Goal: Task Accomplishment & Management: Manage account settings

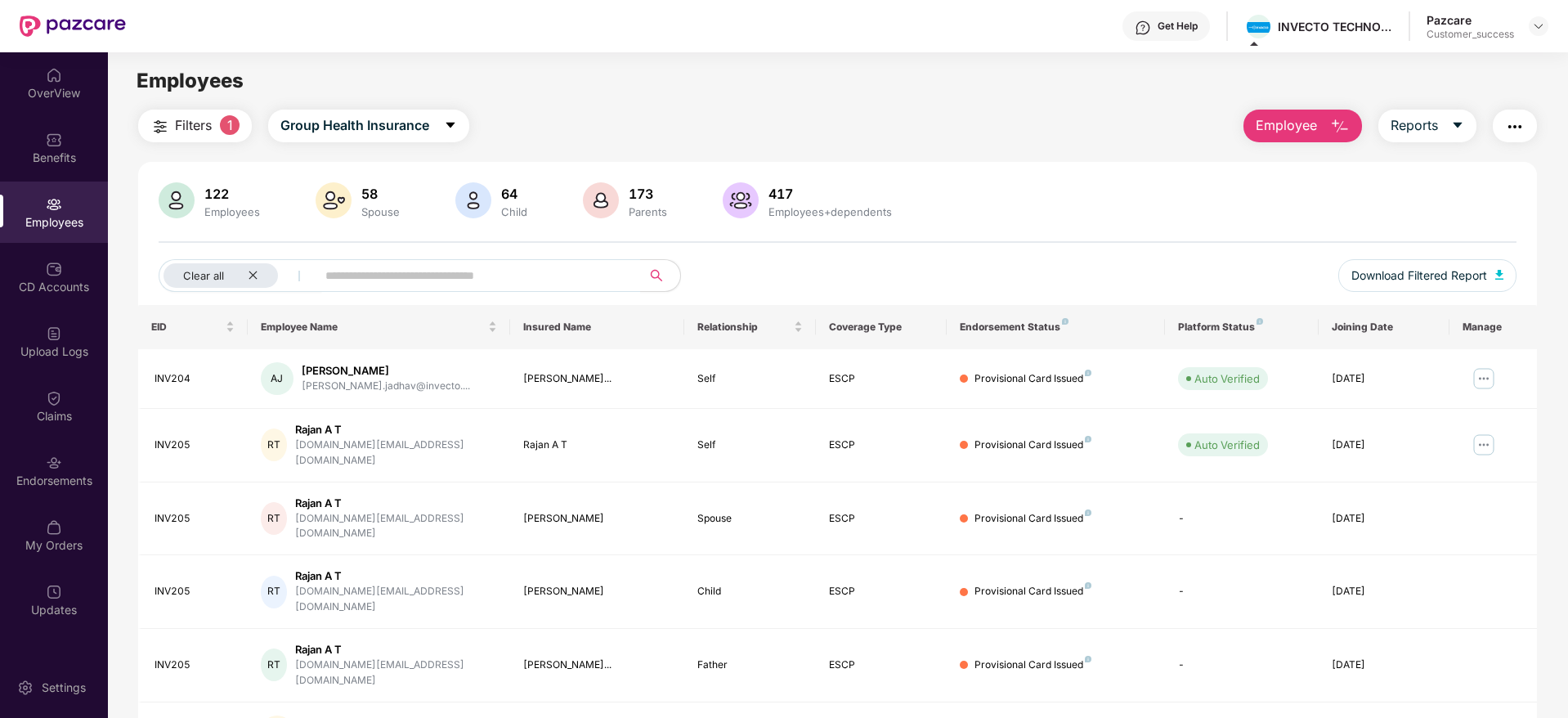
click at [1538, 30] on img at bounding box center [1538, 26] width 13 height 13
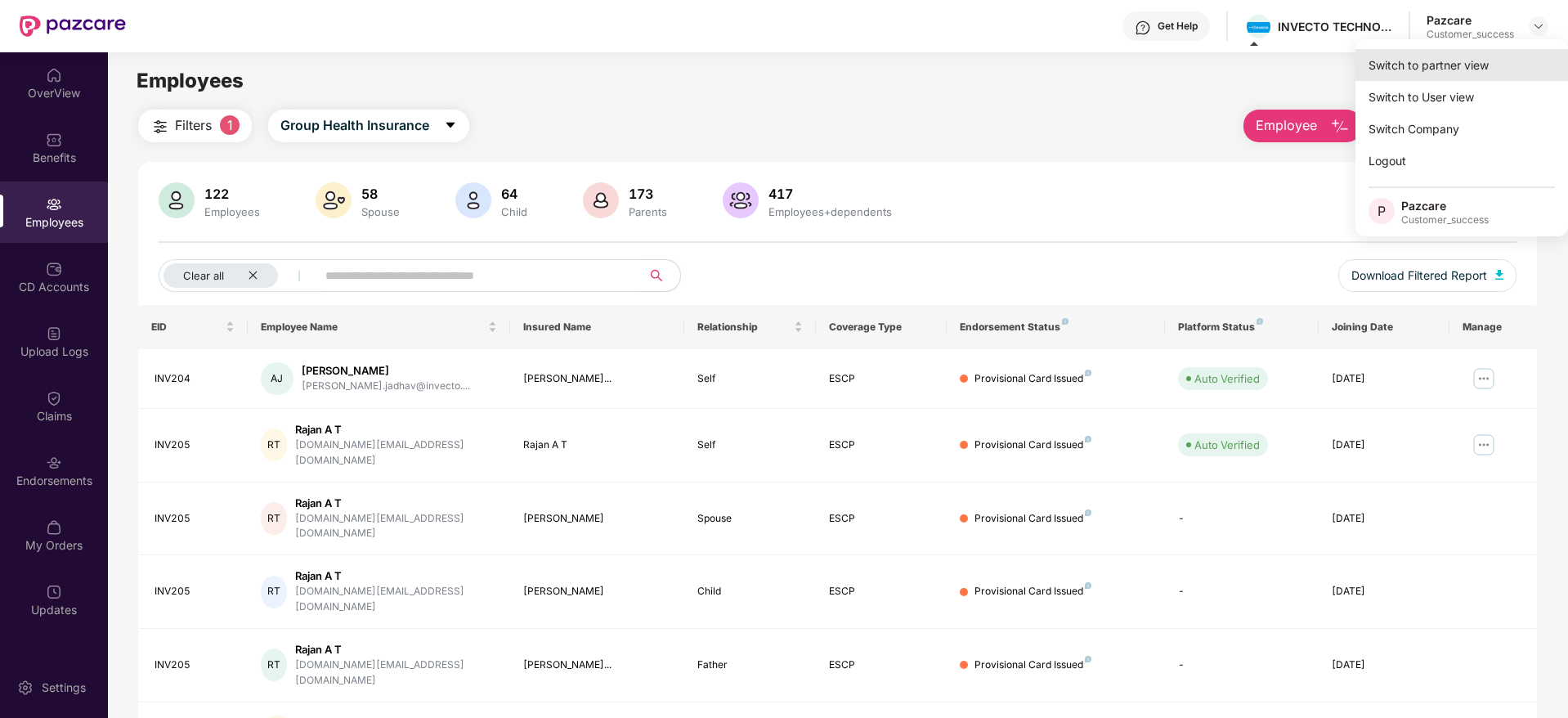
click at [1464, 79] on div "Switch to partner view" at bounding box center [1461, 65] width 212 height 32
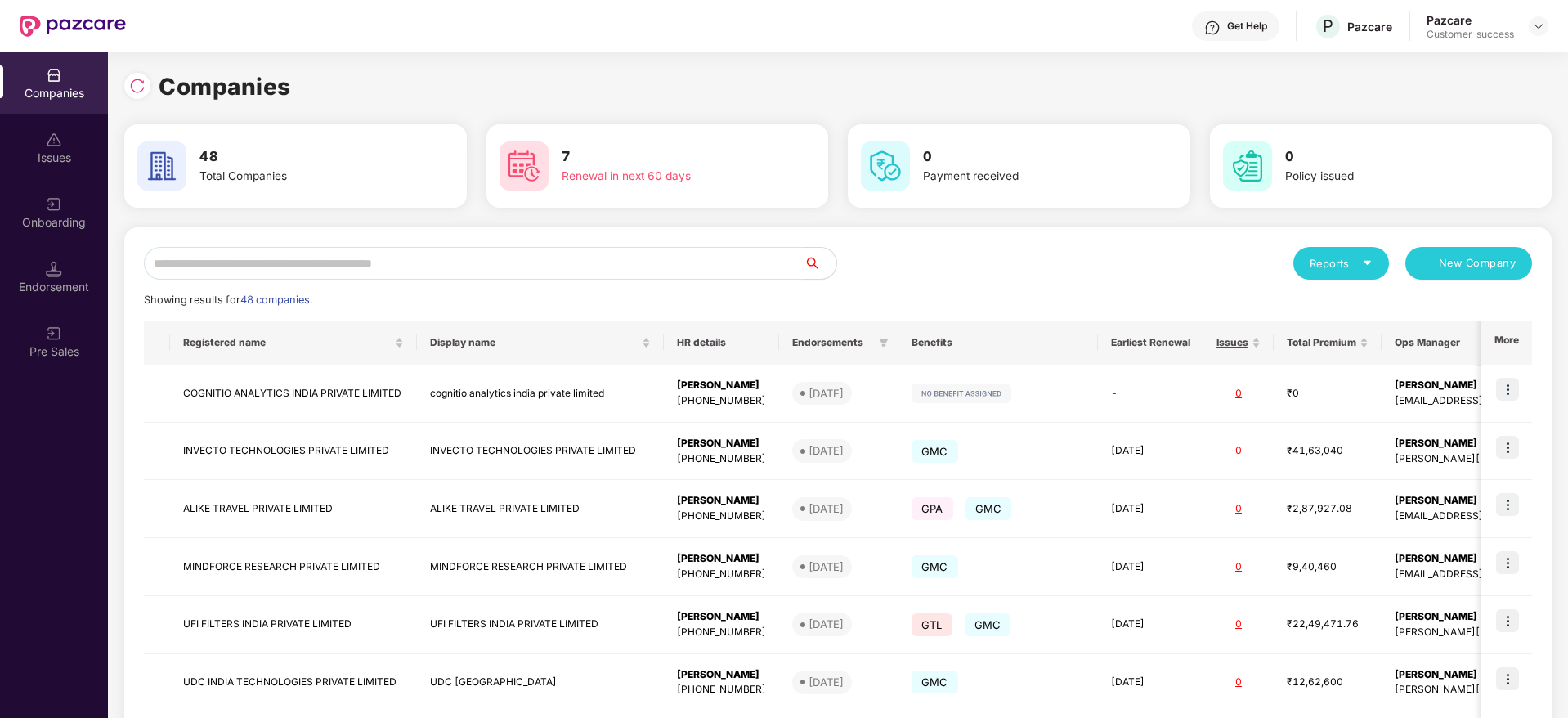
click at [512, 257] on input "text" at bounding box center [474, 263] width 659 height 33
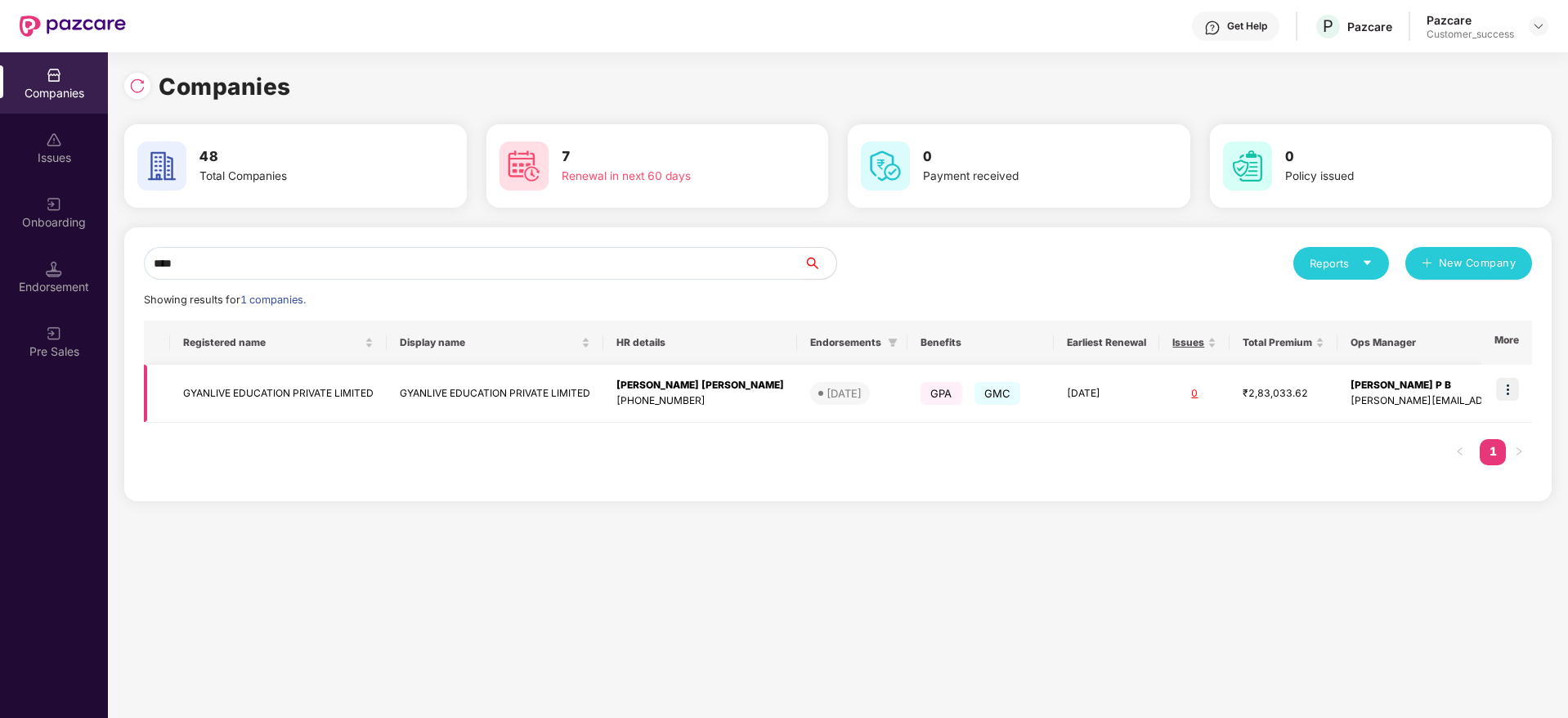
type input "****"
click at [1504, 389] on img at bounding box center [1507, 389] width 23 height 23
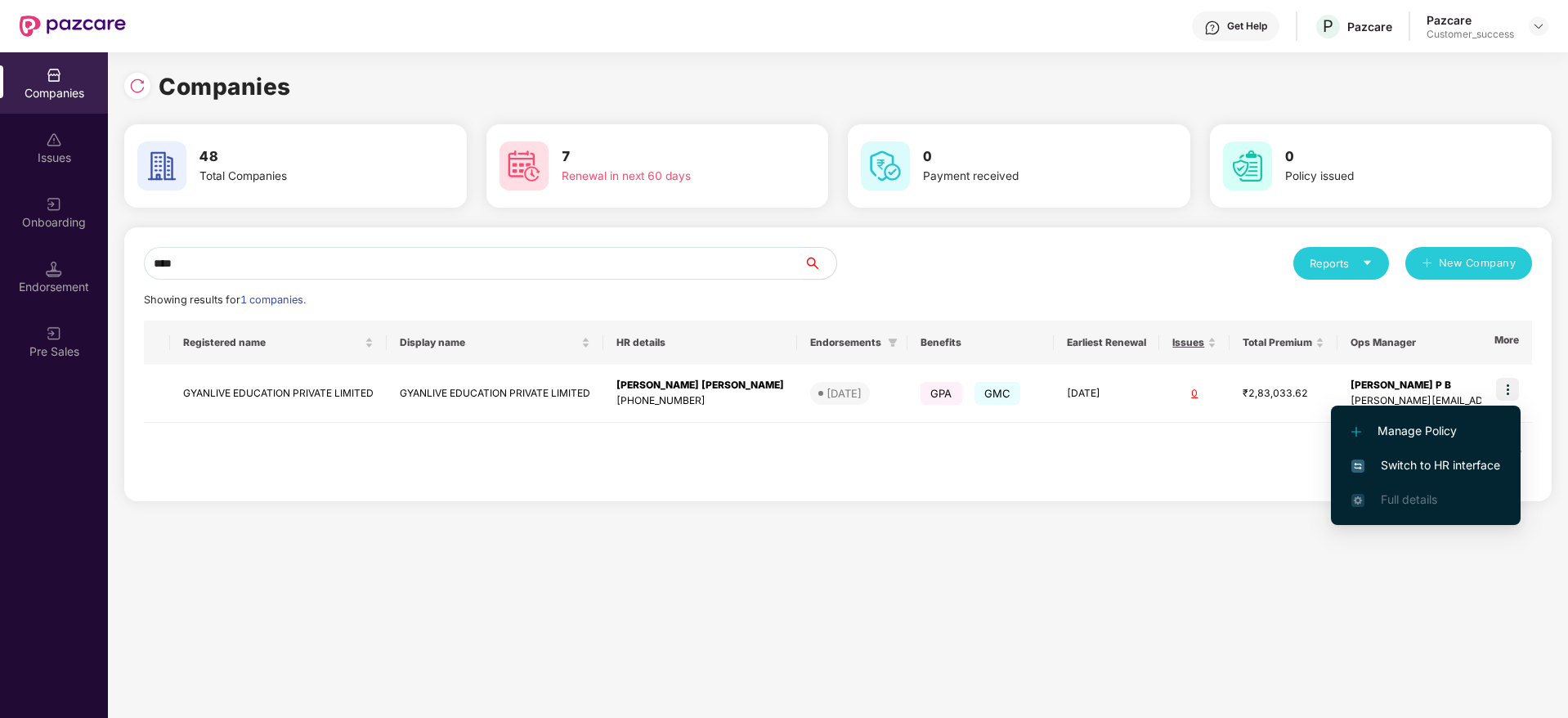
click at [1418, 470] on span "Switch to HR interface" at bounding box center [1425, 466] width 149 height 18
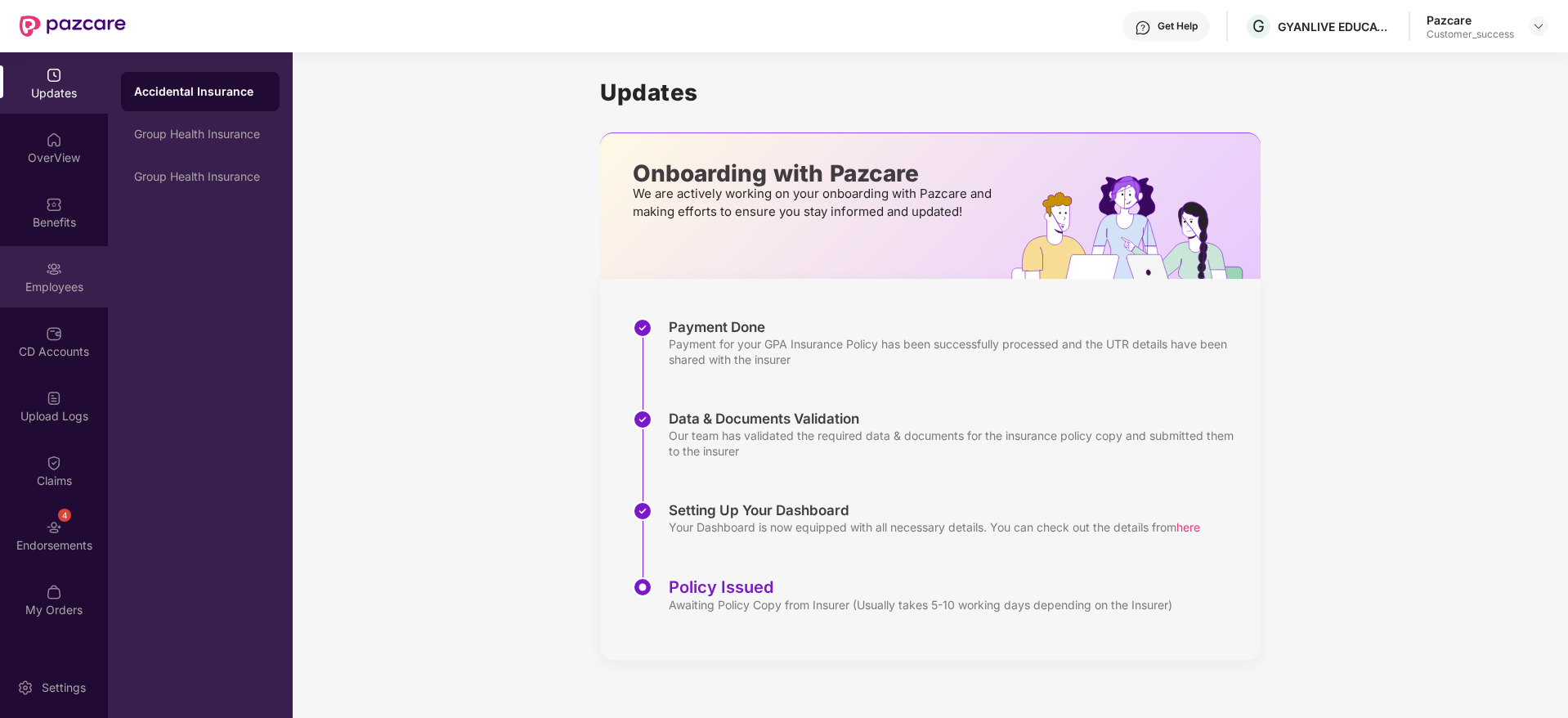
click at [54, 283] on div "Employees" at bounding box center [53, 287] width 108 height 16
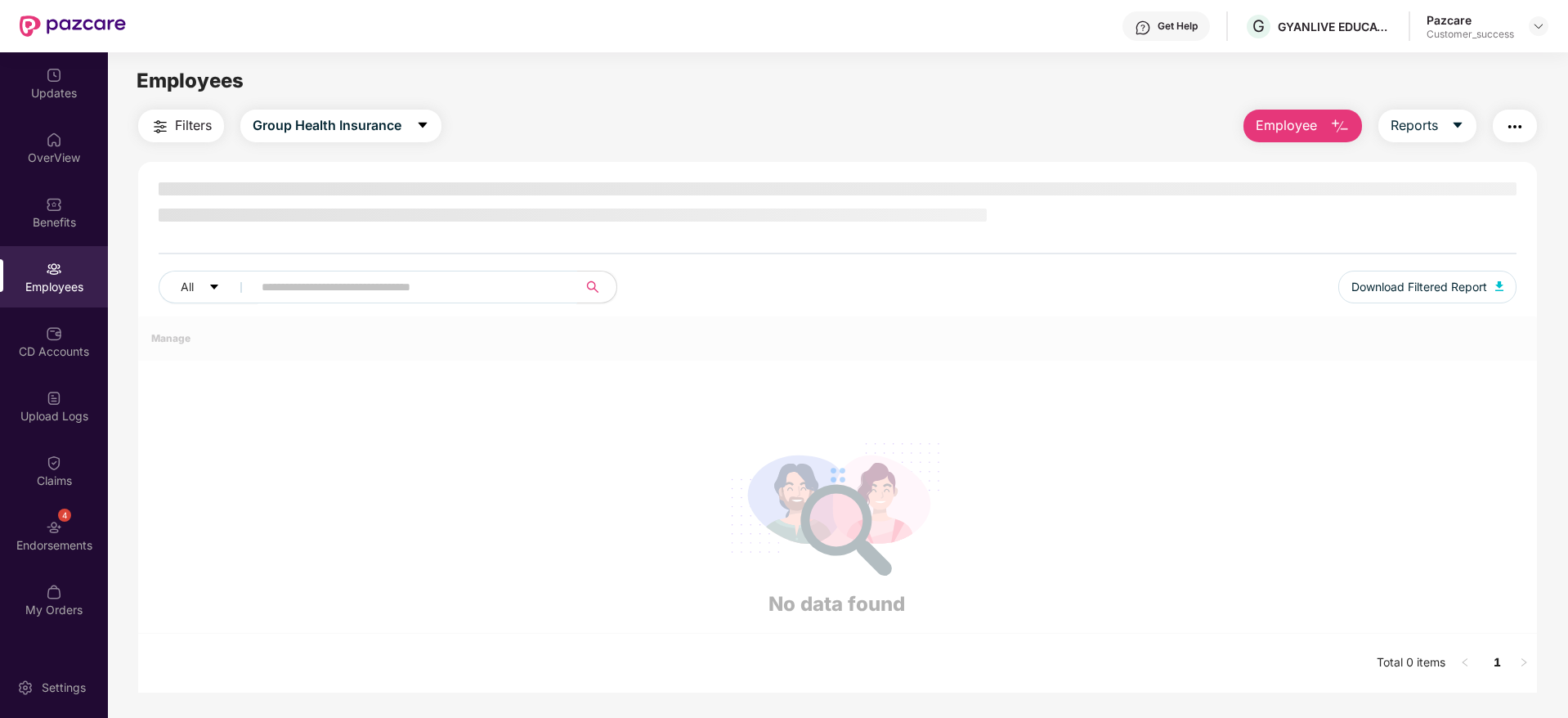
click at [358, 280] on input "text" at bounding box center [408, 287] width 294 height 25
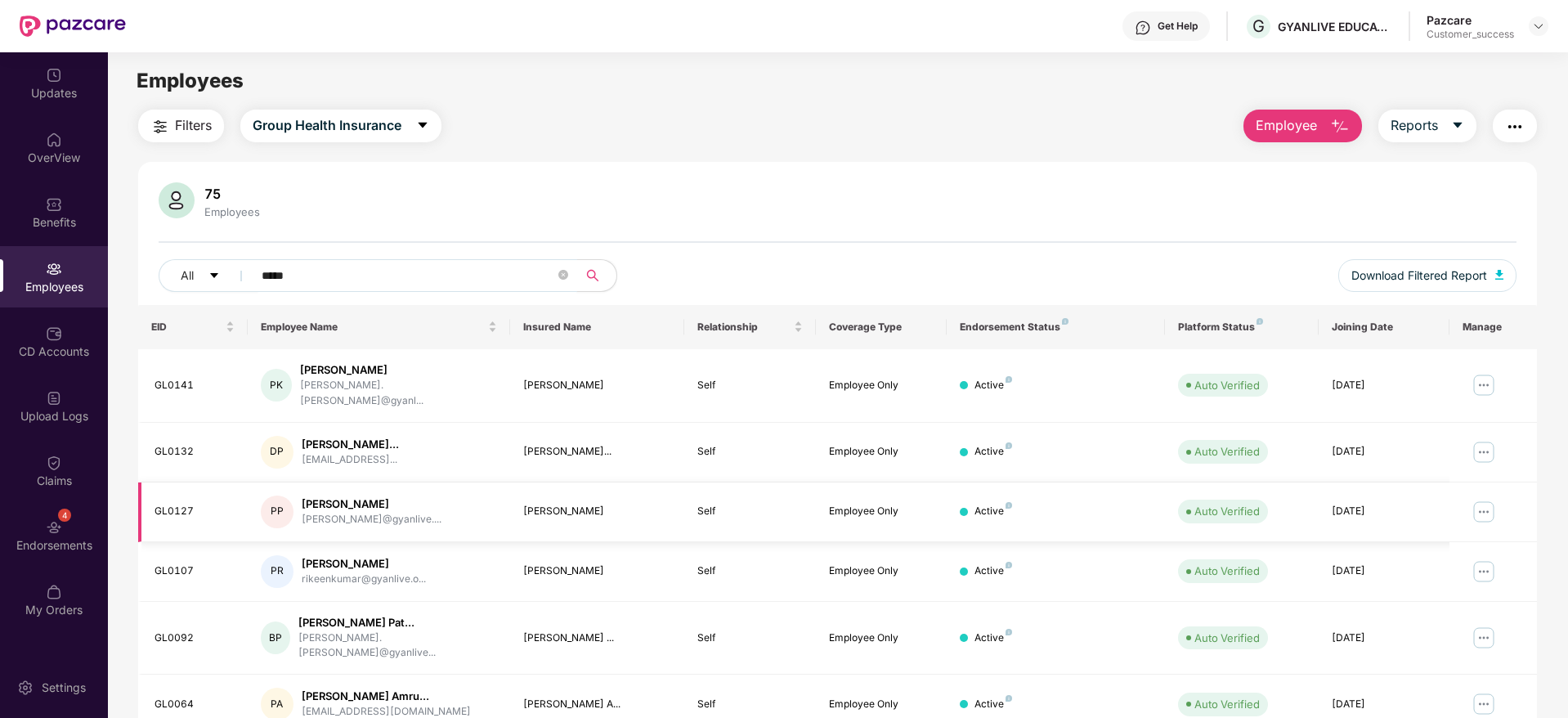
type input "*****"
click at [1483, 498] on img at bounding box center [1483, 512] width 26 height 26
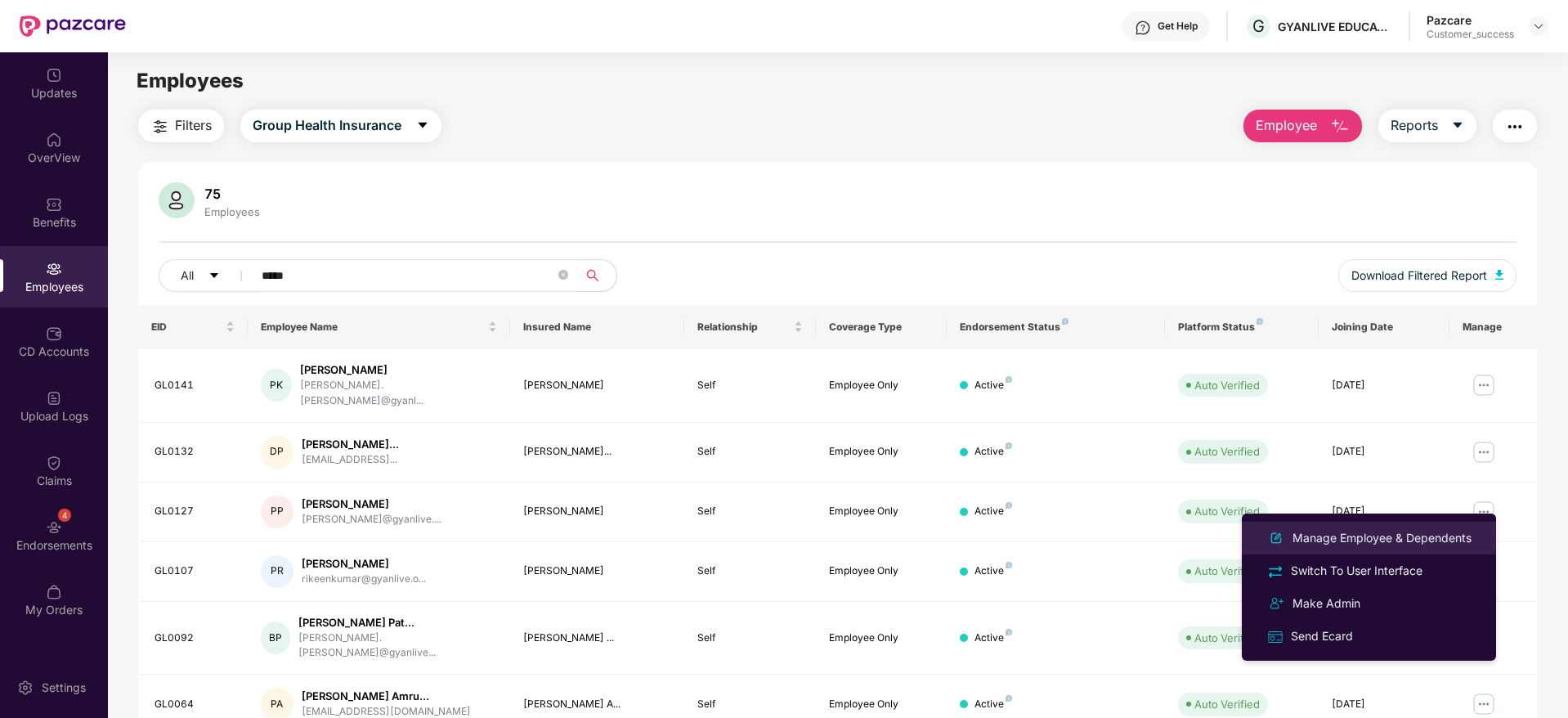
click at [1389, 536] on div "Manage Employee & Dependents" at bounding box center [1382, 538] width 186 height 18
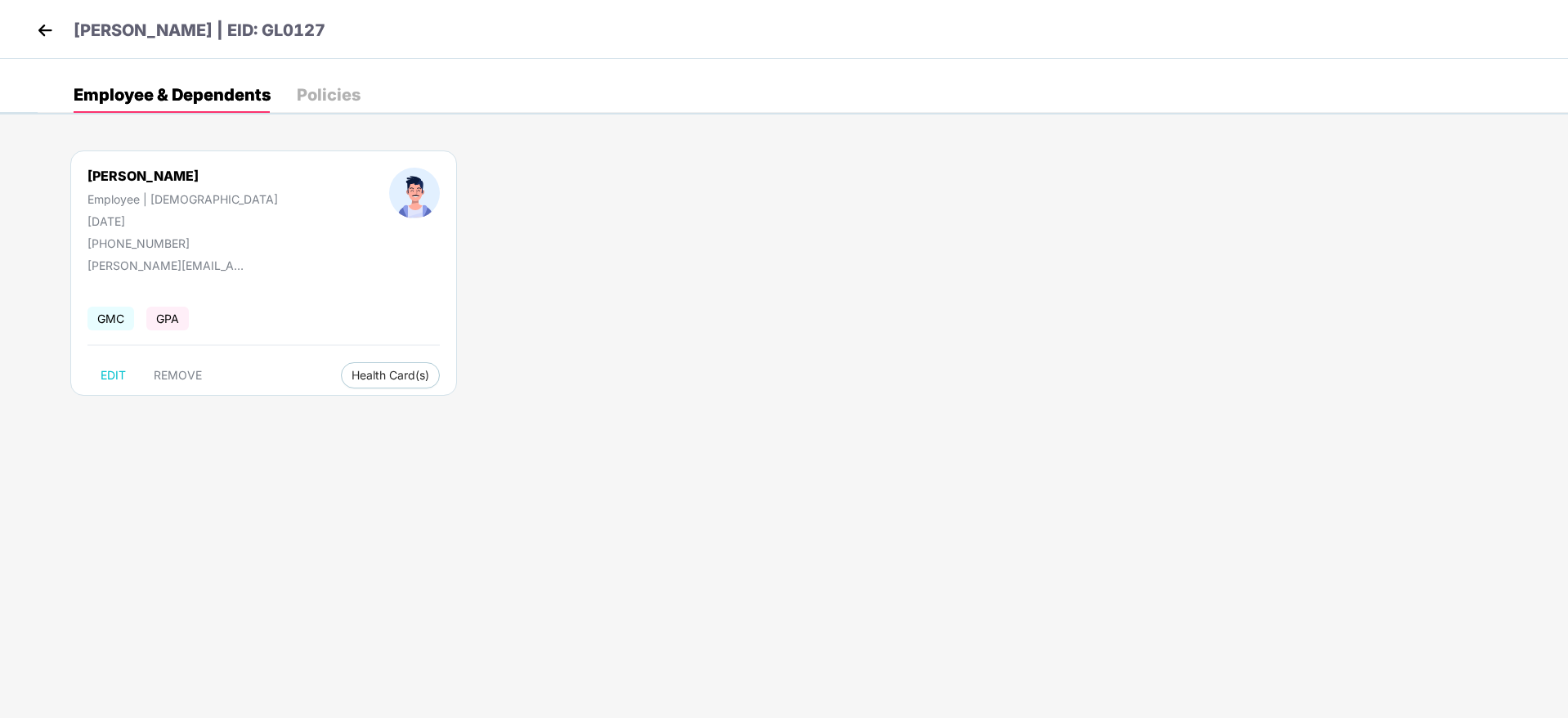
drag, startPoint x: 376, startPoint y: 26, endPoint x: 289, endPoint y: 36, distance: 87.6
click at [289, 36] on div "[PERSON_NAME] | EID: GL0127" at bounding box center [784, 30] width 1568 height 59
copy p "GL0127"
click at [38, 35] on img at bounding box center [45, 30] width 25 height 25
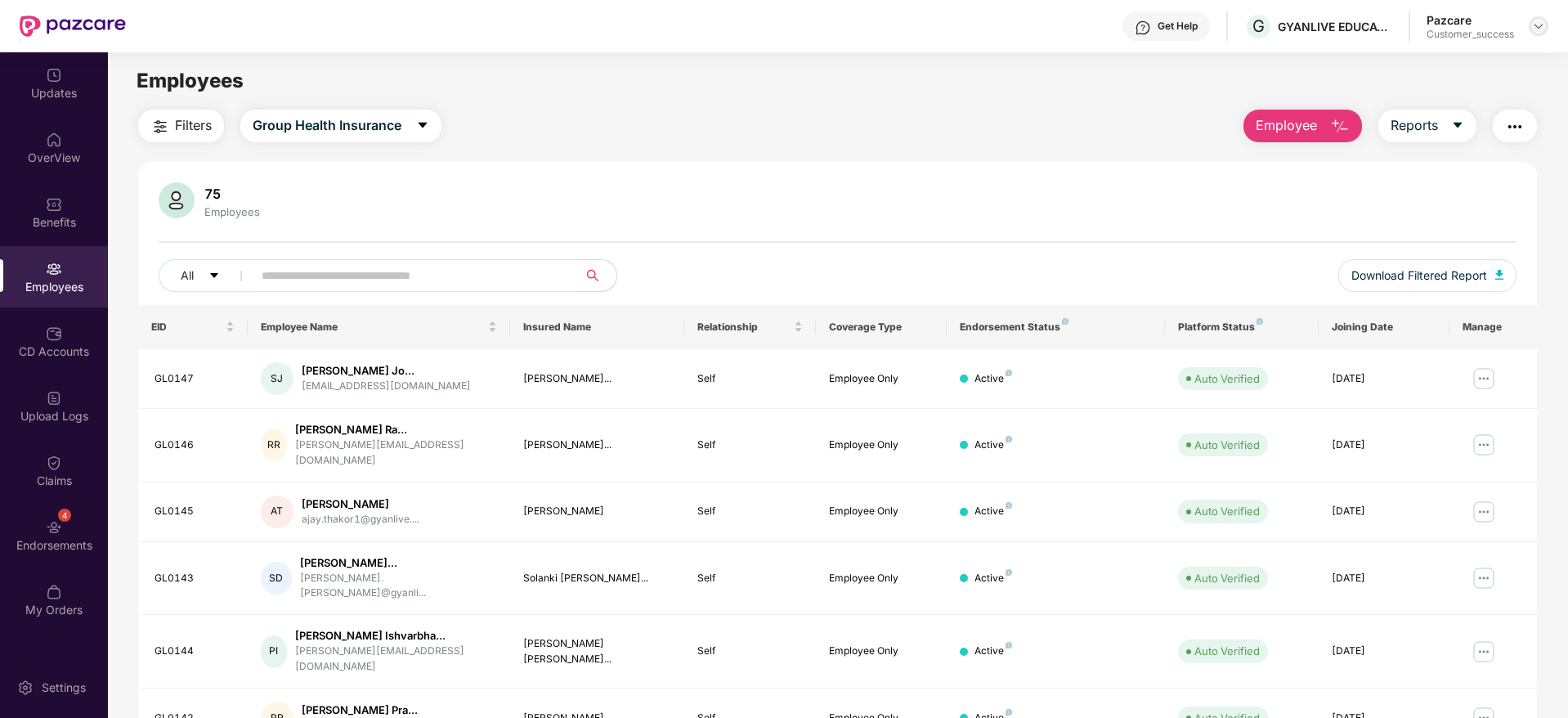
click at [1538, 20] on img at bounding box center [1538, 26] width 13 height 13
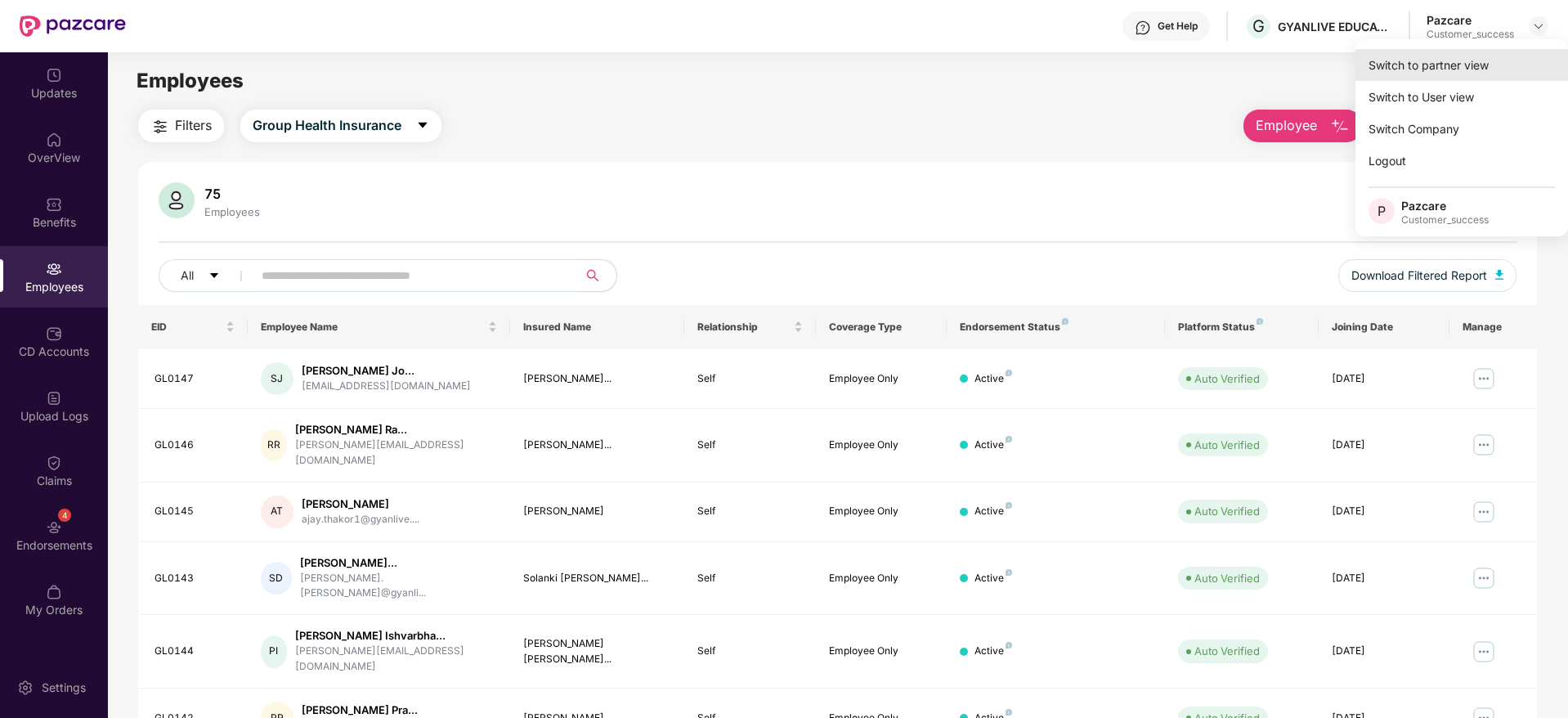
click at [1453, 61] on div "Switch to partner view" at bounding box center [1461, 65] width 212 height 32
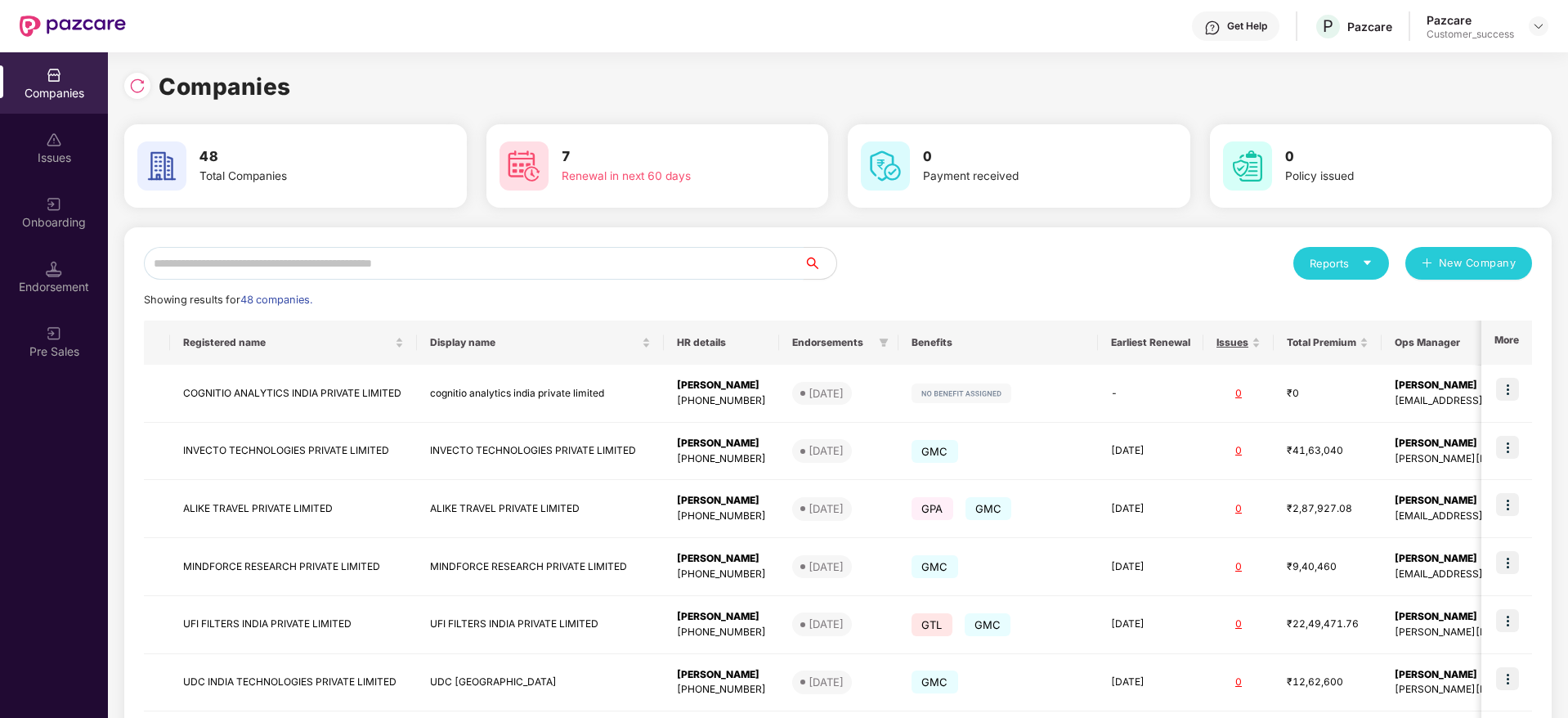
click at [542, 254] on input "text" at bounding box center [474, 263] width 659 height 33
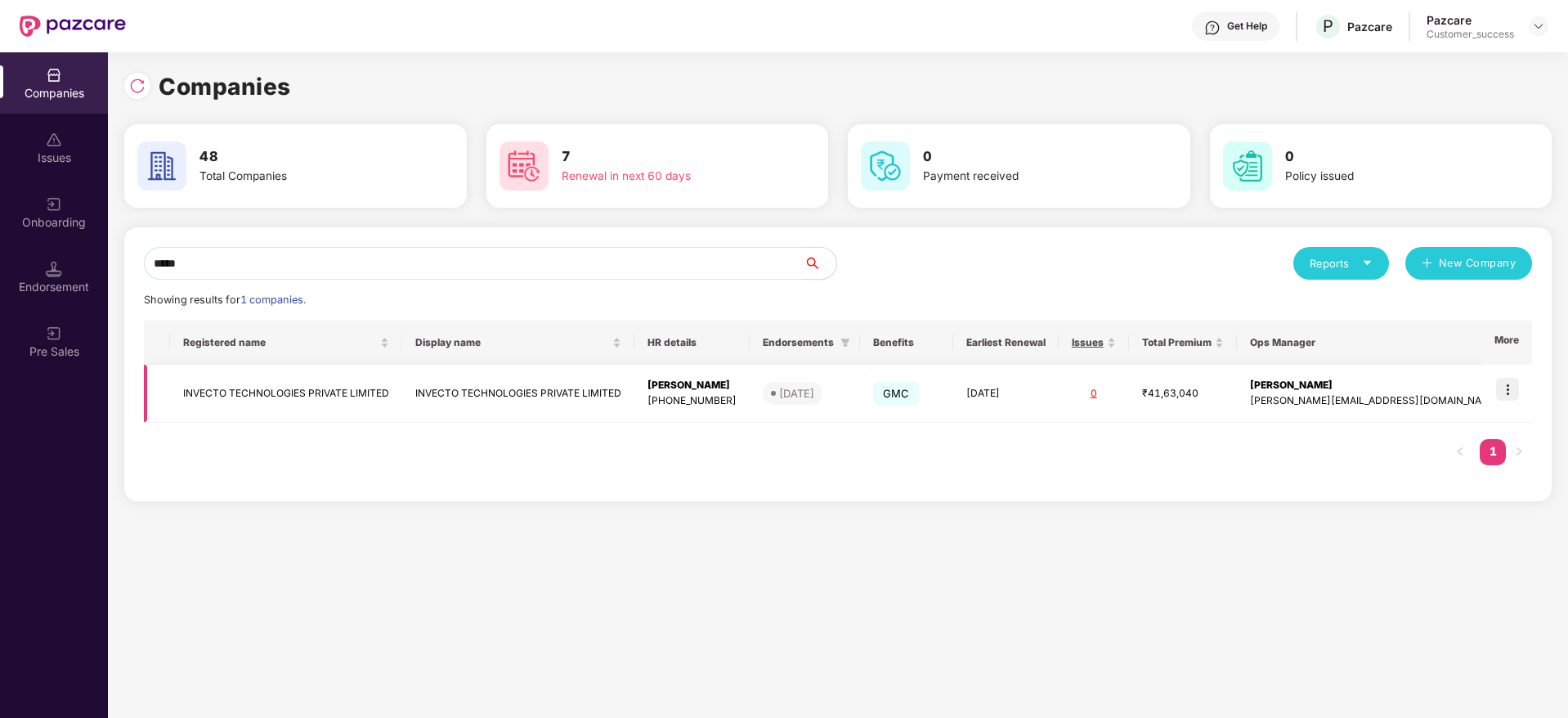
type input "*****"
click at [1512, 390] on img at bounding box center [1507, 389] width 23 height 23
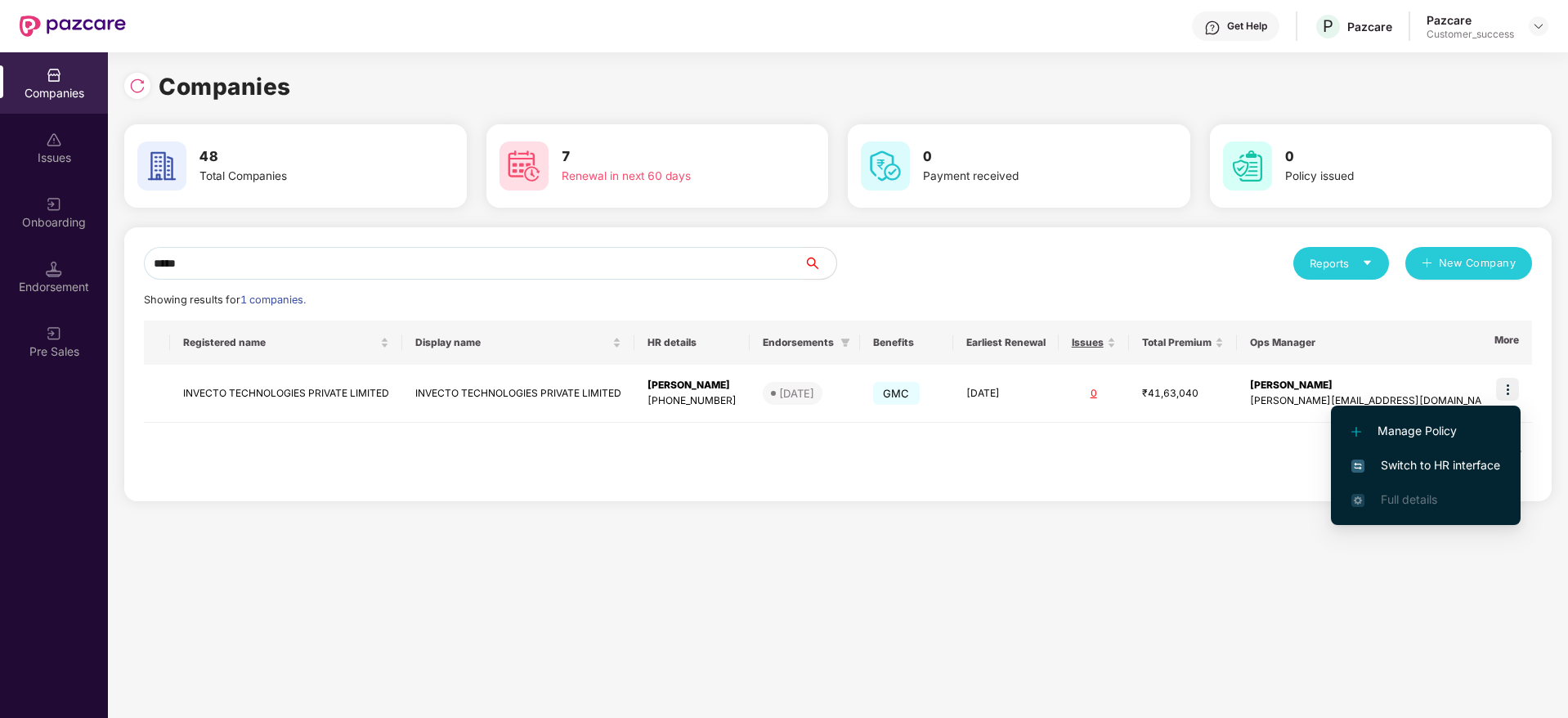
click at [1432, 469] on span "Switch to HR interface" at bounding box center [1425, 466] width 149 height 18
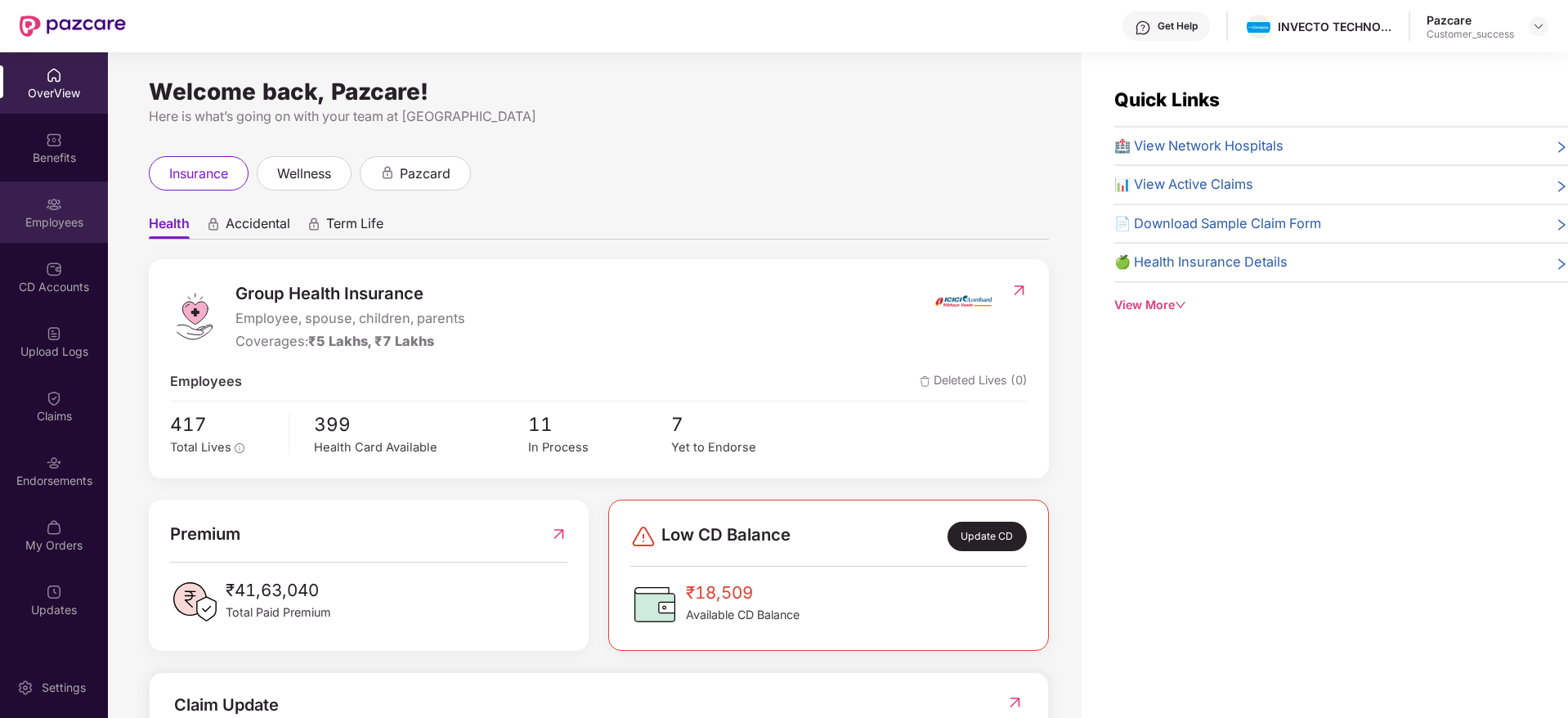
click at [64, 221] on div "Employees" at bounding box center [53, 222] width 108 height 16
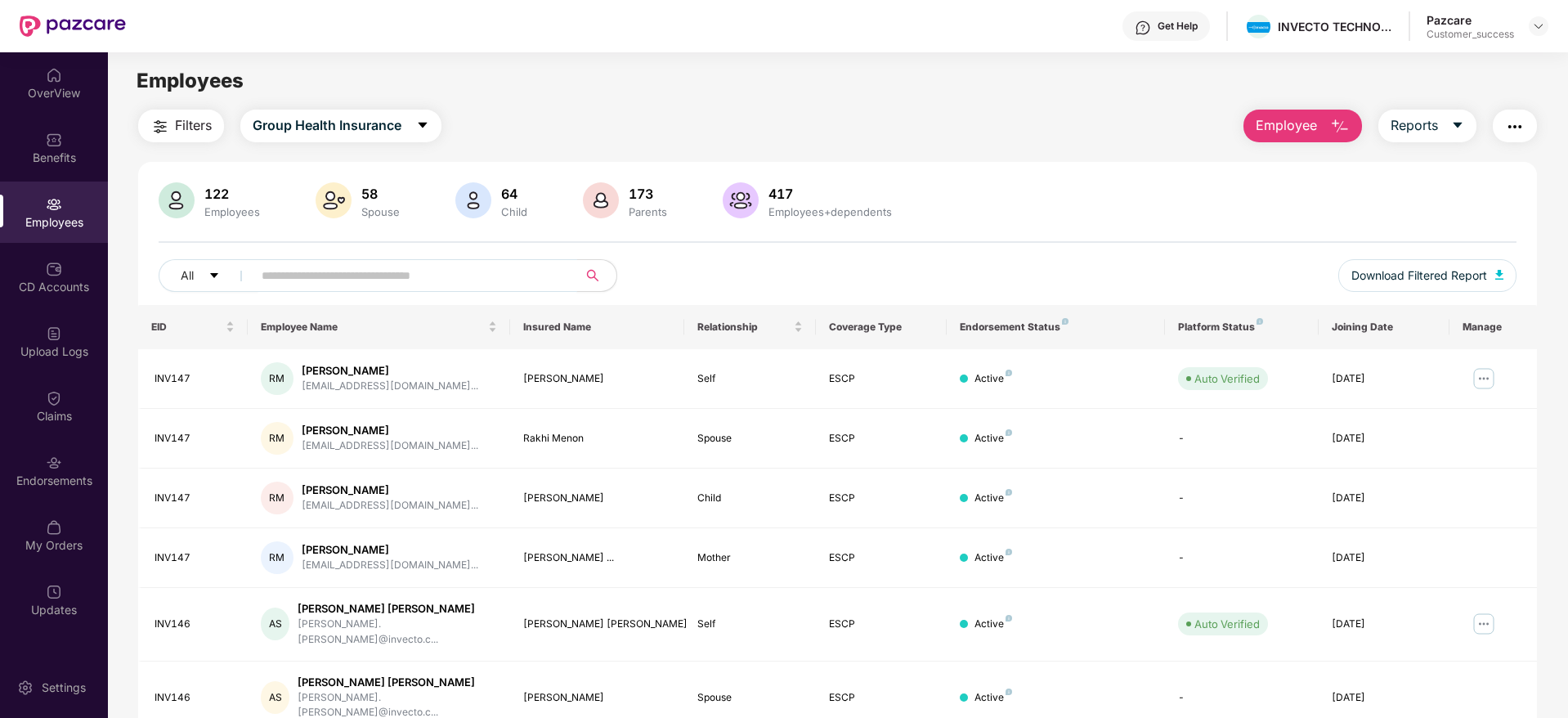
click at [316, 274] on input "text" at bounding box center [408, 276] width 294 height 25
paste input "******"
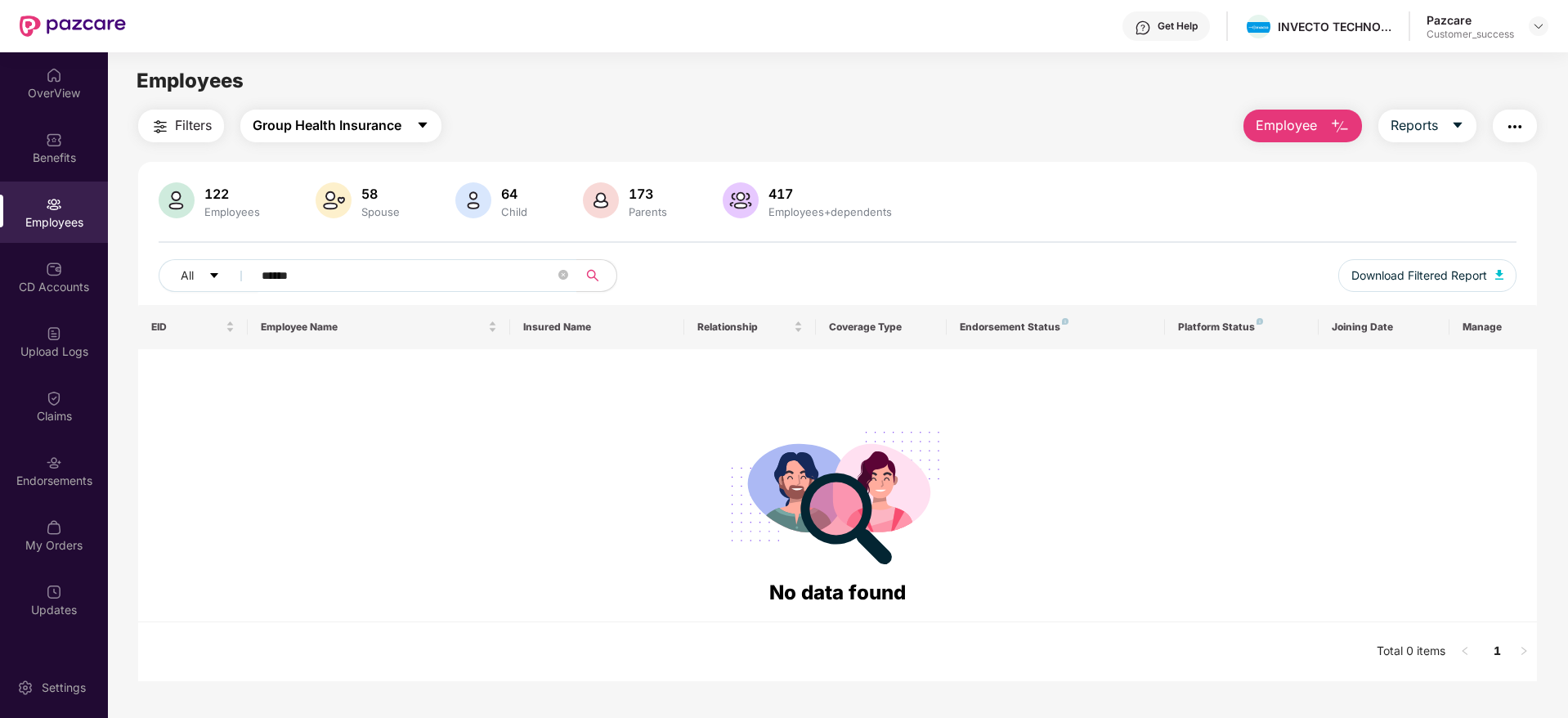
click at [300, 135] on span "Group Health Insurance" at bounding box center [326, 125] width 149 height 21
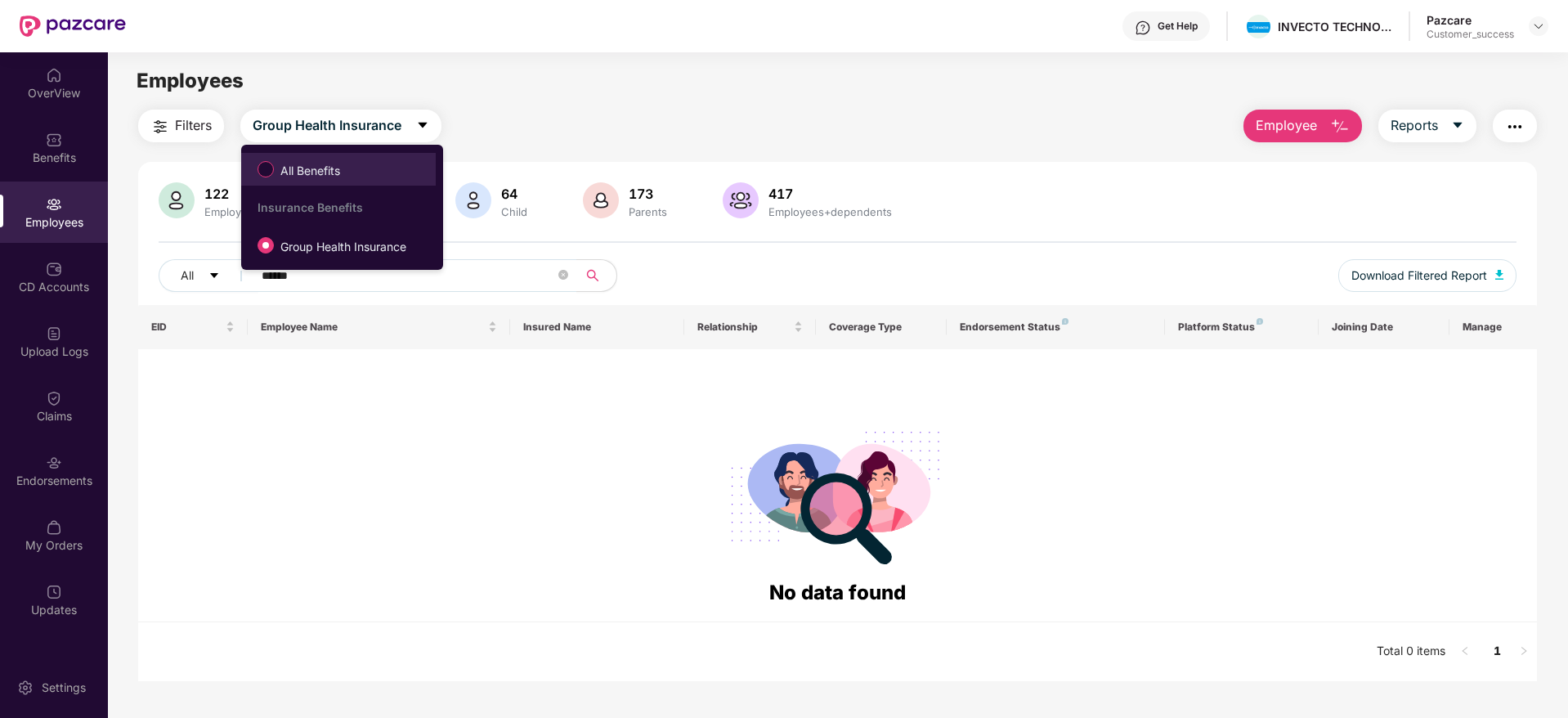
click at [292, 168] on span "All Benefits" at bounding box center [310, 171] width 72 height 18
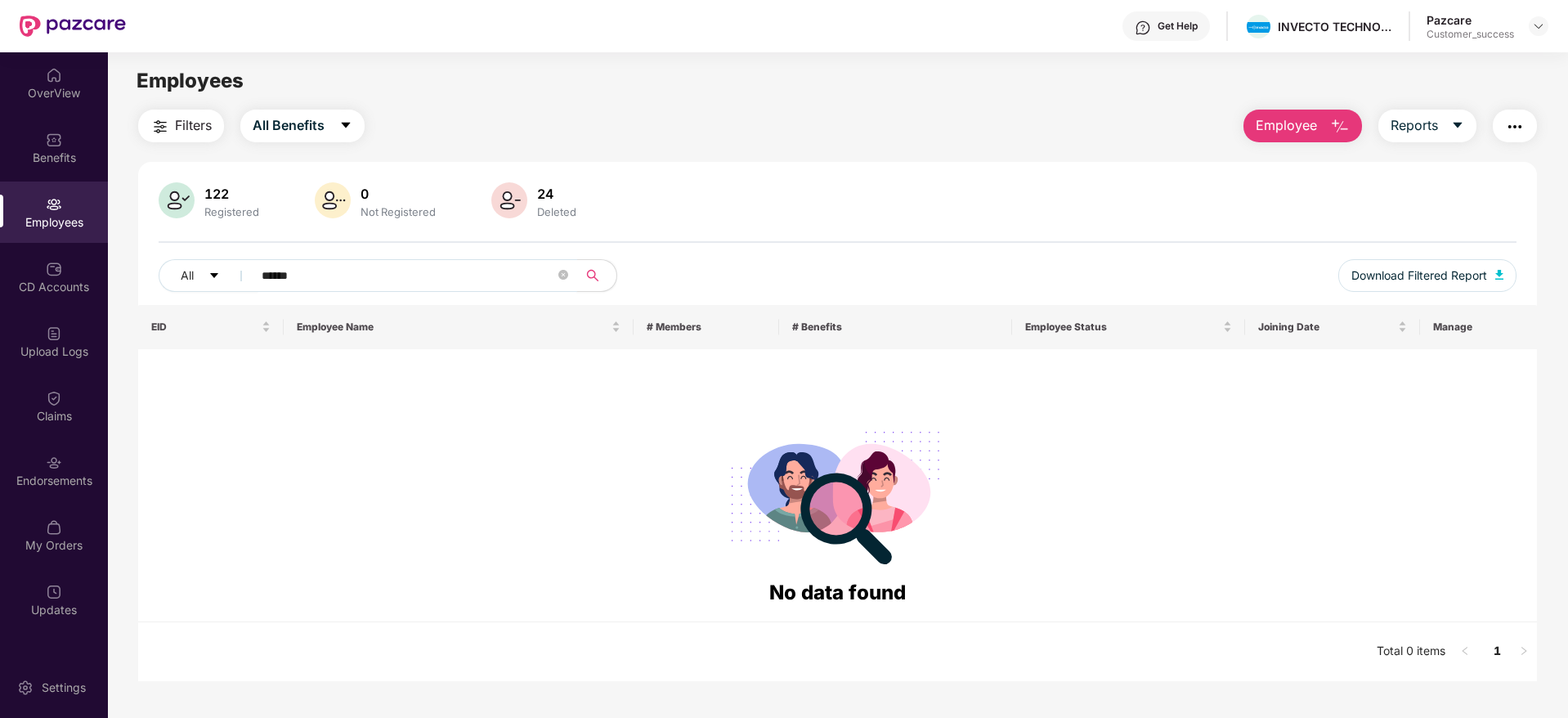
click at [362, 279] on input "******" at bounding box center [408, 276] width 294 height 25
type input "*"
type input "******"
click at [40, 153] on div "Benefits" at bounding box center [53, 158] width 108 height 16
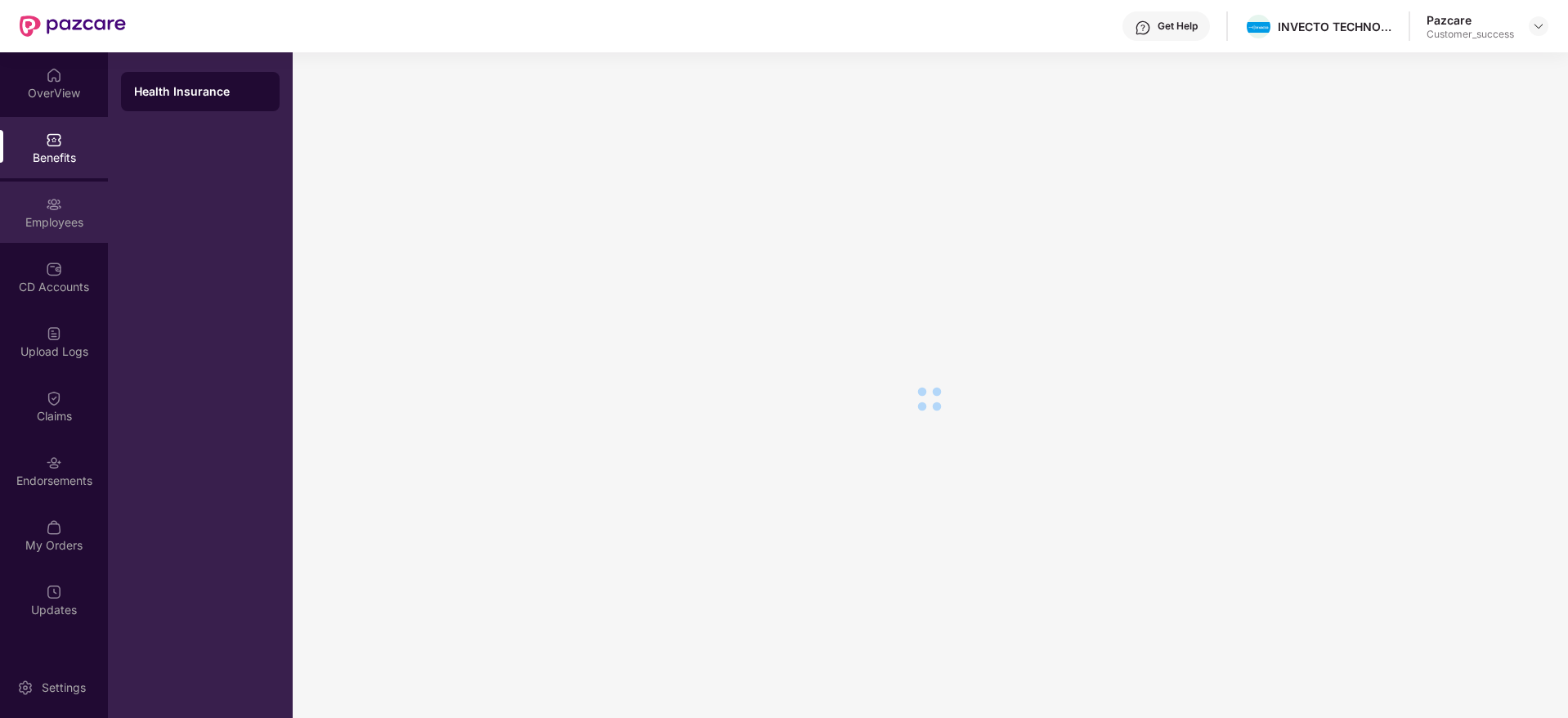
click at [61, 223] on div "Employees" at bounding box center [53, 222] width 108 height 16
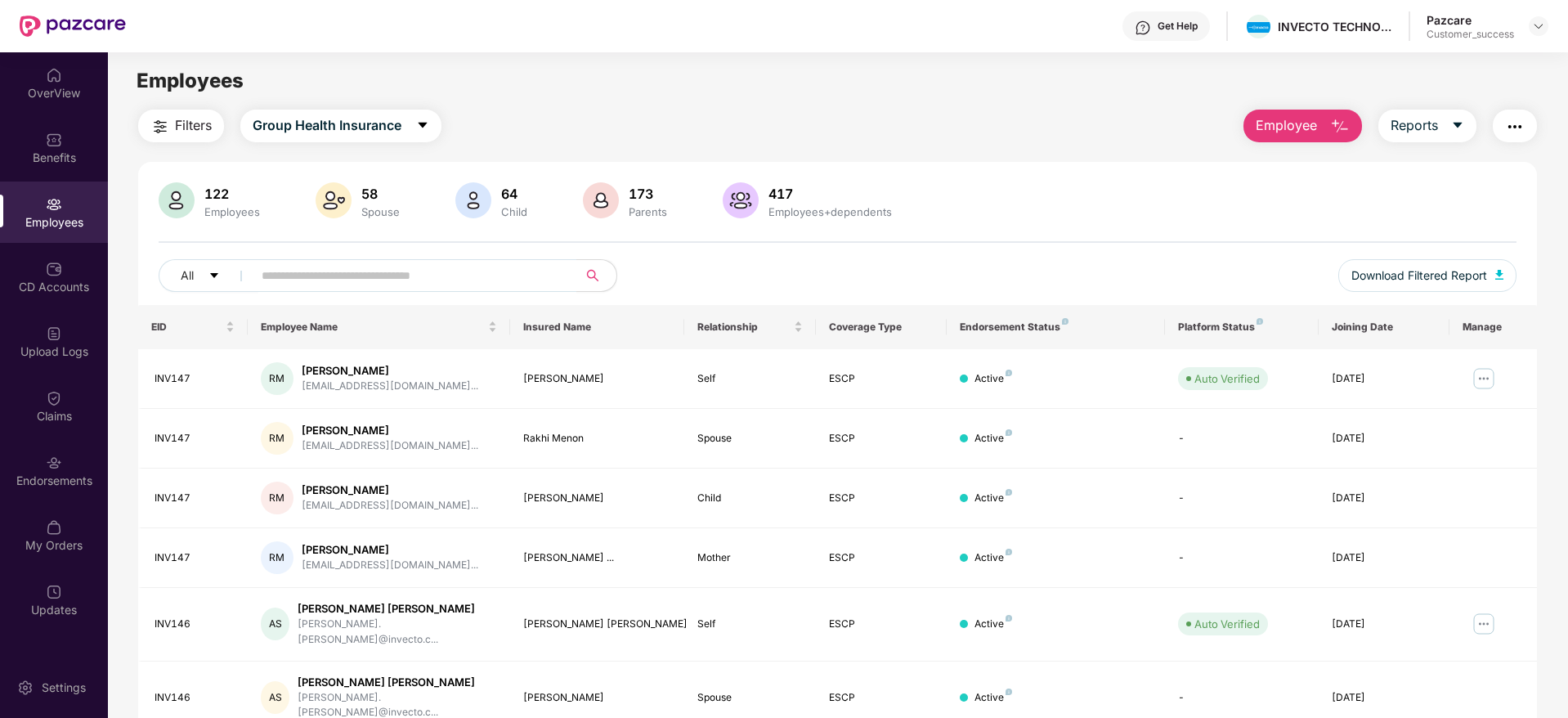
click at [1519, 126] on img "button" at bounding box center [1515, 127] width 20 height 20
click at [176, 137] on button "Filters" at bounding box center [181, 126] width 86 height 33
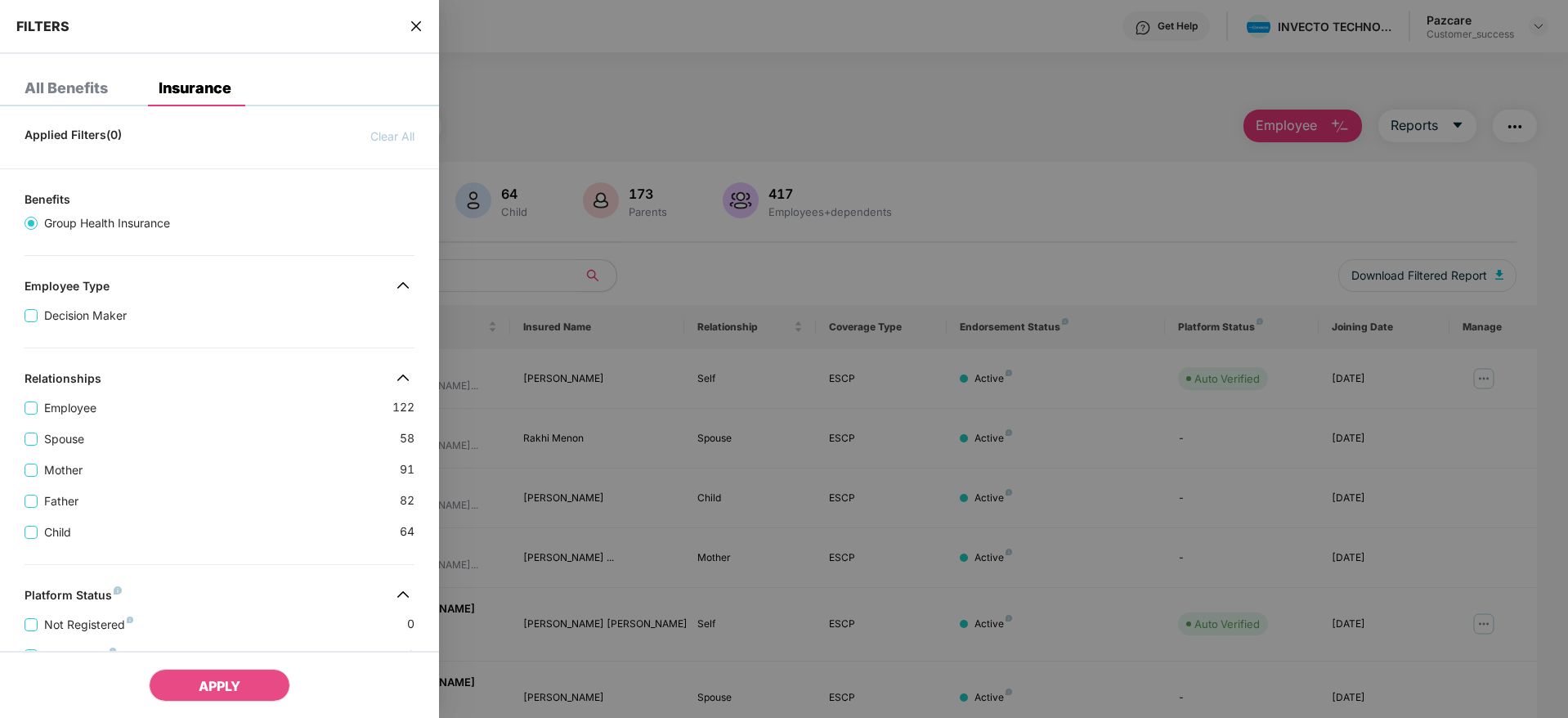
click at [243, 493] on div "Father [DEMOGRAPHIC_DATA]" at bounding box center [220, 494] width 390 height 31
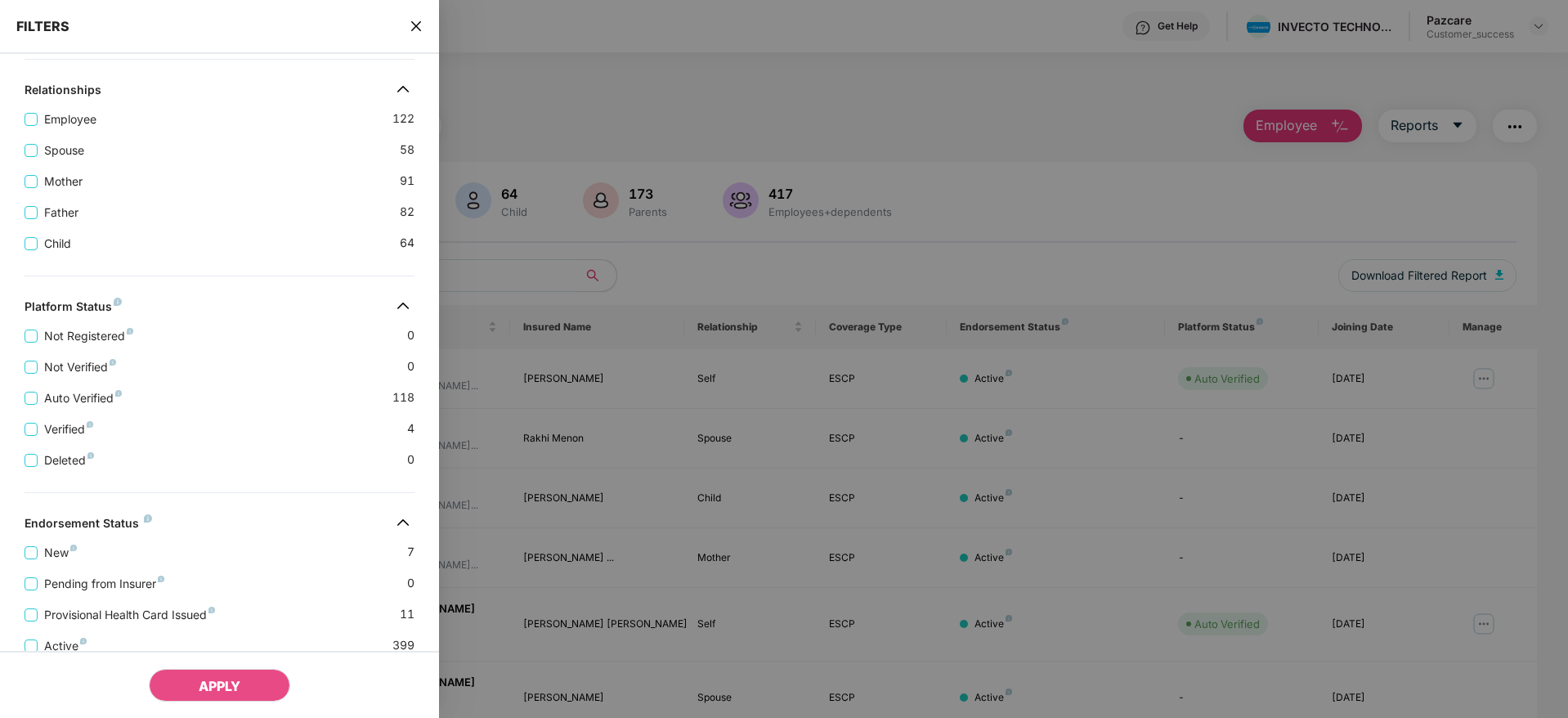
scroll to position [379, 0]
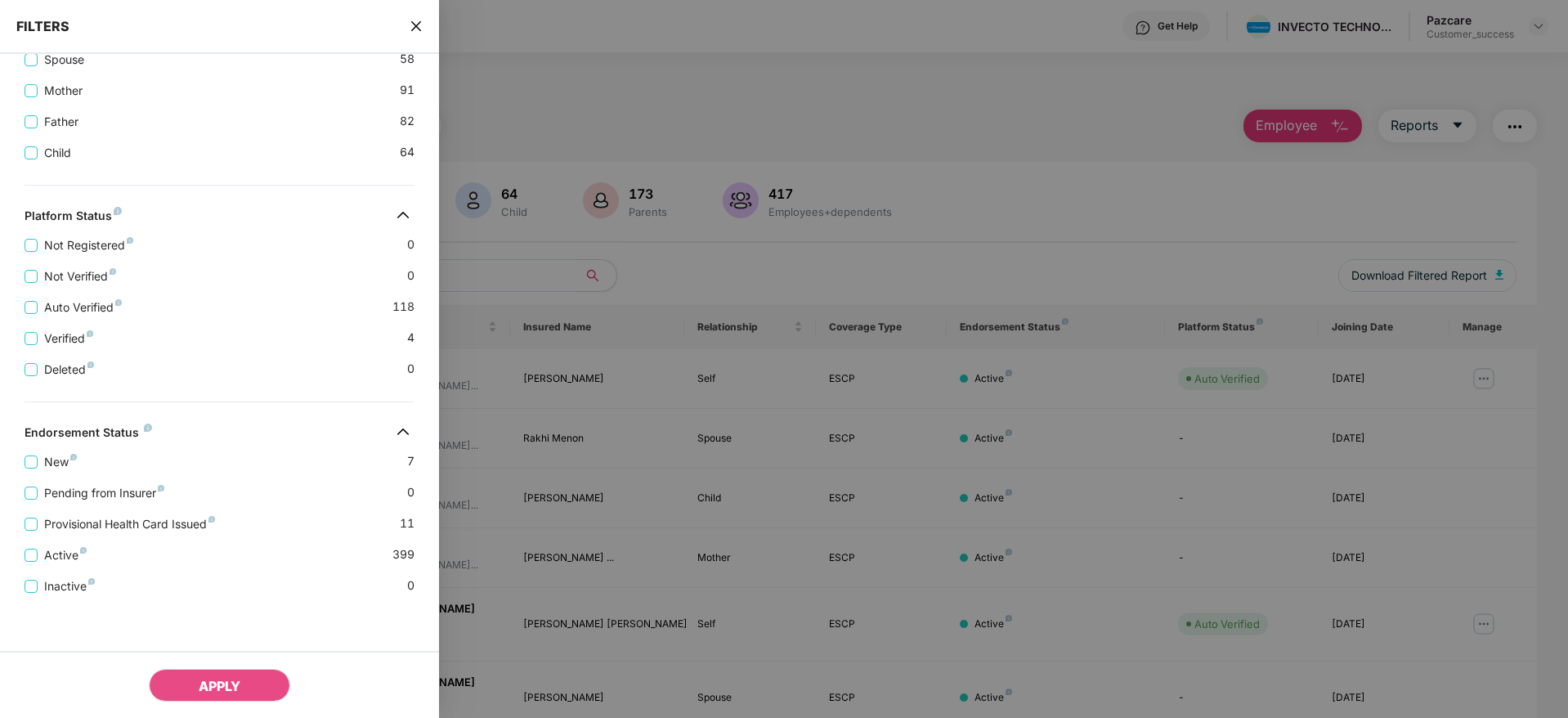
click at [412, 22] on icon "close" at bounding box center [416, 26] width 13 height 13
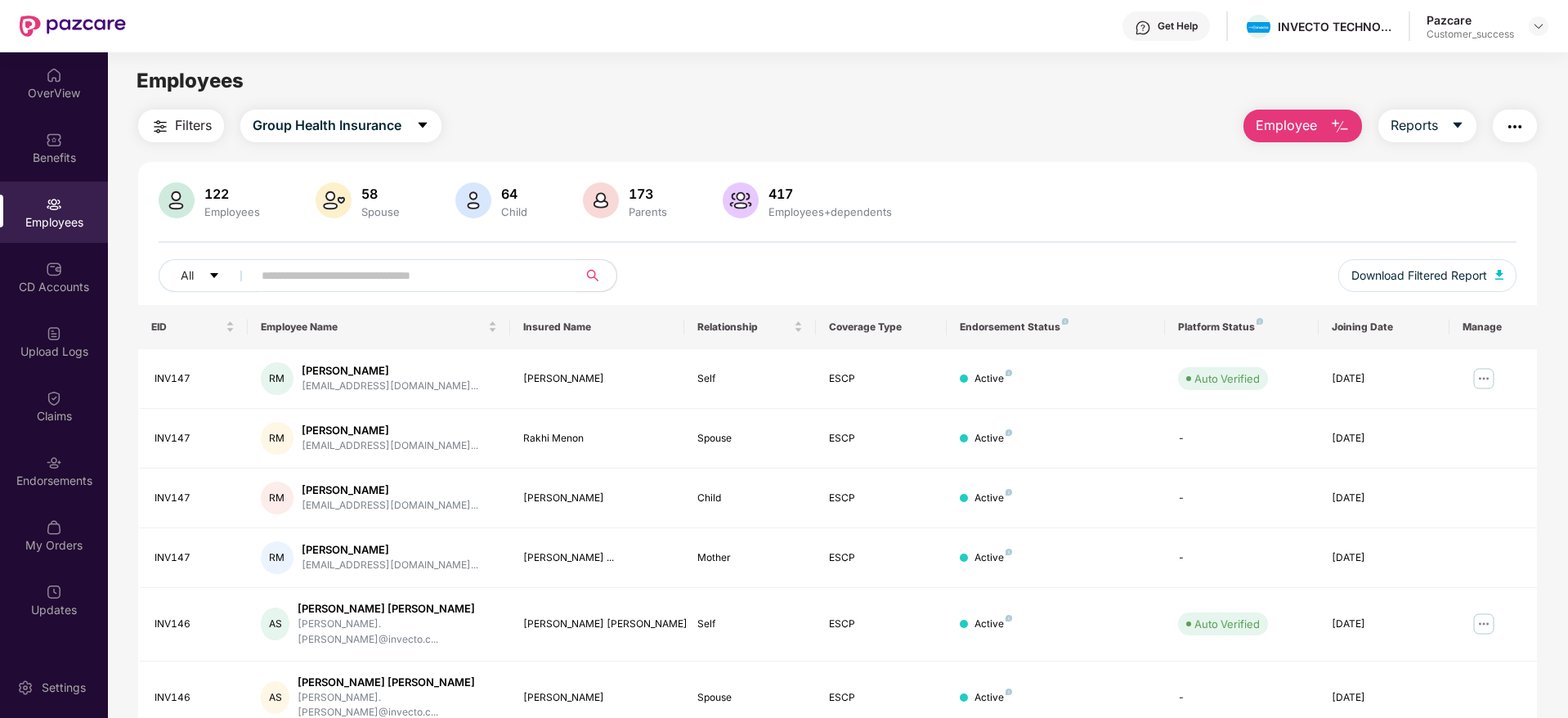
click at [1522, 121] on img "button" at bounding box center [1515, 127] width 20 height 20
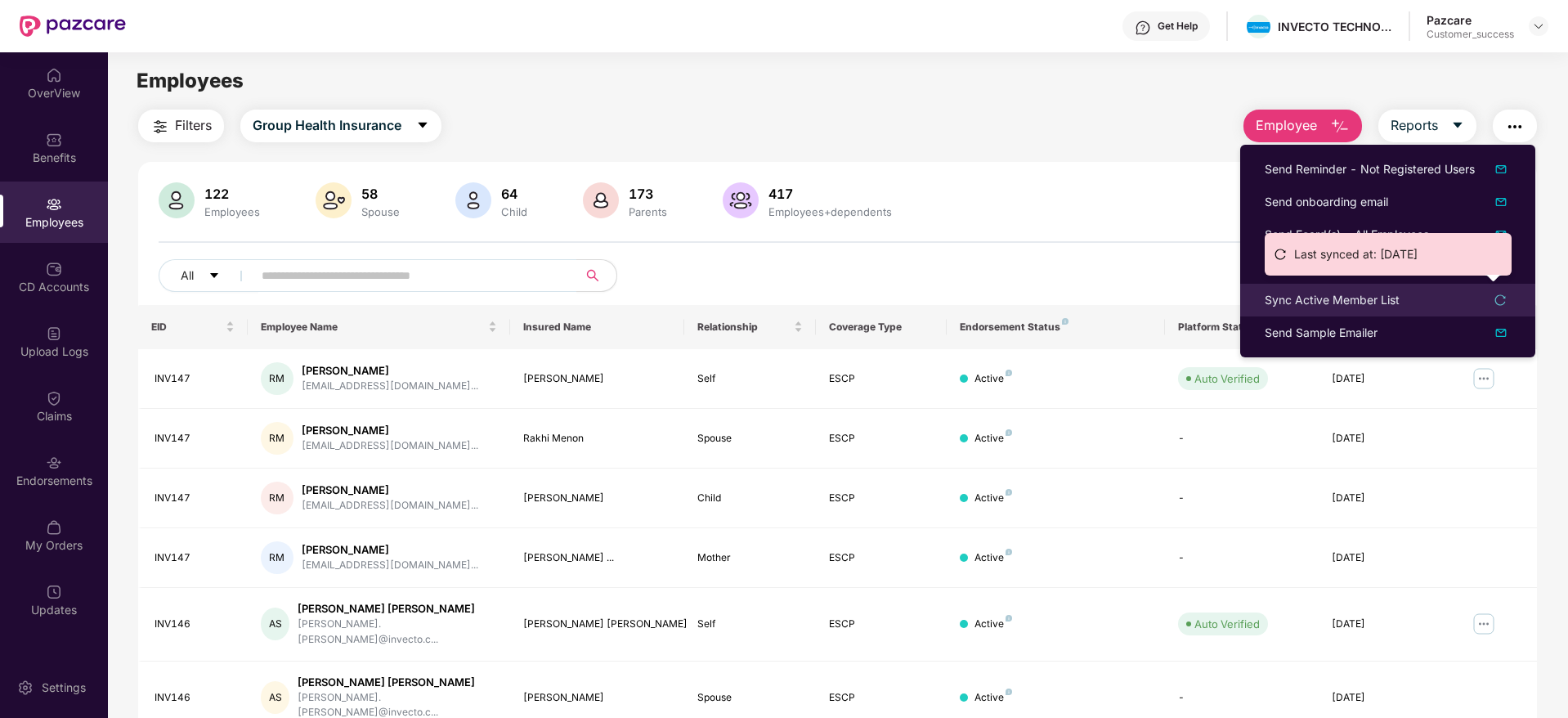
click at [1367, 299] on div "Sync Active Member List" at bounding box center [1332, 300] width 135 height 18
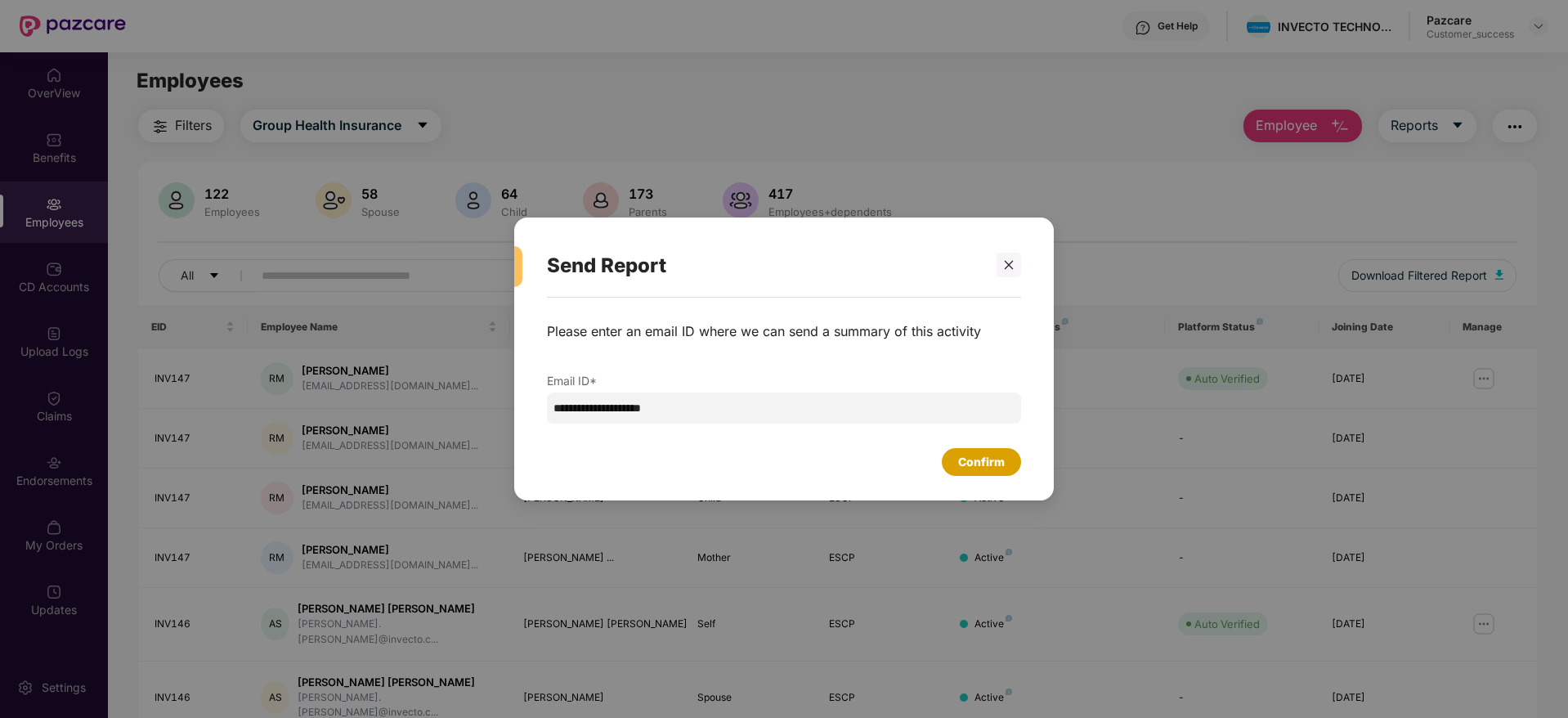
click at [986, 466] on div "Confirm" at bounding box center [981, 462] width 47 height 18
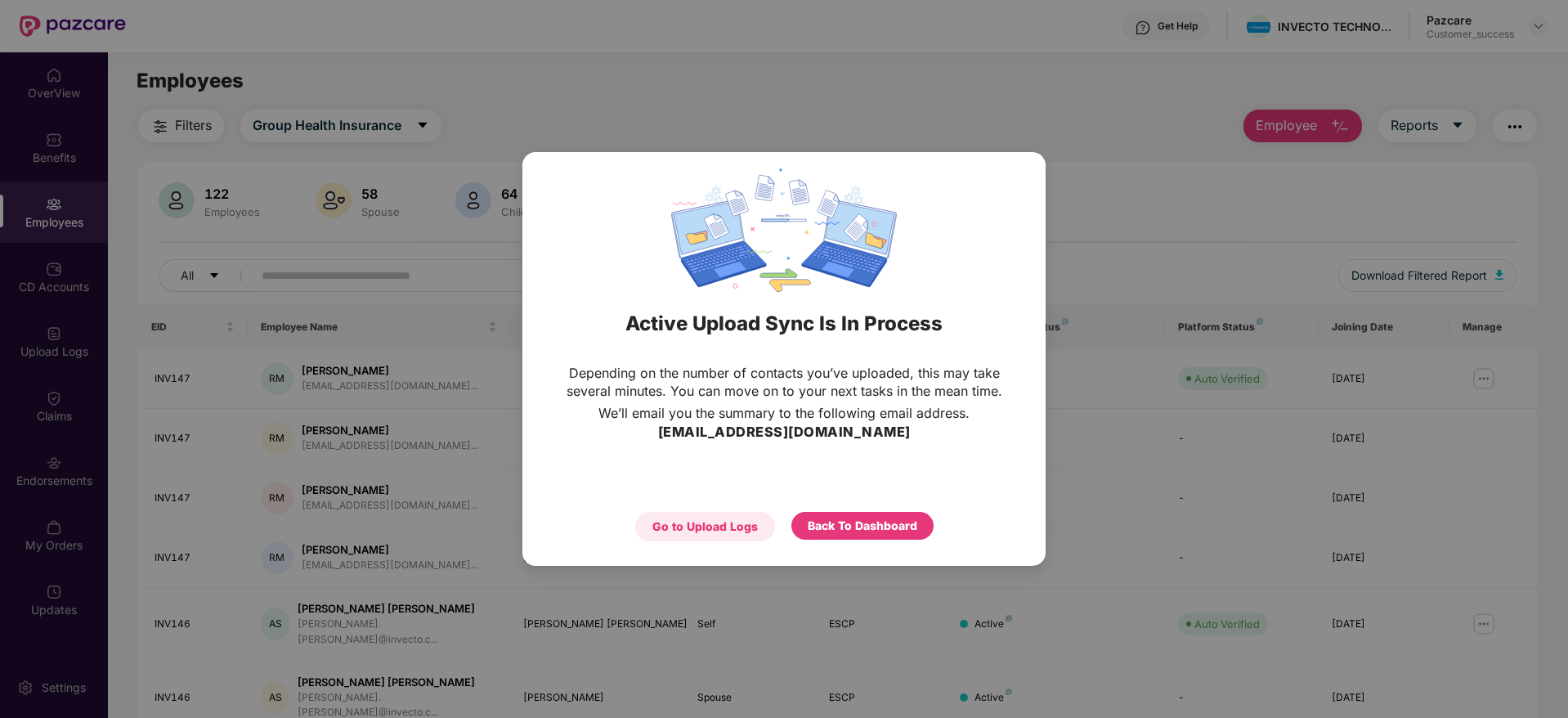
click at [743, 523] on div "Go to Upload Logs" at bounding box center [705, 526] width 105 height 18
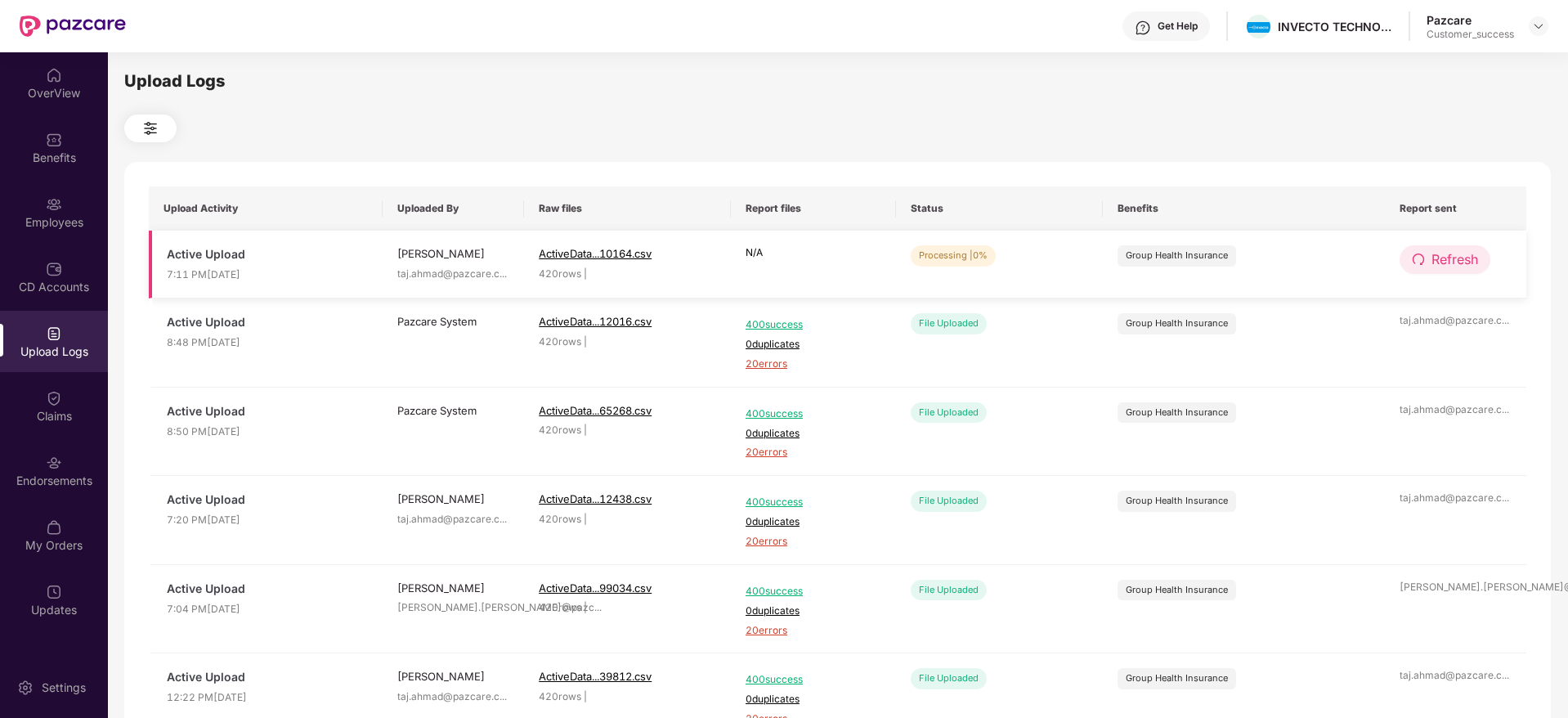
click at [1427, 249] on button "Refresh" at bounding box center [1445, 259] width 90 height 29
click at [1427, 249] on button "Refresh" at bounding box center [1445, 259] width 92 height 29
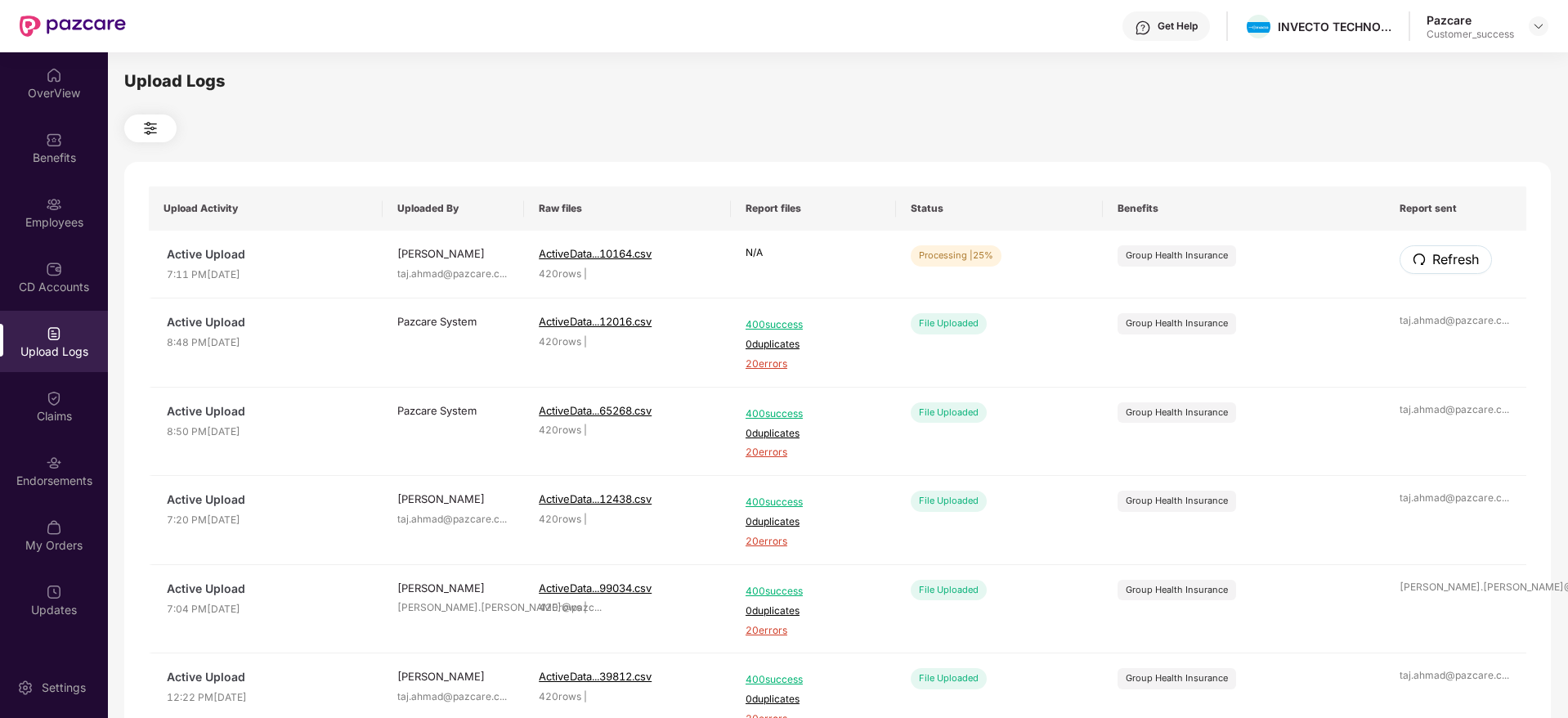
click at [1427, 249] on button "Refresh" at bounding box center [1445, 259] width 92 height 29
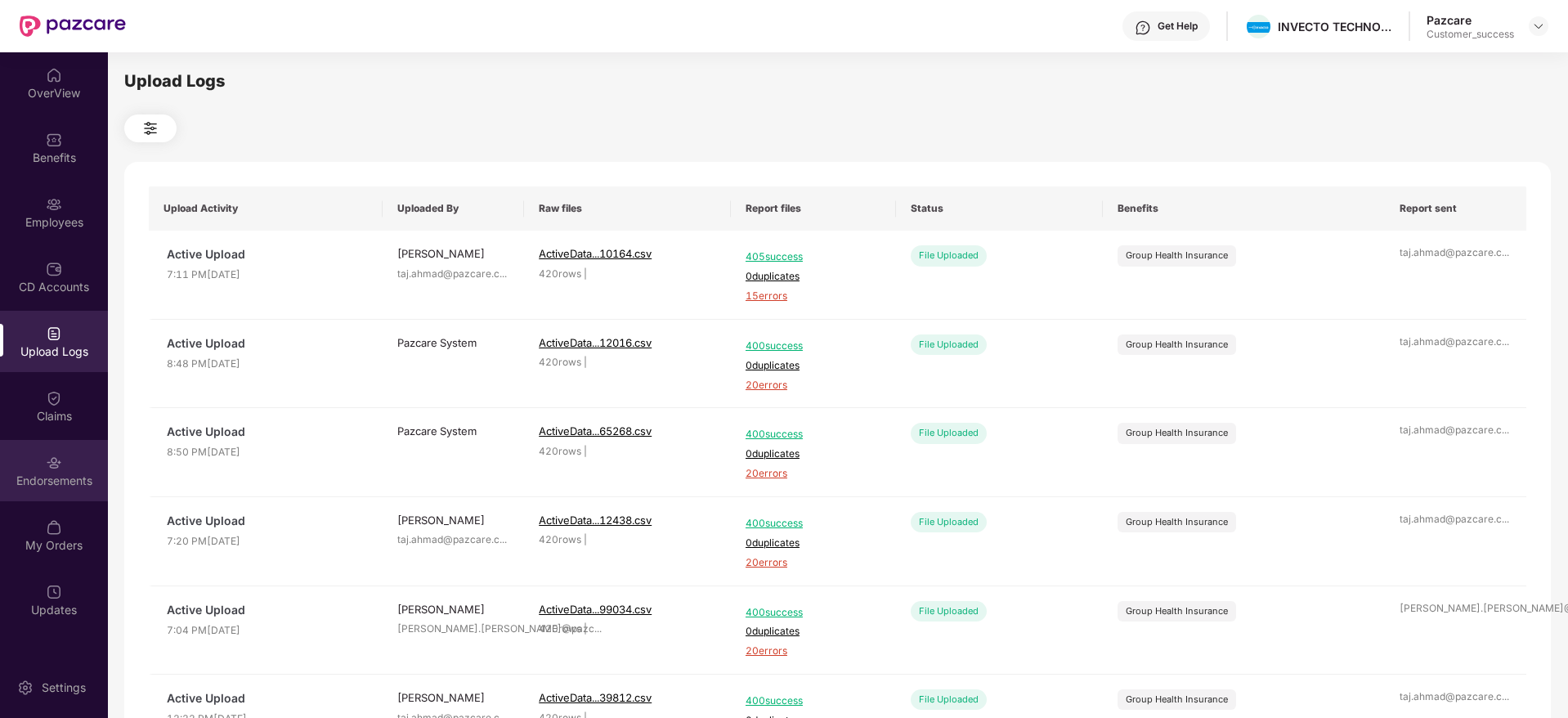
click at [66, 468] on div "Endorsements" at bounding box center [53, 470] width 108 height 62
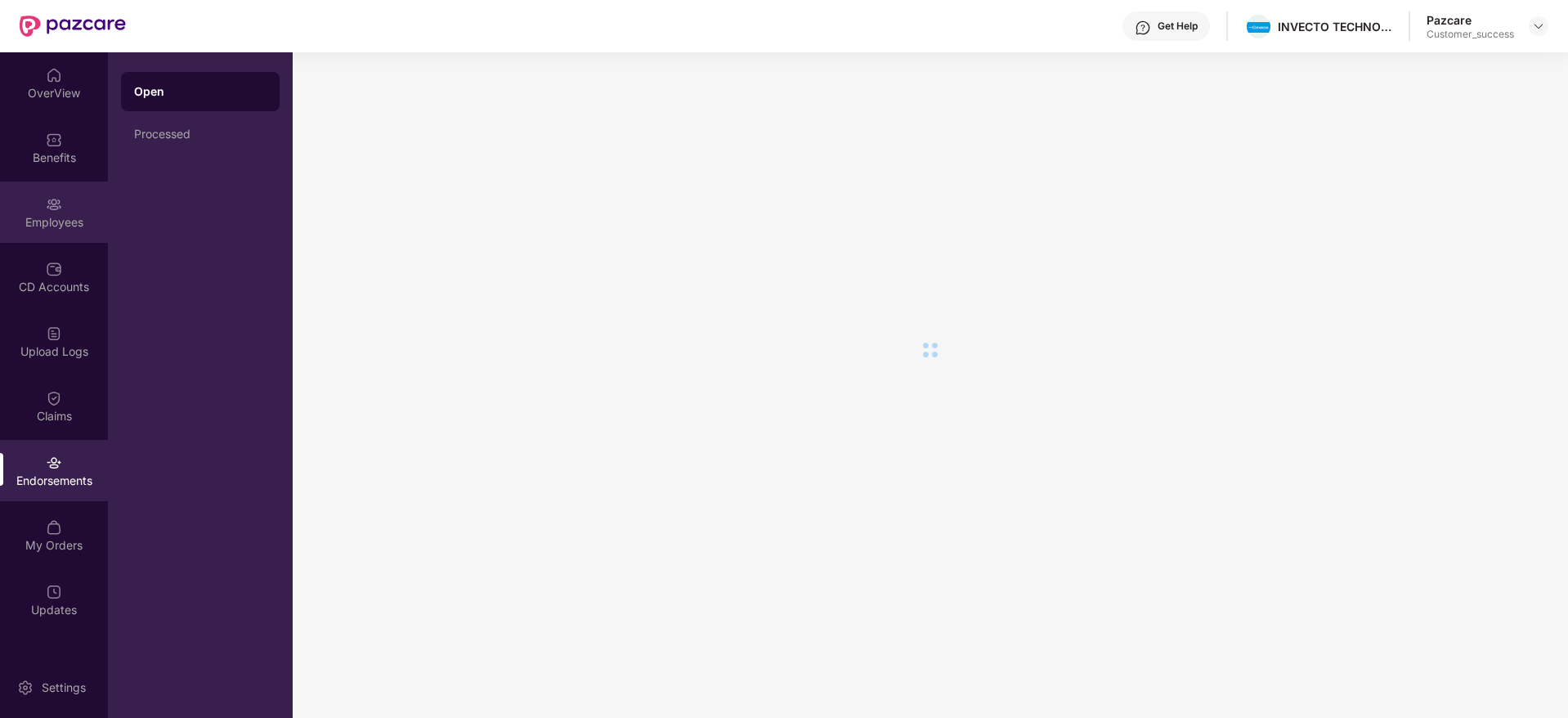
click at [69, 204] on div "Employees" at bounding box center [53, 212] width 108 height 62
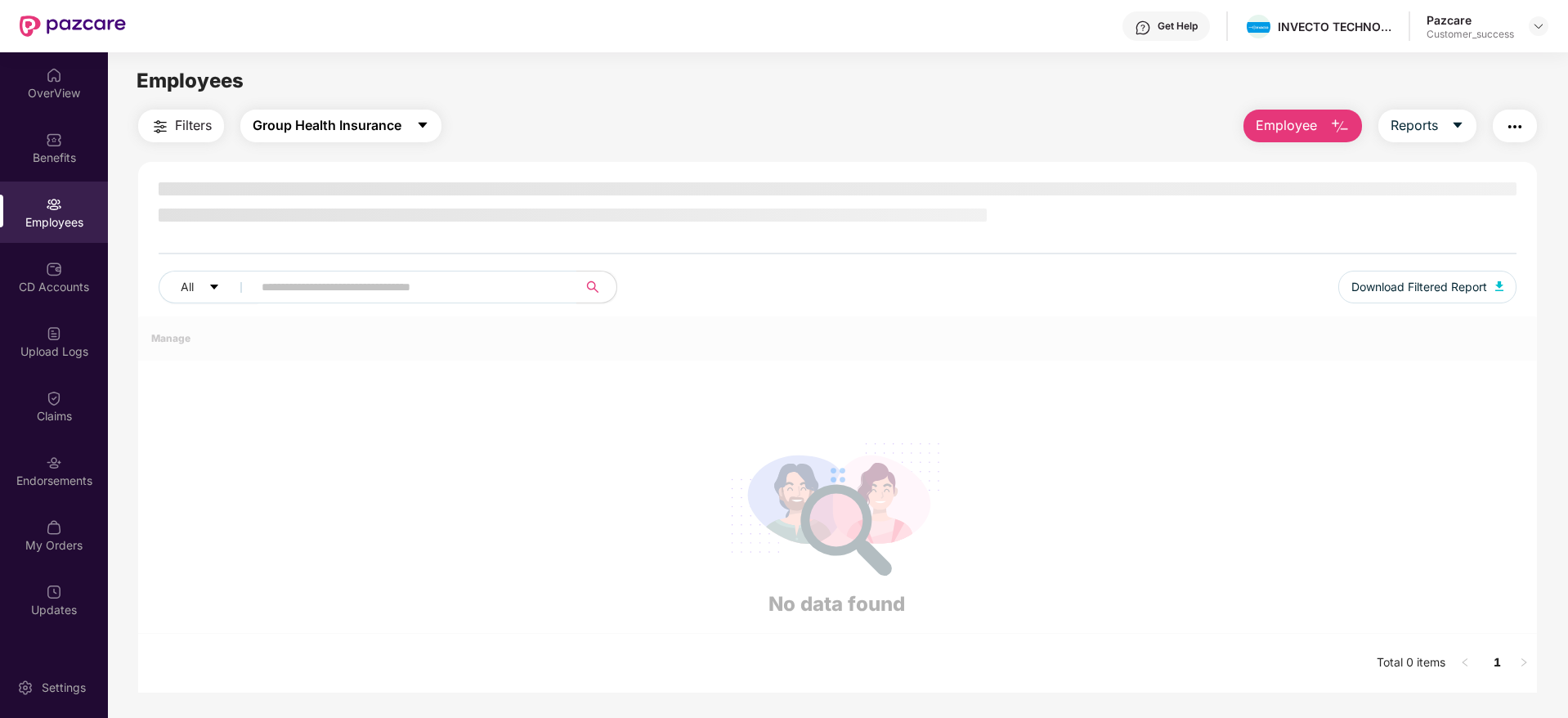
click at [396, 139] on button "Group Health Insurance" at bounding box center [340, 126] width 201 height 33
drag, startPoint x: 645, startPoint y: 115, endPoint x: 190, endPoint y: 110, distance: 455.0
click at [190, 110] on div "Filters Group Health Insurance Employee Reports" at bounding box center [837, 126] width 1399 height 33
click at [190, 110] on button "Filters" at bounding box center [181, 126] width 86 height 33
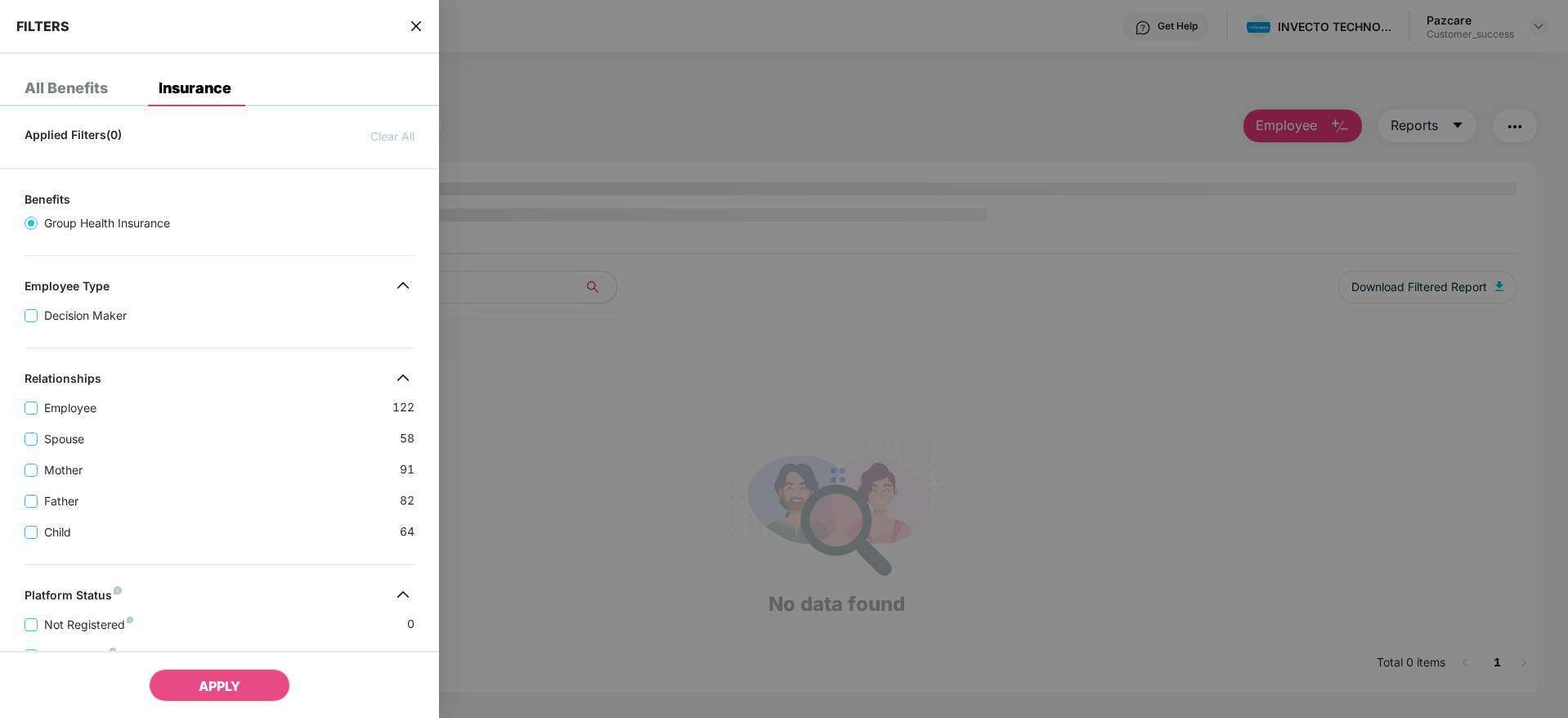
click at [247, 438] on div "Spouse 58" at bounding box center [220, 433] width 390 height 31
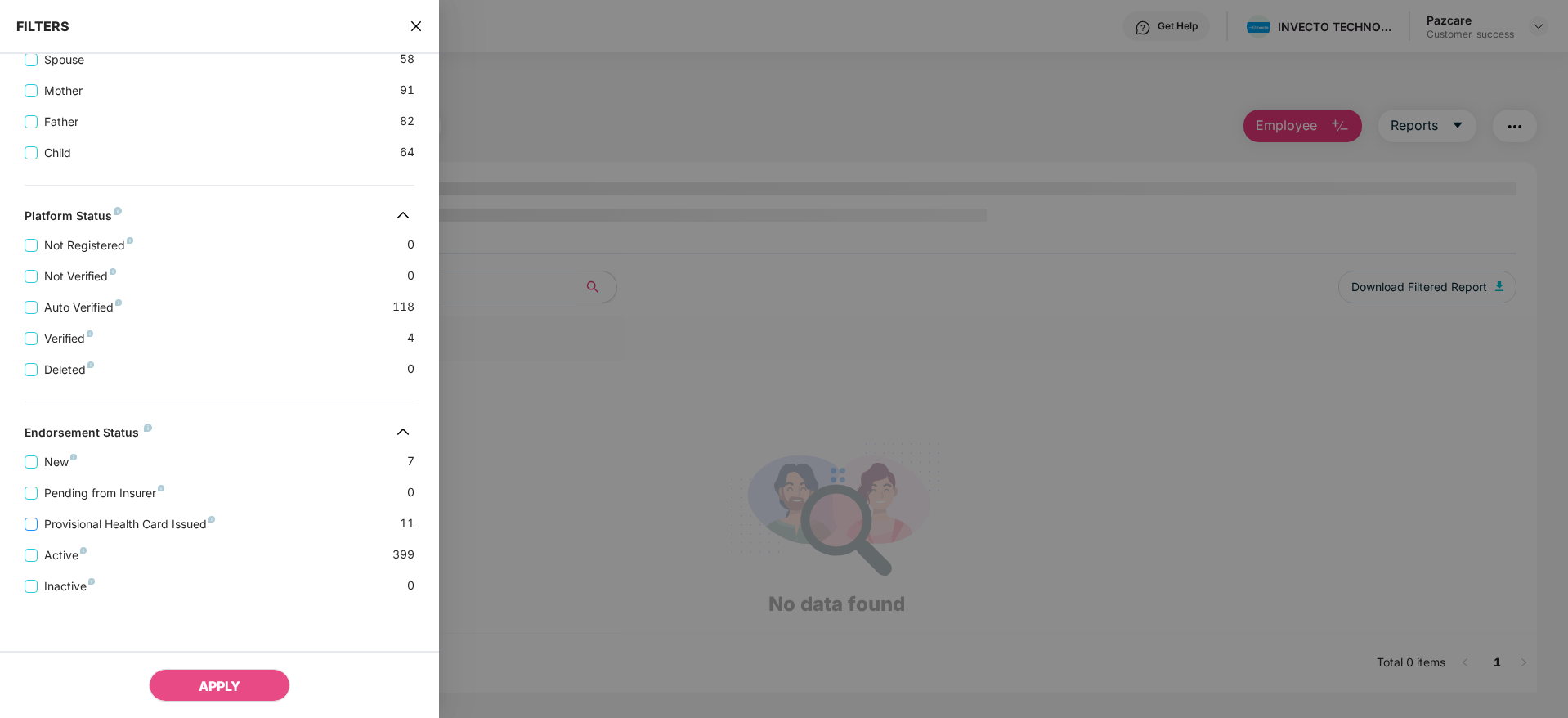
click at [92, 519] on span "Provisional Health Card Issued" at bounding box center [130, 524] width 184 height 18
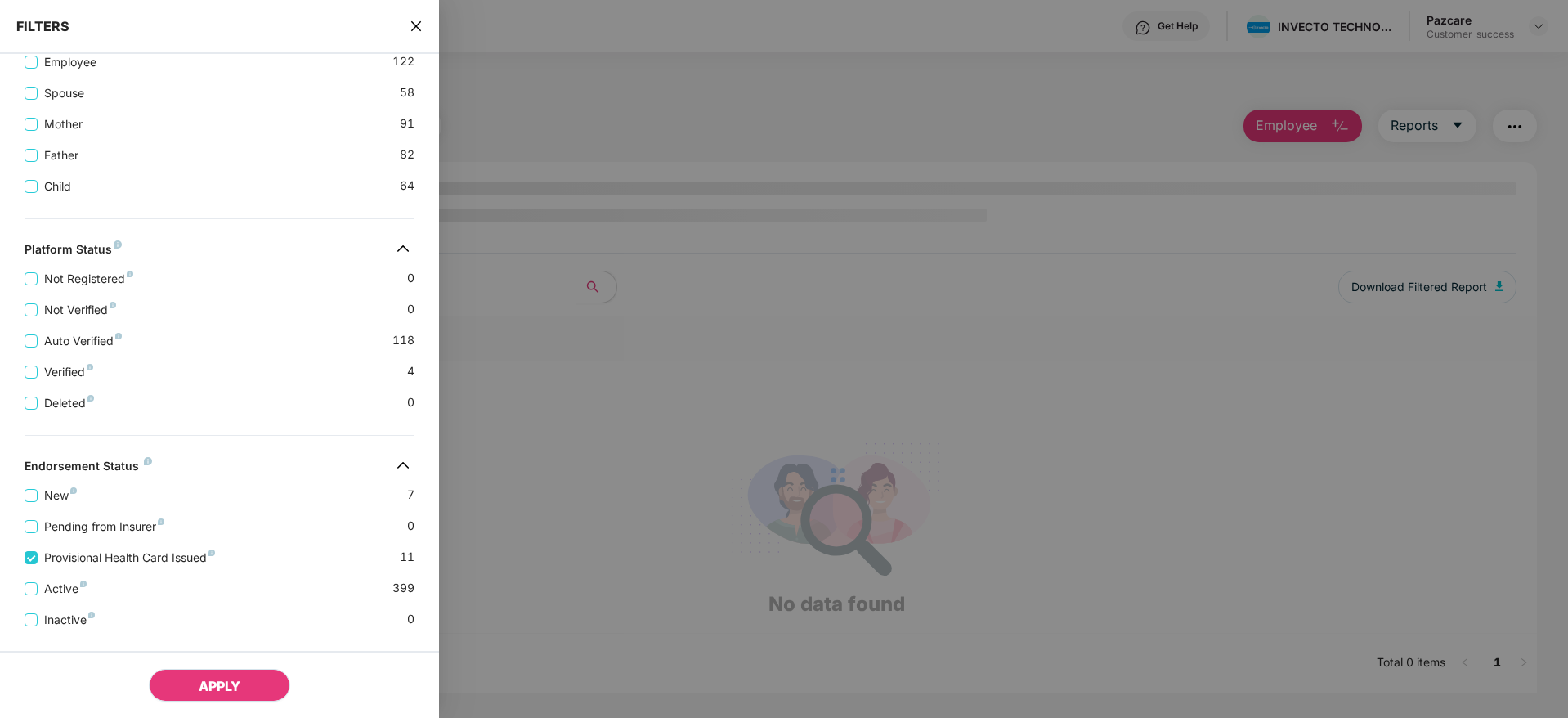
click at [214, 673] on button "APPLY" at bounding box center [220, 685] width 141 height 33
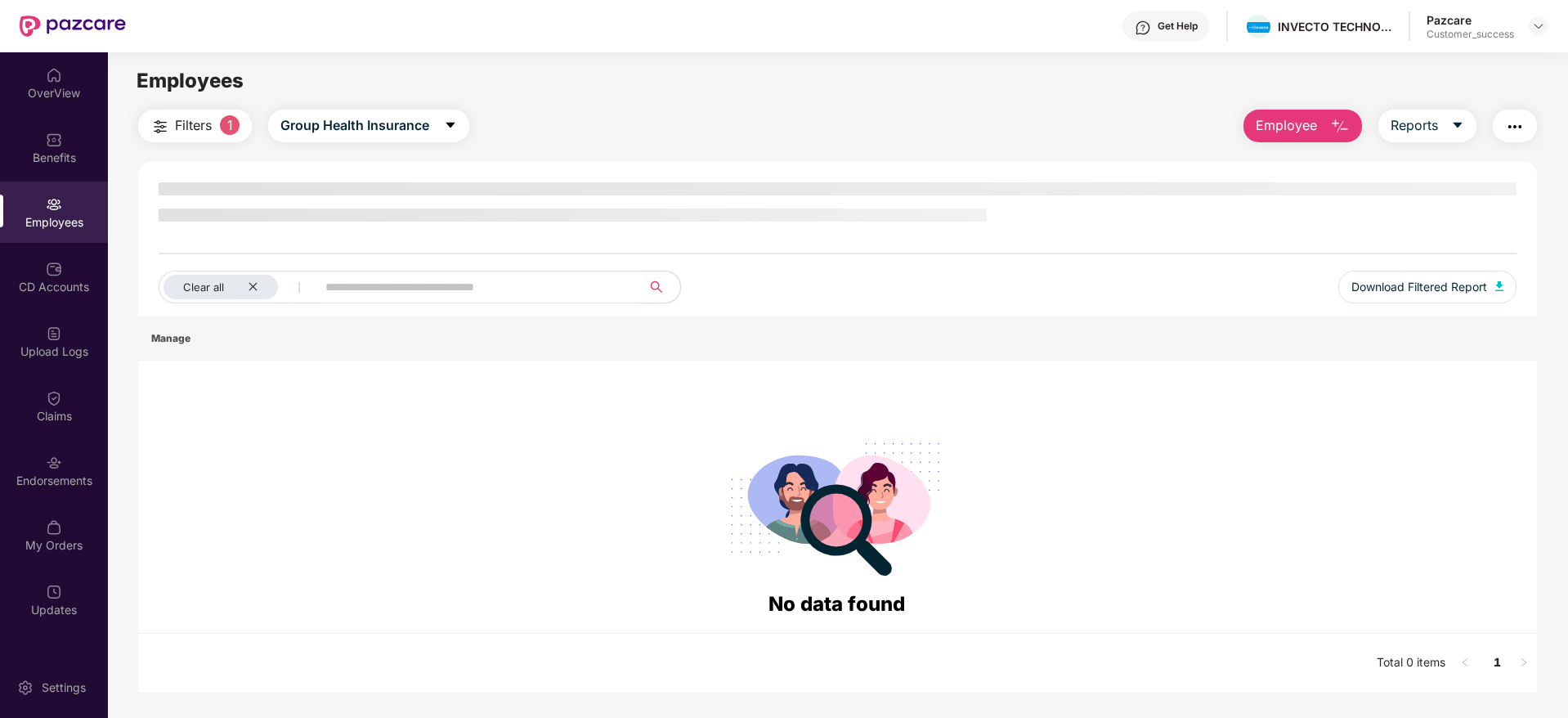
click at [205, 120] on span "Filters" at bounding box center [193, 125] width 37 height 21
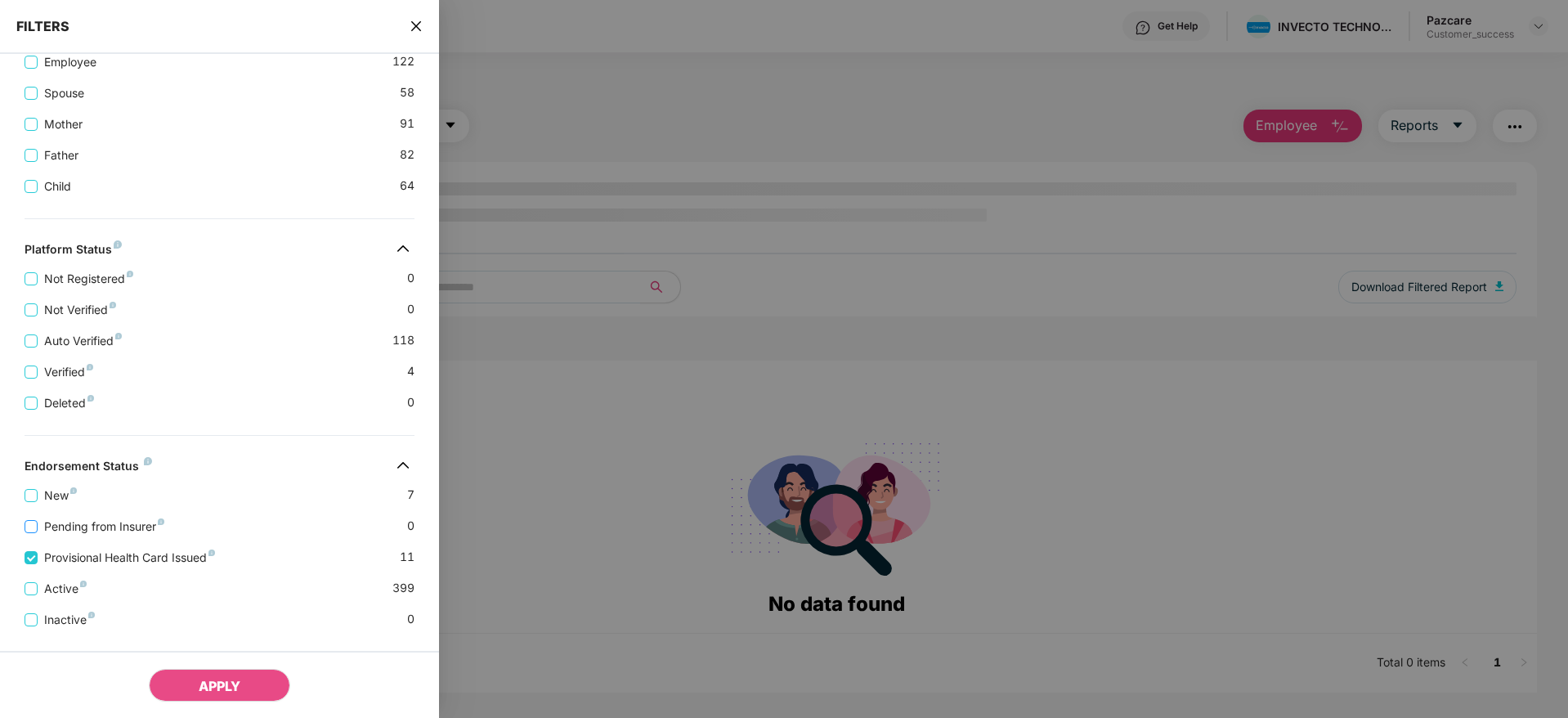
click at [111, 525] on span "Pending from Insurer" at bounding box center [104, 526] width 133 height 18
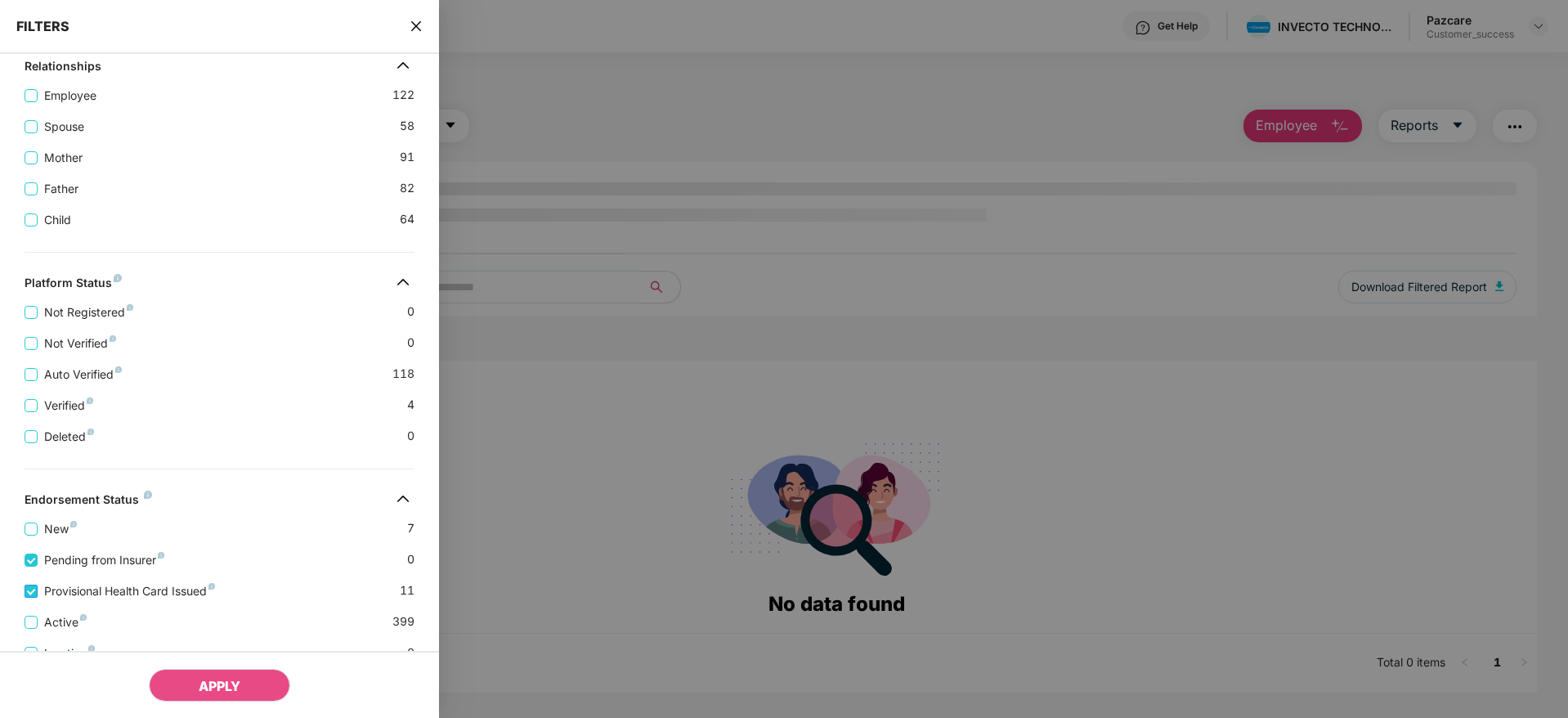
click at [66, 588] on span "Provisional Health Card Issued" at bounding box center [130, 591] width 184 height 18
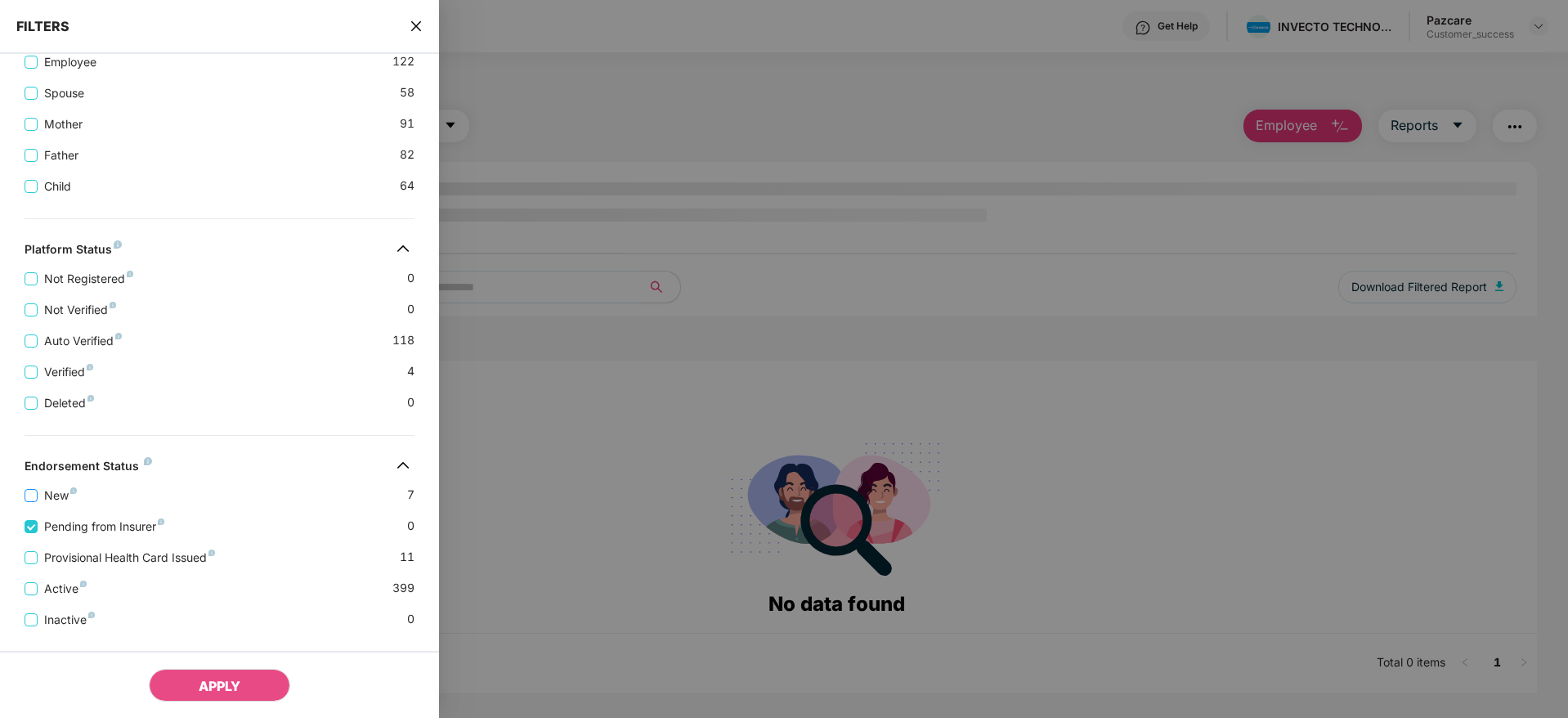
click at [45, 496] on span "New" at bounding box center [61, 495] width 46 height 18
click at [60, 530] on span "Pending from Insurer" at bounding box center [104, 526] width 133 height 18
click at [182, 674] on button "APPLY" at bounding box center [220, 685] width 141 height 33
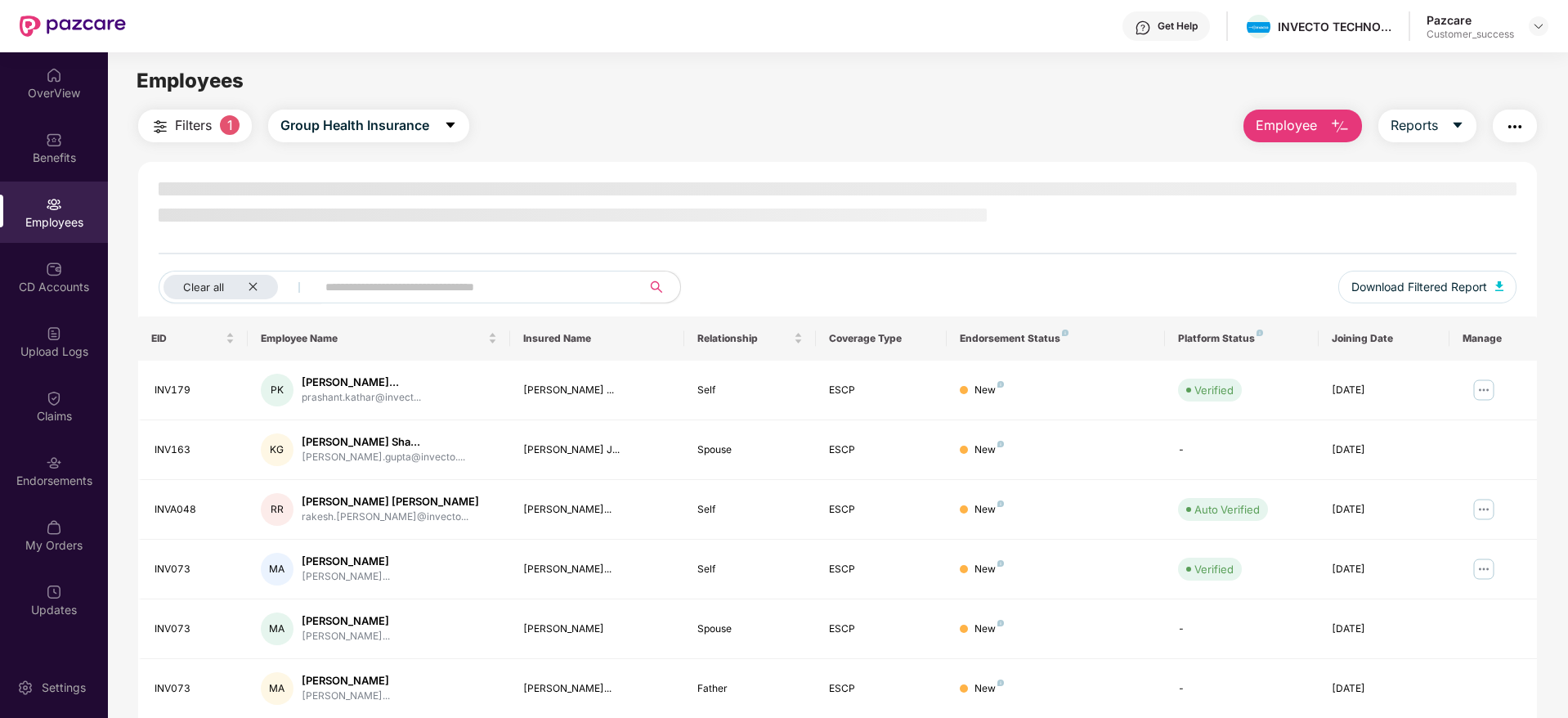
click at [207, 125] on span "Filters" at bounding box center [193, 125] width 37 height 21
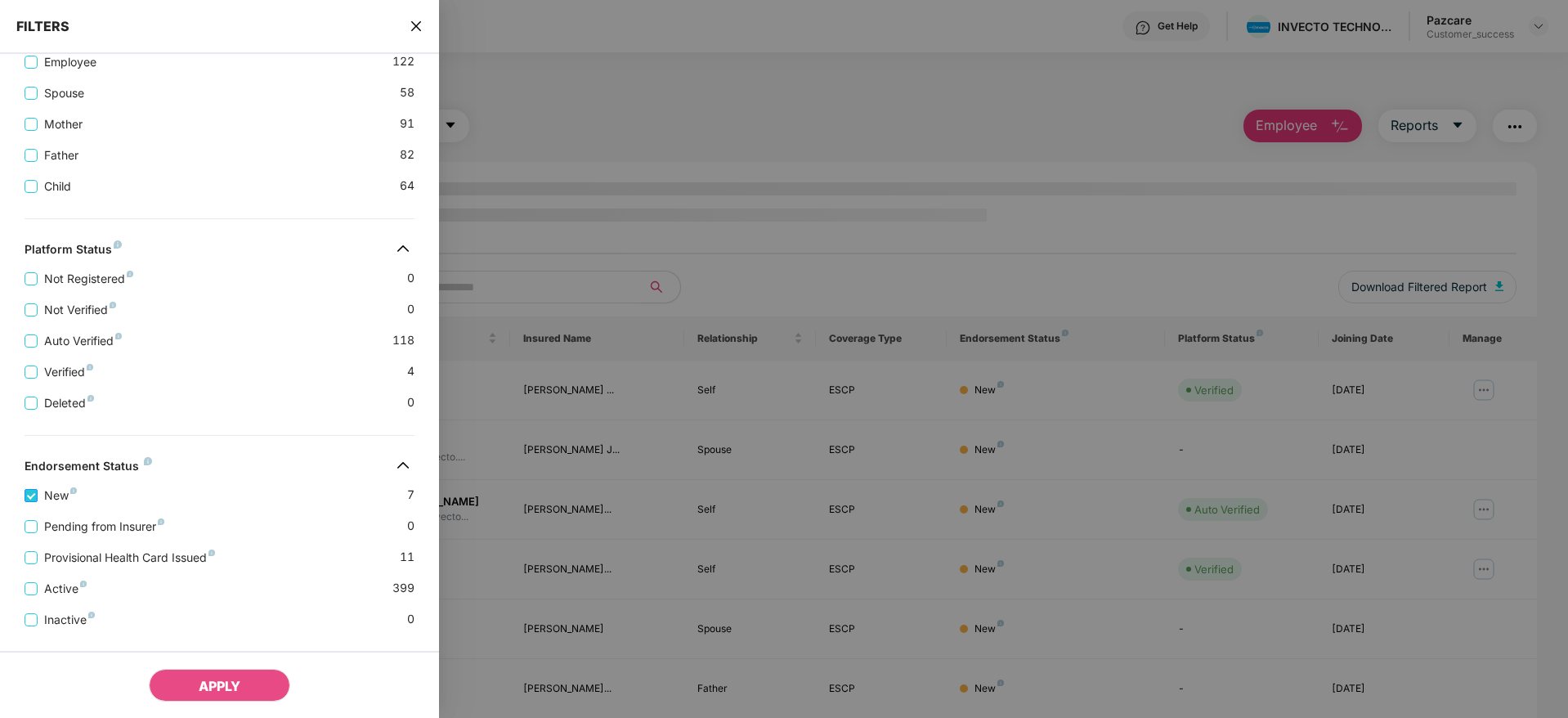
click at [51, 491] on span "New" at bounding box center [61, 495] width 46 height 18
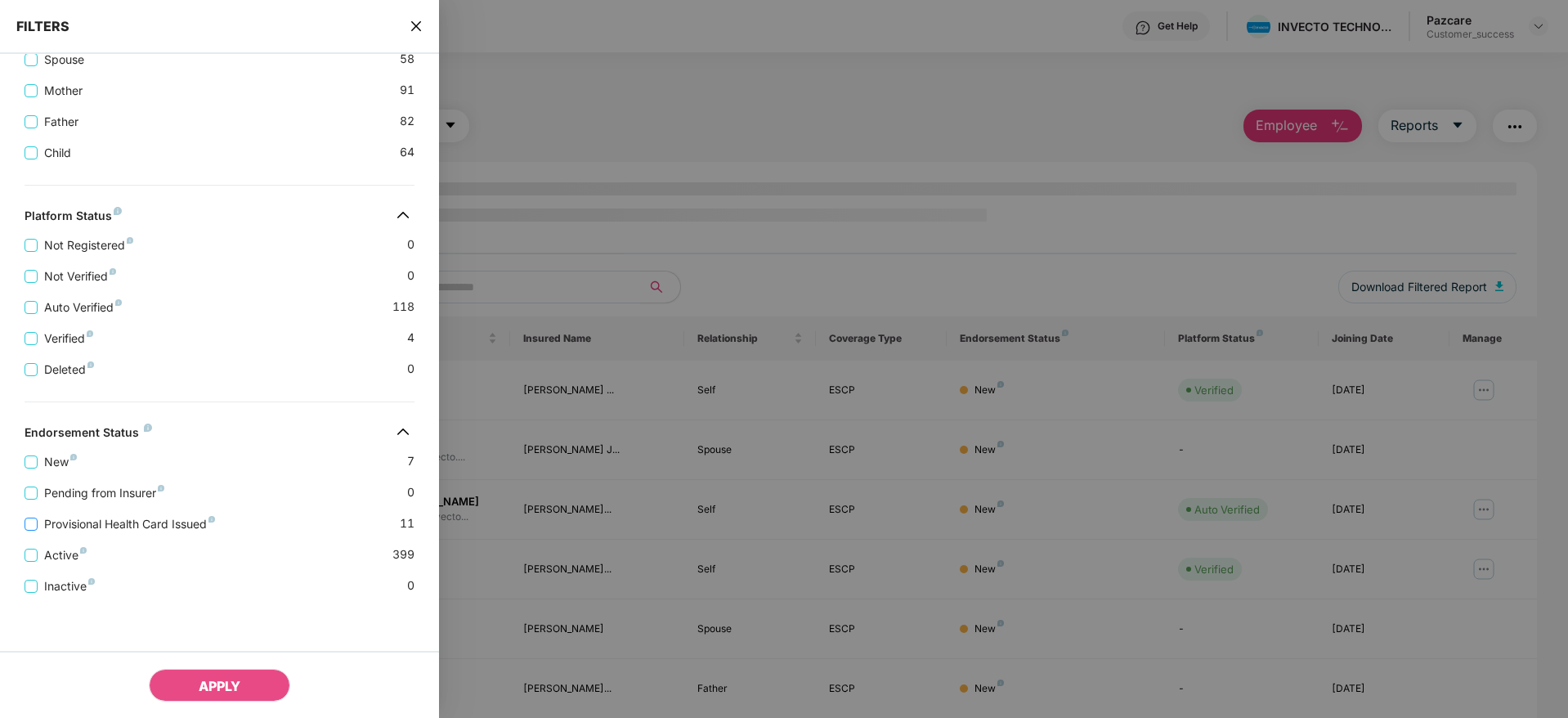
click at [63, 529] on span "Provisional Health Card Issued" at bounding box center [130, 524] width 184 height 18
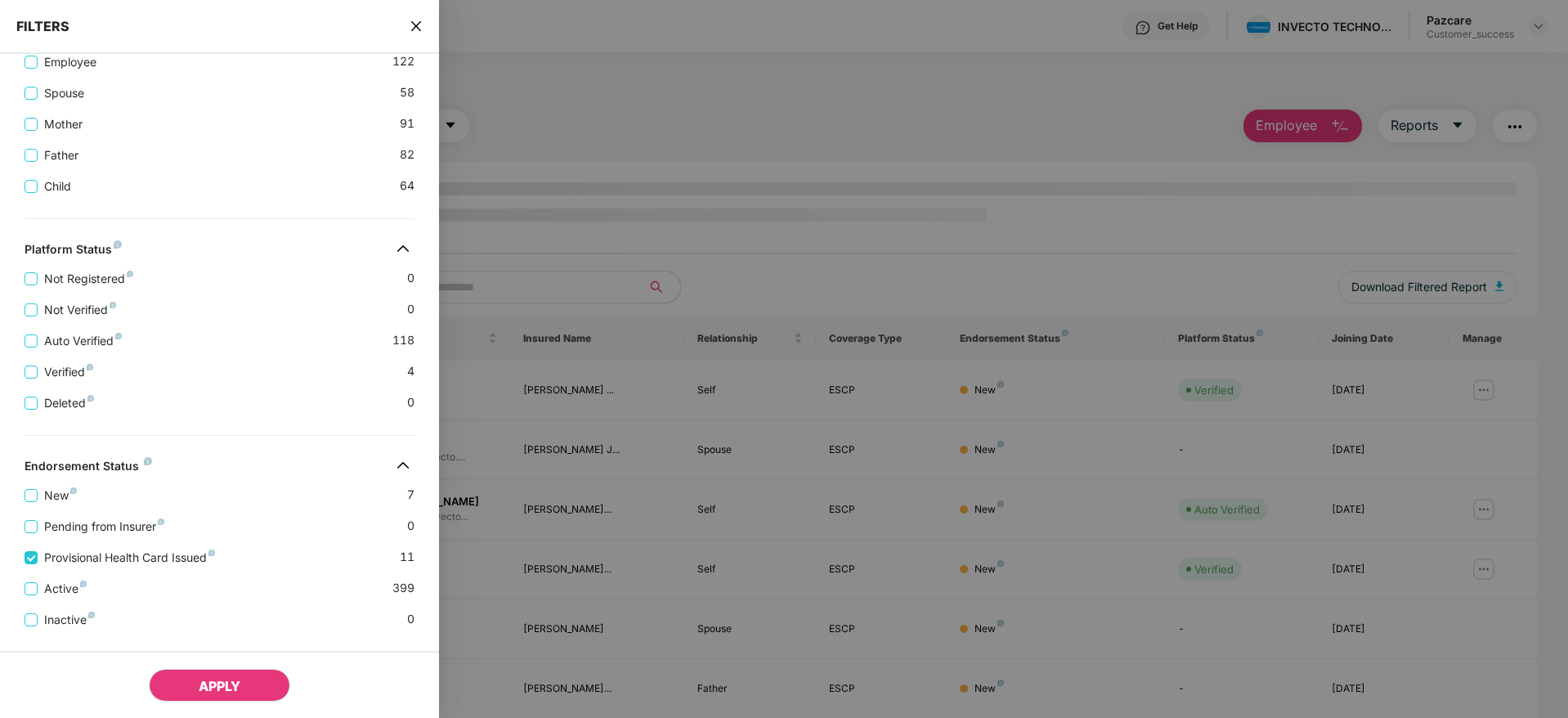
click at [191, 669] on button "APPLY" at bounding box center [220, 685] width 141 height 33
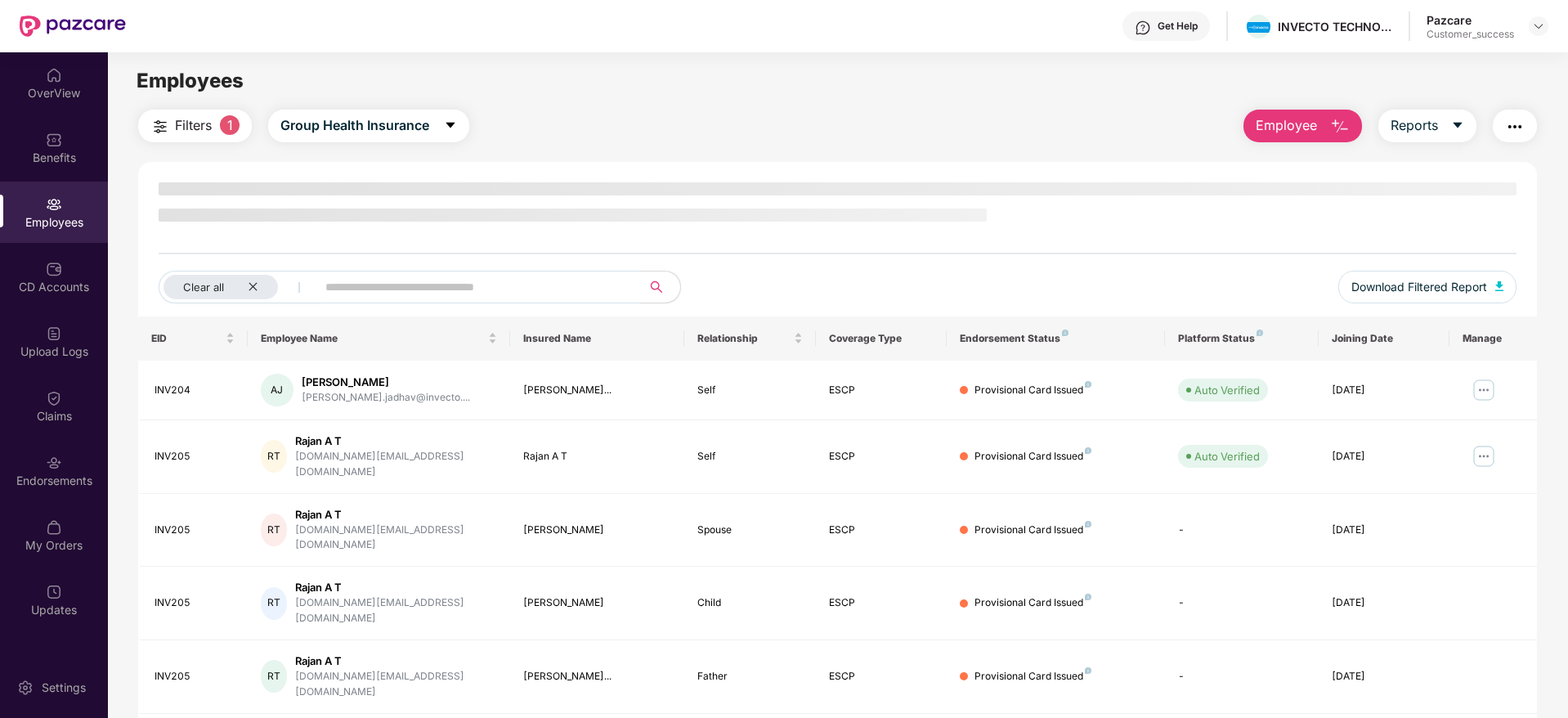
click at [981, 210] on li at bounding box center [572, 215] width 828 height 13
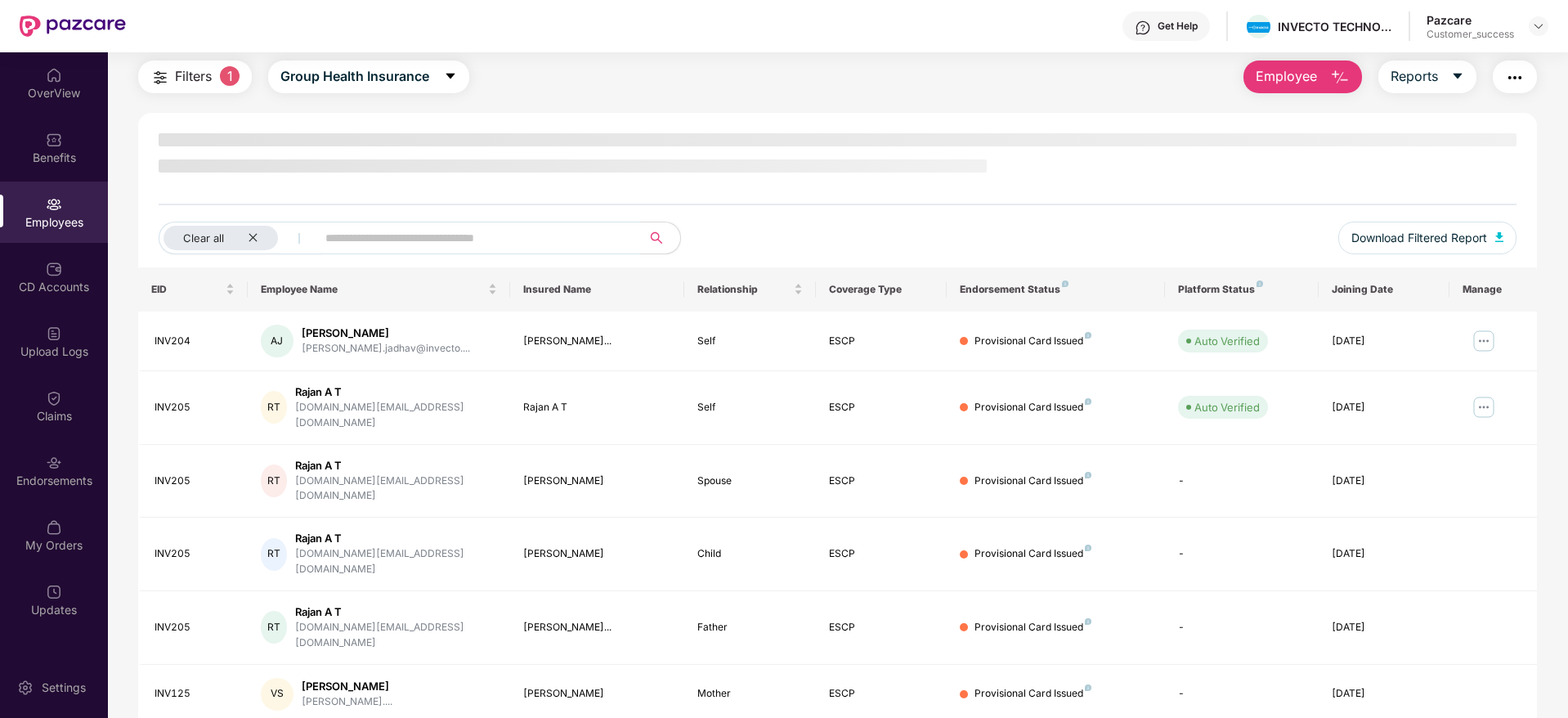
scroll to position [60, 0]
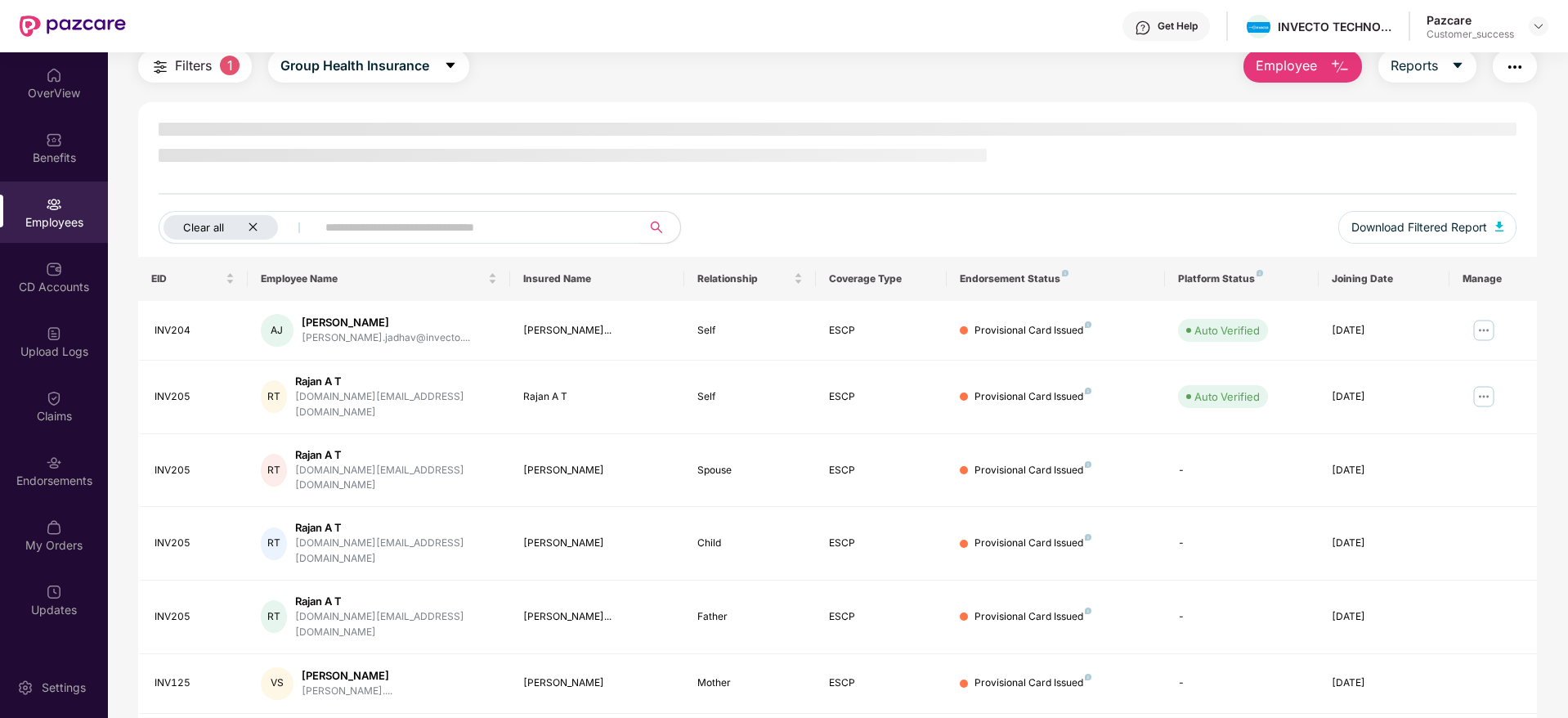
click at [255, 226] on icon "close" at bounding box center [252, 226] width 11 height 11
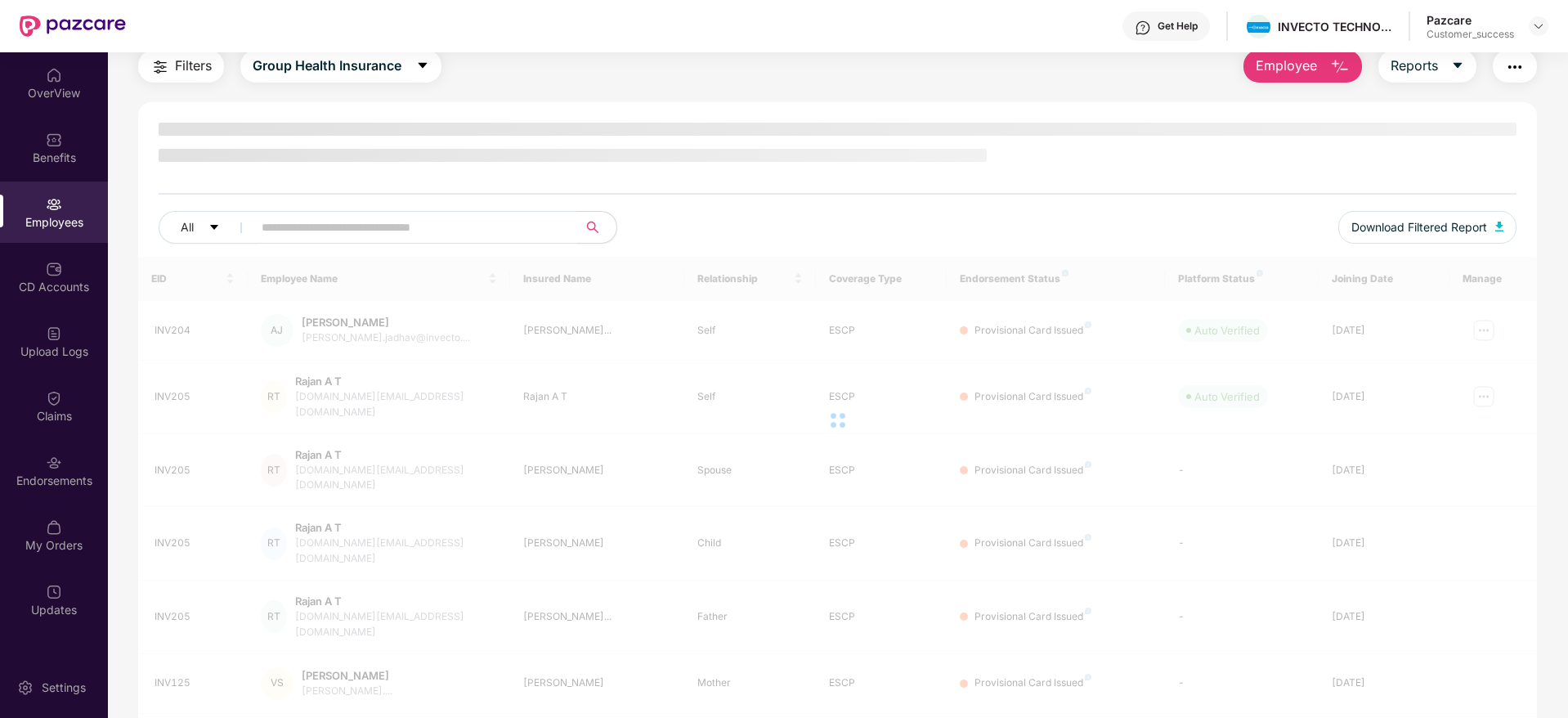
click at [321, 225] on input "text" at bounding box center [408, 227] width 294 height 25
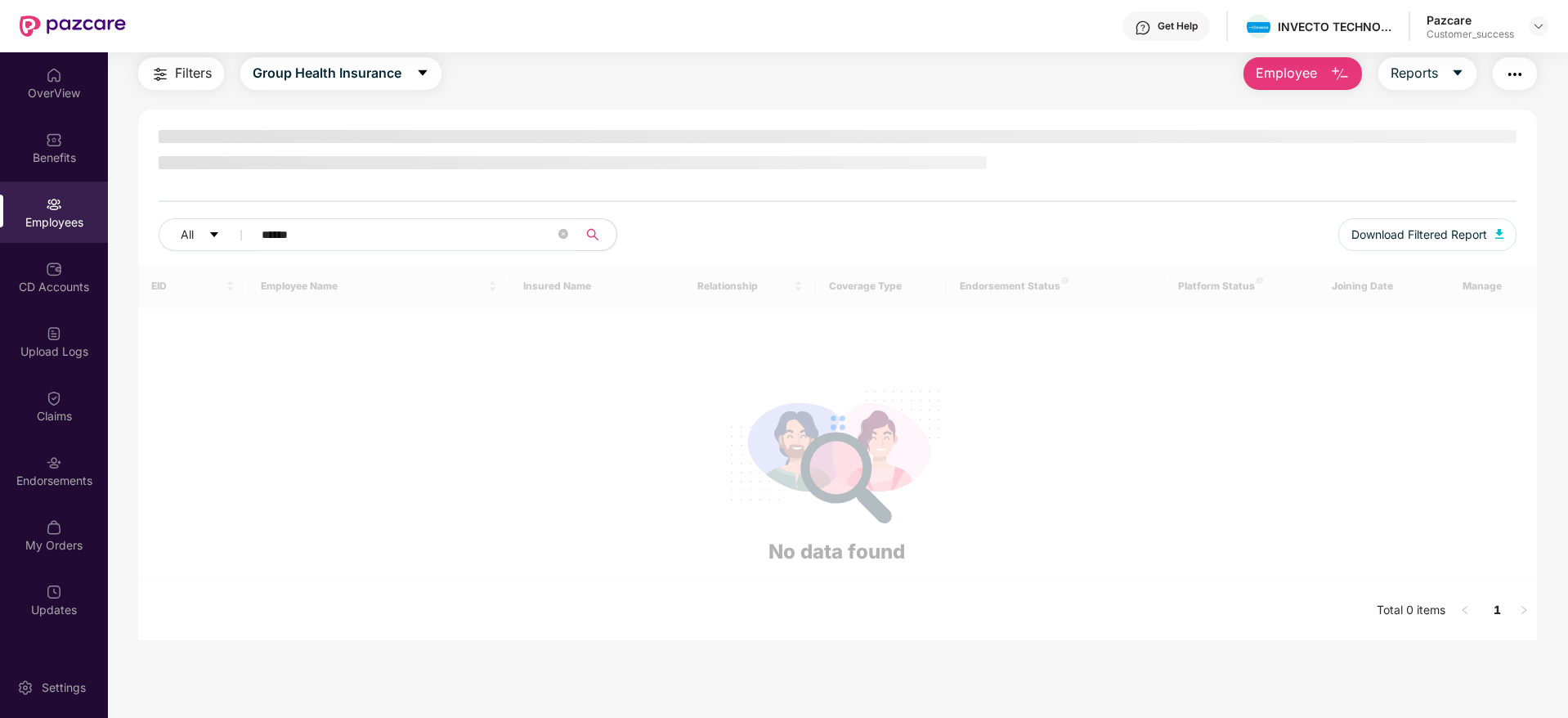
scroll to position [53, 0]
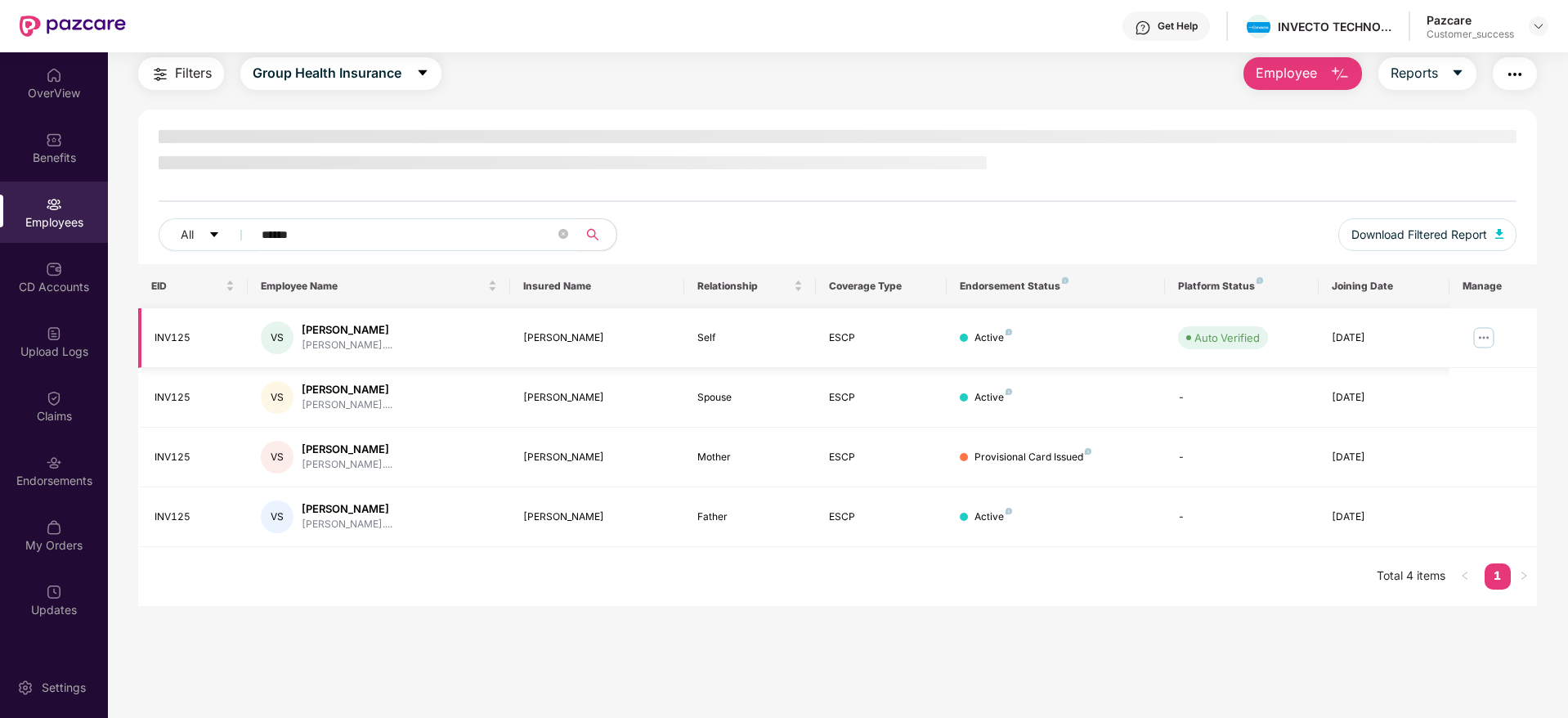
type input "******"
click at [1482, 338] on img at bounding box center [1483, 338] width 26 height 26
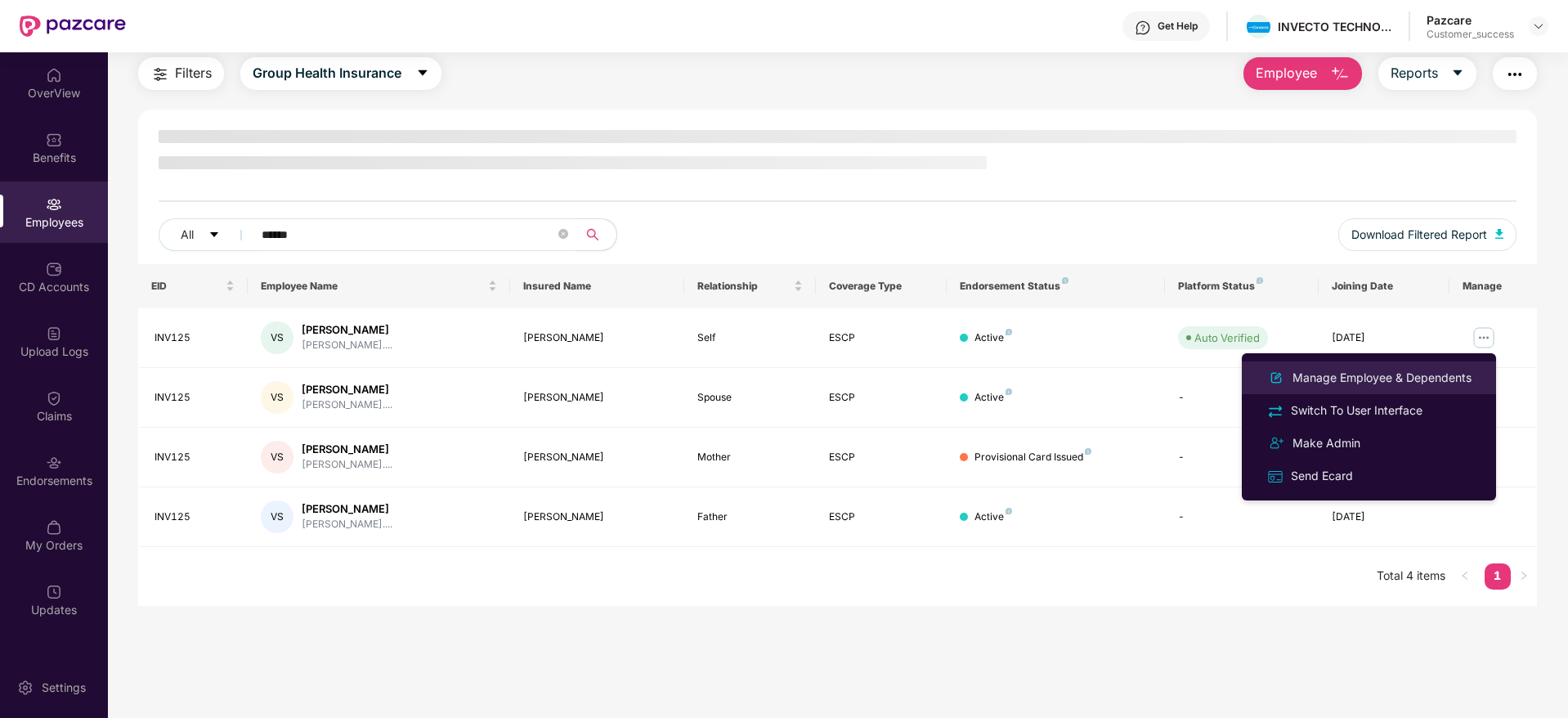
click at [1364, 378] on div "Manage Employee & Dependents" at bounding box center [1382, 378] width 186 height 18
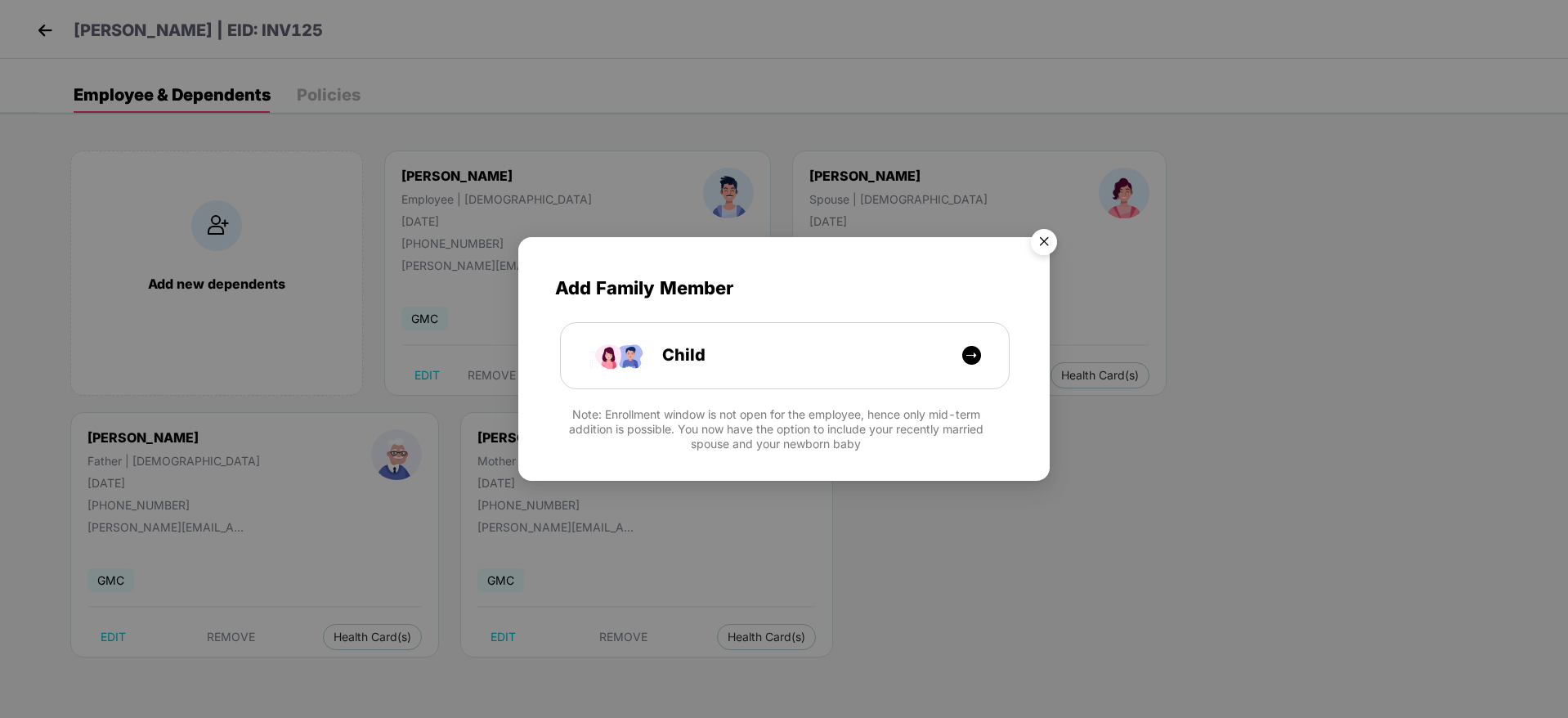
click at [1051, 242] on img "Close" at bounding box center [1044, 244] width 46 height 46
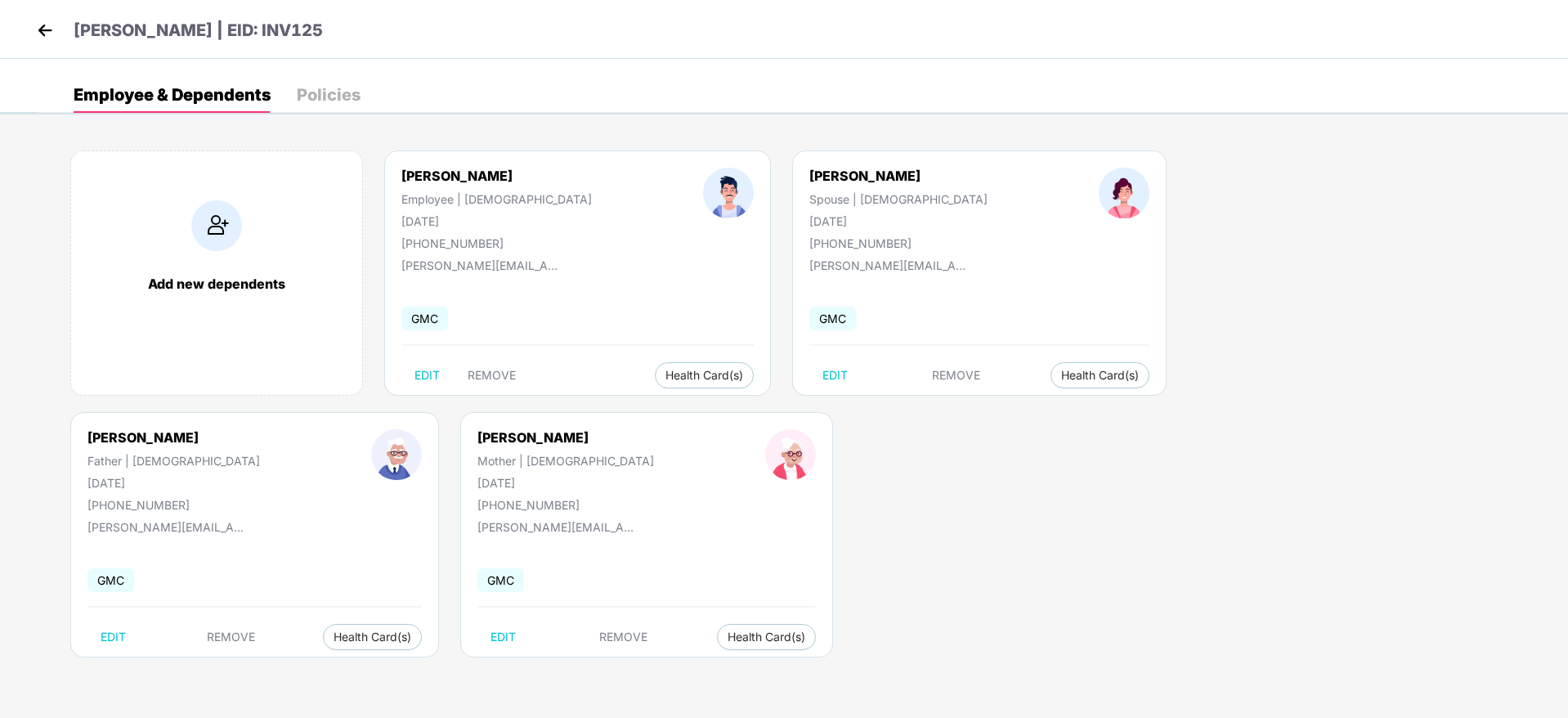
click at [41, 24] on img at bounding box center [45, 30] width 25 height 25
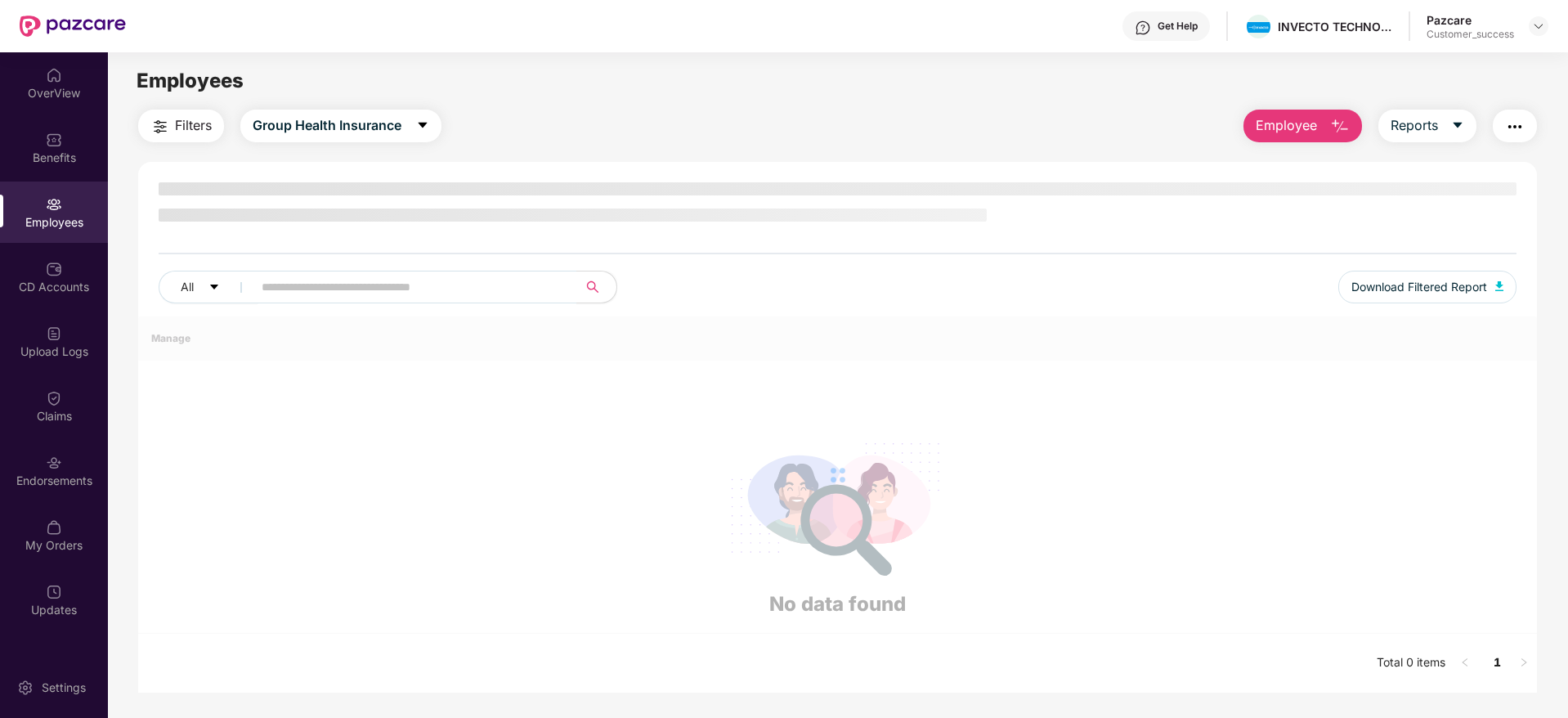
click at [182, 125] on span "Filters" at bounding box center [193, 125] width 37 height 21
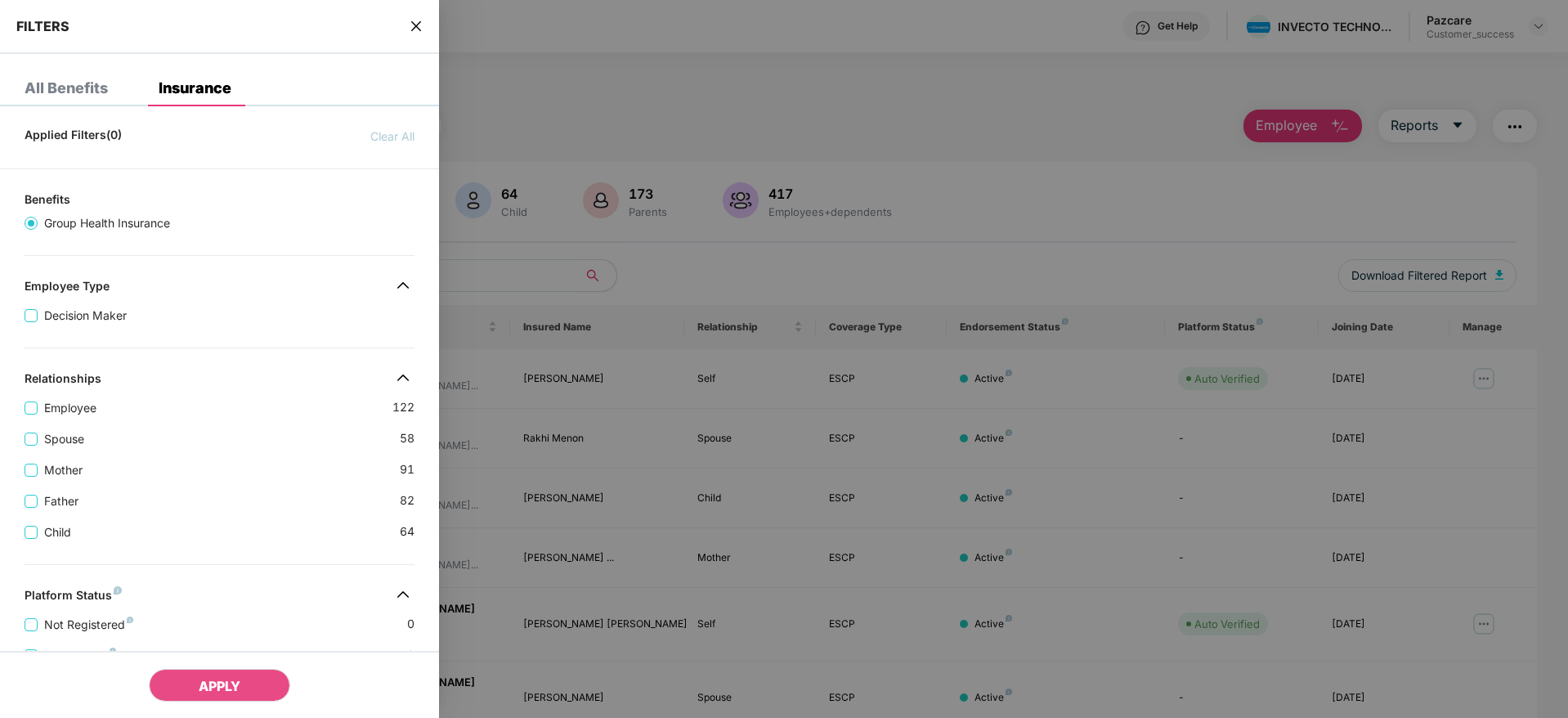
click at [245, 493] on div "Father [DEMOGRAPHIC_DATA]" at bounding box center [220, 494] width 390 height 31
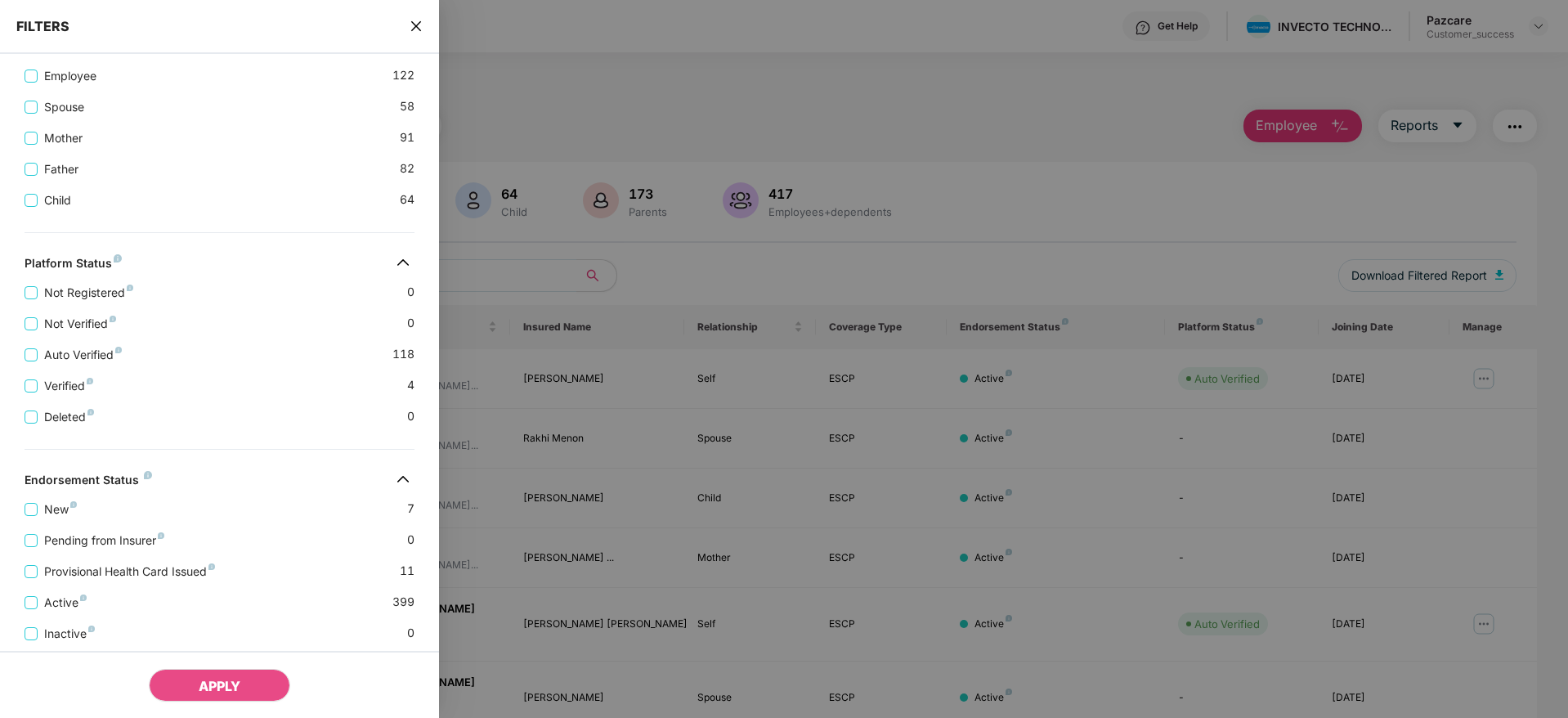
scroll to position [379, 0]
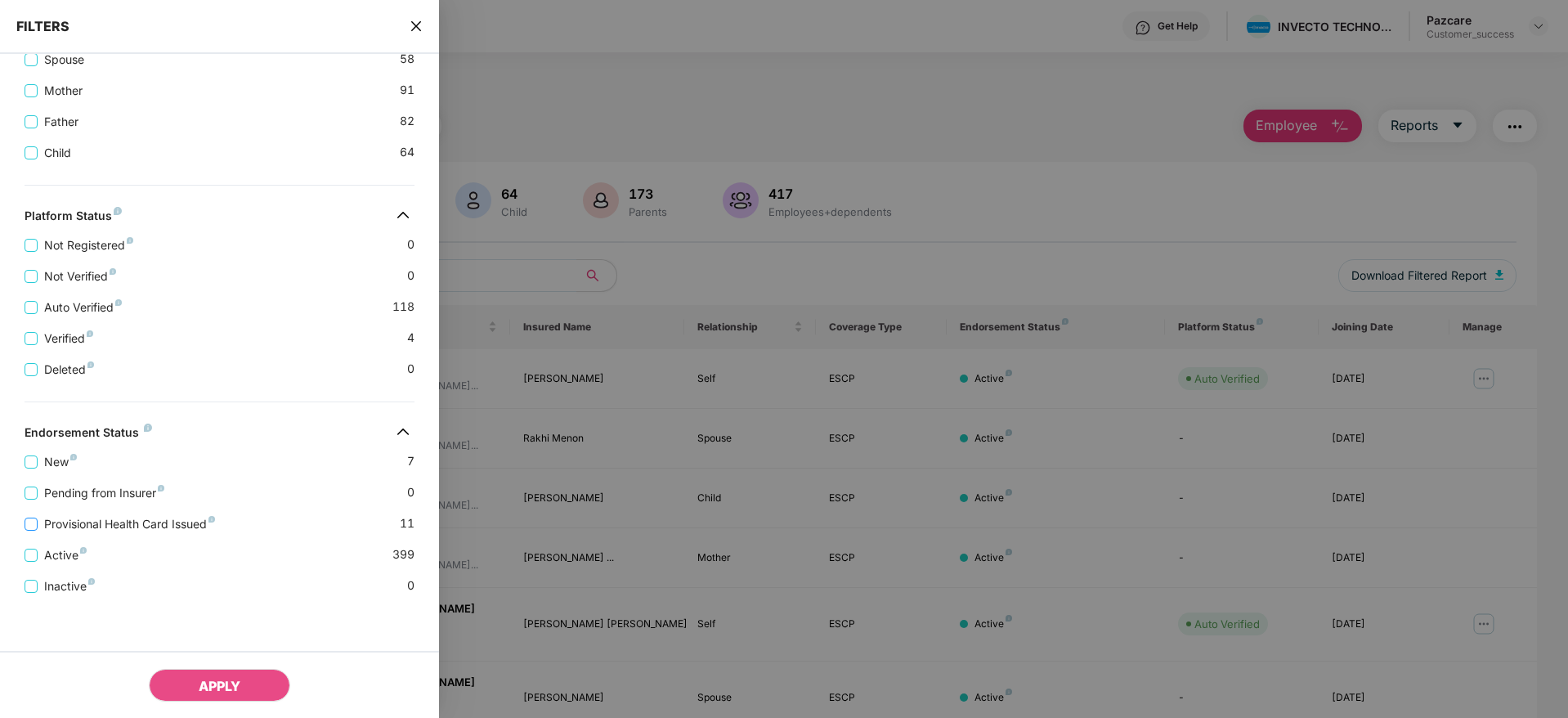
click at [74, 526] on span "Provisional Health Card Issued" at bounding box center [130, 524] width 184 height 18
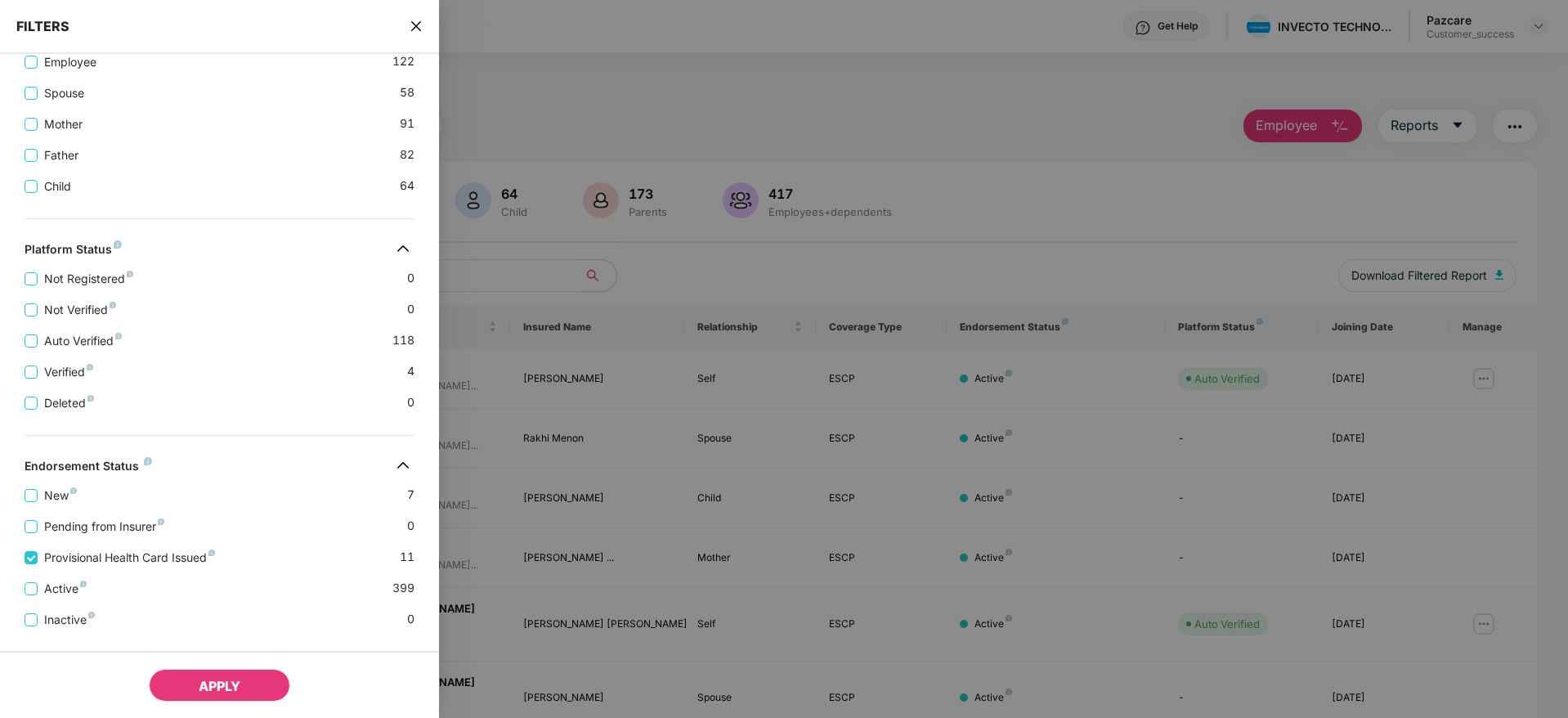
click at [238, 679] on span "APPLY" at bounding box center [220, 686] width 42 height 16
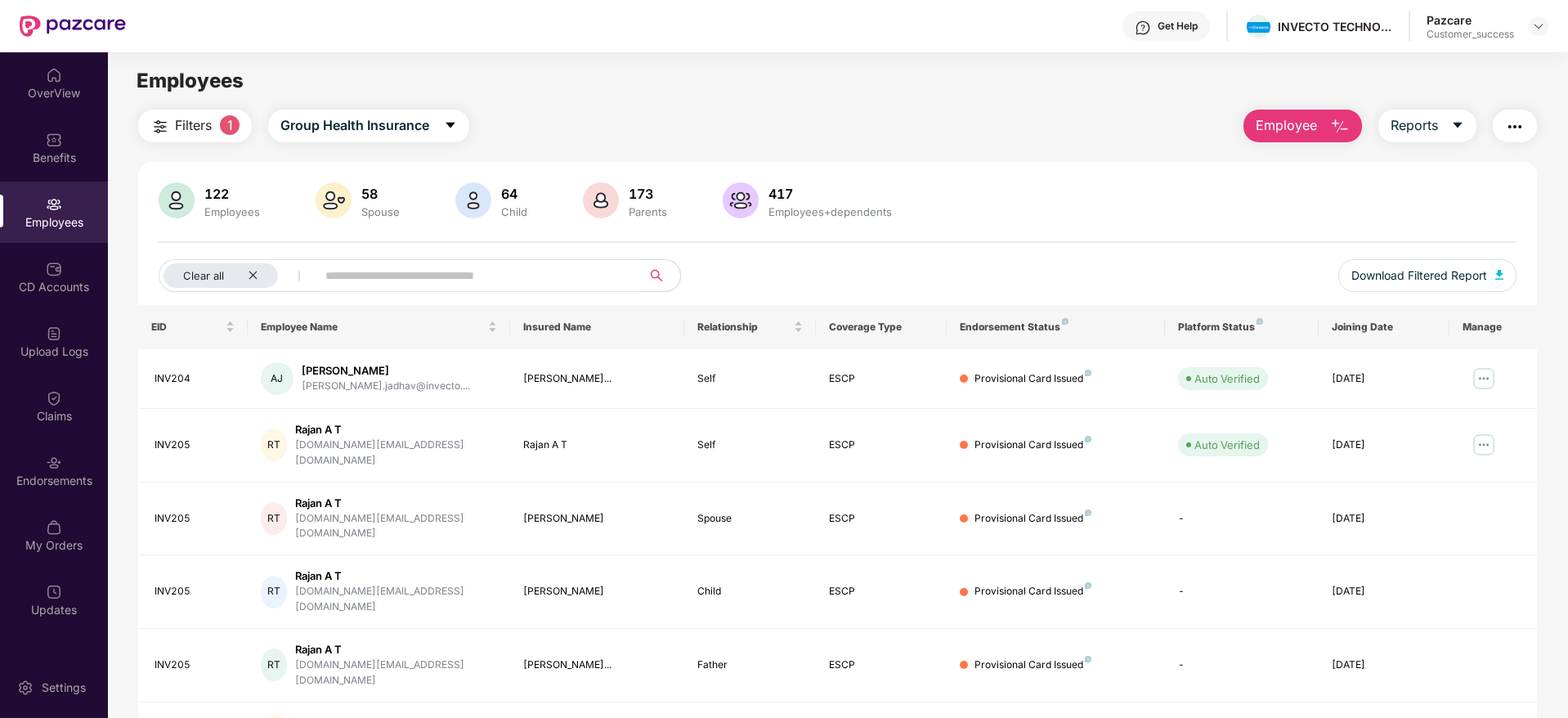
click at [1102, 227] on div "122 Employees 58 Spouse 64 Child 173 Parents 417 Employees+dependents Clear all…" at bounding box center [837, 243] width 1399 height 123
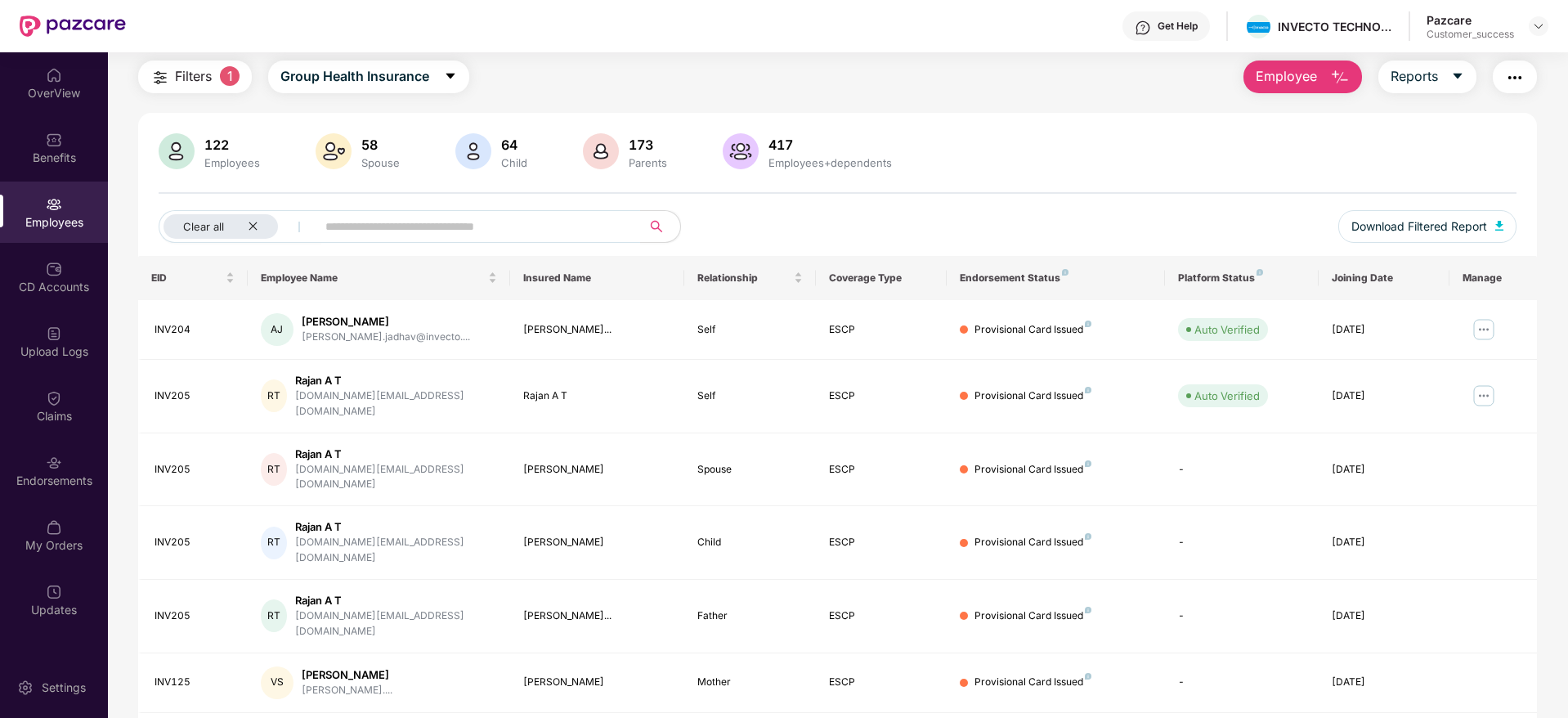
scroll to position [53, 0]
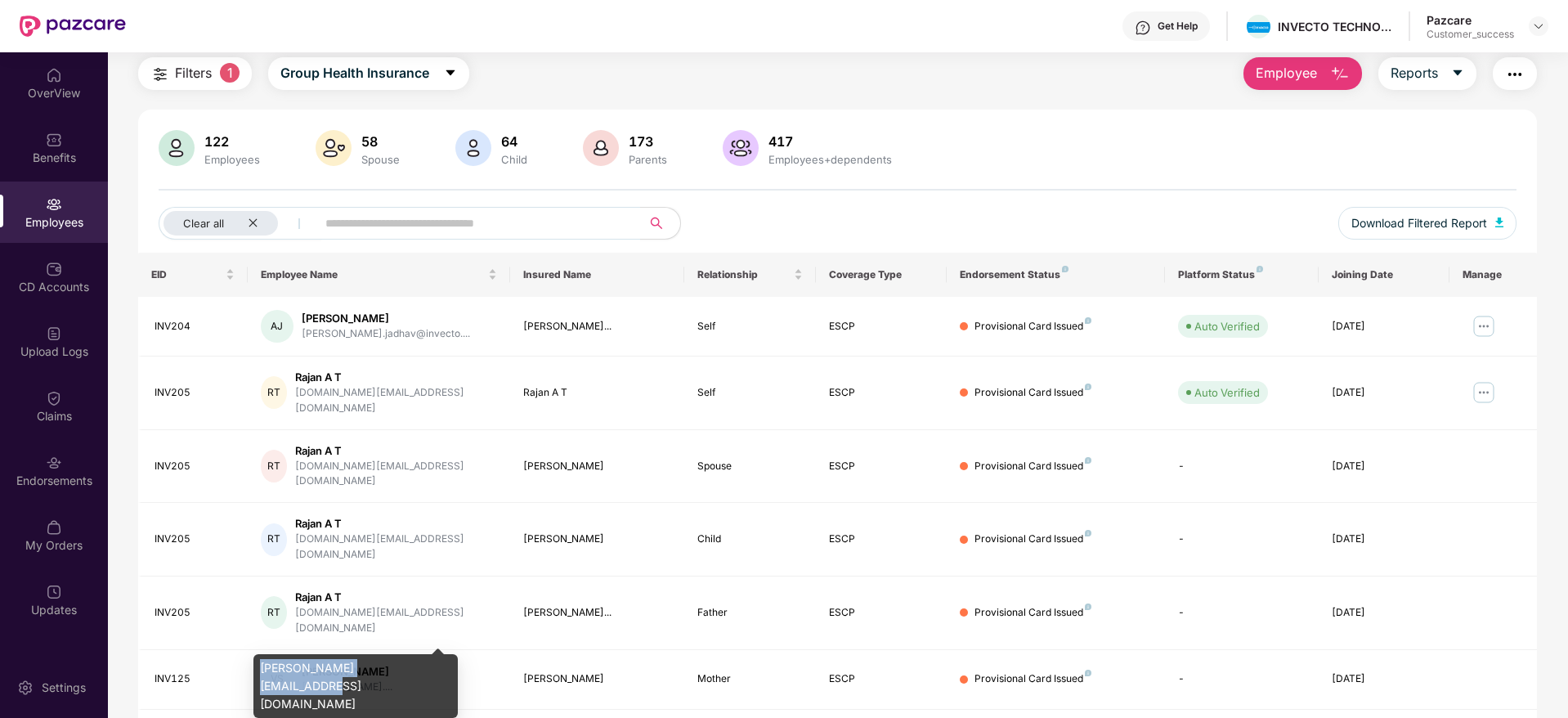
drag, startPoint x: 261, startPoint y: 666, endPoint x: 414, endPoint y: 658, distance: 153.2
click at [414, 658] on div "[PERSON_NAME][EMAIL_ADDRESS][DOMAIN_NAME]" at bounding box center [355, 686] width 205 height 64
copy div "[PERSON_NAME][EMAIL_ADDRESS][DOMAIN_NAME]"
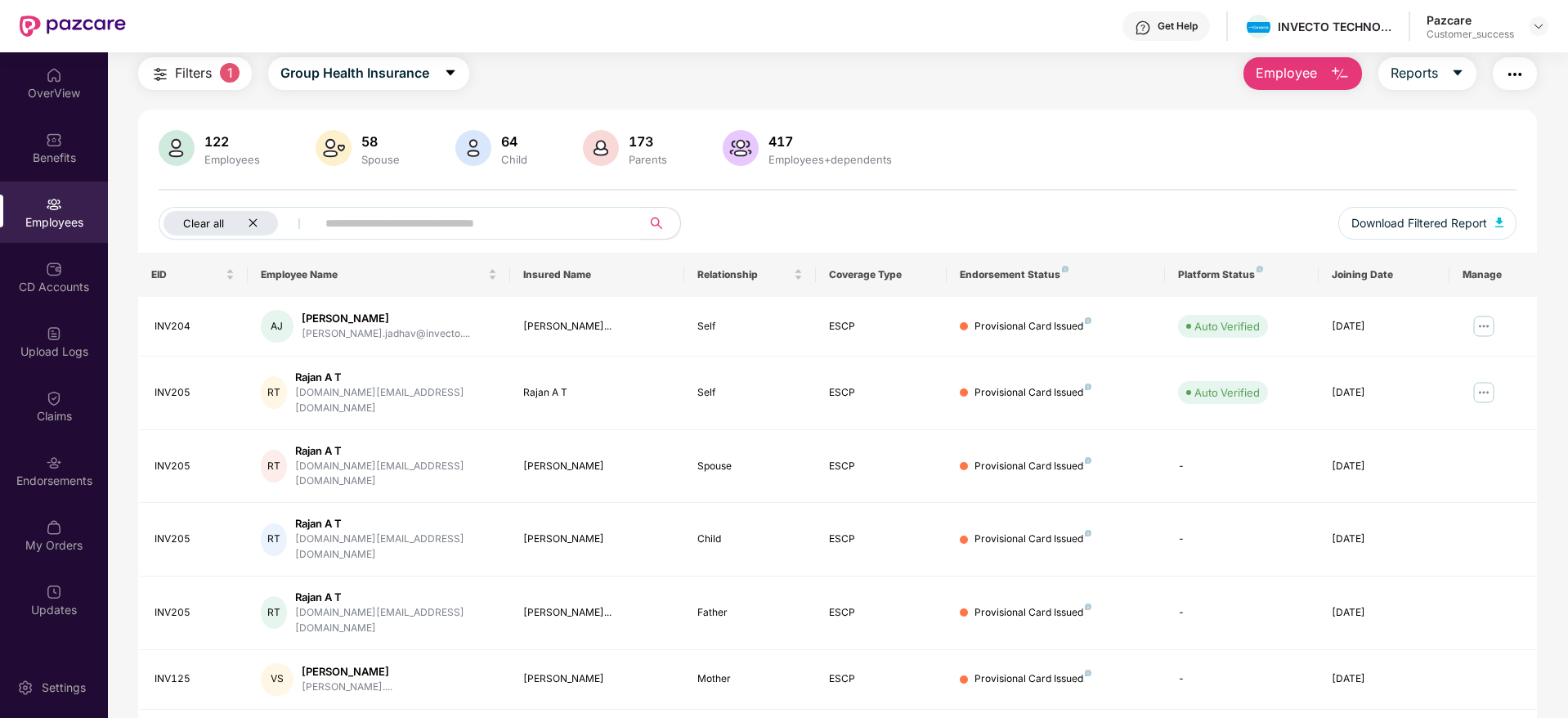
click at [257, 215] on div "Clear all" at bounding box center [220, 223] width 114 height 25
click at [177, 66] on span "Filters" at bounding box center [193, 73] width 37 height 21
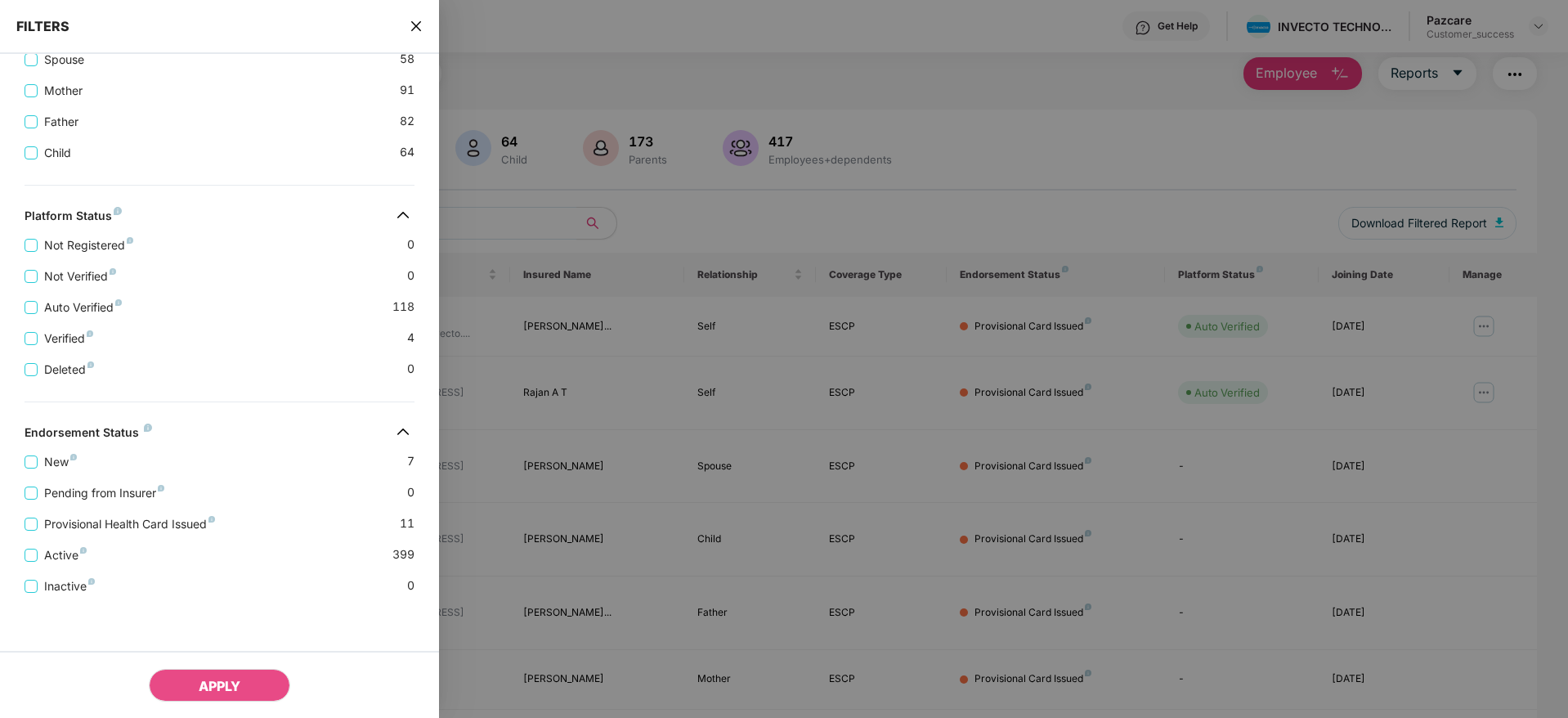
click at [276, 516] on div "Provisional Health Card Issued 11" at bounding box center [220, 517] width 390 height 31
click at [165, 519] on span "Provisional Health Card Issued" at bounding box center [130, 524] width 184 height 18
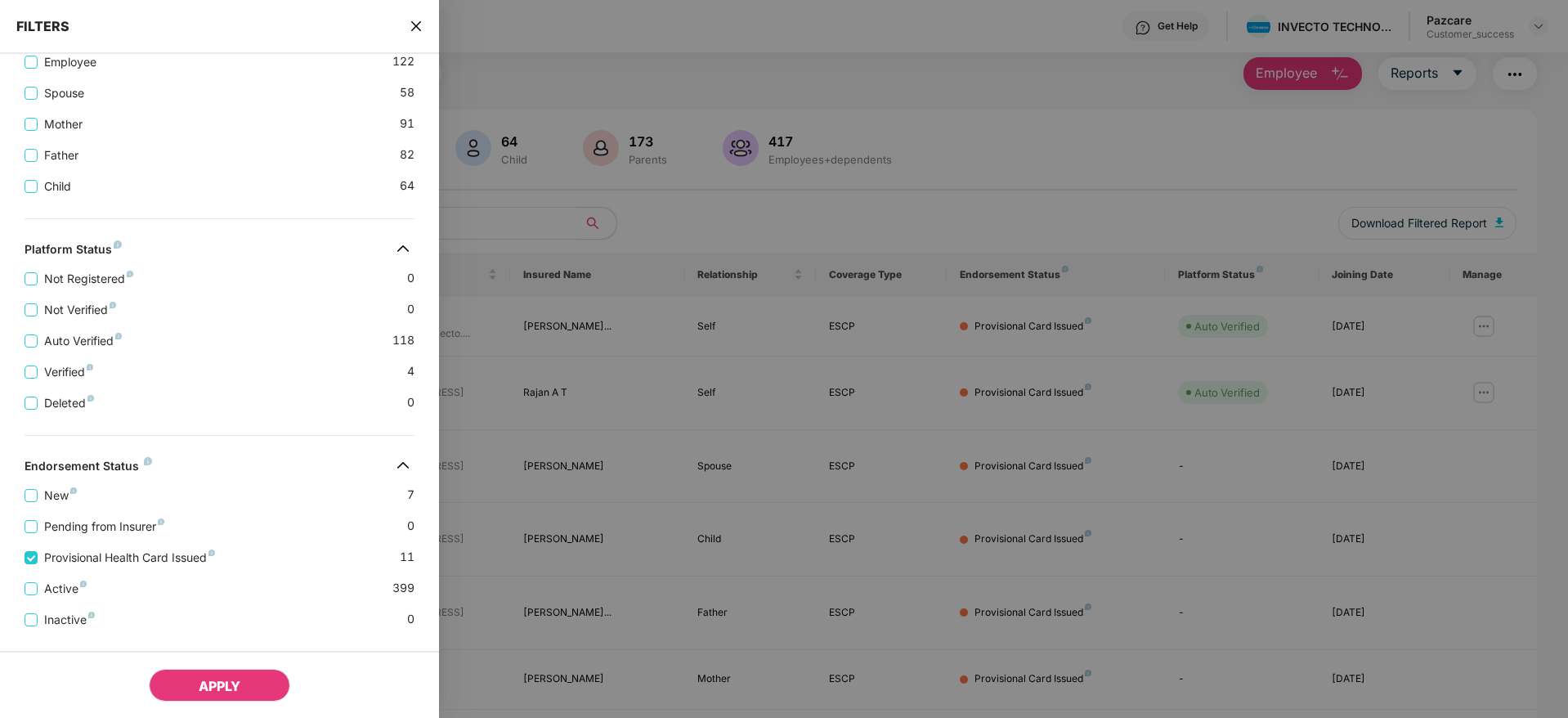
click at [220, 678] on span "APPLY" at bounding box center [220, 686] width 42 height 16
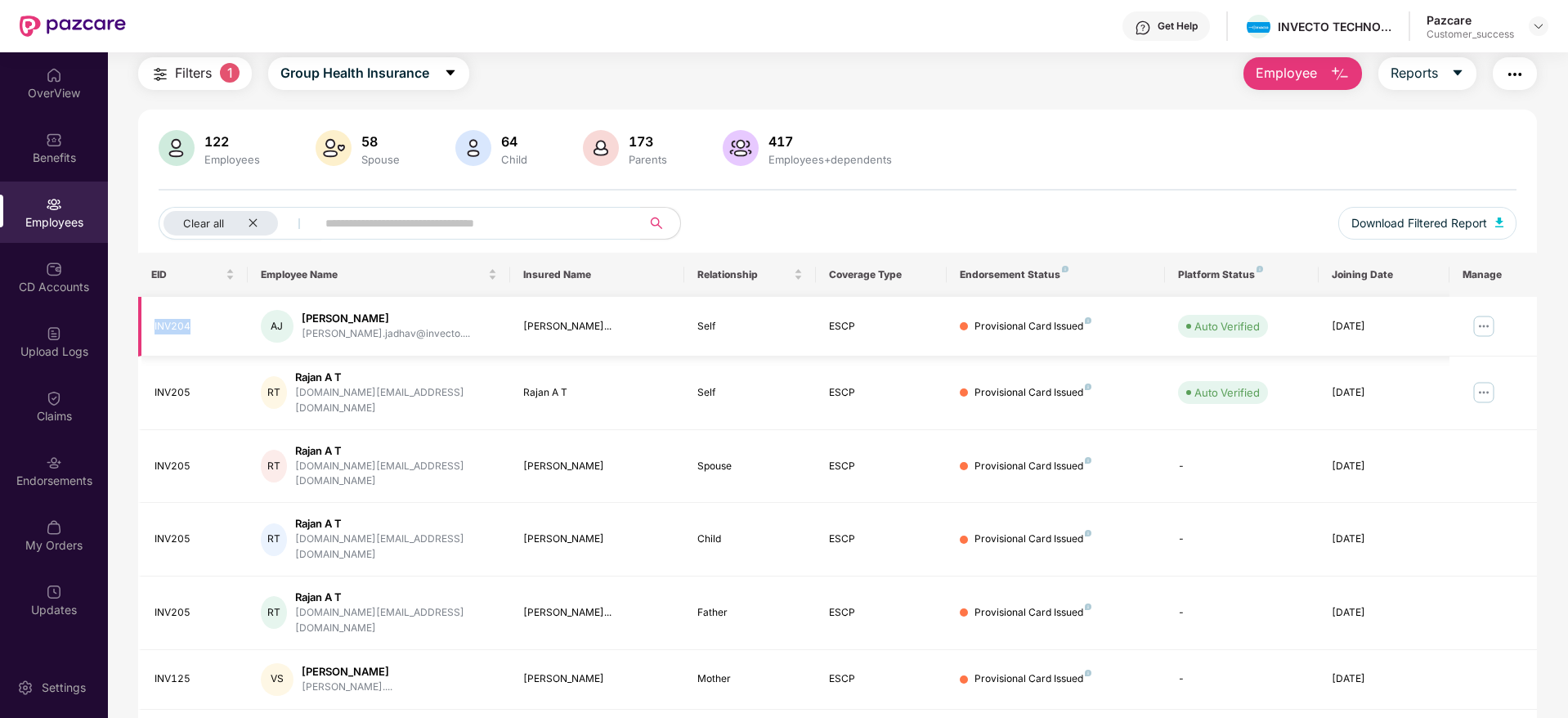
drag, startPoint x: 205, startPoint y: 326, endPoint x: 142, endPoint y: 325, distance: 63.0
click at [142, 325] on td "INV204" at bounding box center [192, 327] width 109 height 60
copy div "INV204"
click at [1485, 379] on img at bounding box center [1483, 392] width 26 height 26
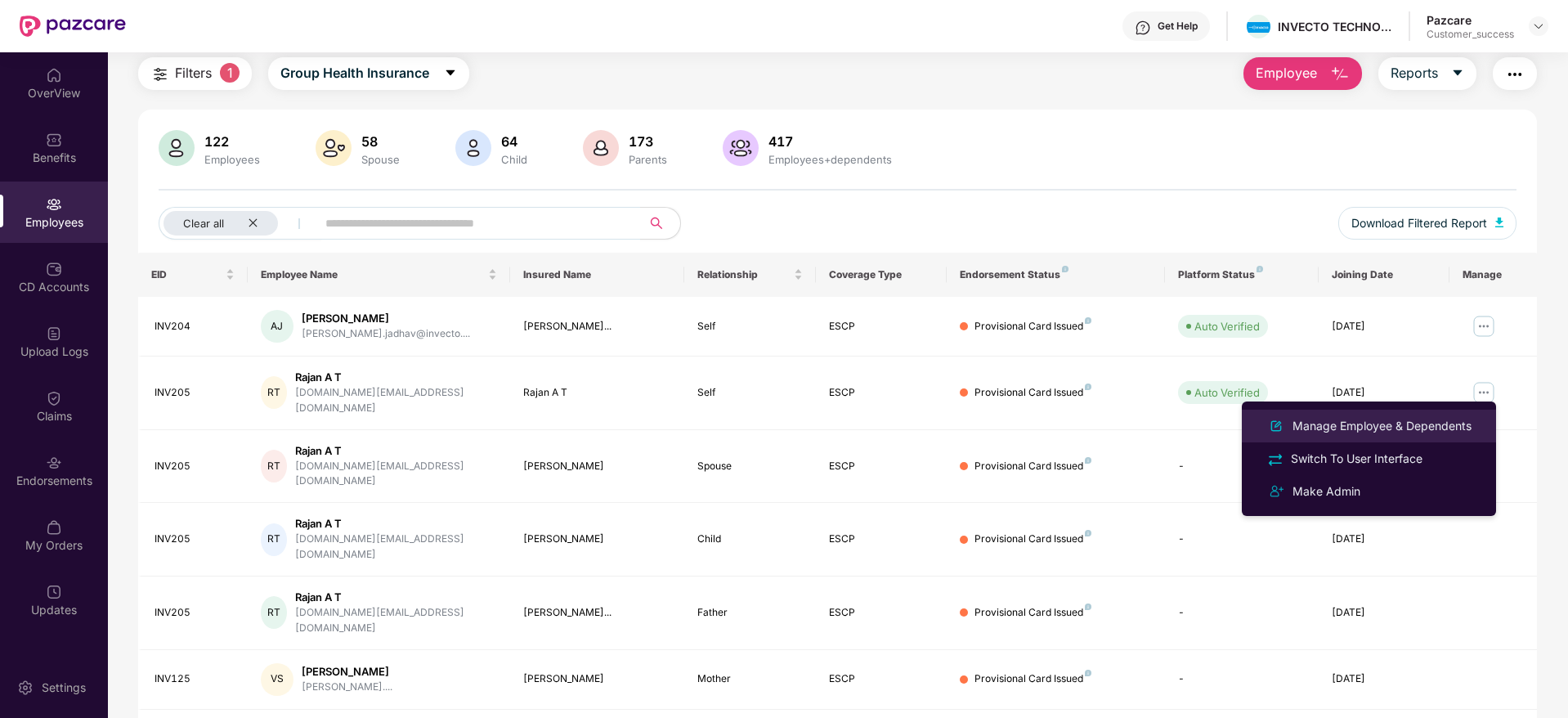
click at [1393, 425] on div "Manage Employee & Dependents" at bounding box center [1382, 426] width 186 height 18
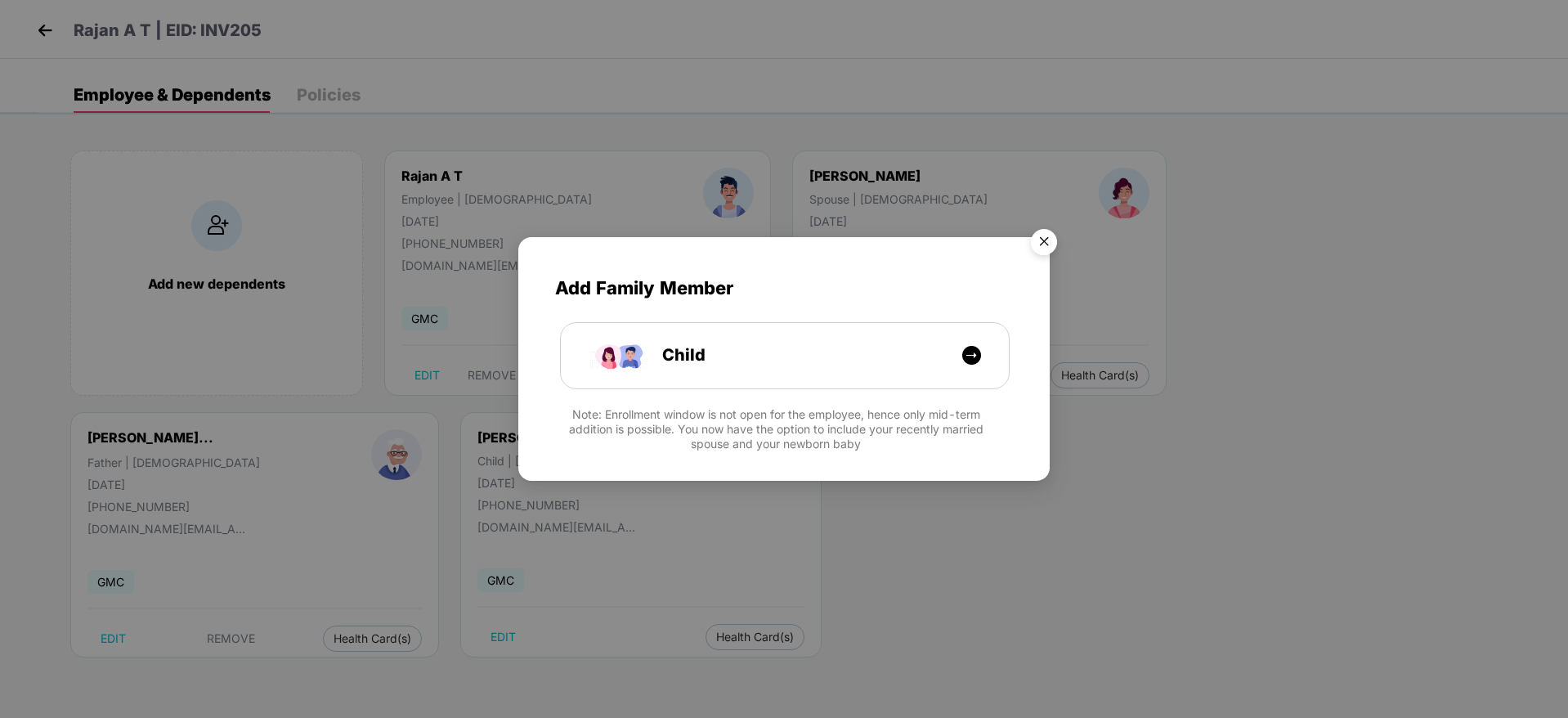
click at [1042, 248] on img "Close" at bounding box center [1044, 244] width 46 height 46
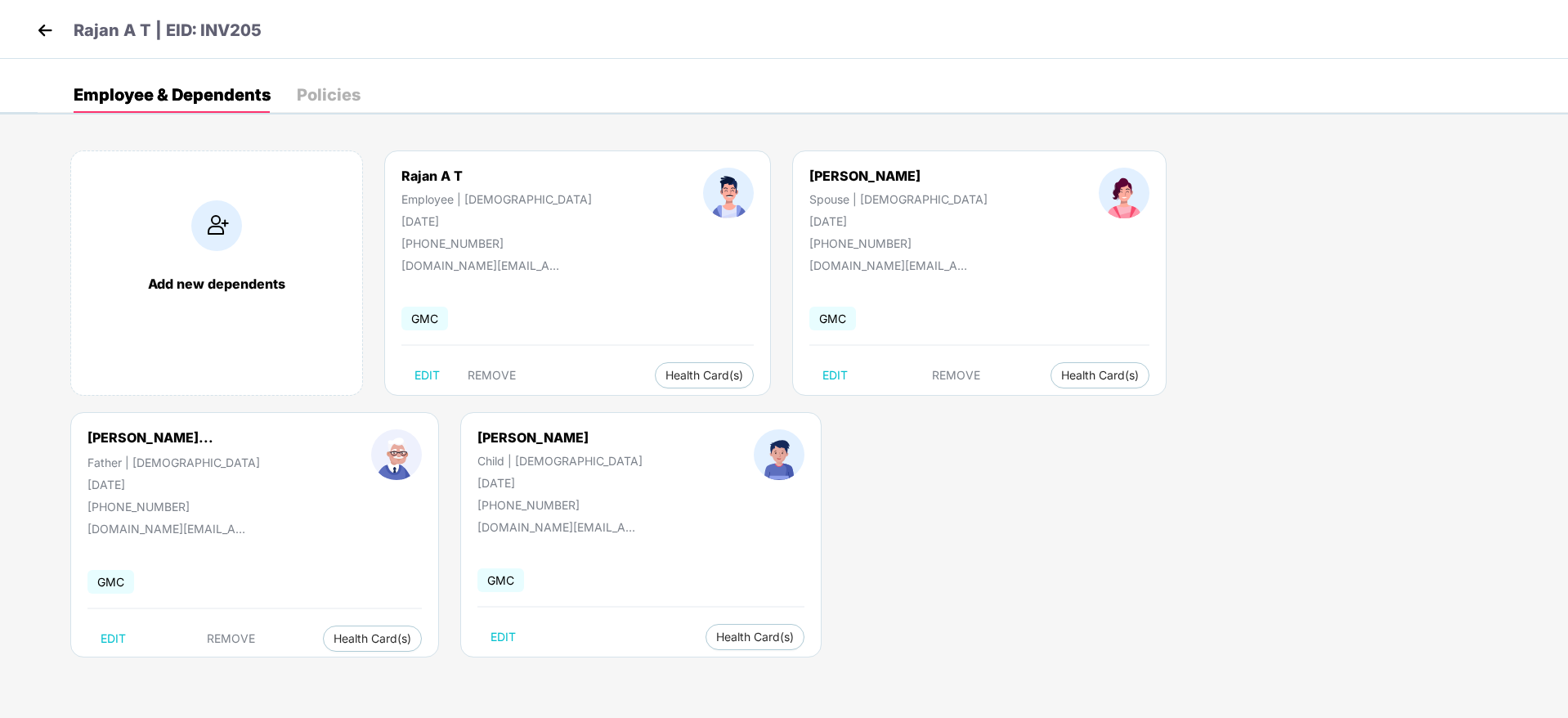
click at [46, 36] on img at bounding box center [45, 30] width 25 height 25
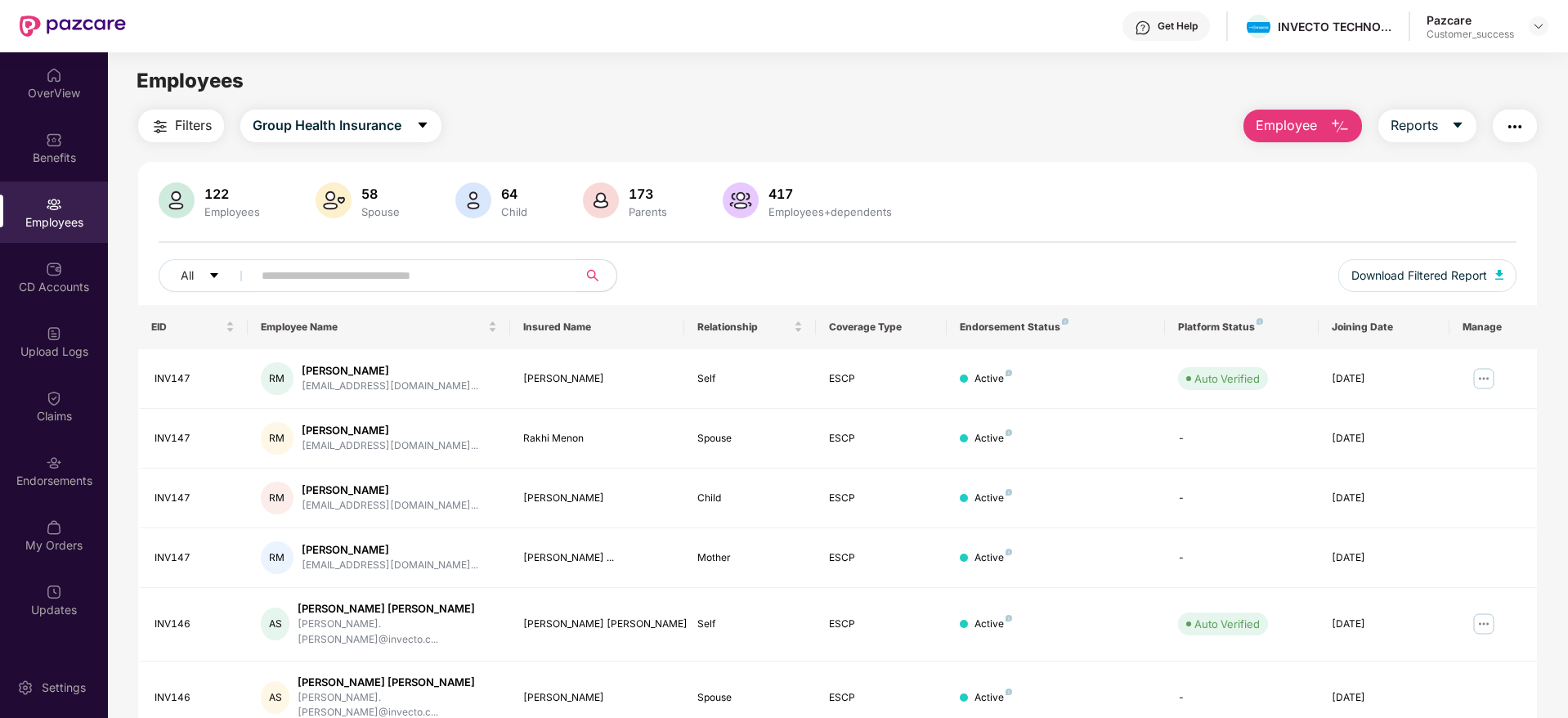
click at [176, 123] on span "Filters" at bounding box center [193, 125] width 37 height 21
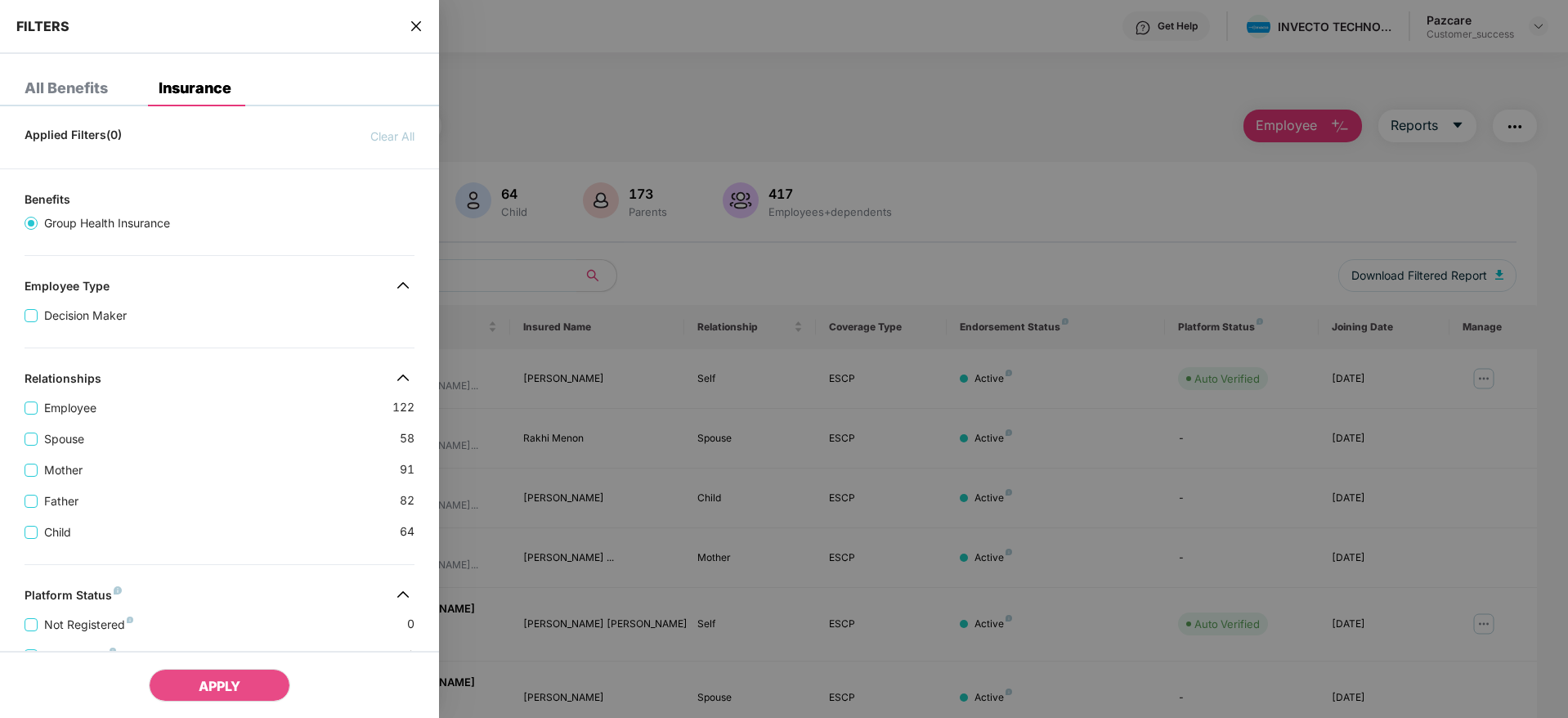
click at [275, 529] on div "Child [DEMOGRAPHIC_DATA]" at bounding box center [220, 526] width 390 height 31
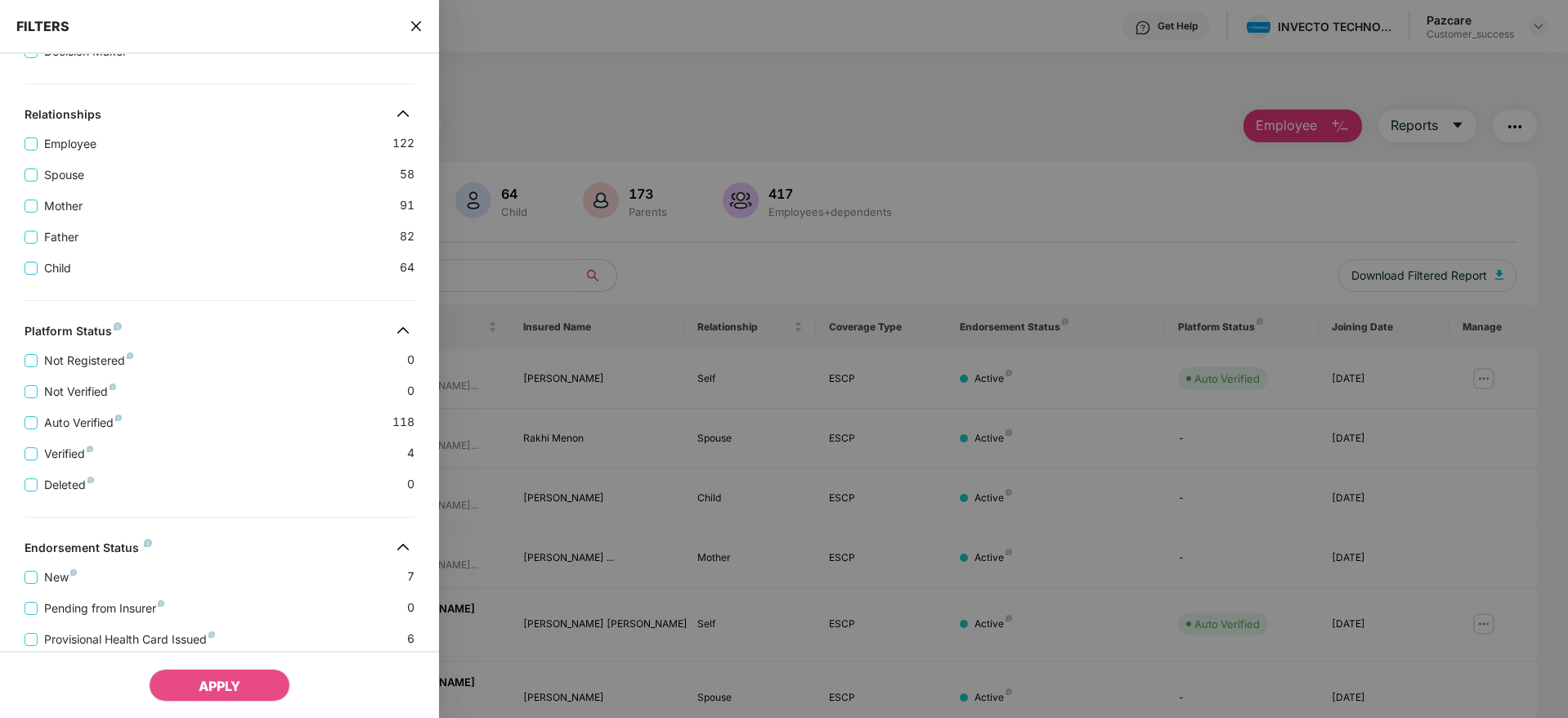
scroll to position [379, 0]
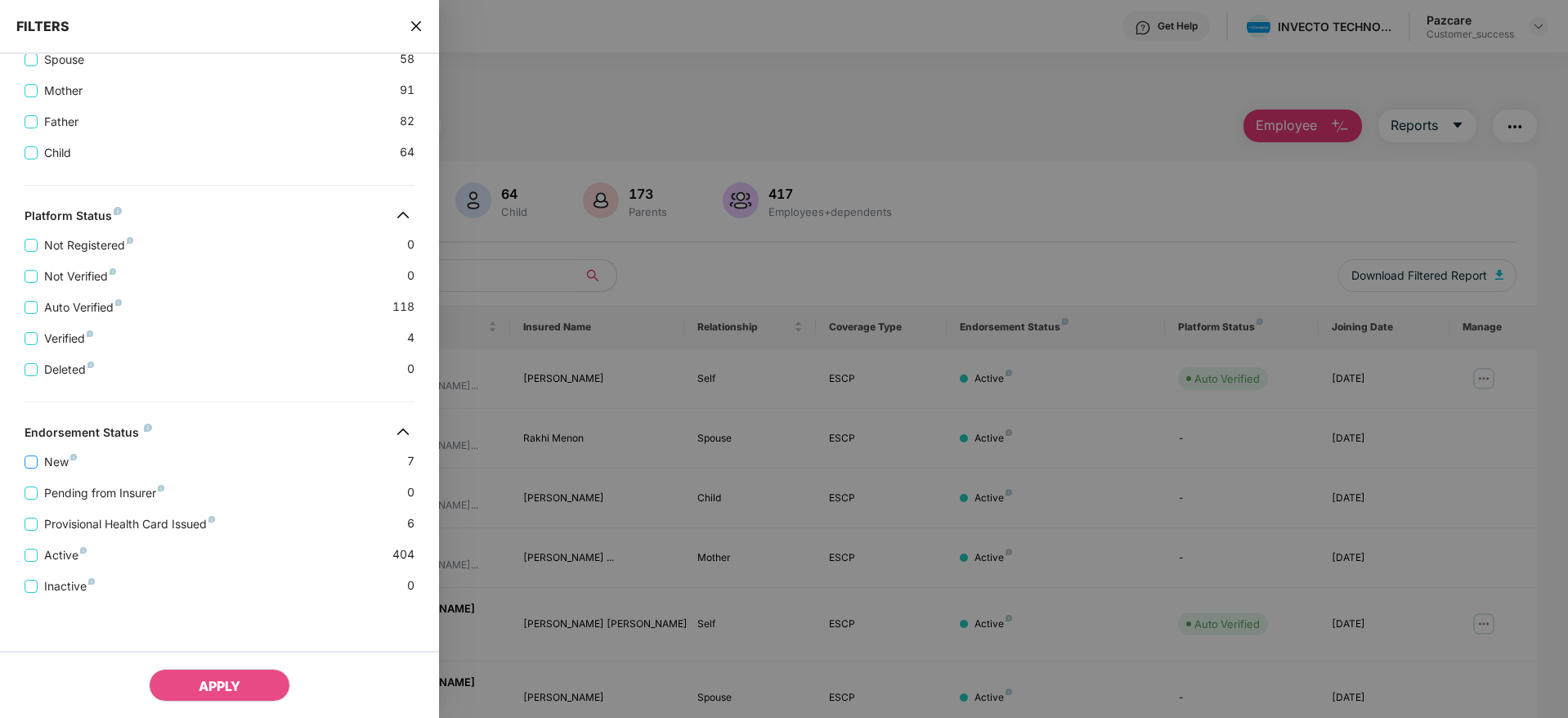
click at [62, 463] on span "New" at bounding box center [61, 462] width 46 height 18
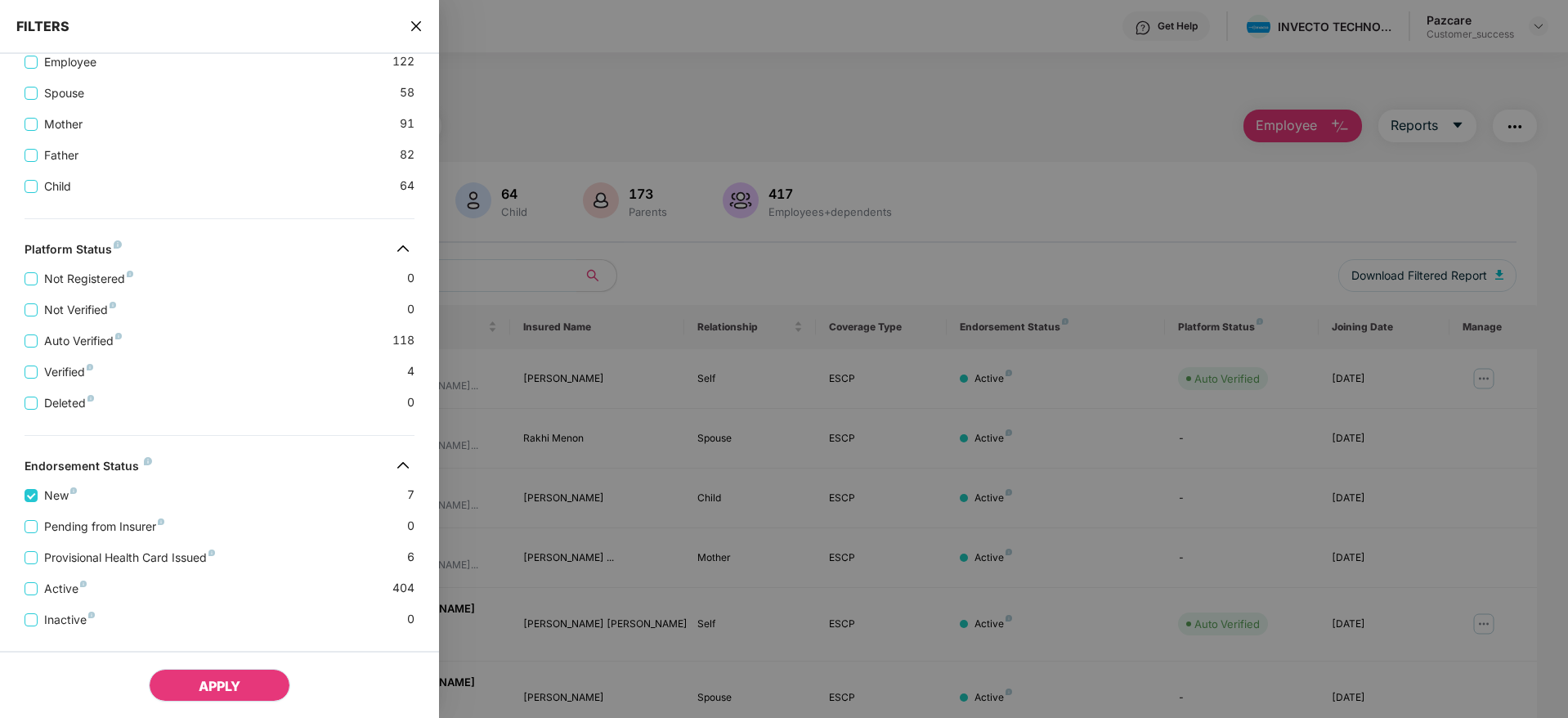
click at [222, 688] on span "APPLY" at bounding box center [220, 686] width 42 height 16
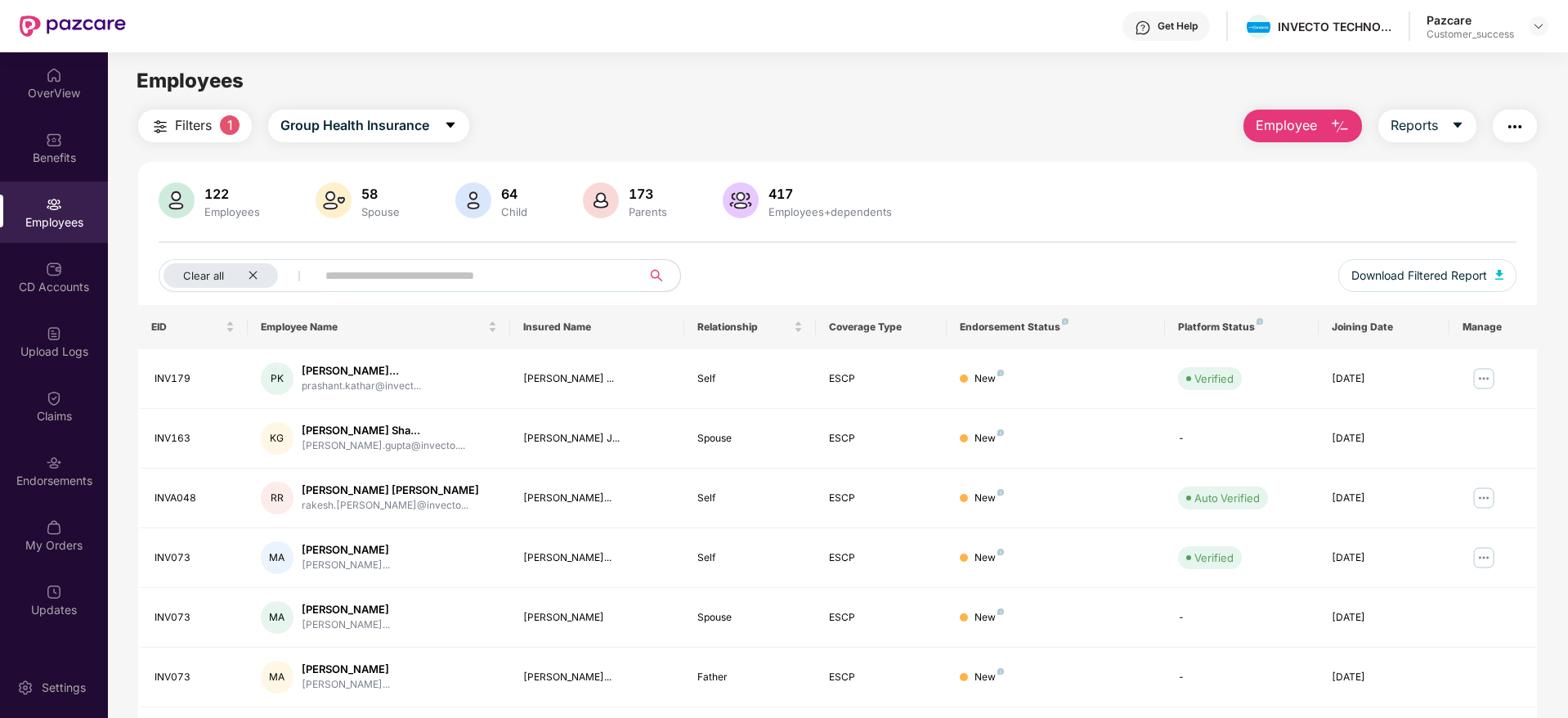
click at [187, 134] on span "Filters" at bounding box center [193, 125] width 37 height 21
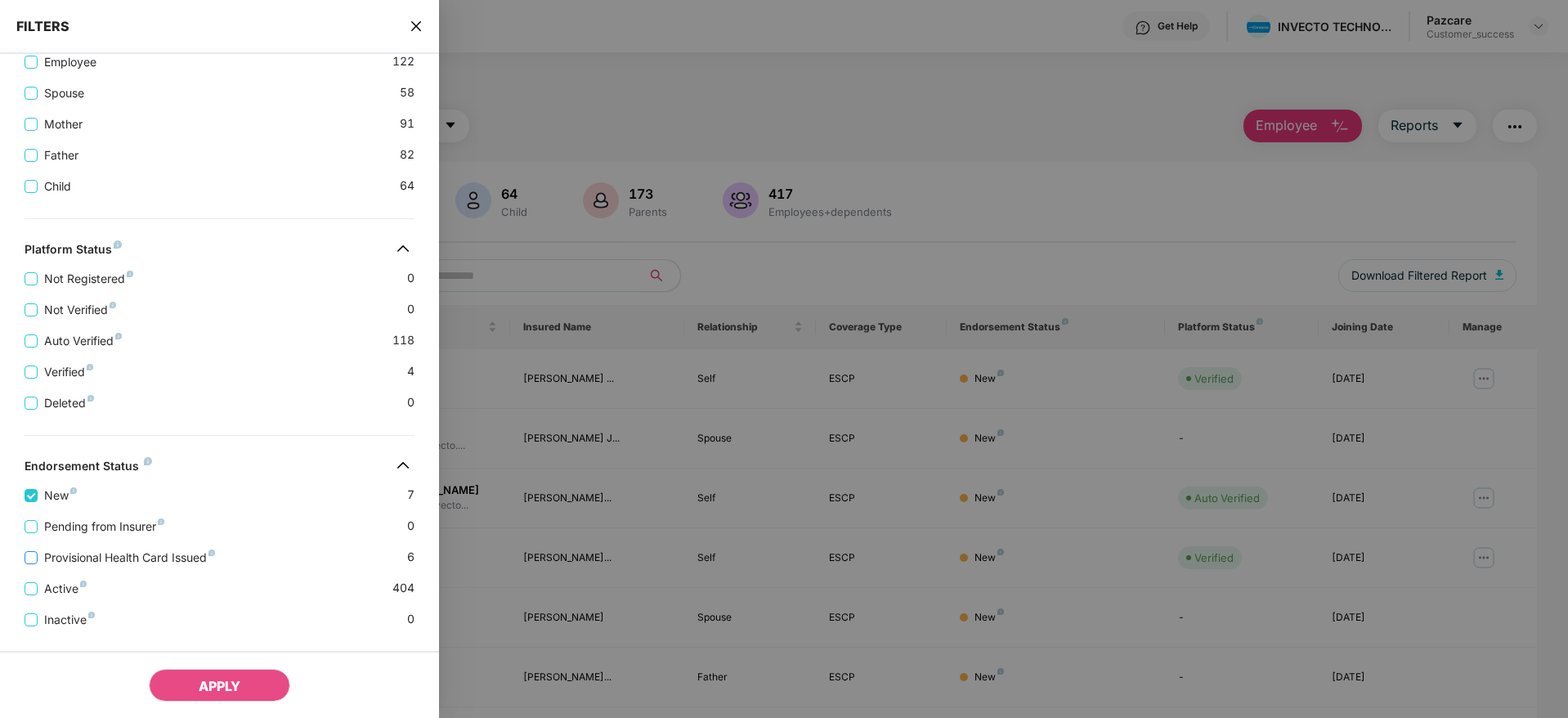
click at [91, 552] on span "Provisional Health Card Issued" at bounding box center [130, 558] width 184 height 18
click at [46, 498] on span "New" at bounding box center [61, 495] width 46 height 18
click at [201, 693] on span "APPLY" at bounding box center [220, 686] width 42 height 16
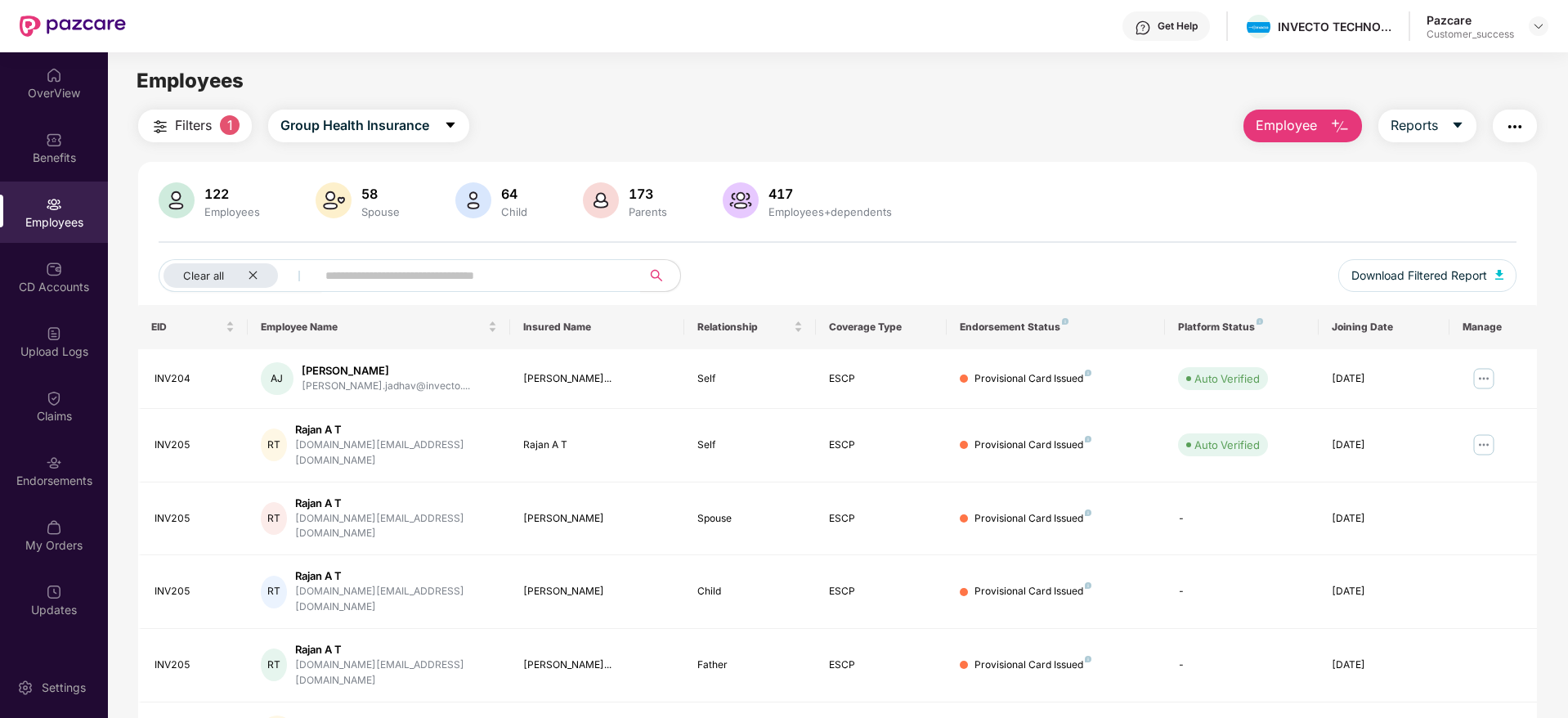
click at [943, 206] on div "122 Employees 58 Spouse 64 Child 173 Parents 417 Employees+dependents" at bounding box center [837, 202] width 1358 height 39
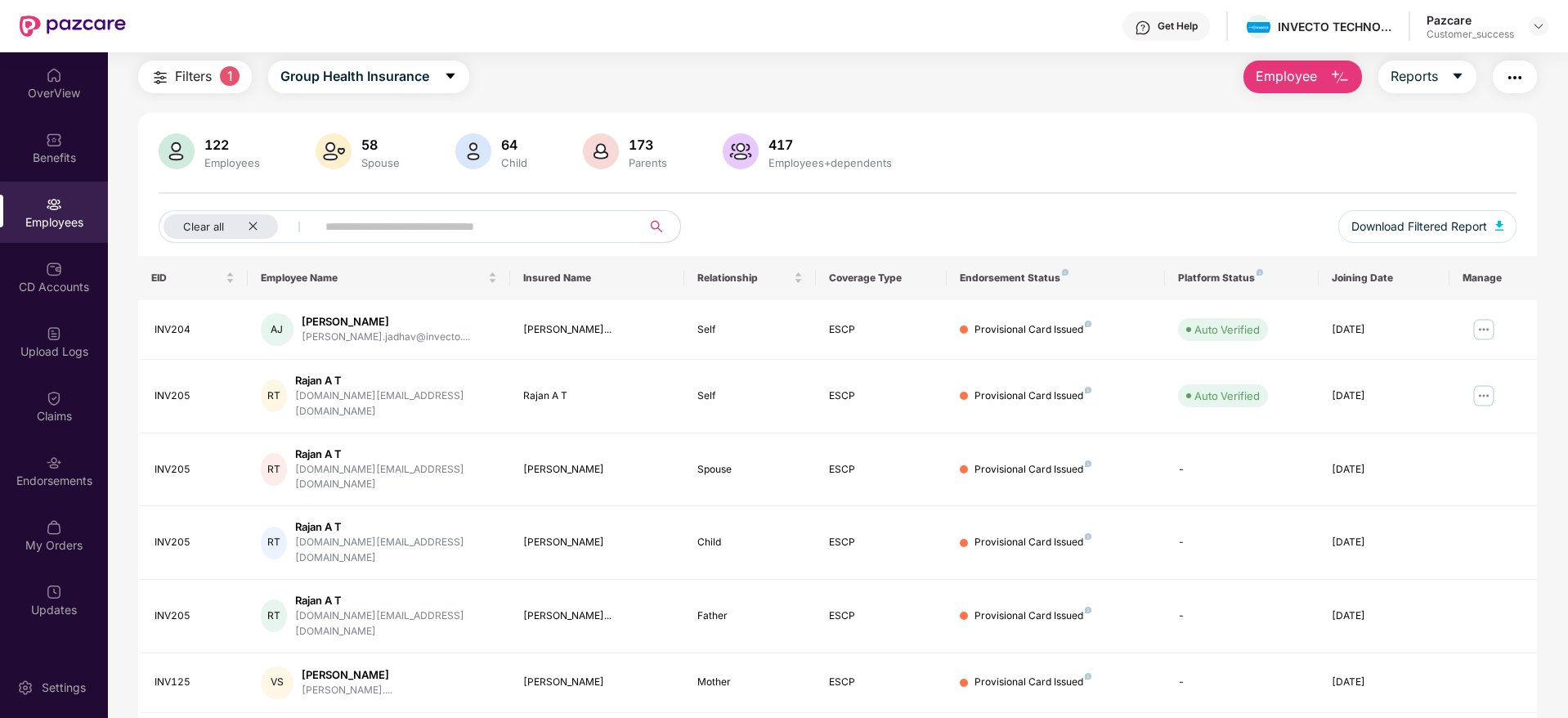
scroll to position [53, 0]
click at [1480, 329] on img at bounding box center [1483, 327] width 26 height 26
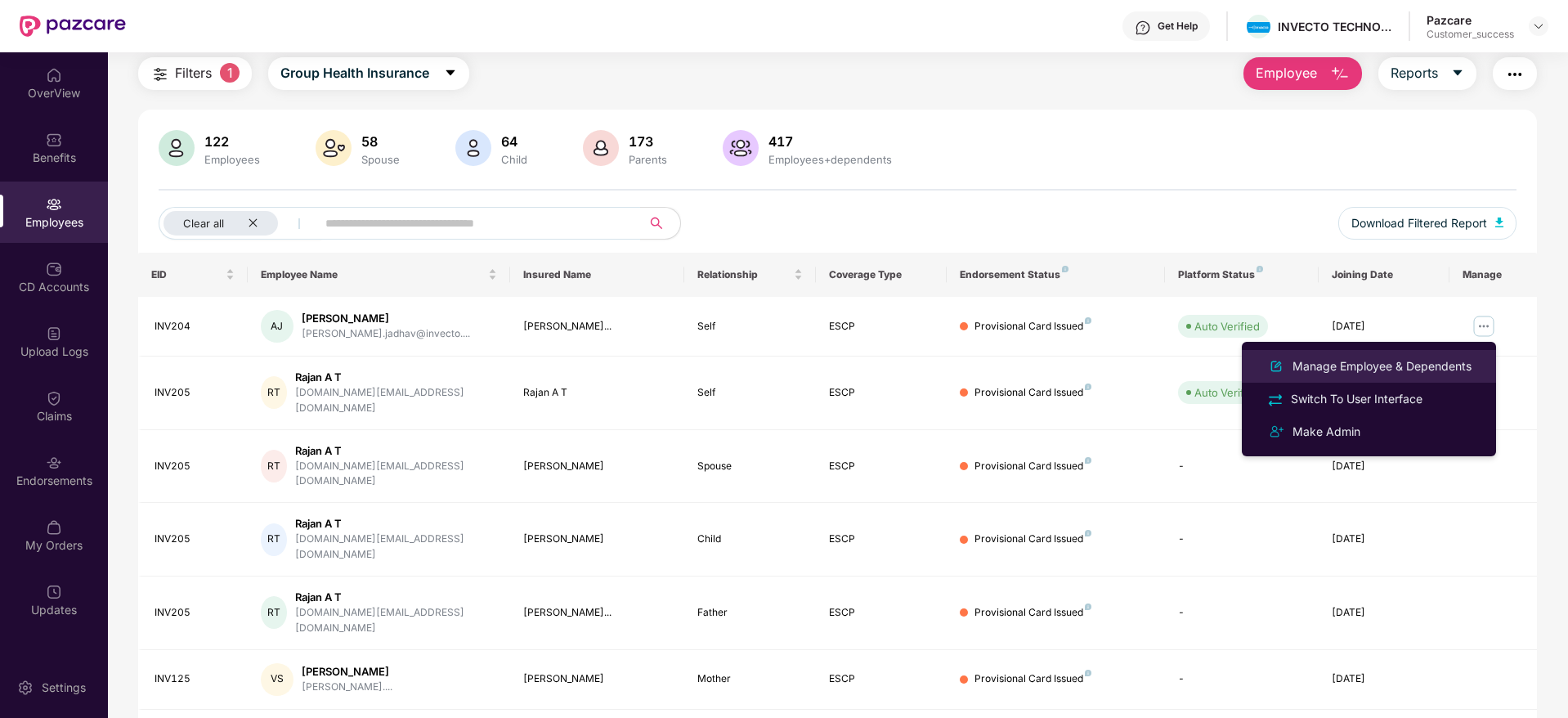
click at [1397, 364] on div "Manage Employee & Dependents" at bounding box center [1382, 366] width 186 height 18
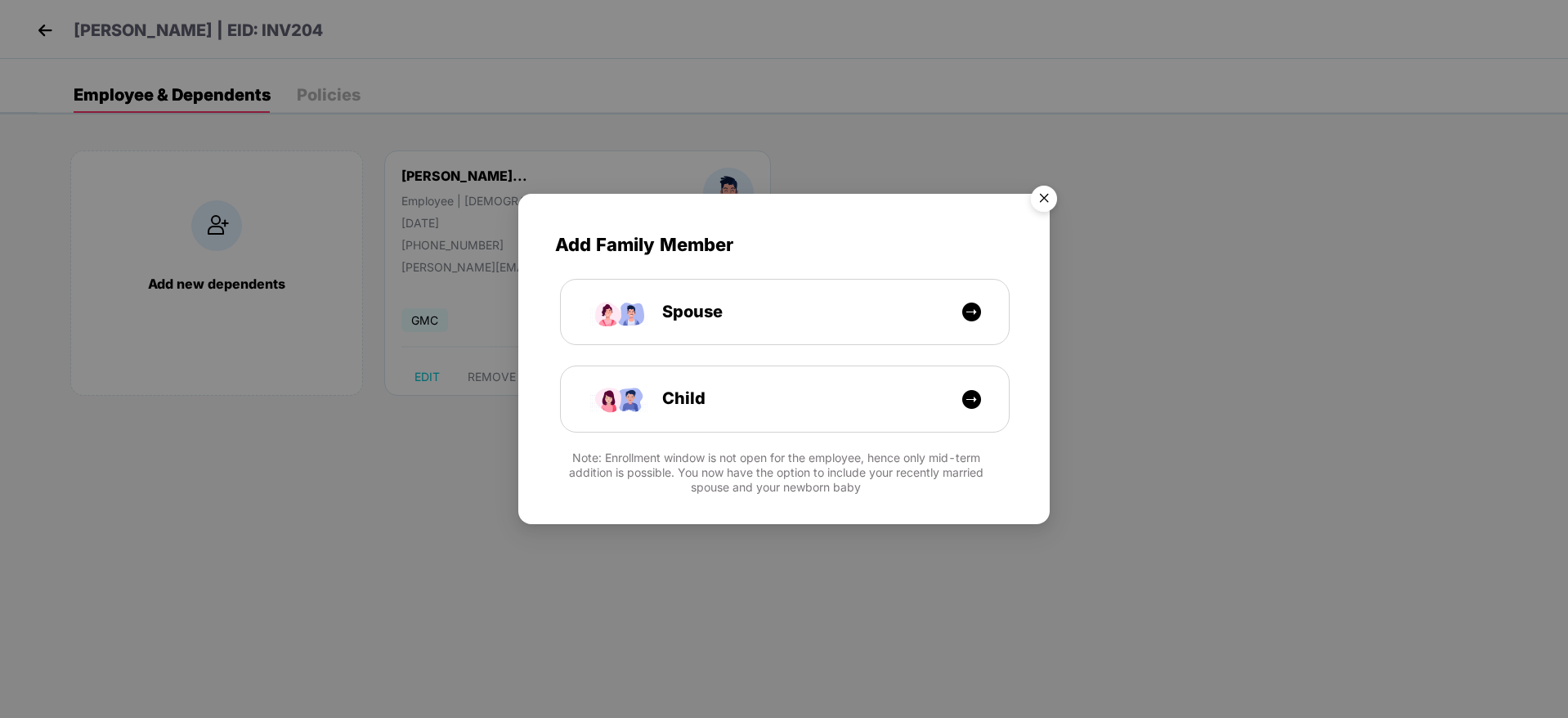
click at [1052, 194] on img "Close" at bounding box center [1044, 202] width 46 height 46
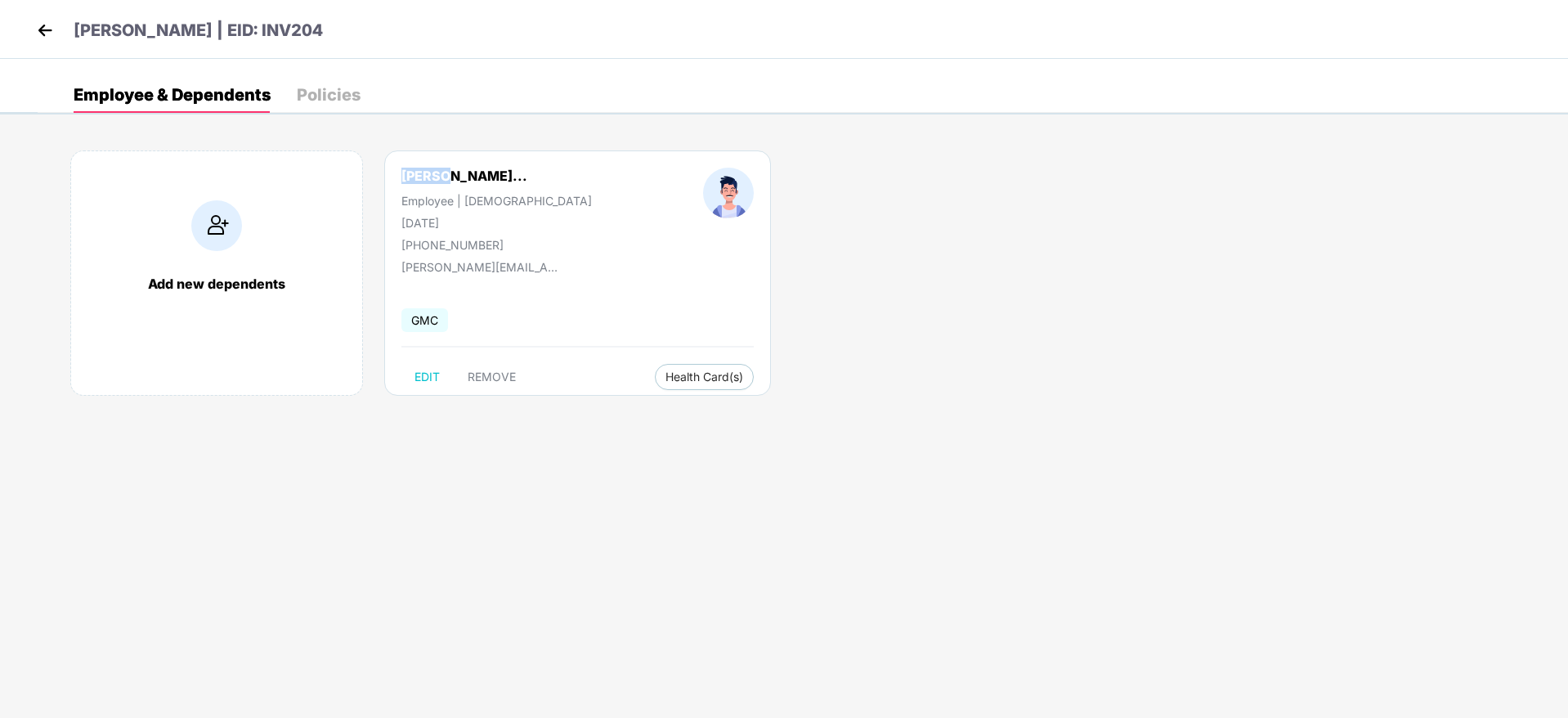
drag, startPoint x: 451, startPoint y: 177, endPoint x: 382, endPoint y: 178, distance: 69.0
click at [382, 178] on div "[PERSON_NAME]... Employee | [DEMOGRAPHIC_DATA] [DATE] [PHONE_NUMBER]" at bounding box center [496, 210] width 302 height 84
copy div "[PERSON_NAME]"
click at [44, 23] on img at bounding box center [45, 30] width 25 height 25
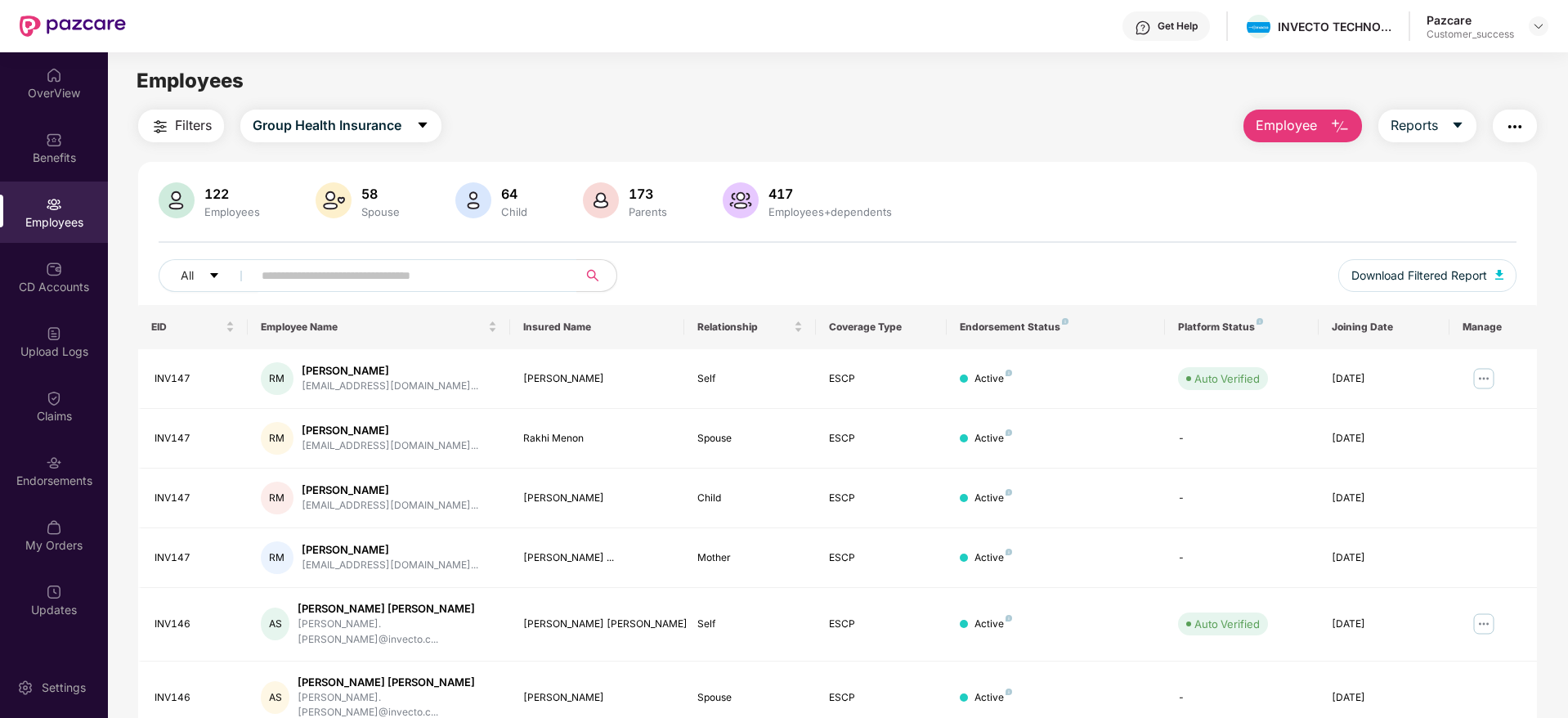
click at [205, 127] on span "Filters" at bounding box center [193, 125] width 37 height 21
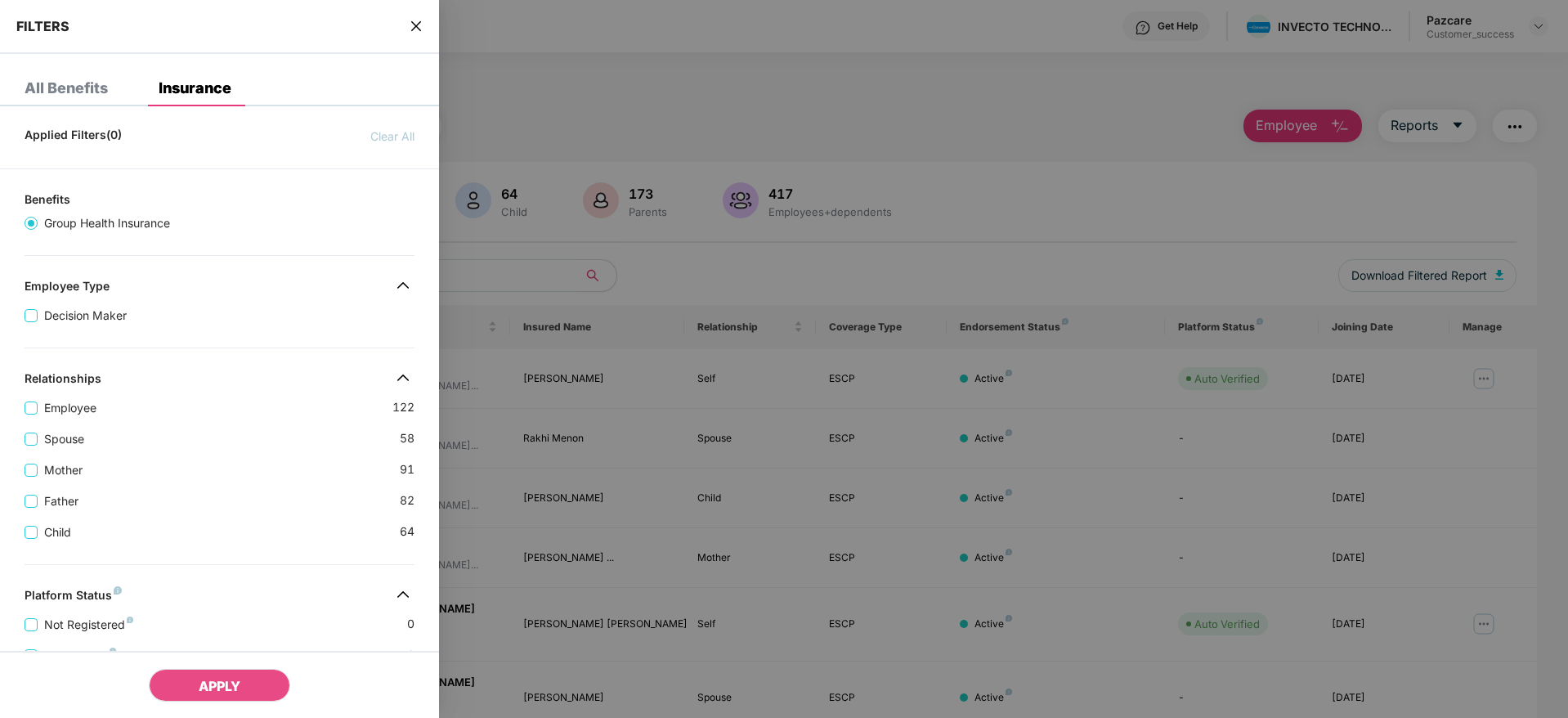
click at [243, 493] on div "Father [DEMOGRAPHIC_DATA]" at bounding box center [220, 494] width 390 height 31
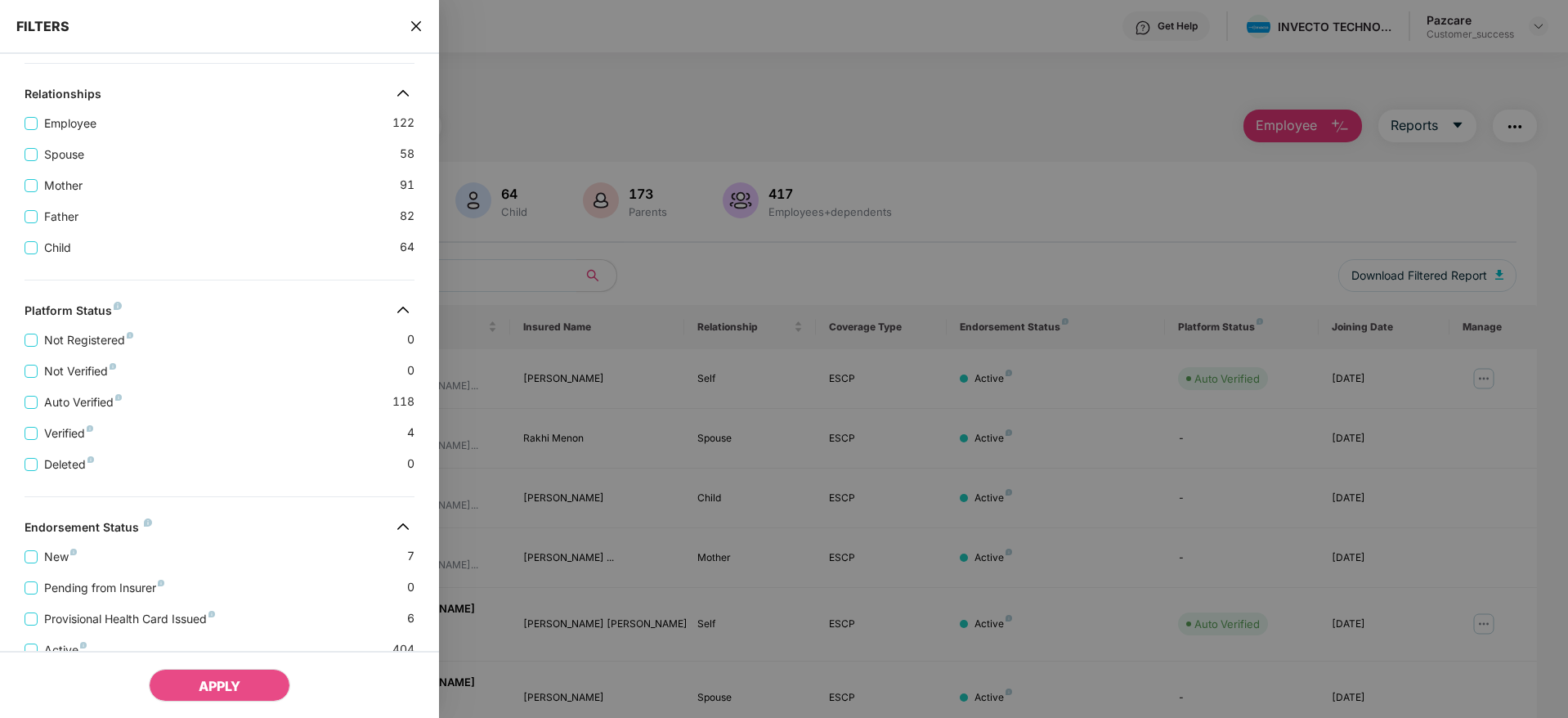
scroll to position [379, 0]
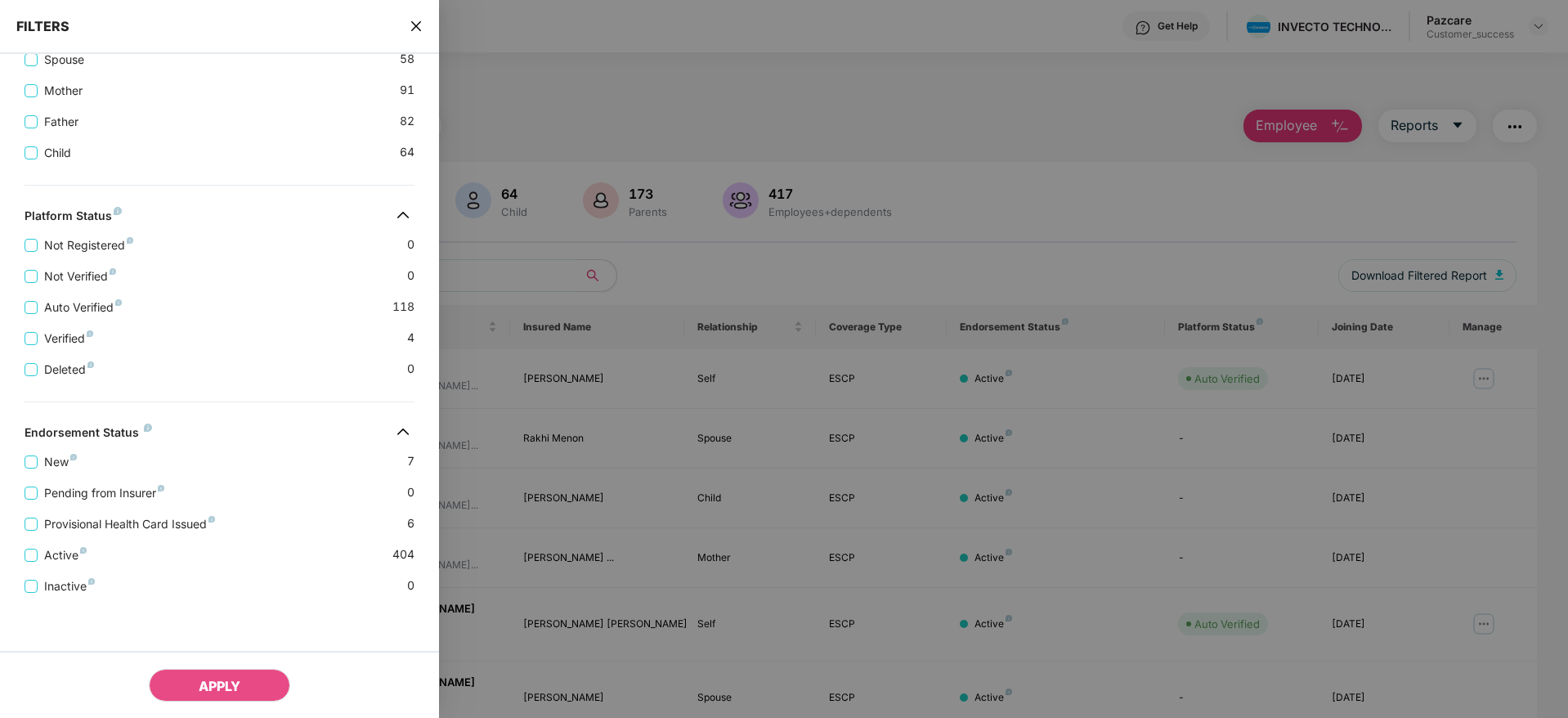
click at [417, 23] on icon "close" at bounding box center [416, 26] width 13 height 13
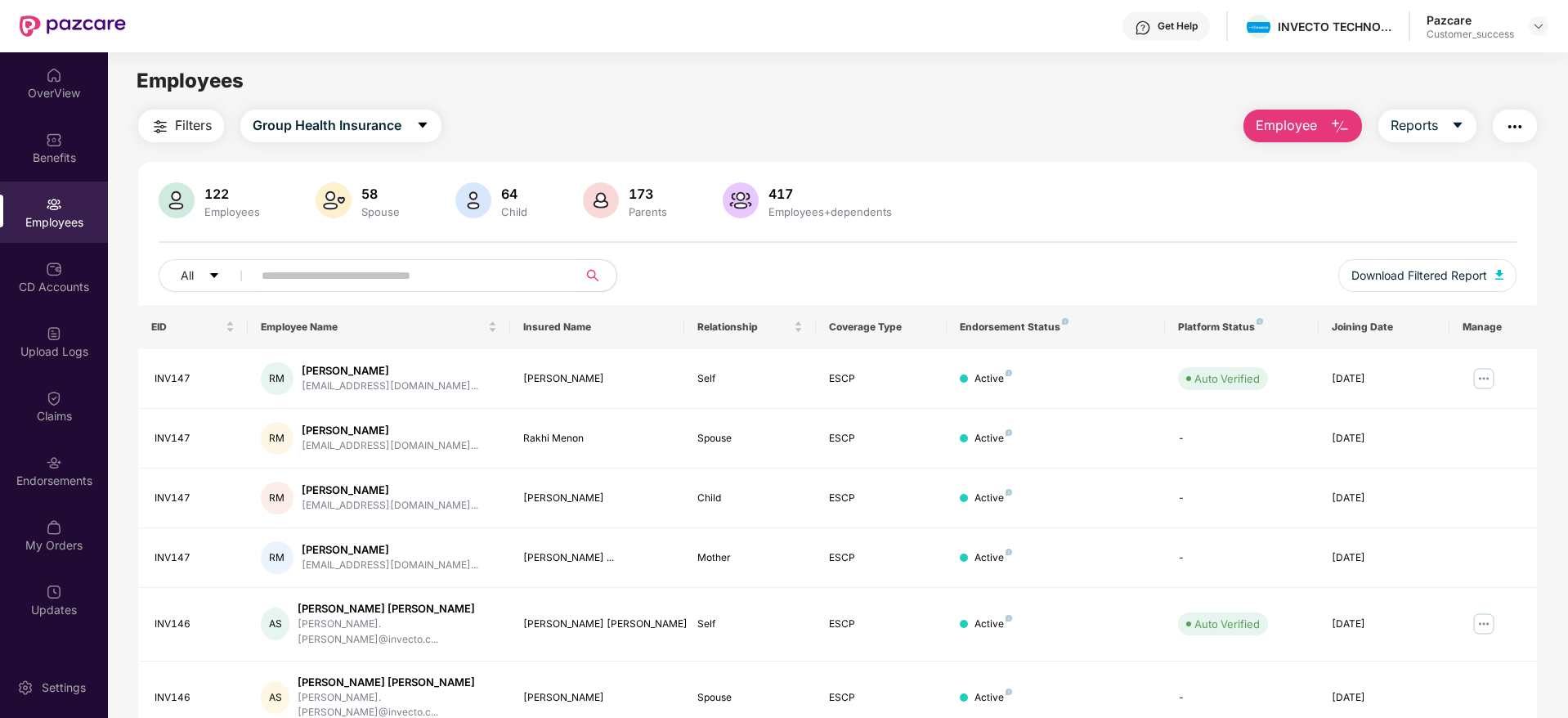
click at [437, 270] on input "text" at bounding box center [408, 276] width 294 height 25
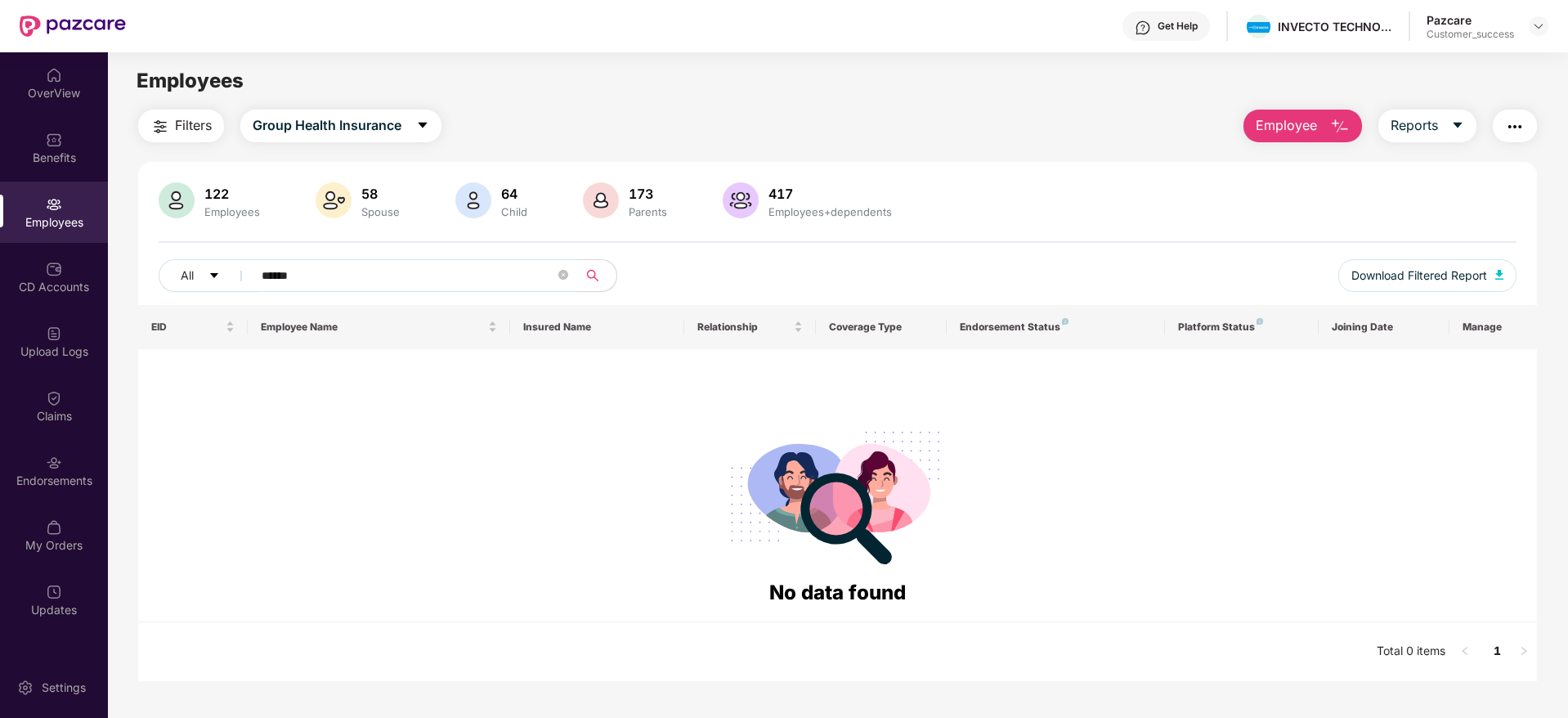
type input "******"
click at [564, 271] on icon "close-circle" at bounding box center [563, 275] width 10 height 10
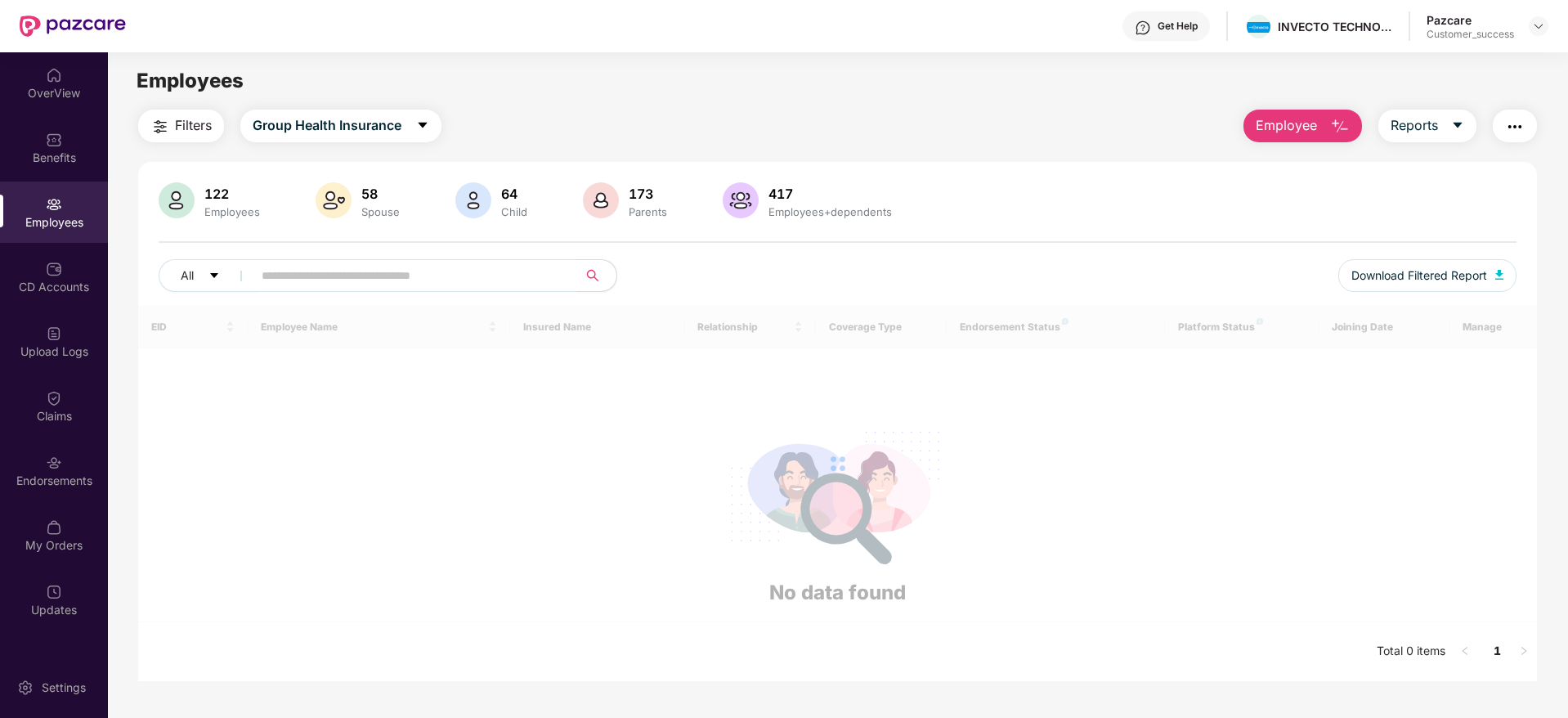
click at [1287, 127] on span "Employee" at bounding box center [1286, 125] width 62 height 21
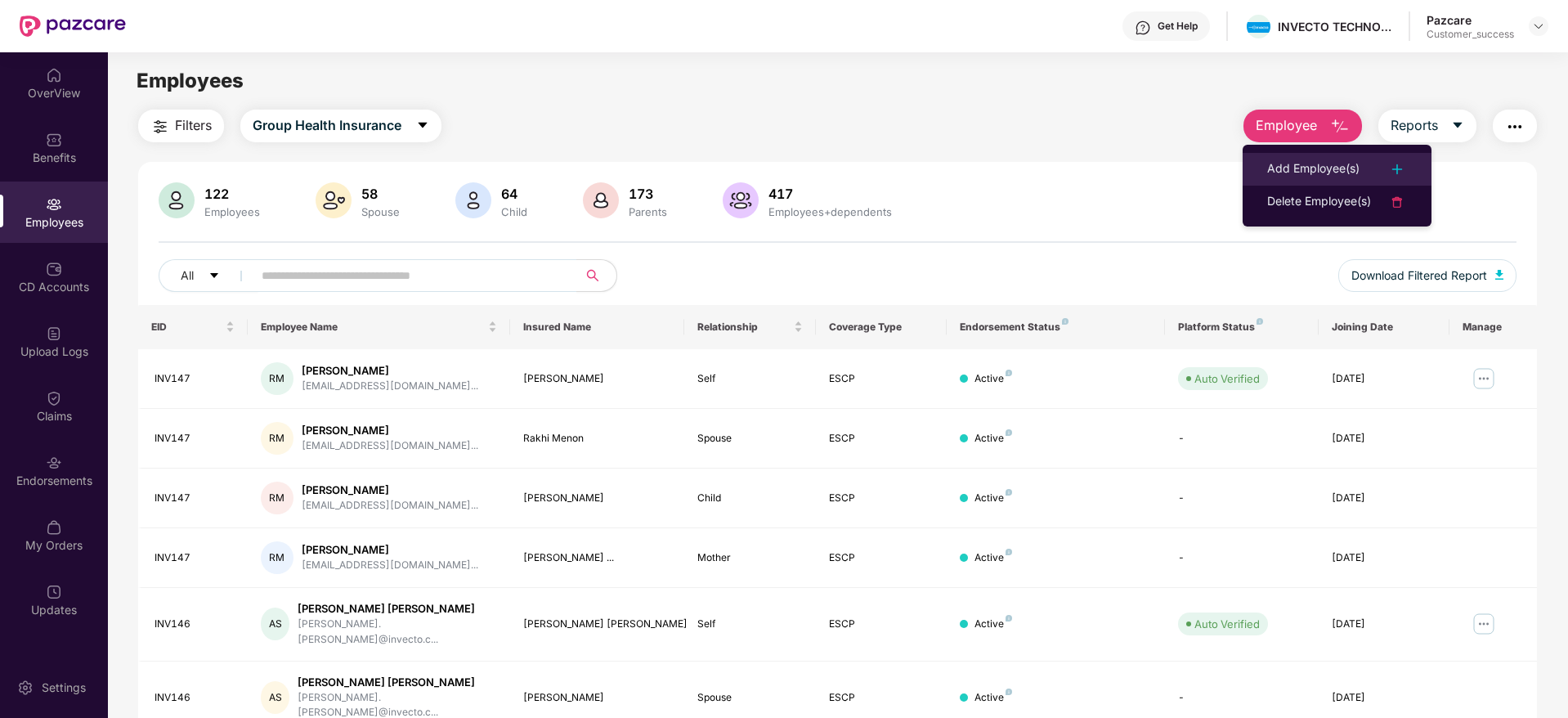
click at [1307, 164] on div "Add Employee(s)" at bounding box center [1313, 169] width 92 height 20
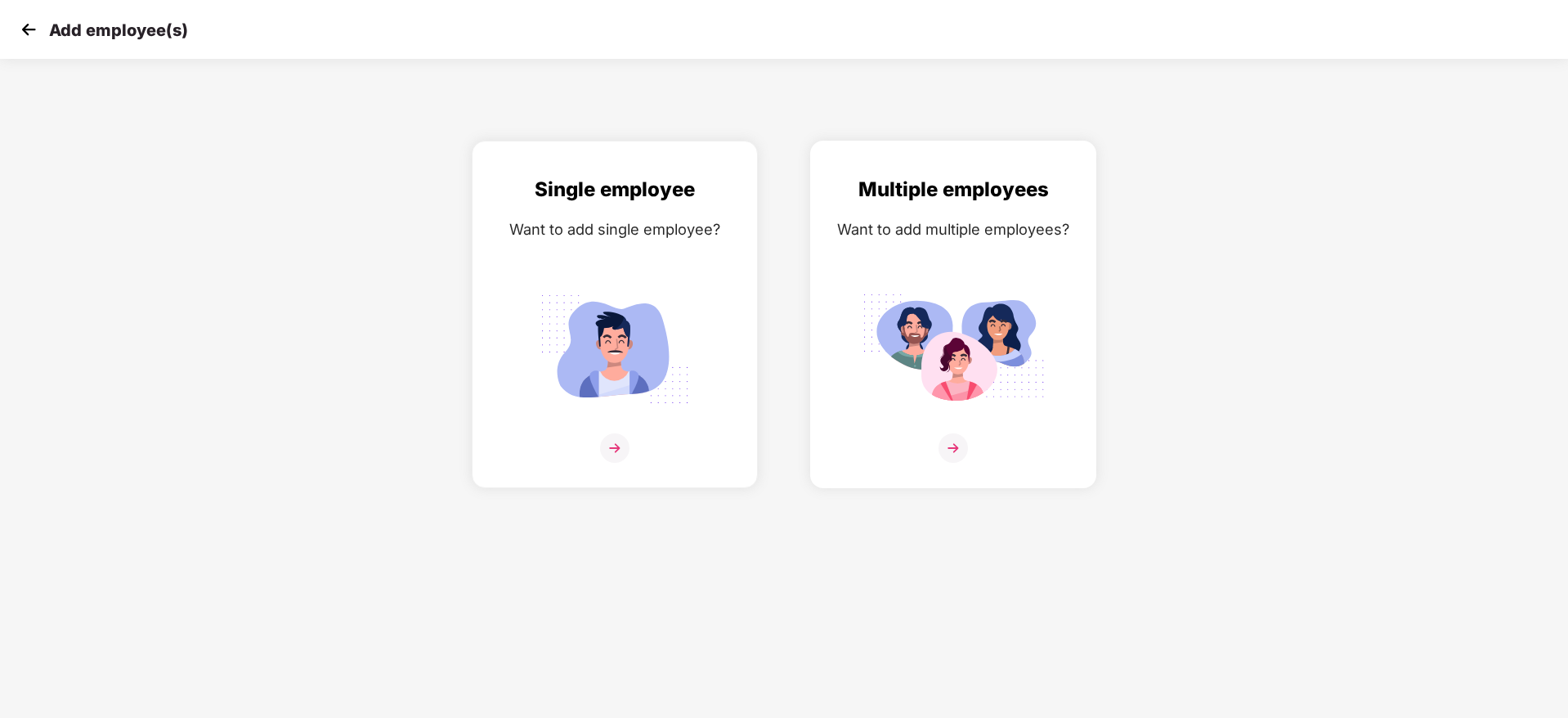
click at [946, 453] on img at bounding box center [953, 448] width 30 height 30
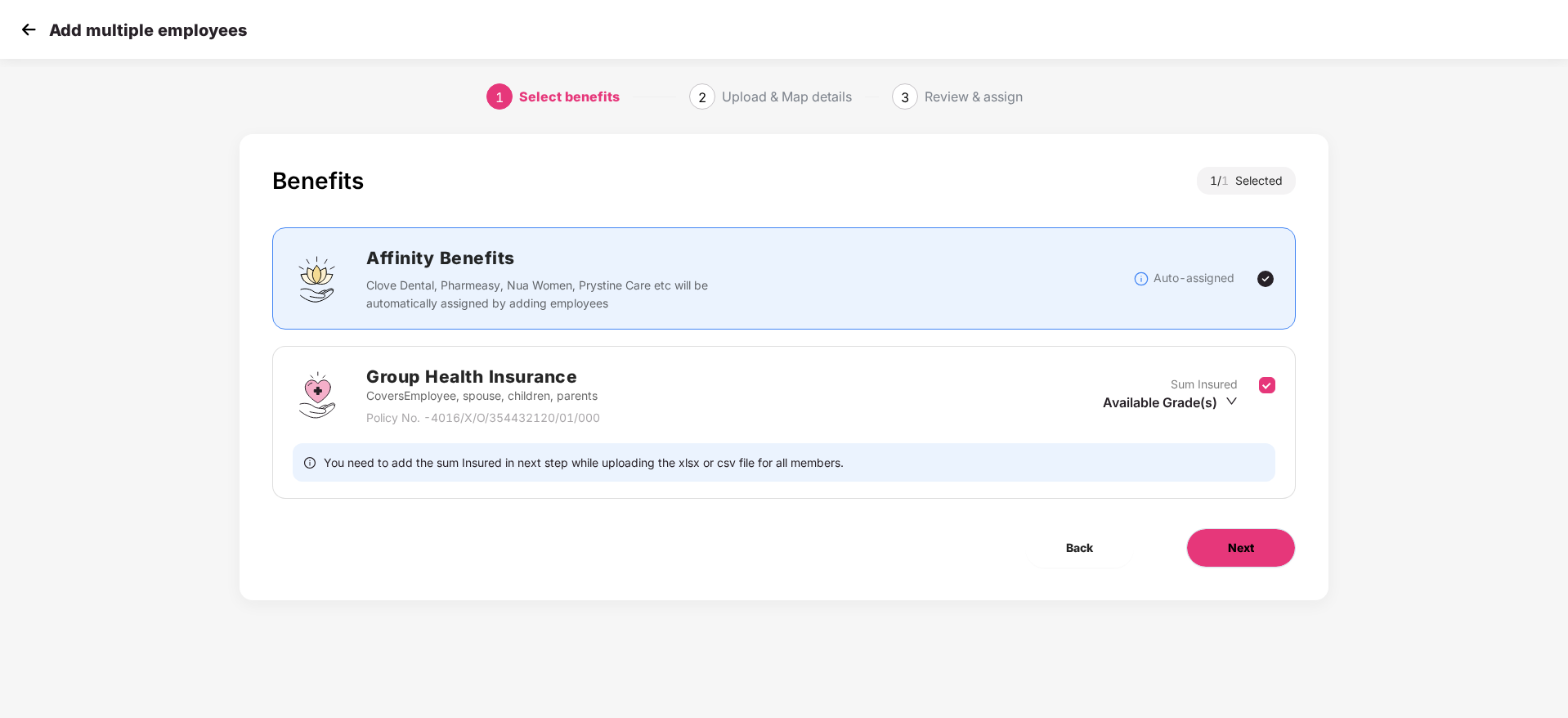
click at [1264, 562] on button "Next" at bounding box center [1240, 548] width 109 height 39
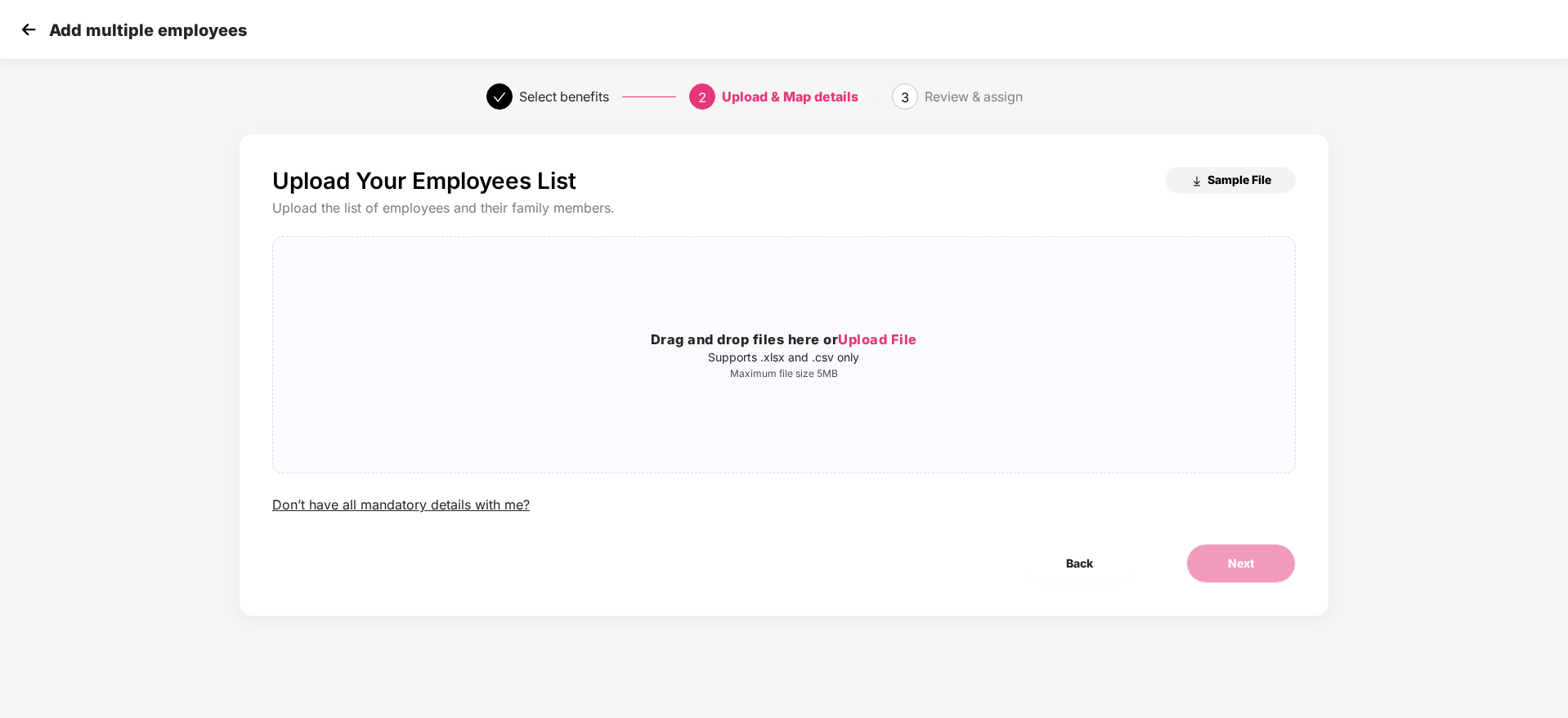
click at [1202, 185] on button "Sample File" at bounding box center [1230, 180] width 130 height 26
click at [19, 21] on img at bounding box center [29, 30] width 25 height 25
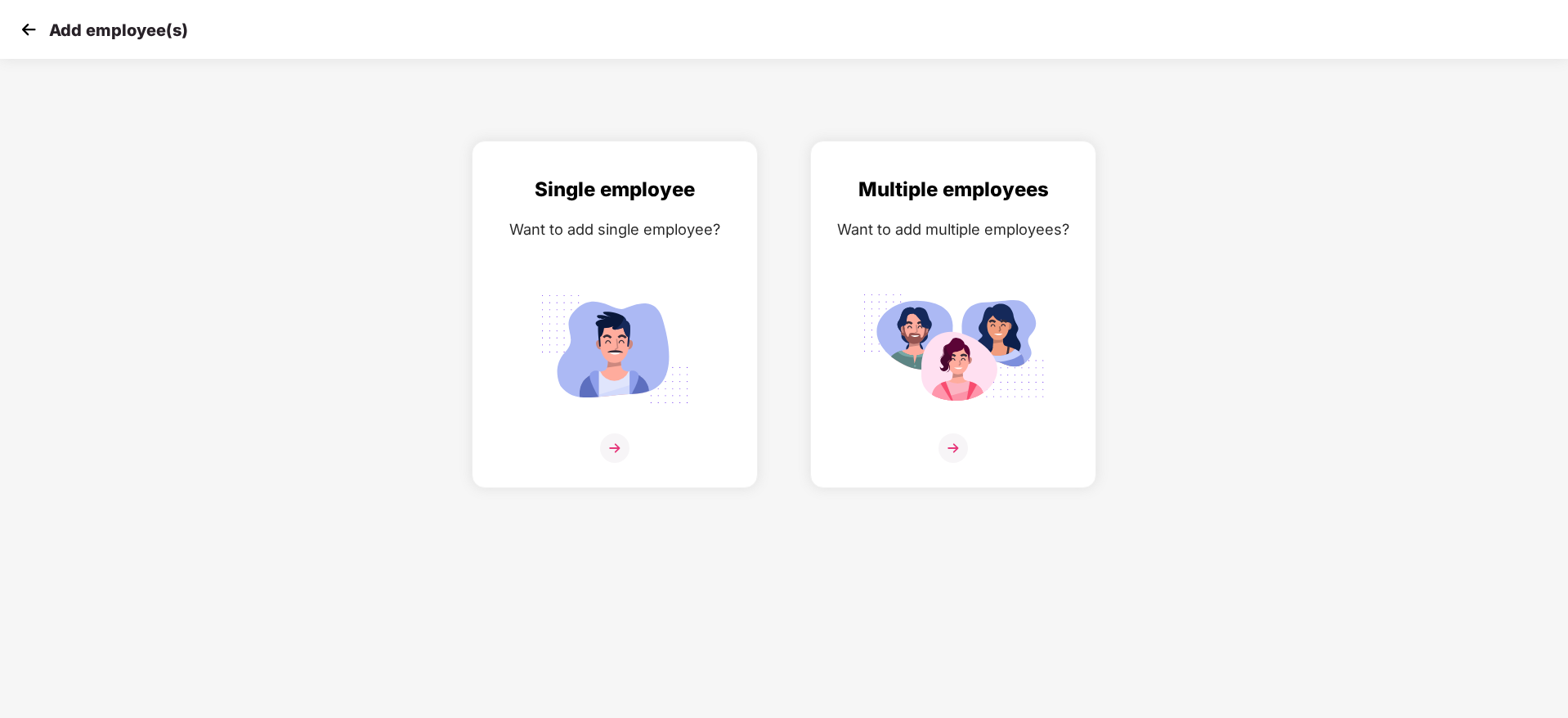
click at [30, 31] on img at bounding box center [29, 30] width 25 height 25
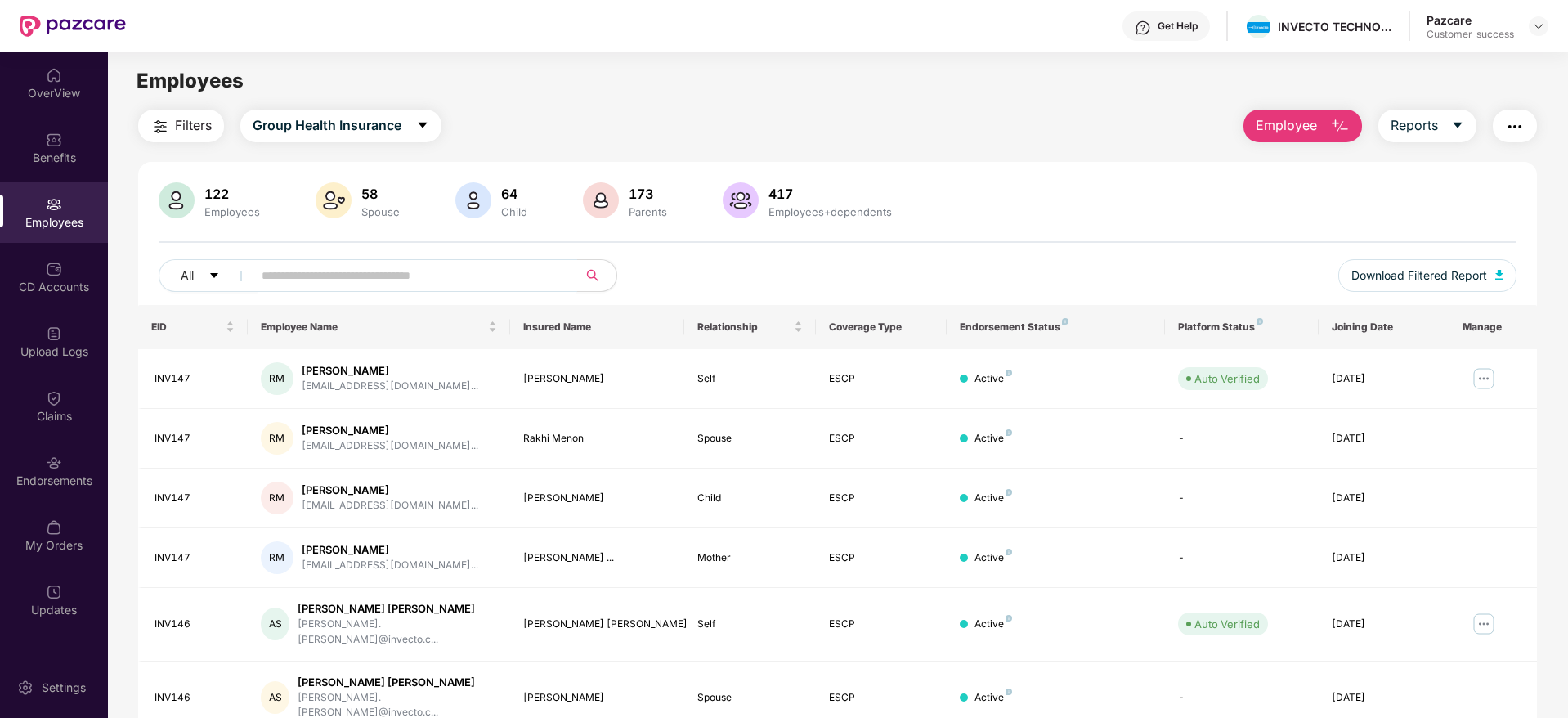
click at [326, 283] on input "text" at bounding box center [408, 276] width 294 height 25
click at [1542, 30] on img at bounding box center [1538, 26] width 13 height 13
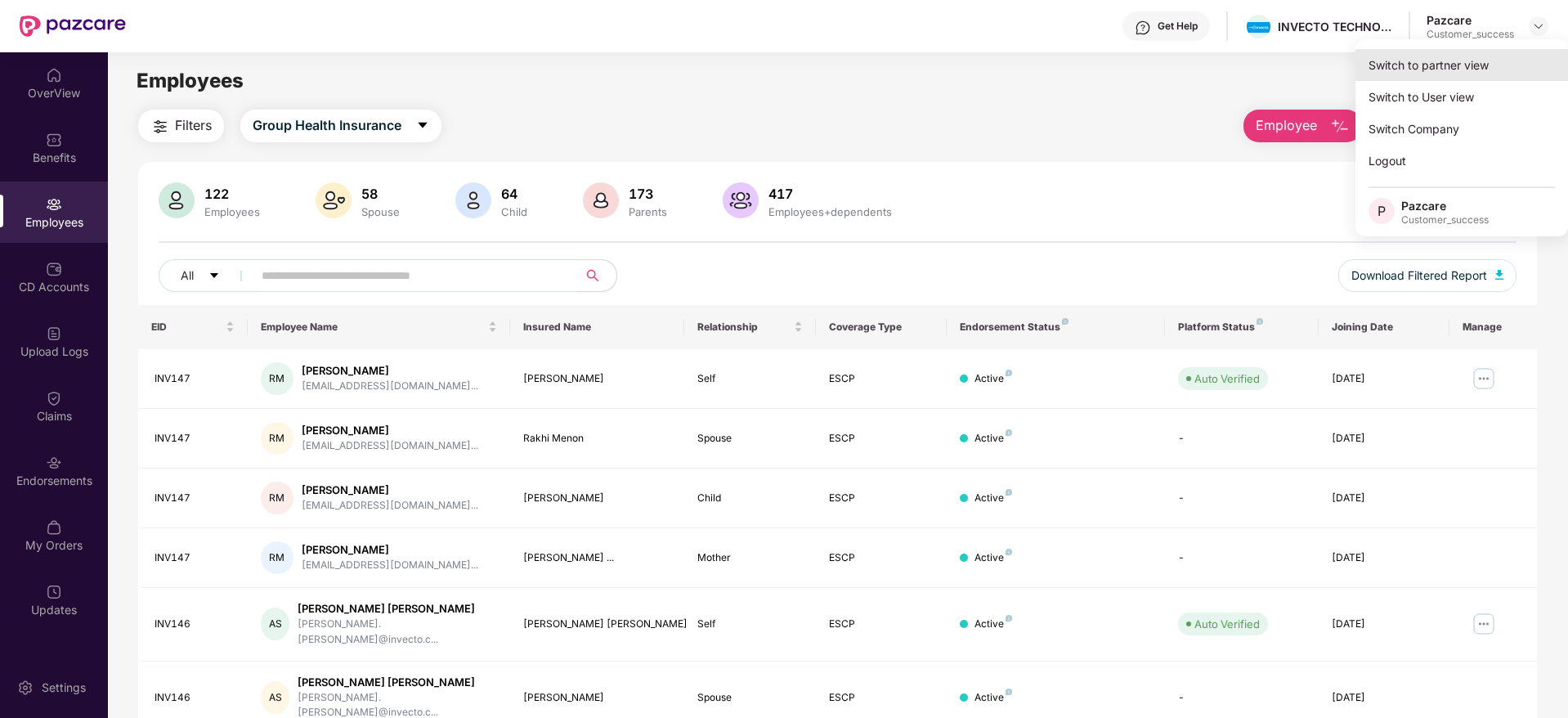
click at [1430, 74] on div "Switch to partner view" at bounding box center [1461, 65] width 212 height 32
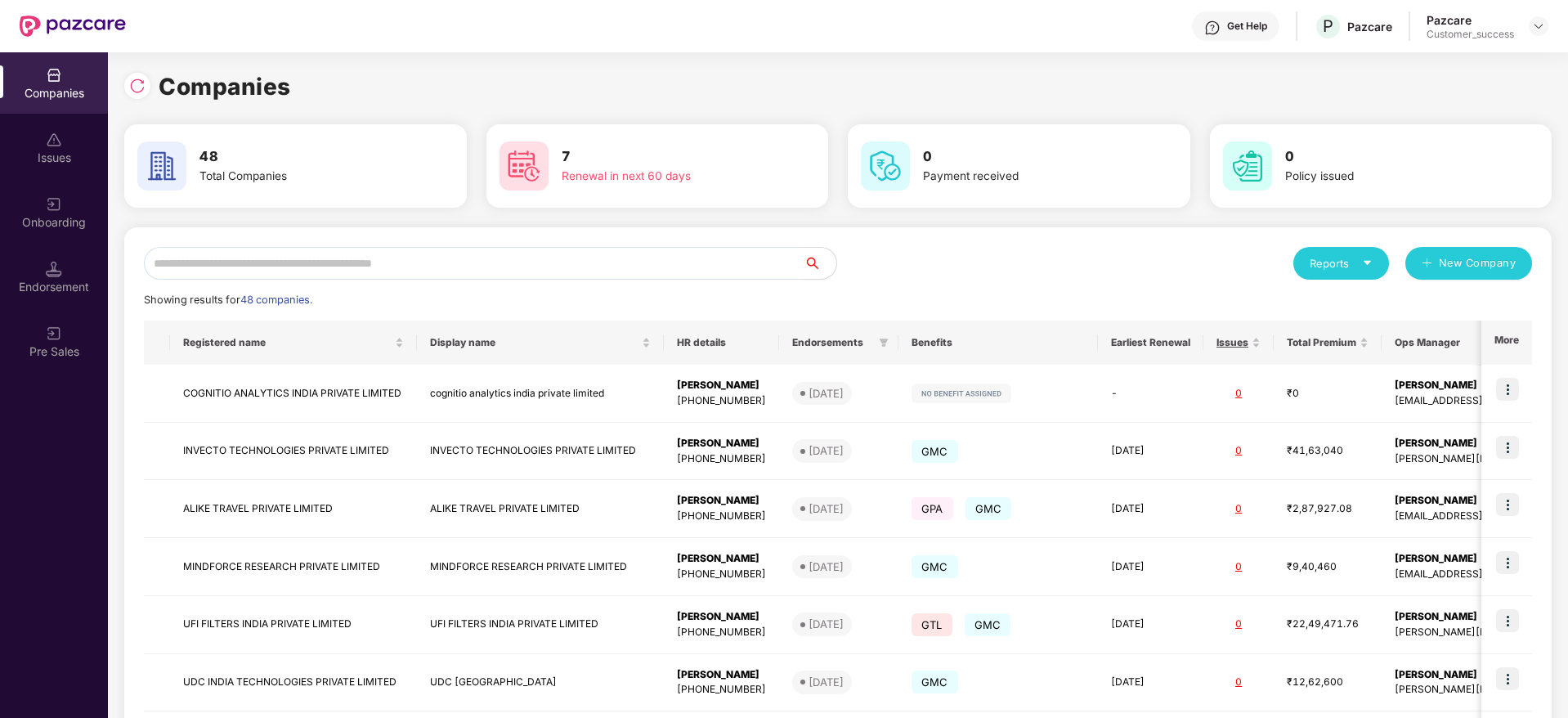
click at [641, 252] on input "text" at bounding box center [474, 263] width 659 height 33
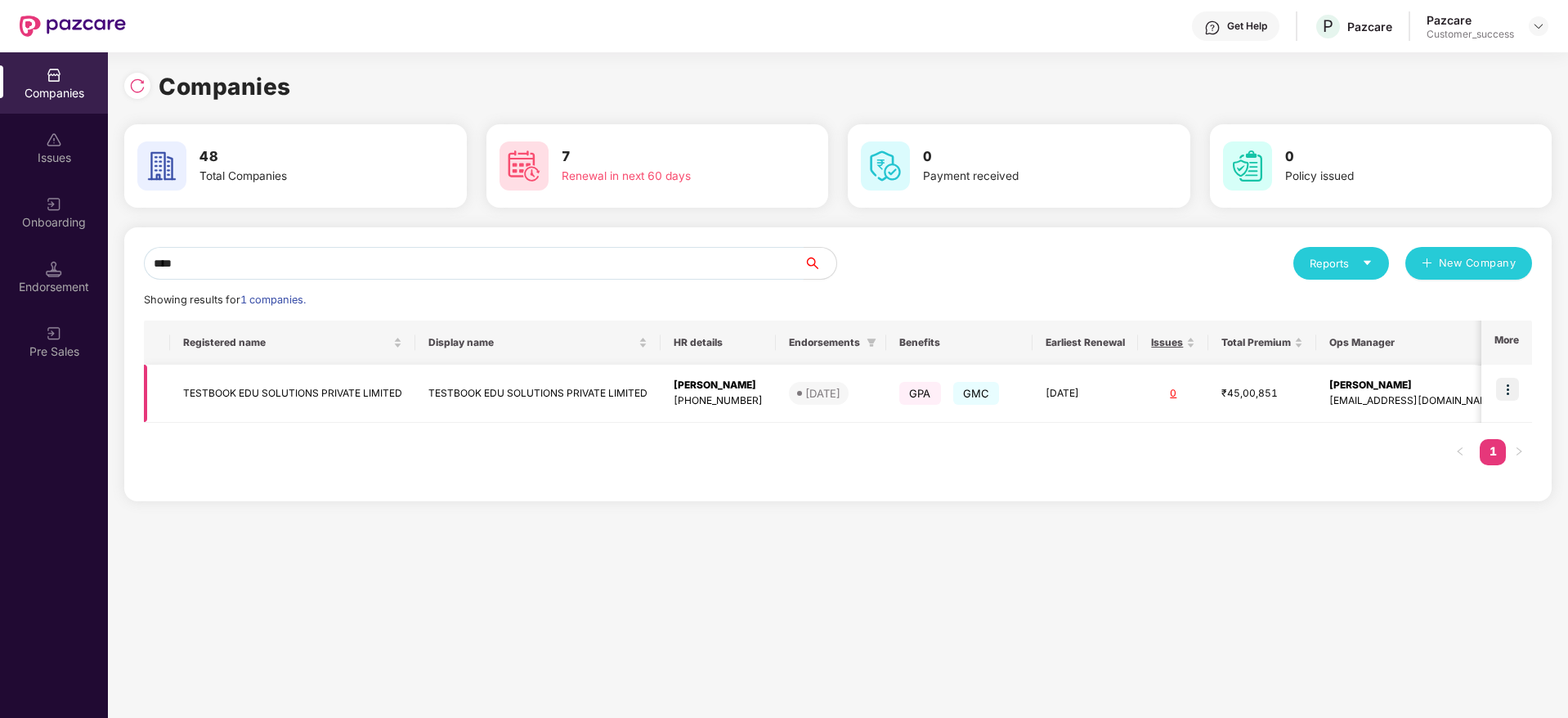
type input "****"
click at [1512, 388] on img at bounding box center [1507, 389] width 23 height 23
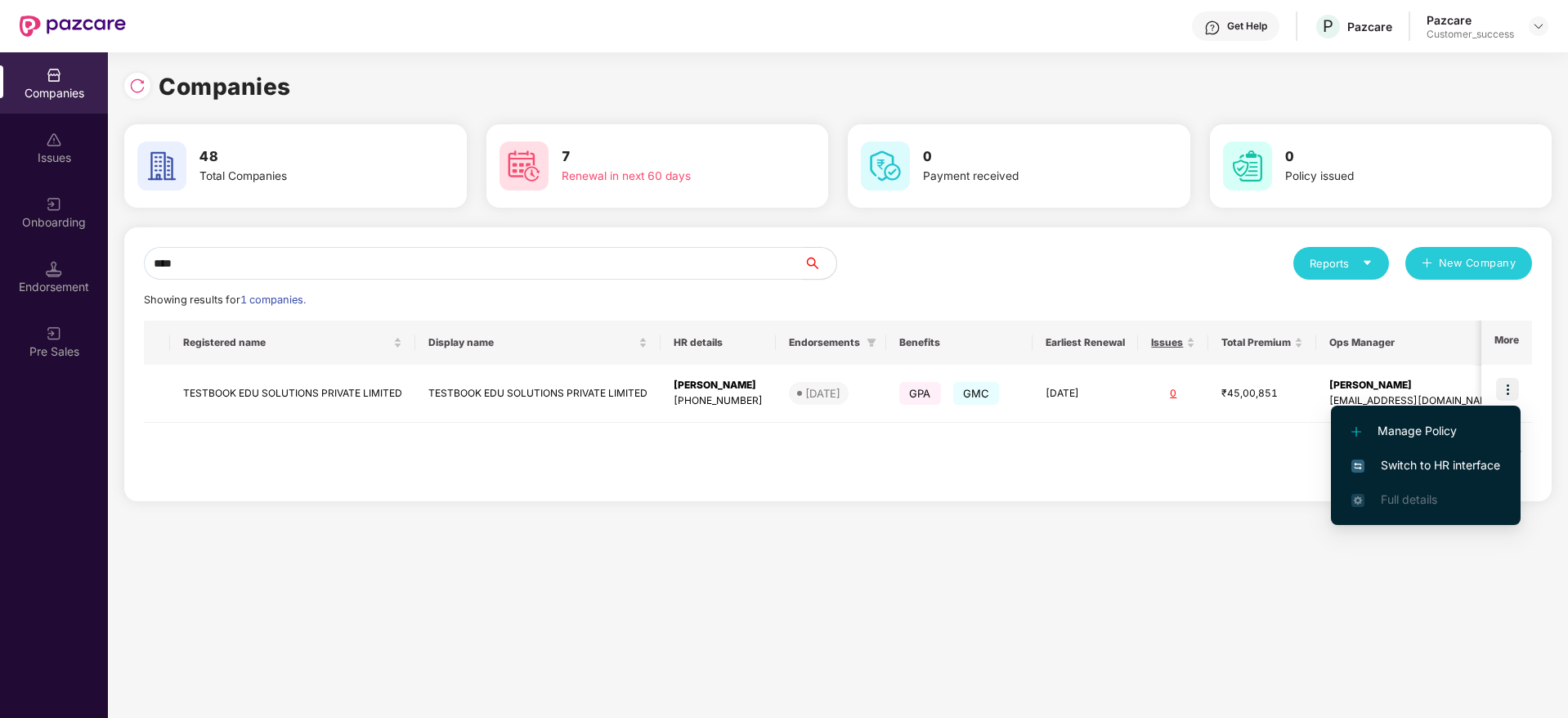
click at [1351, 461] on img at bounding box center [1358, 466] width 13 height 13
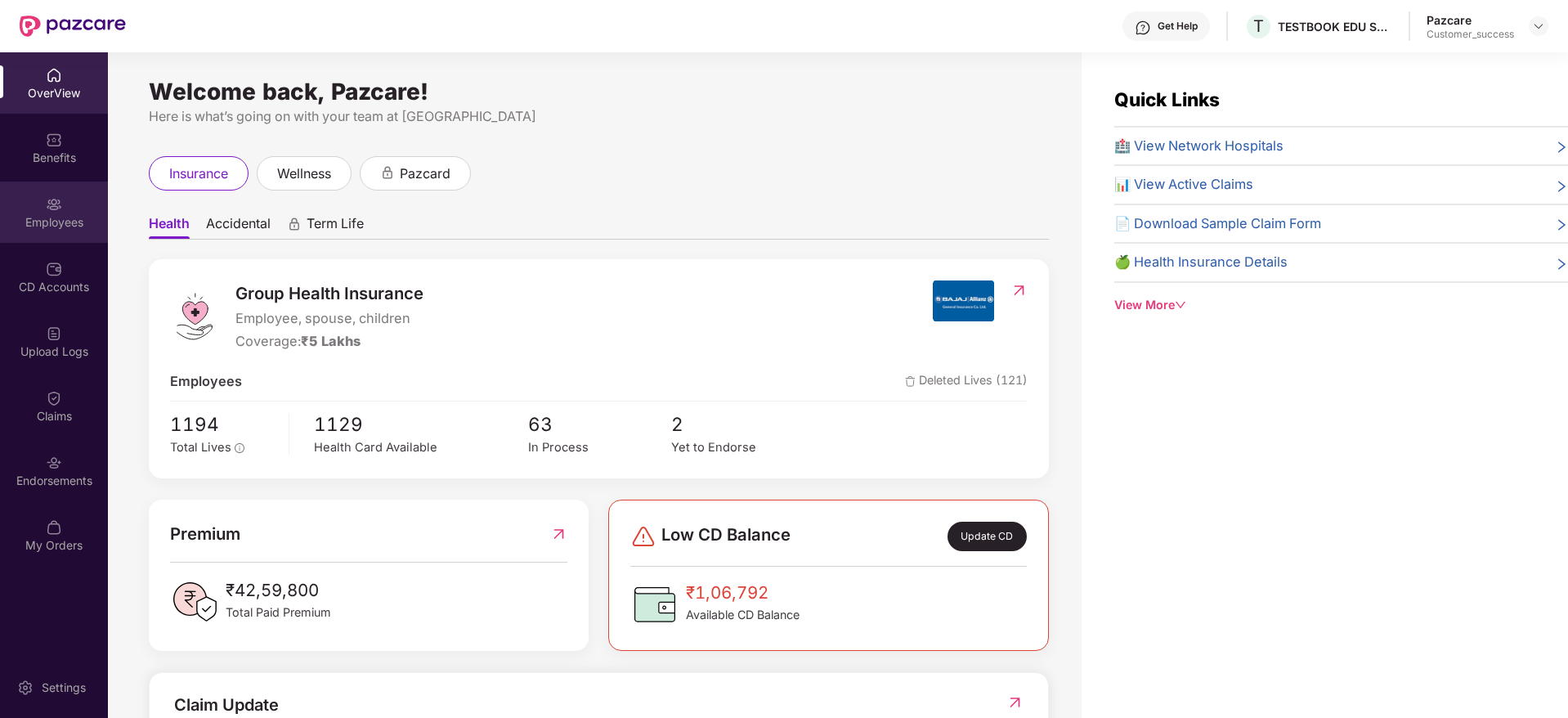
click at [75, 205] on div "Employees" at bounding box center [53, 212] width 108 height 62
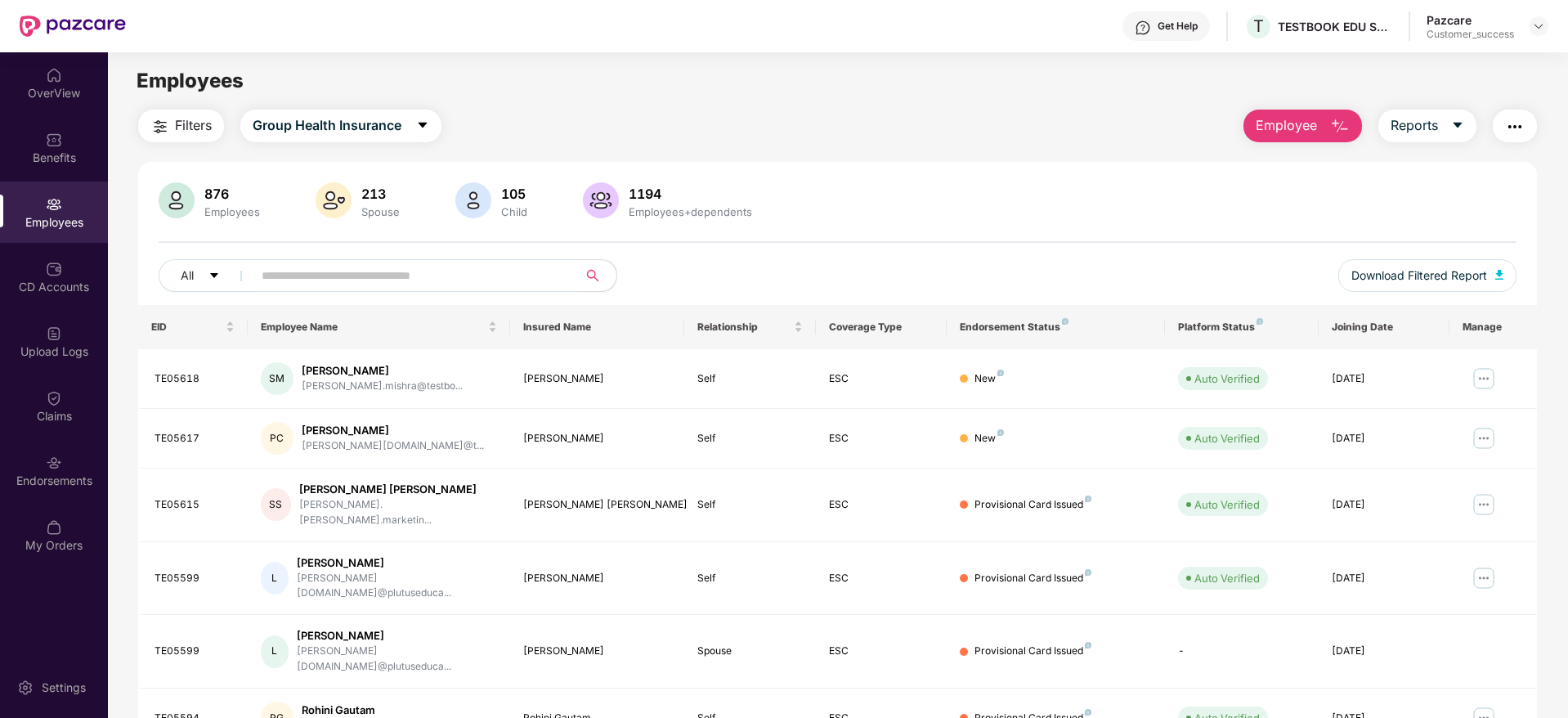
click at [330, 275] on input "text" at bounding box center [408, 276] width 294 height 25
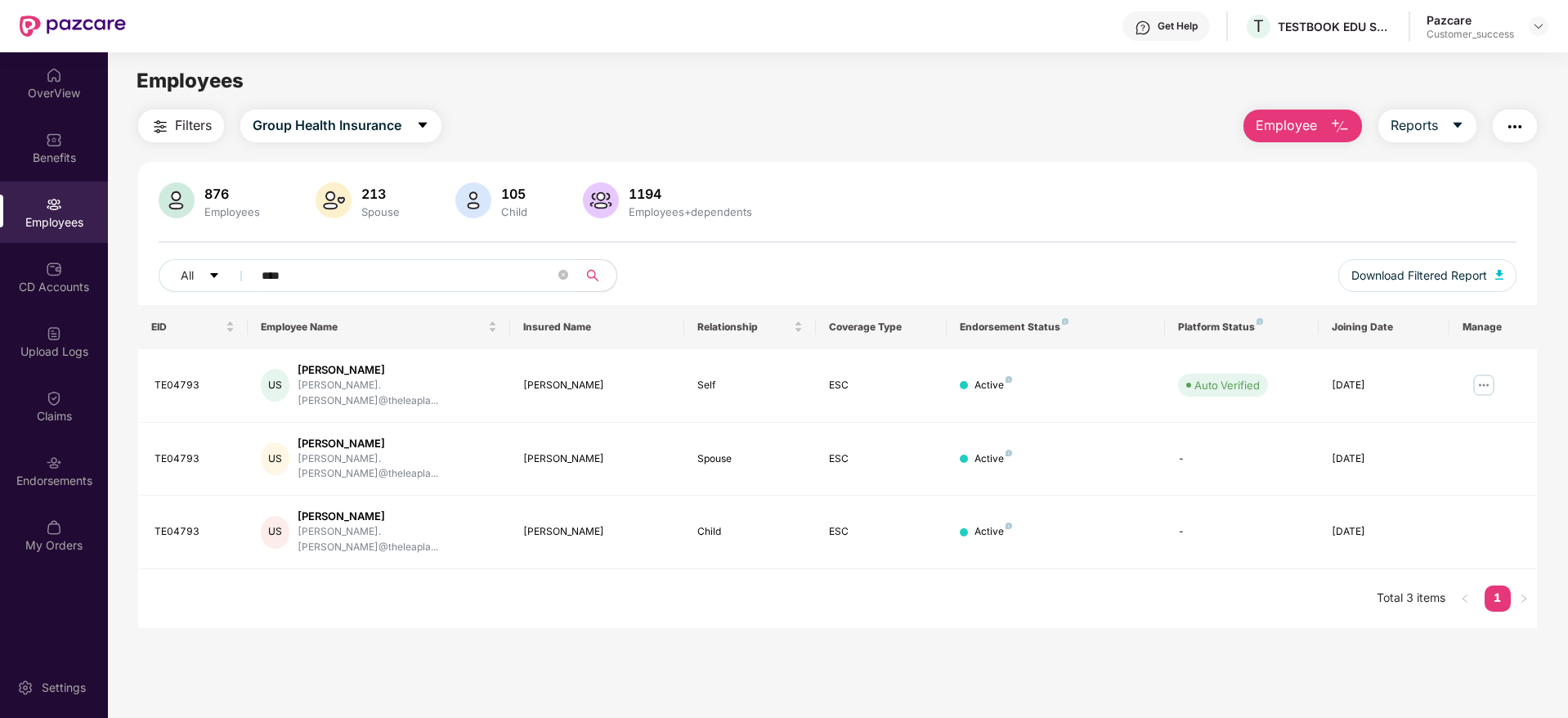
type input "****"
click at [178, 137] on button "Filters" at bounding box center [181, 126] width 86 height 33
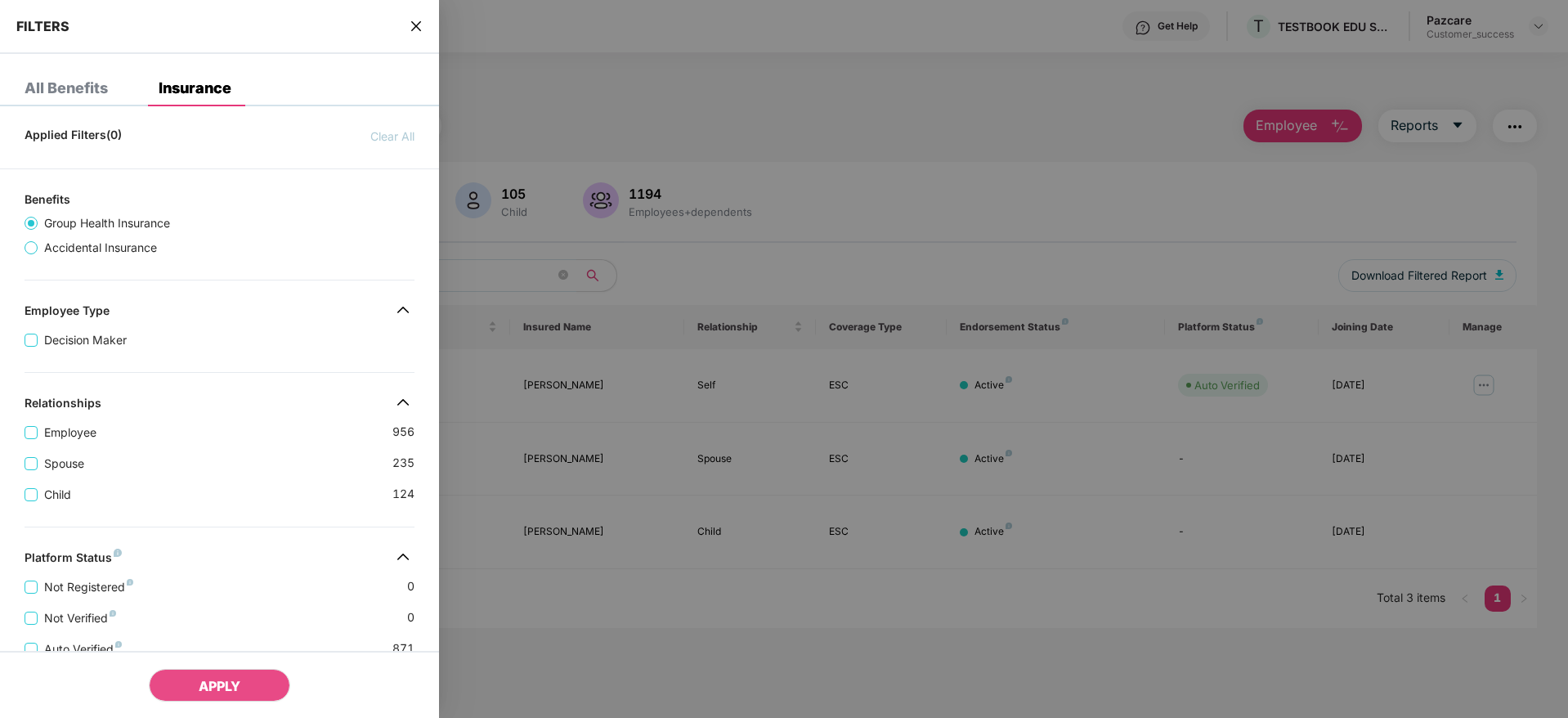
click at [299, 558] on div "Platform Status" at bounding box center [220, 560] width 439 height 20
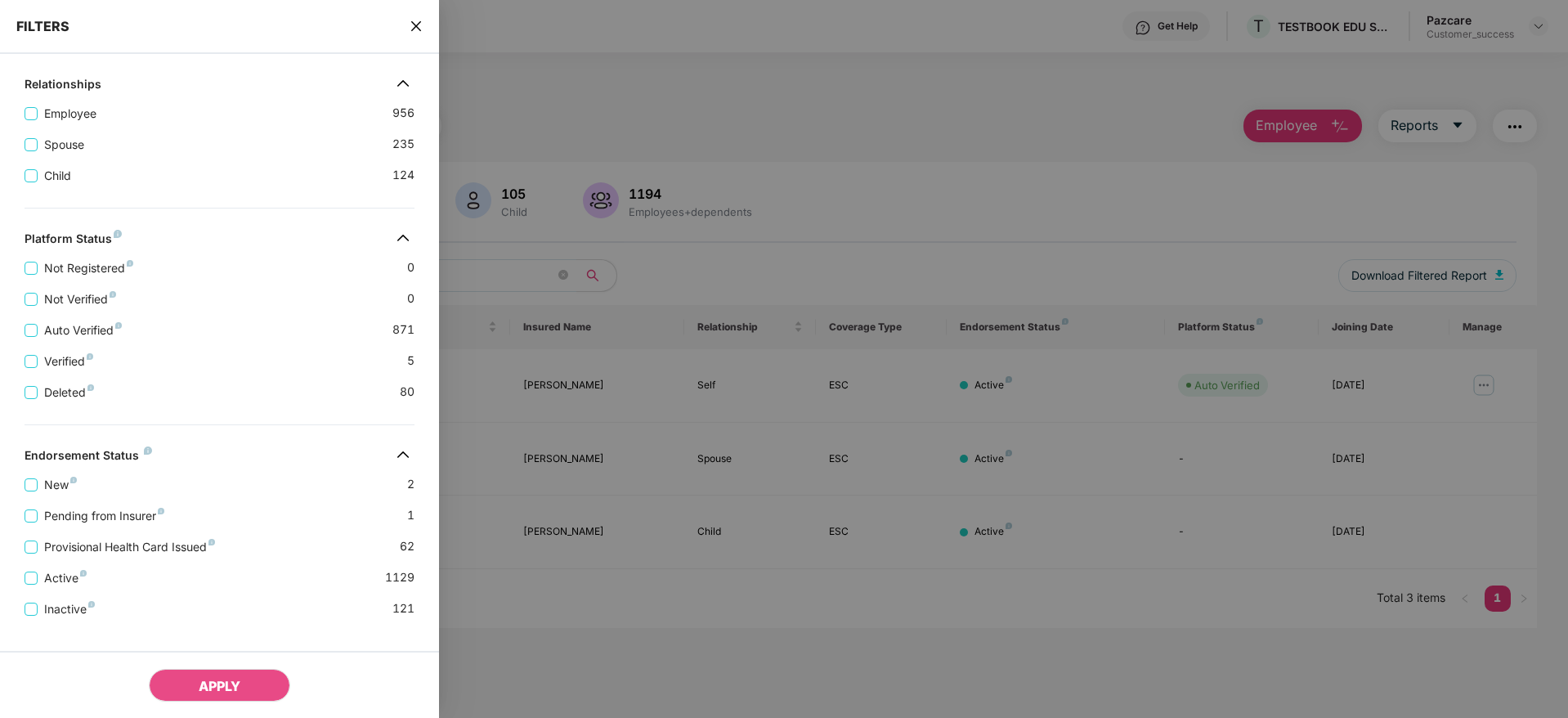
scroll to position [341, 0]
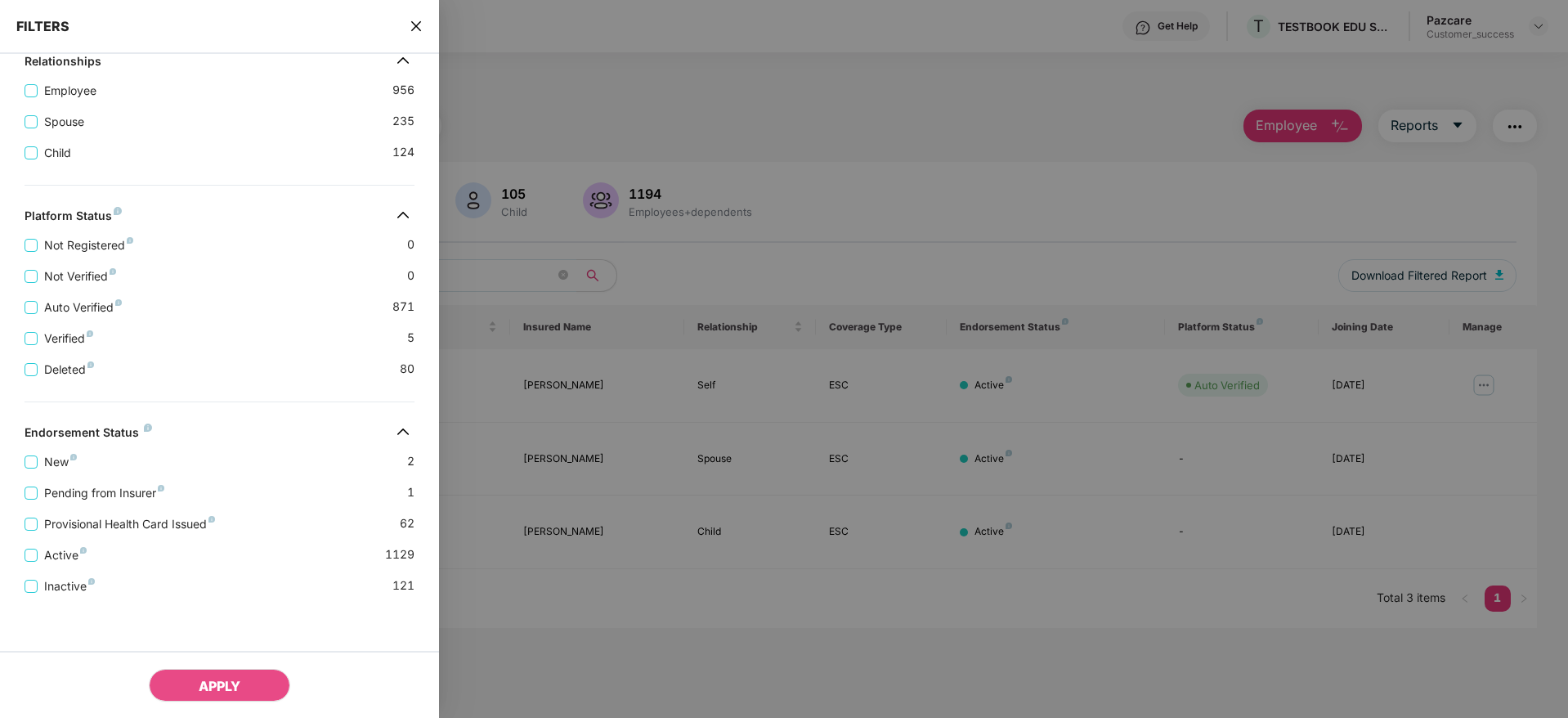
click at [422, 25] on icon "close" at bounding box center [416, 26] width 13 height 13
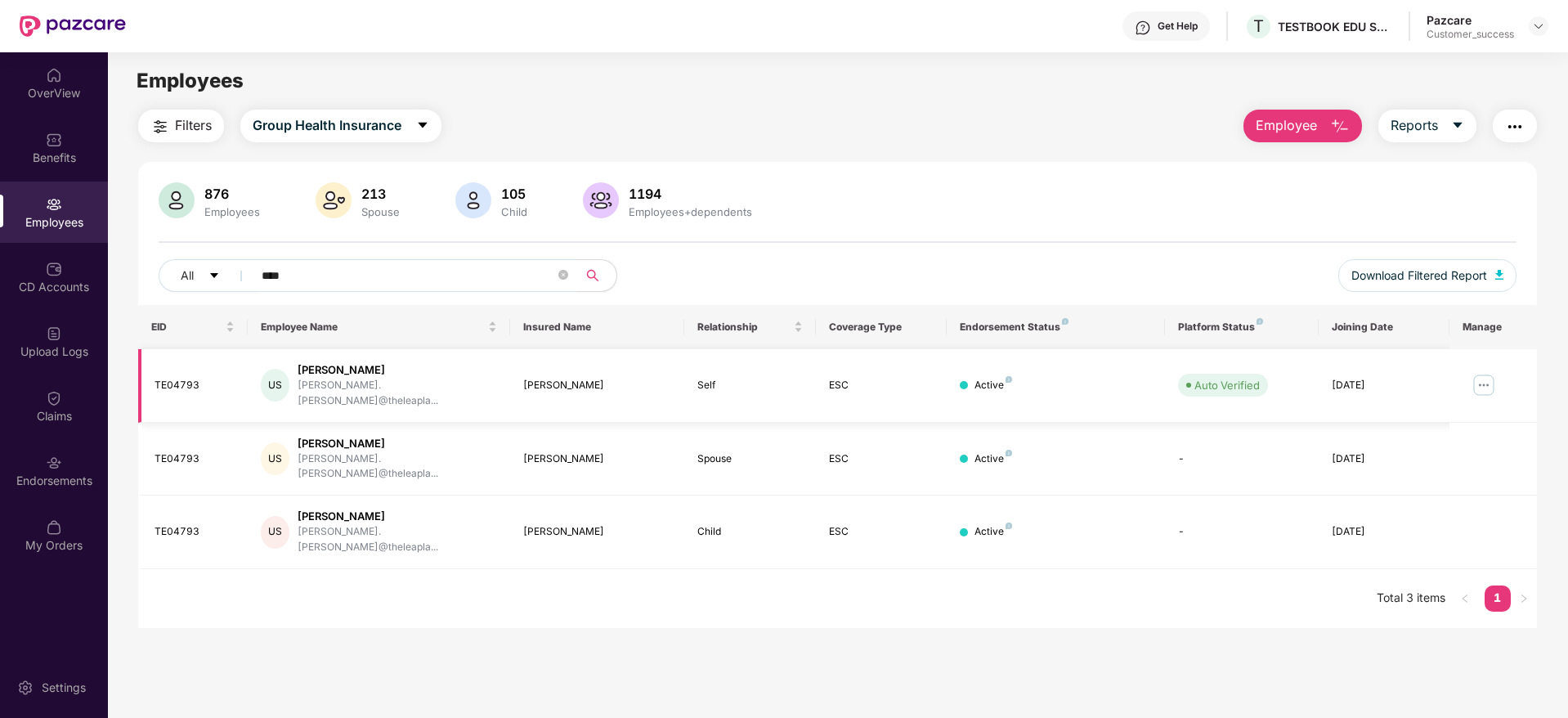
click at [1486, 376] on img at bounding box center [1483, 385] width 26 height 26
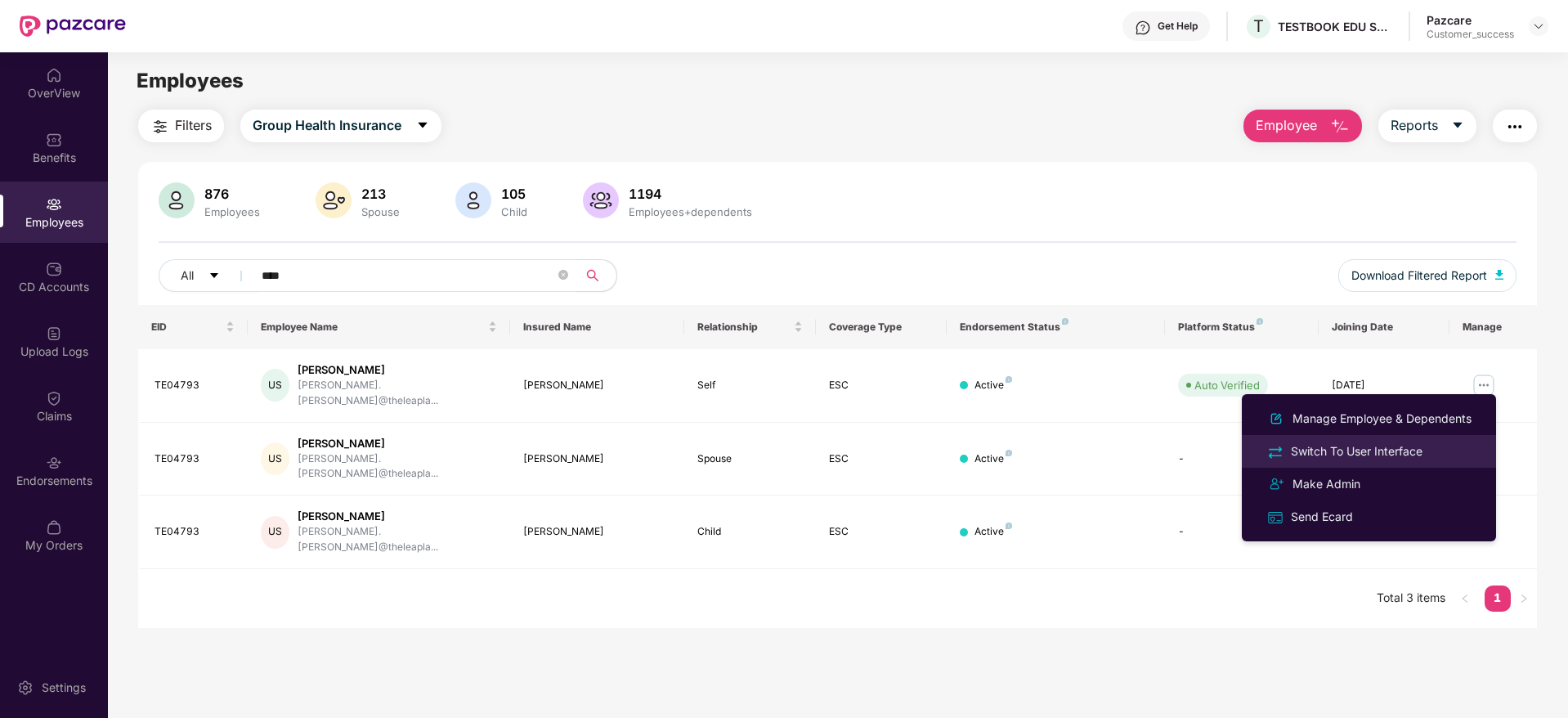
click at [1340, 449] on div "Switch To User Interface" at bounding box center [1357, 452] width 138 height 18
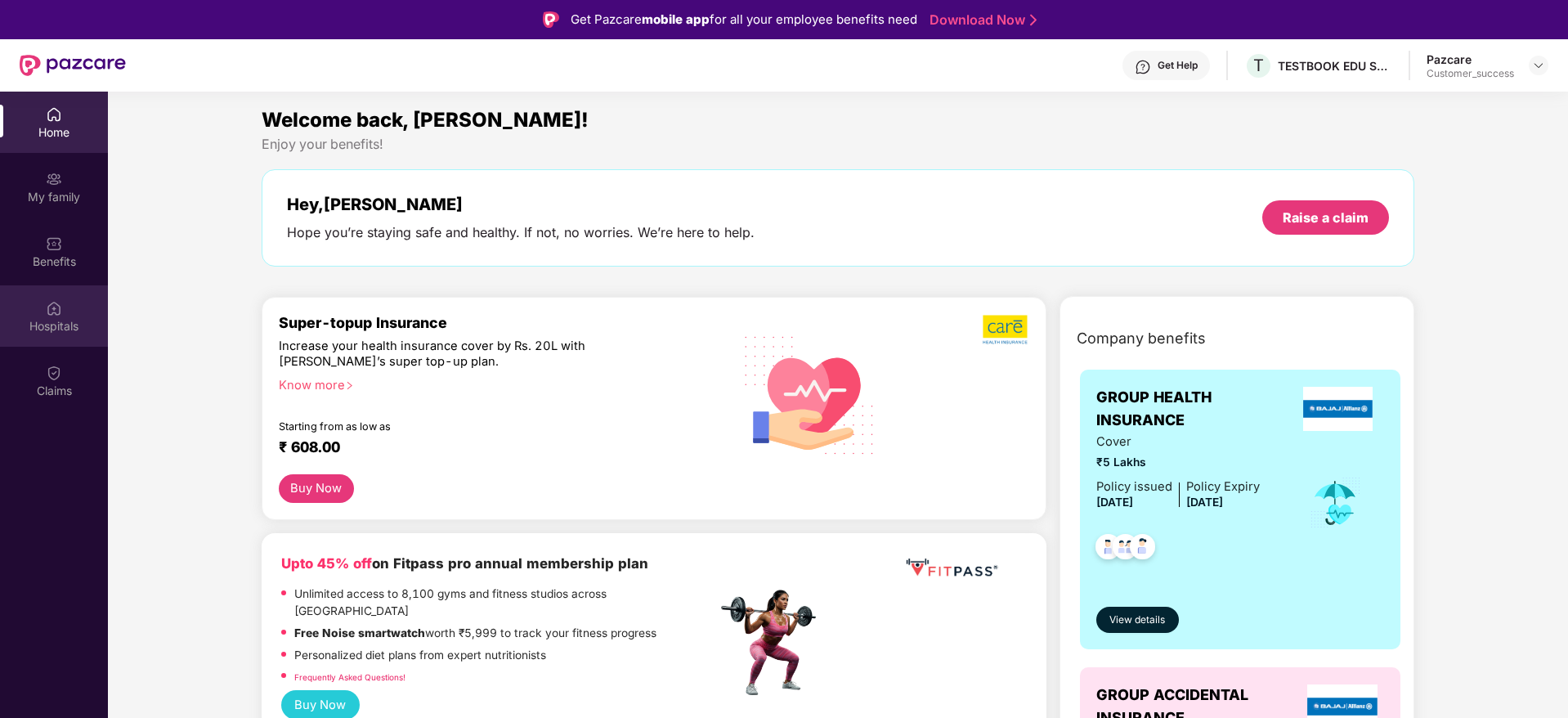
click at [65, 326] on div "Hospitals" at bounding box center [53, 327] width 108 height 16
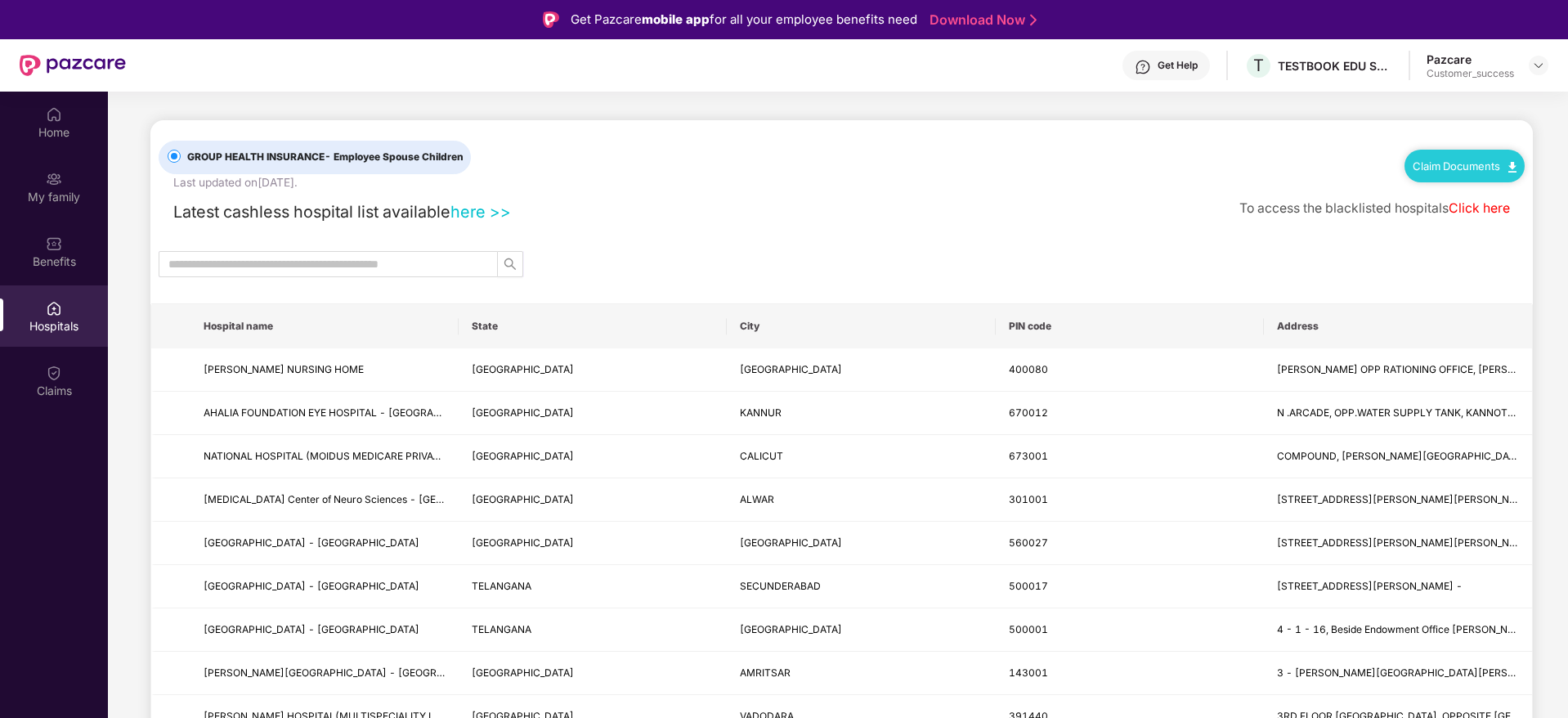
click at [477, 215] on link "here >>" at bounding box center [481, 212] width 61 height 20
click at [1538, 63] on img at bounding box center [1538, 66] width 13 height 13
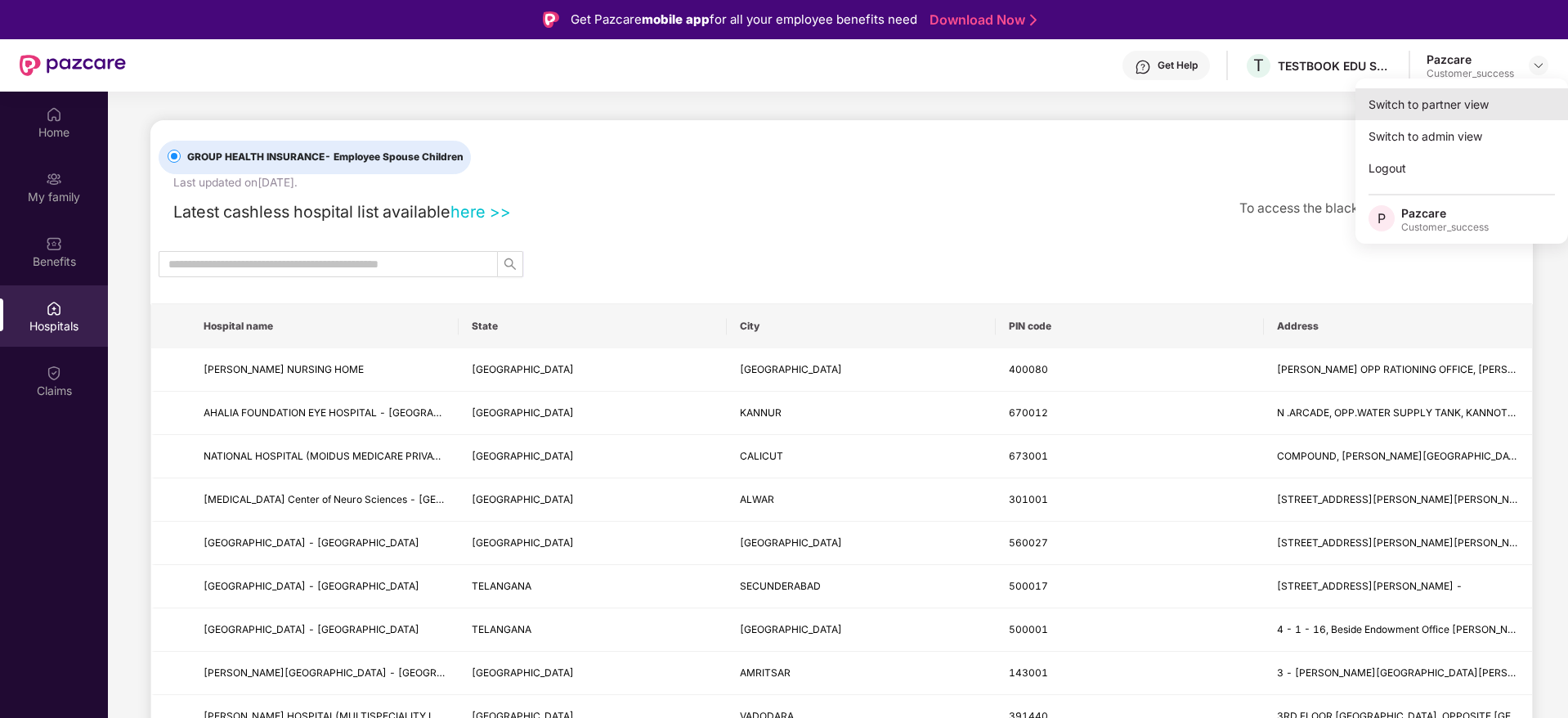
click at [1478, 109] on div "Switch to partner view" at bounding box center [1461, 104] width 212 height 32
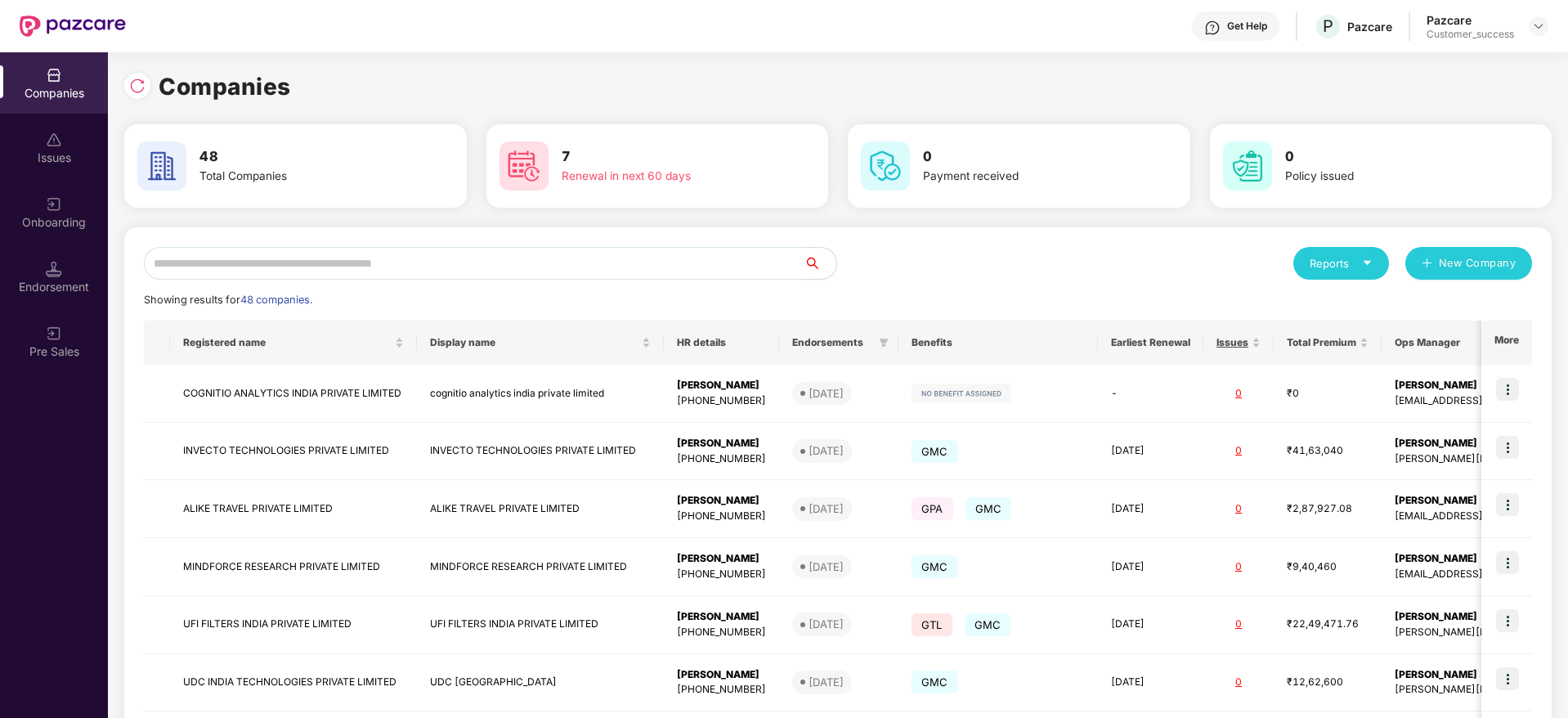
click at [318, 266] on input "text" at bounding box center [474, 263] width 659 height 33
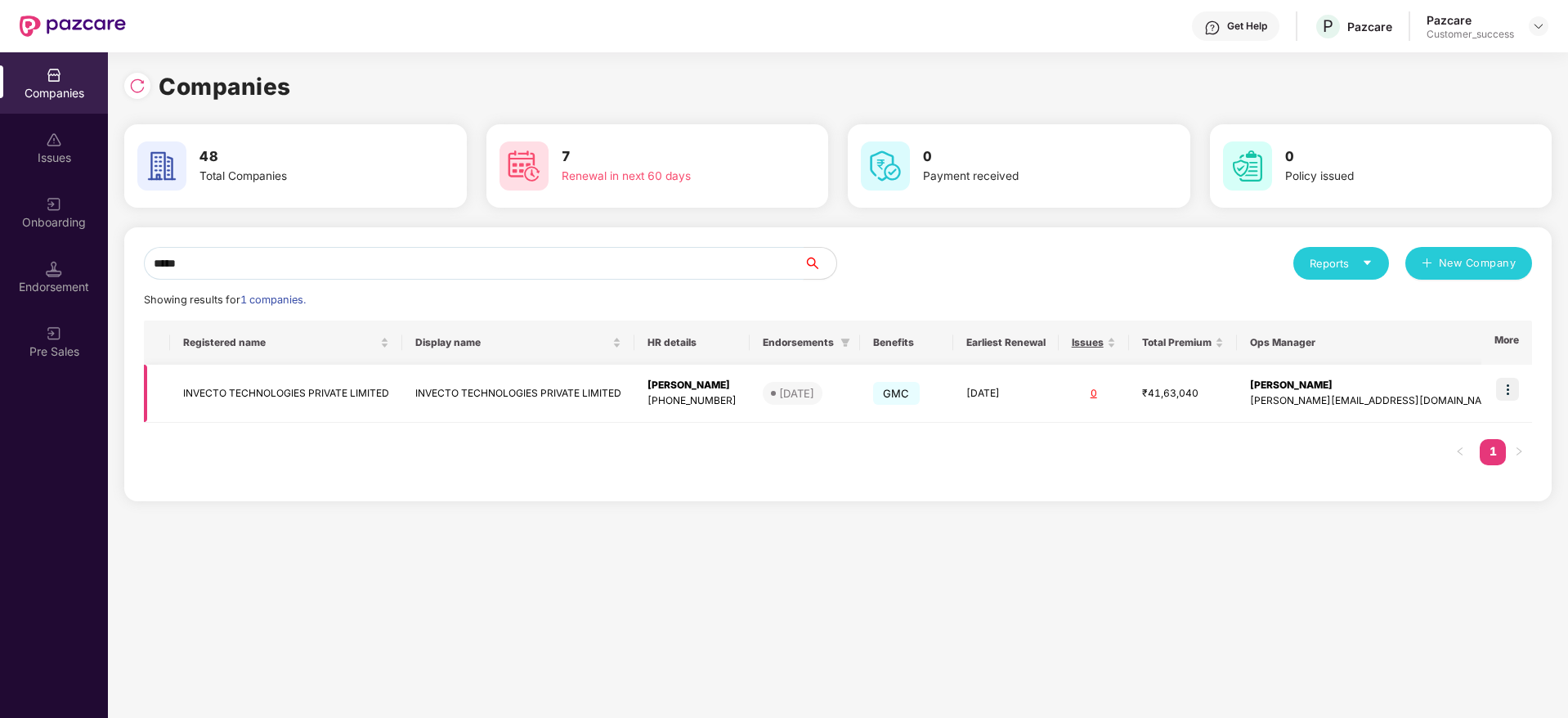
type input "*****"
click at [1510, 382] on img at bounding box center [1507, 389] width 23 height 23
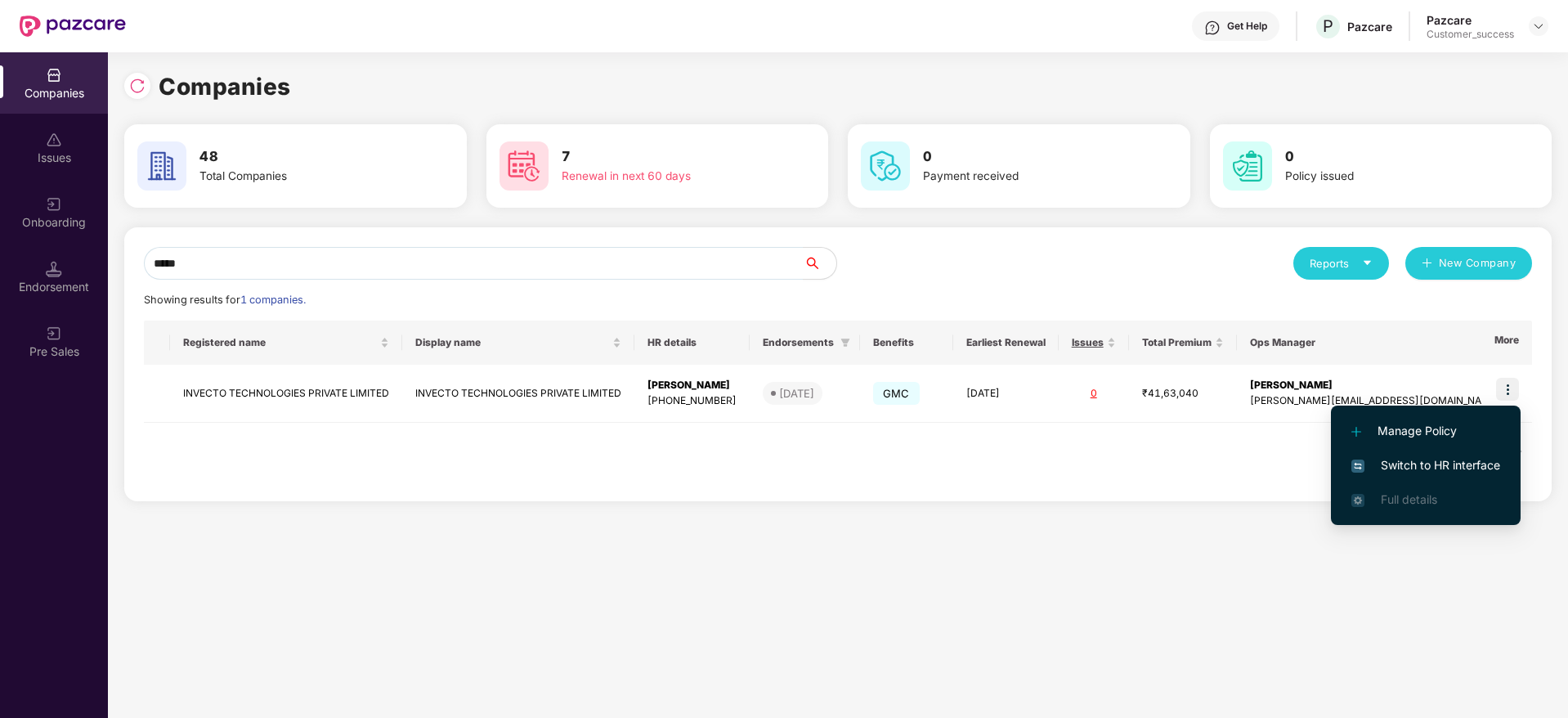
click at [1435, 466] on span "Switch to HR interface" at bounding box center [1425, 466] width 149 height 18
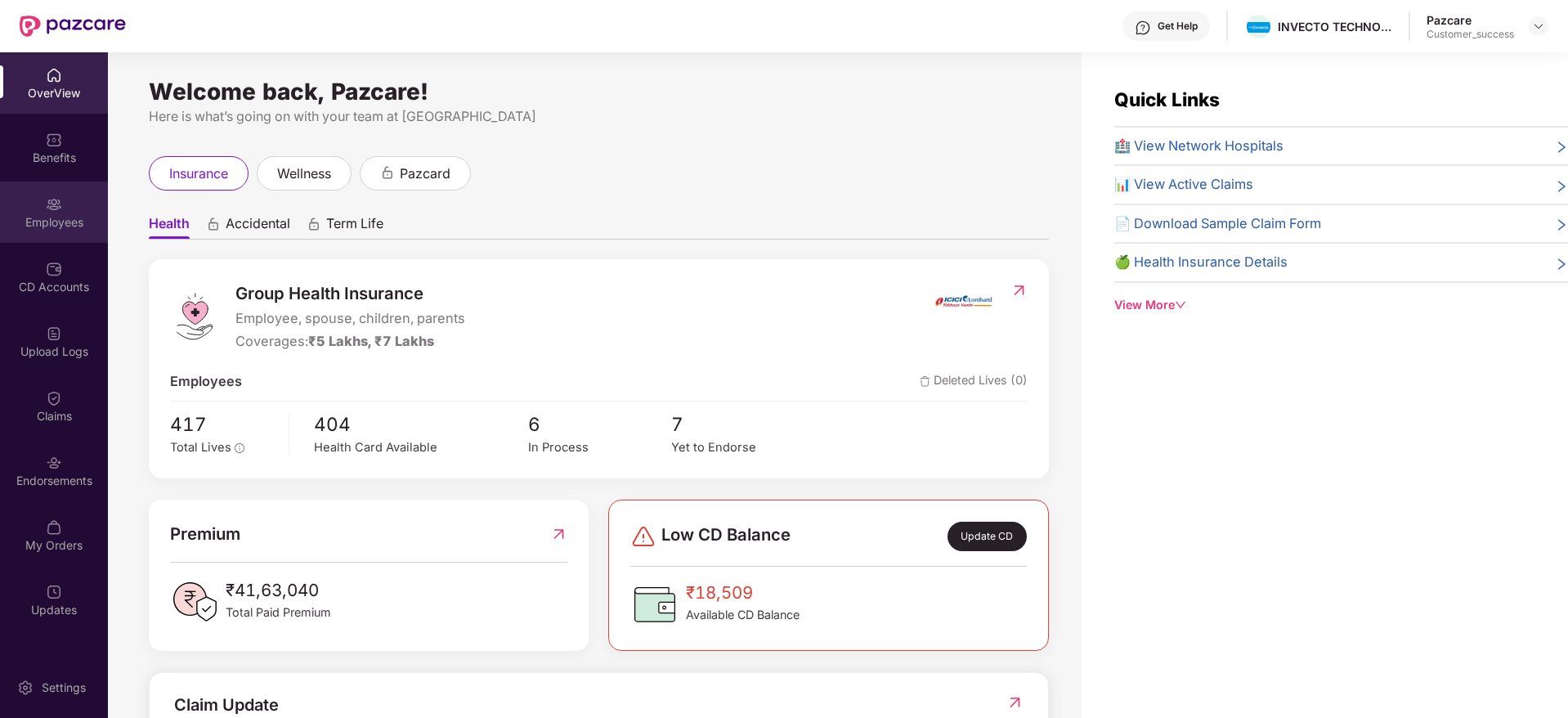
click at [72, 220] on div "Employees" at bounding box center [53, 222] width 108 height 16
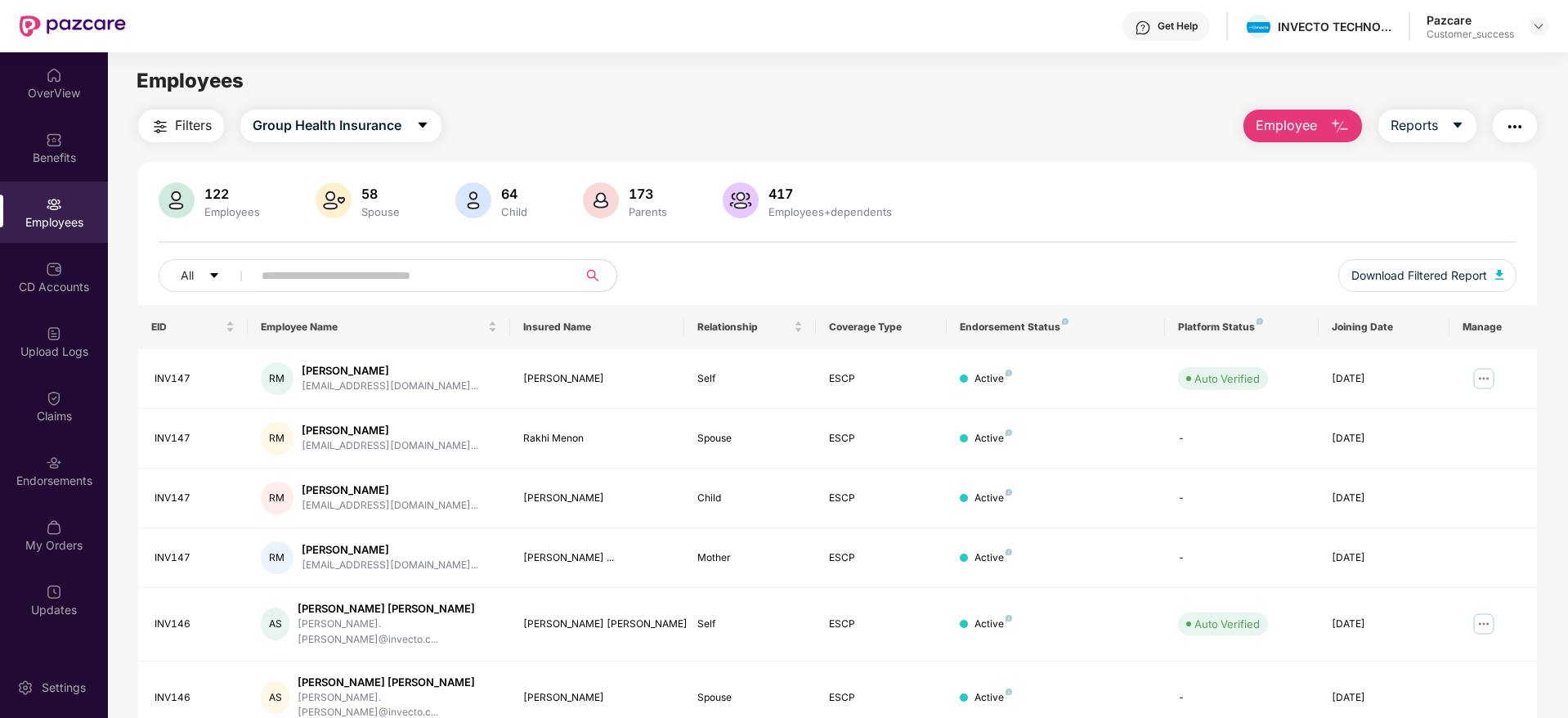
click at [177, 123] on span "Filters" at bounding box center [193, 125] width 37 height 21
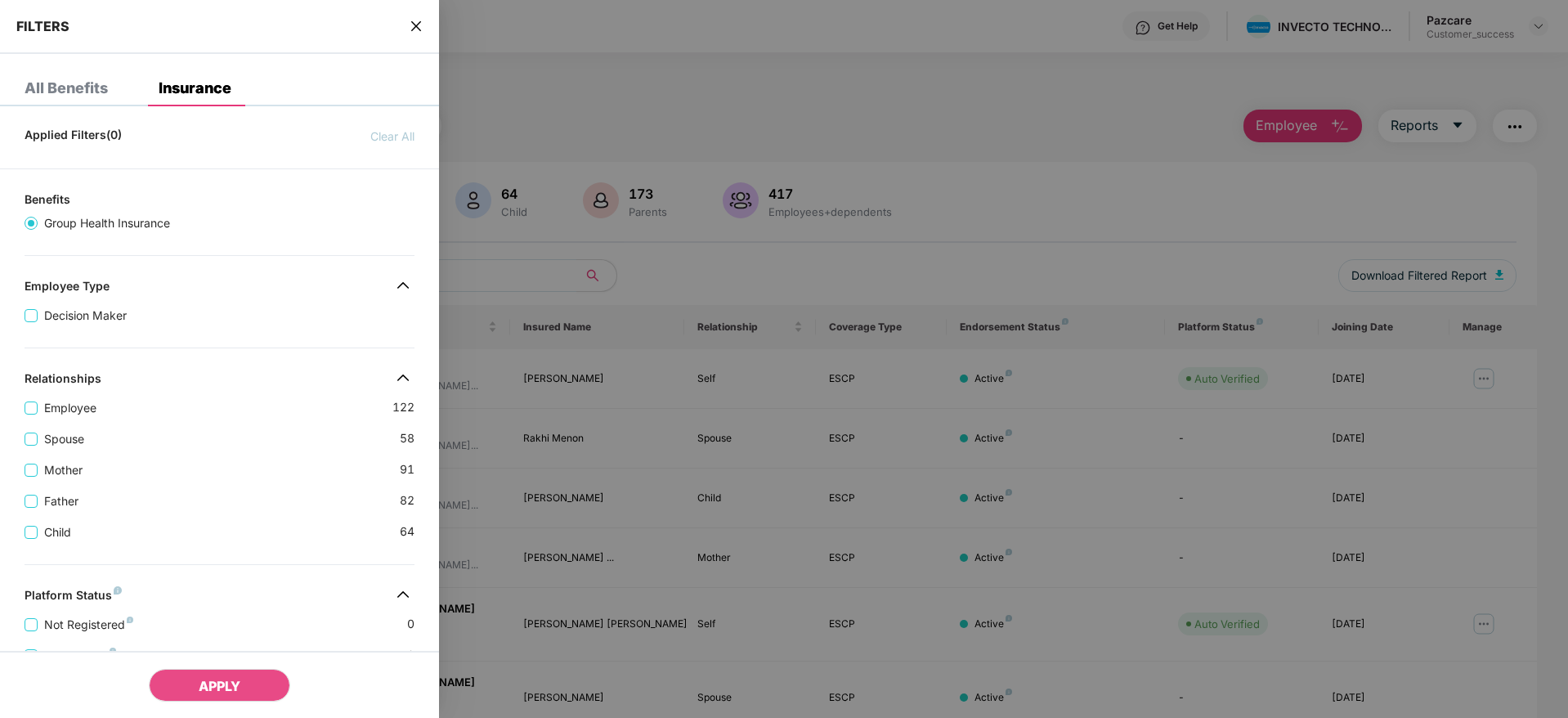
click at [202, 498] on div "Father [DEMOGRAPHIC_DATA]" at bounding box center [220, 494] width 390 height 31
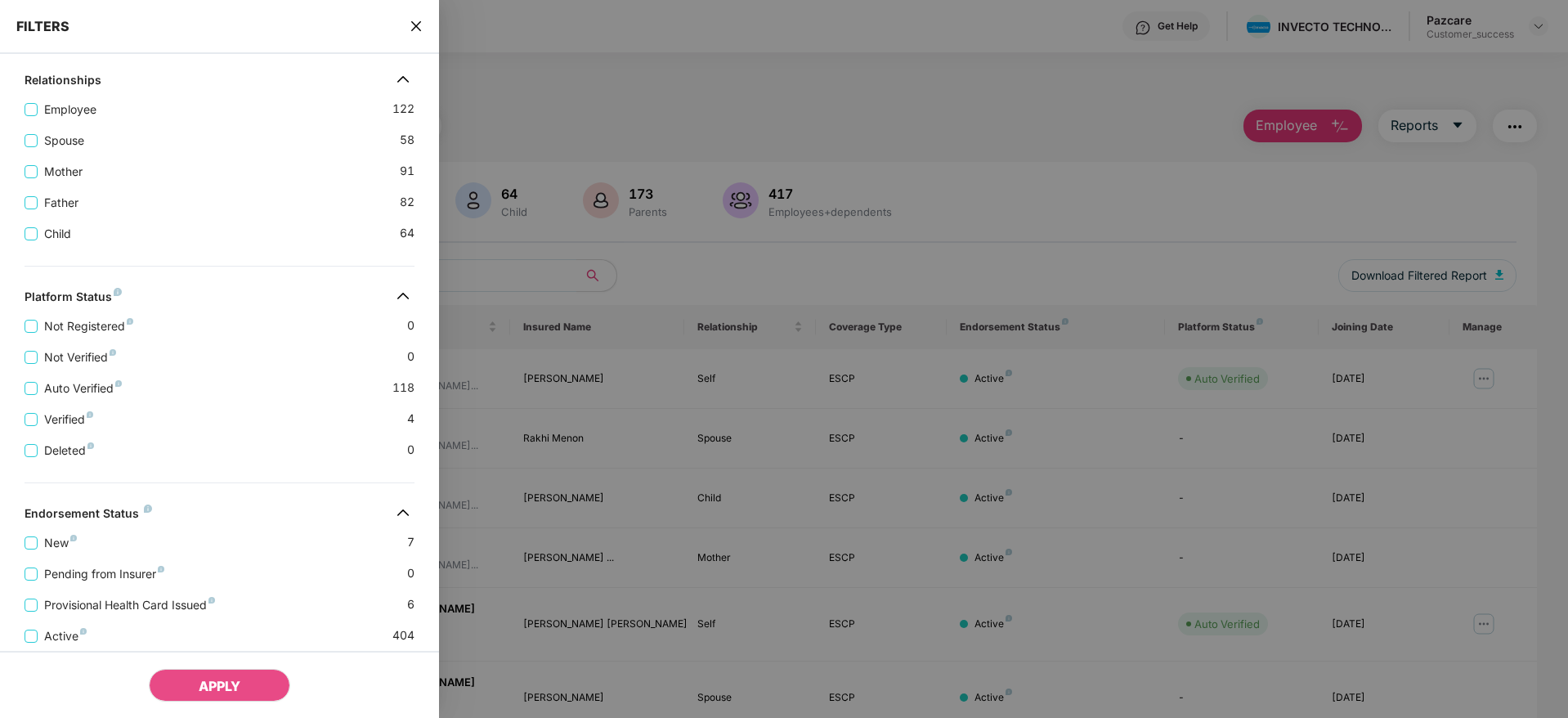
scroll to position [379, 0]
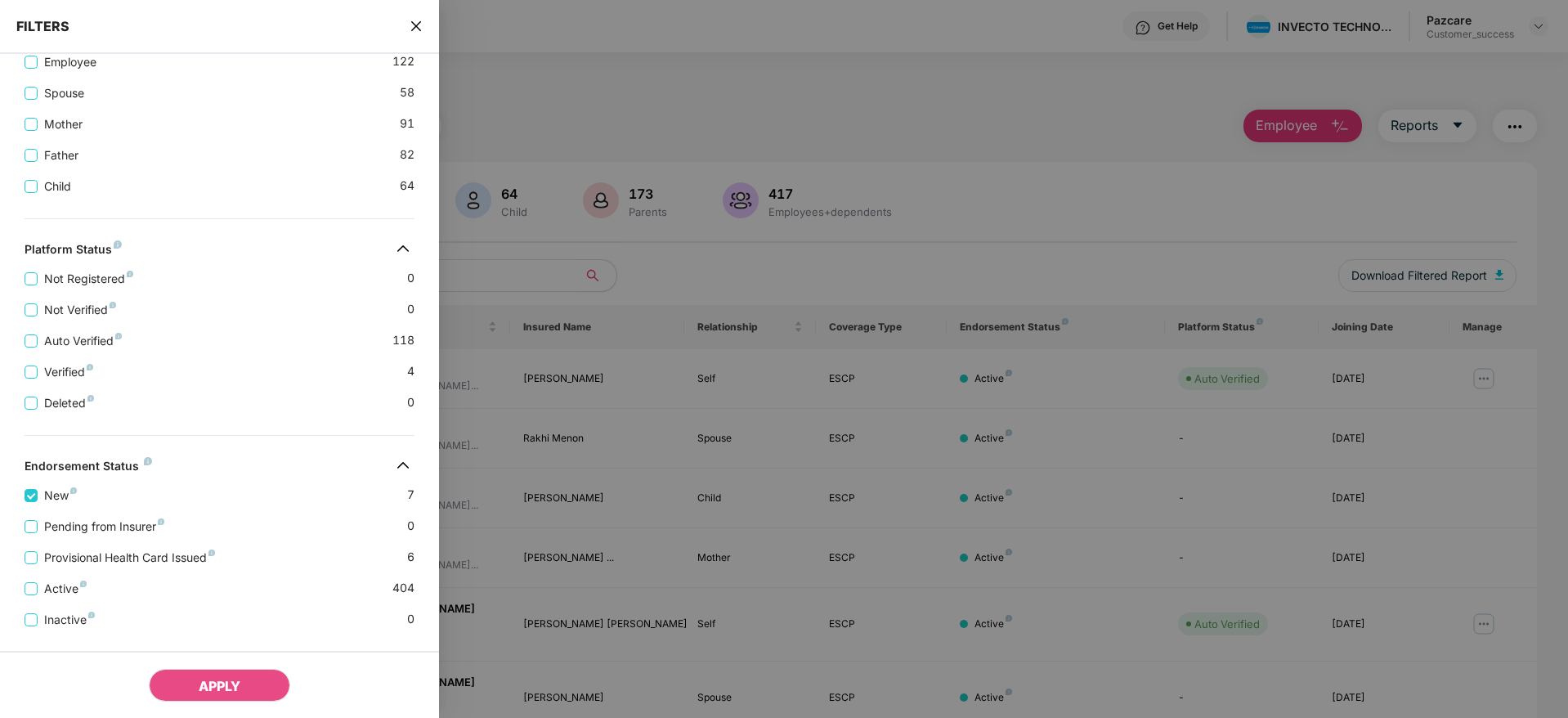
click at [181, 702] on div "APPLY" at bounding box center [220, 684] width 439 height 67
click at [218, 683] on span "APPLY" at bounding box center [220, 686] width 42 height 16
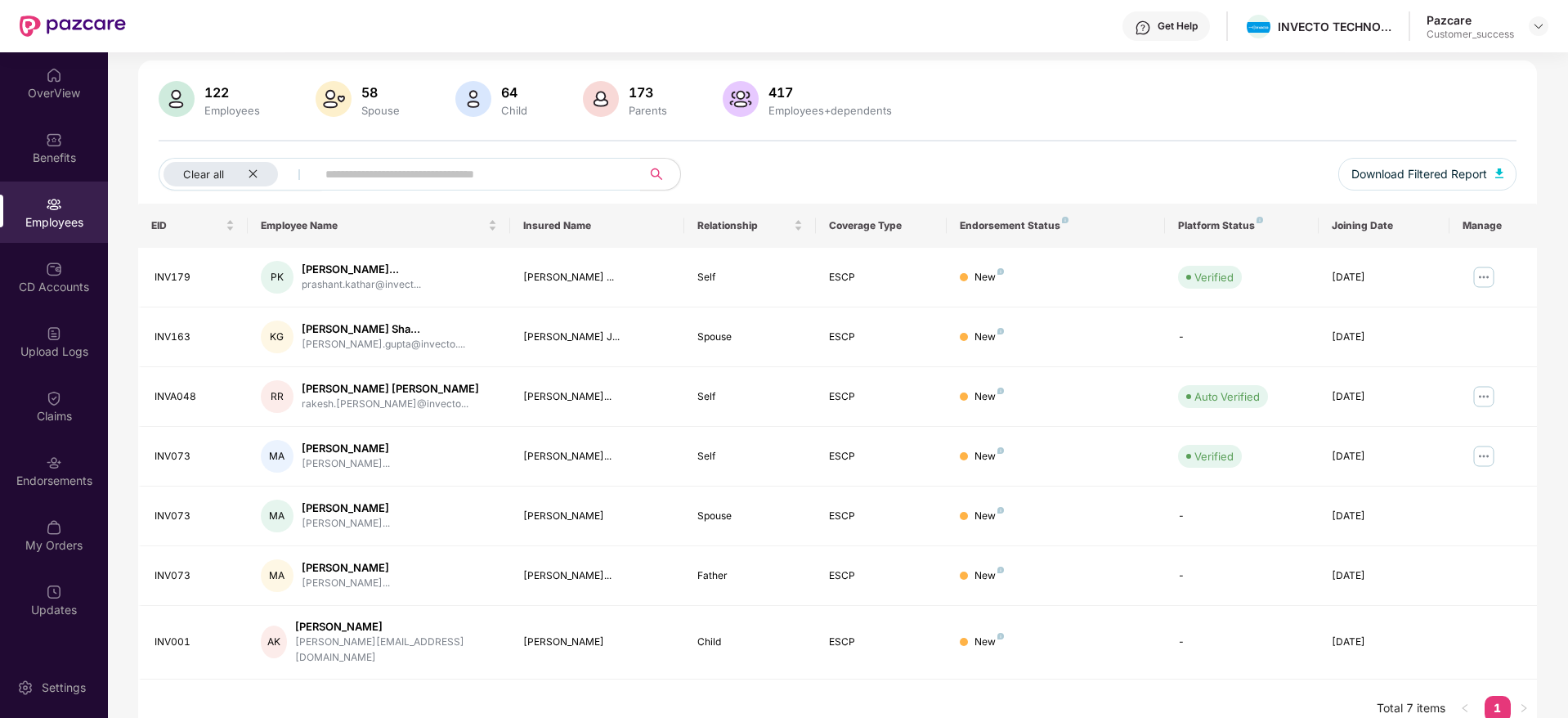
scroll to position [108, 0]
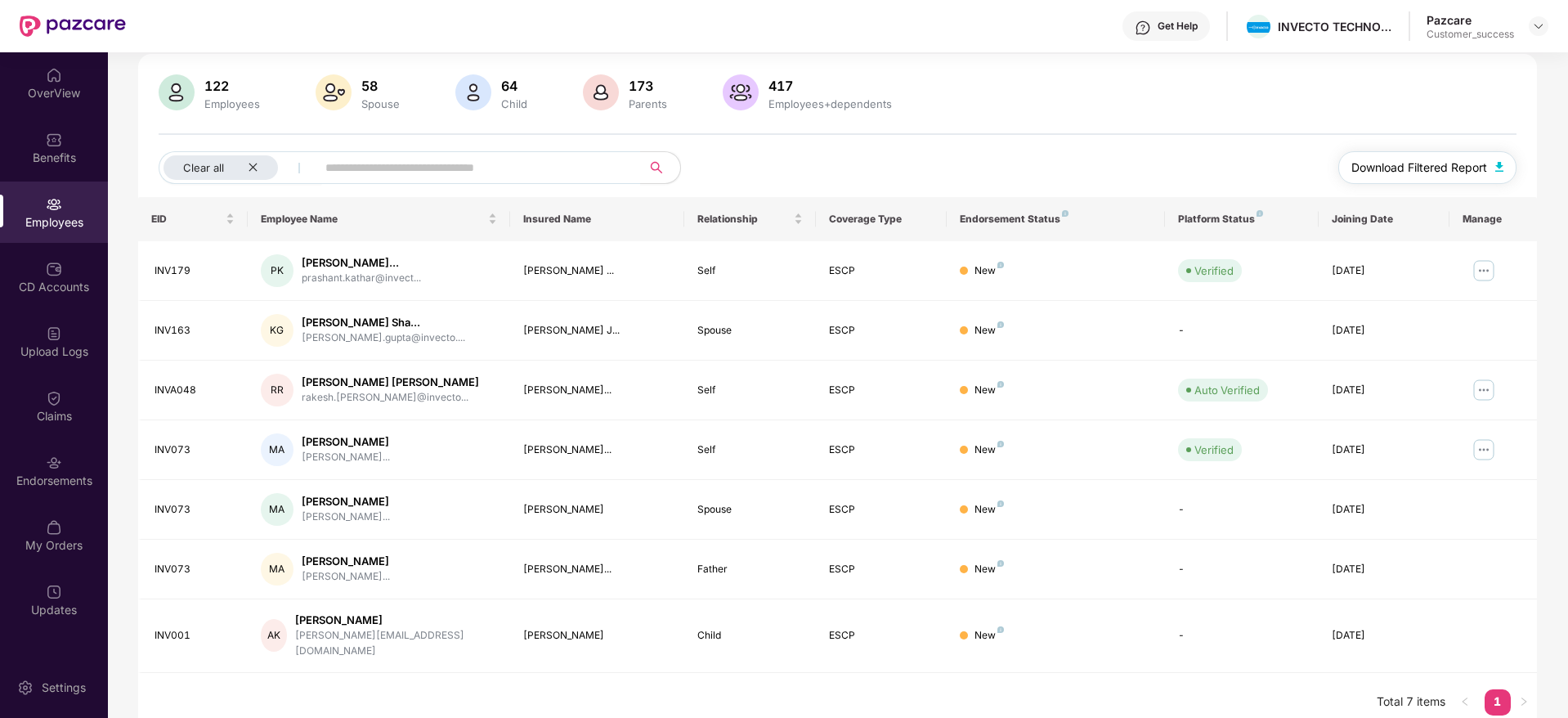
click at [1436, 164] on span "Download Filtered Report" at bounding box center [1418, 168] width 136 height 18
click at [252, 164] on icon "close" at bounding box center [252, 167] width 11 height 11
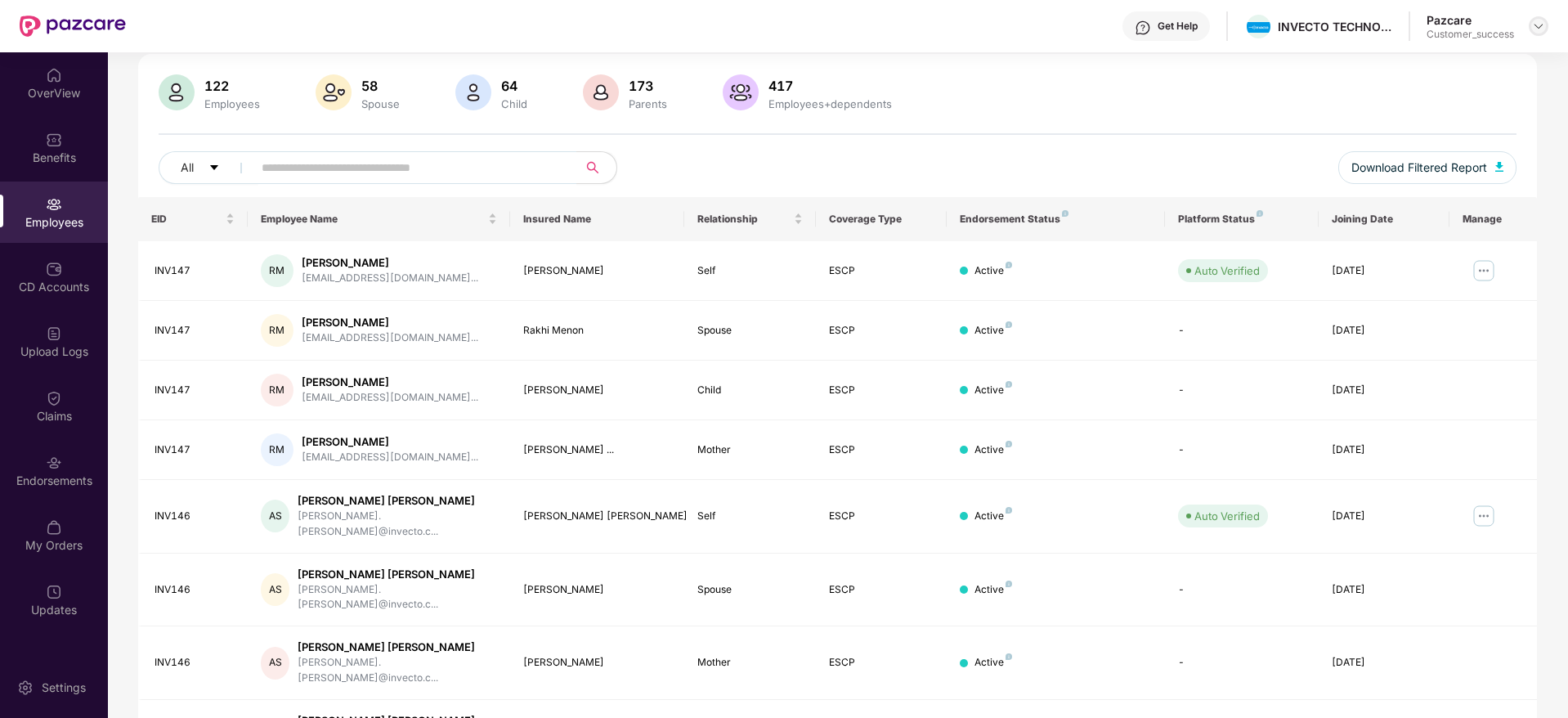
click at [1537, 21] on img at bounding box center [1538, 26] width 13 height 13
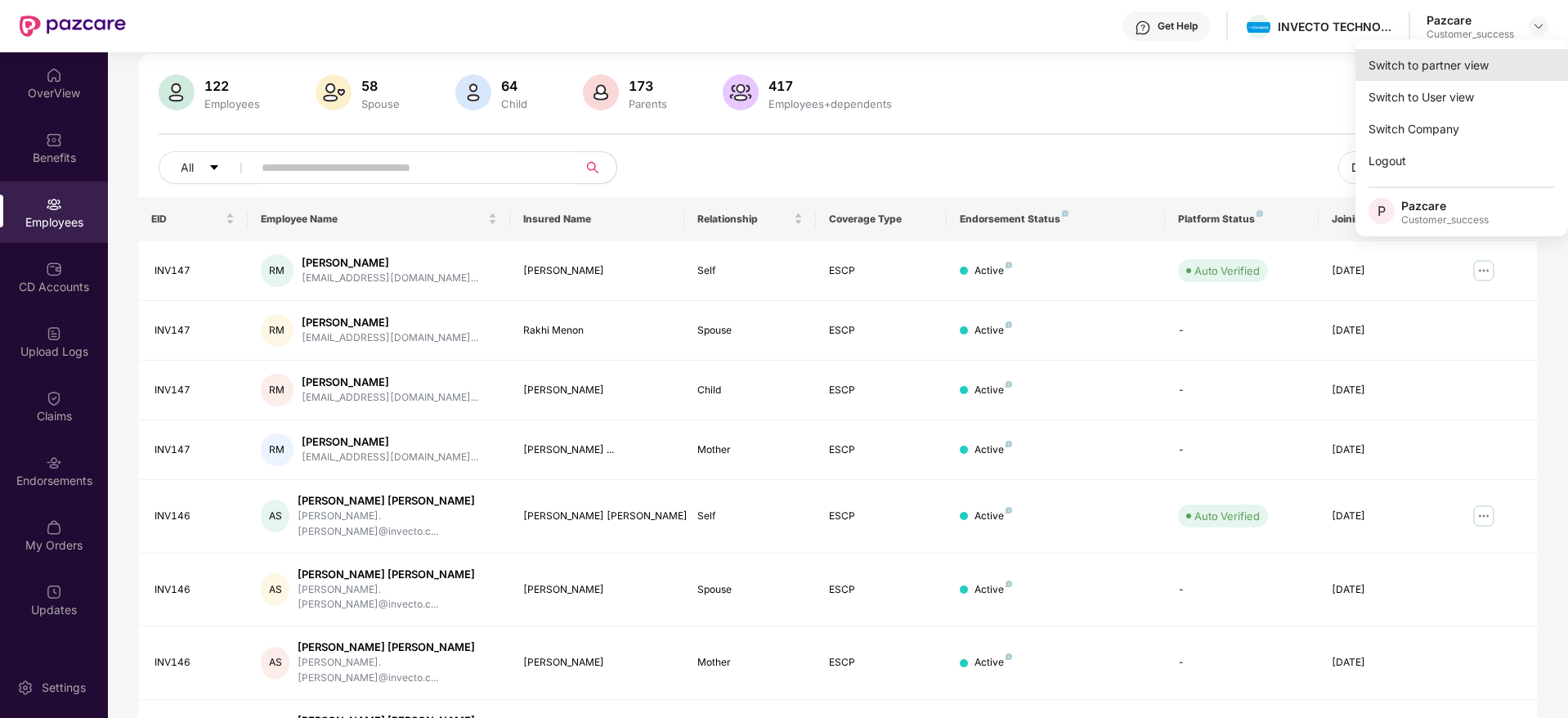
click at [1405, 68] on div "Switch to partner view" at bounding box center [1461, 65] width 212 height 32
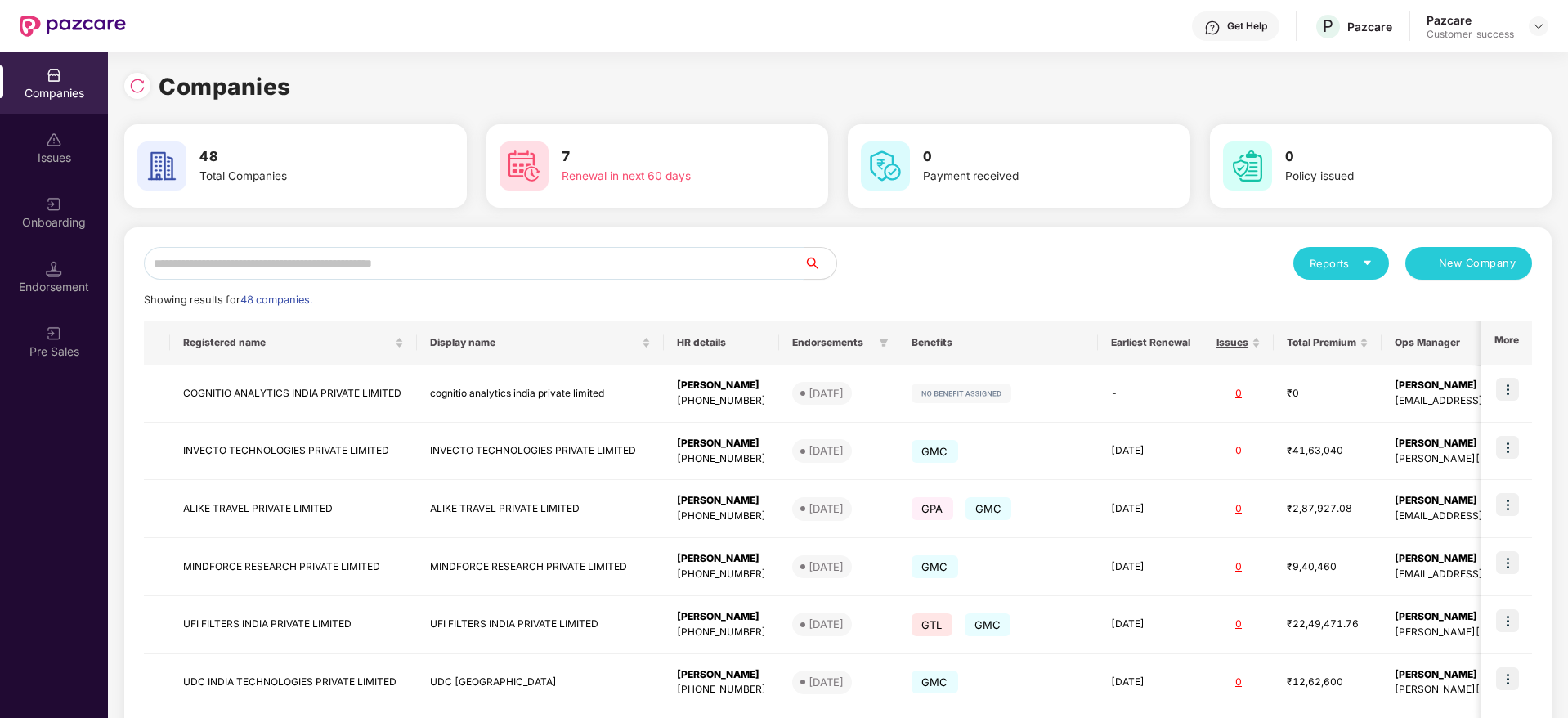
click at [458, 262] on input "text" at bounding box center [474, 263] width 659 height 33
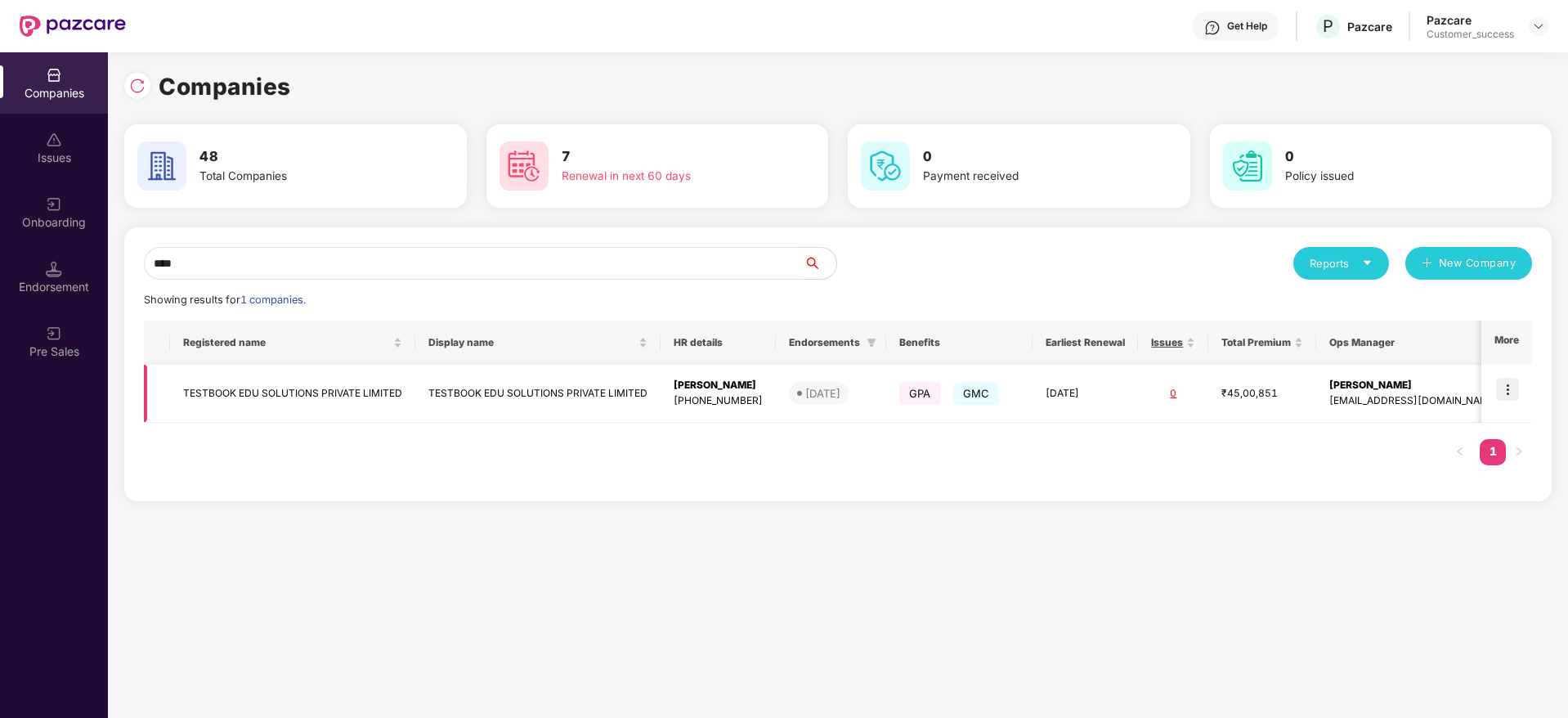
type input "****"
click at [361, 384] on td "TESTBOOK EDU SOLUTIONS PRIVATE LIMITED" at bounding box center [293, 393] width 245 height 58
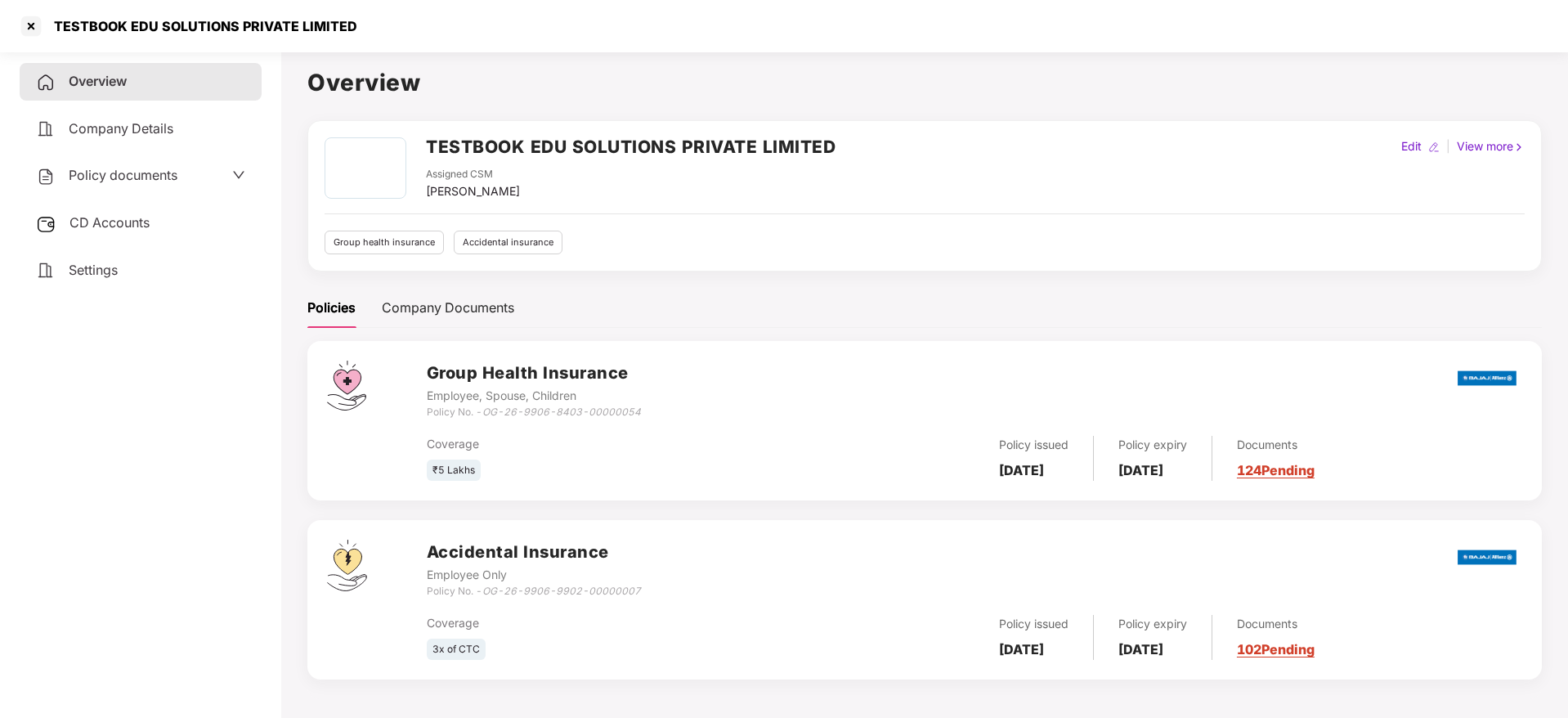
click at [1295, 469] on link "124 Pending" at bounding box center [1275, 470] width 77 height 16
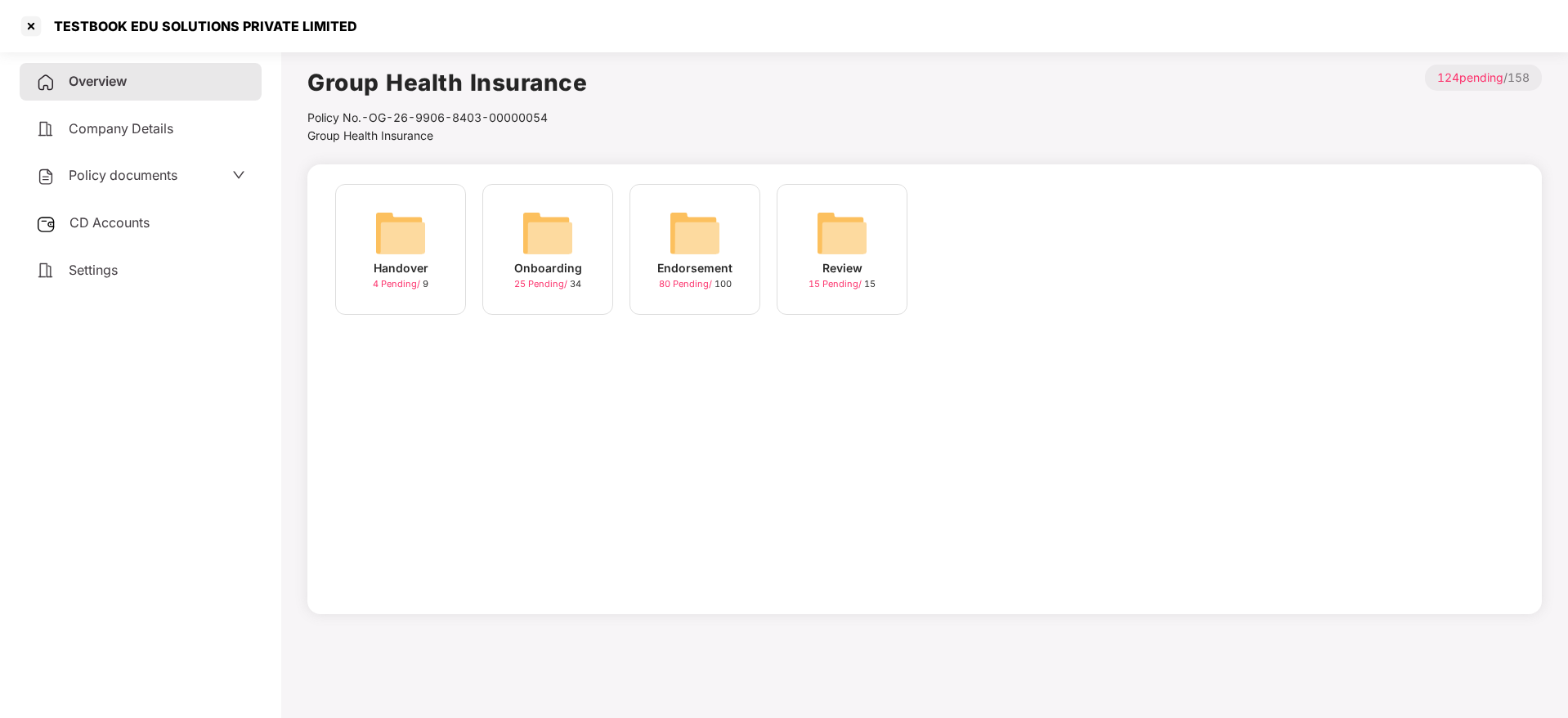
click at [541, 243] on img at bounding box center [548, 233] width 53 height 53
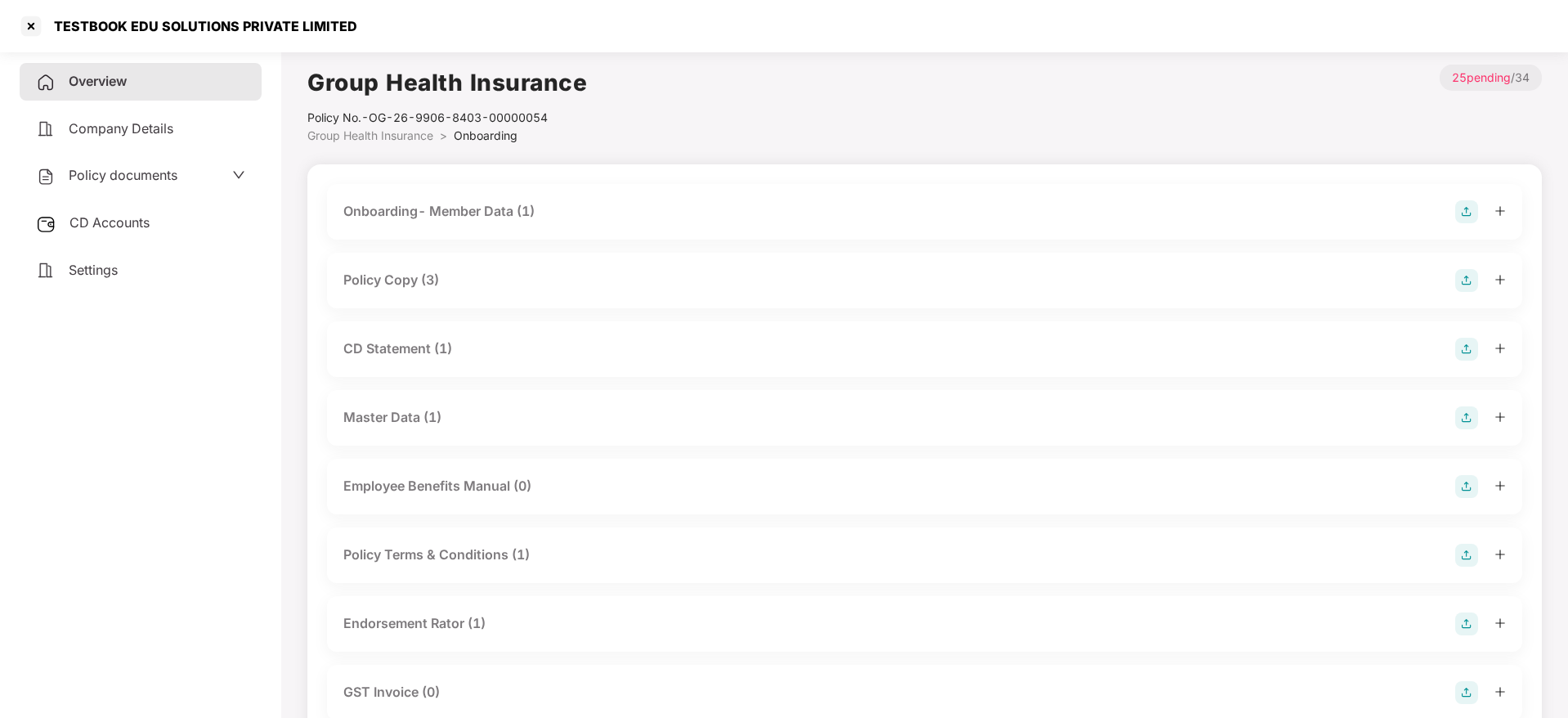
click at [427, 282] on div "Policy Copy (3)" at bounding box center [391, 280] width 95 height 21
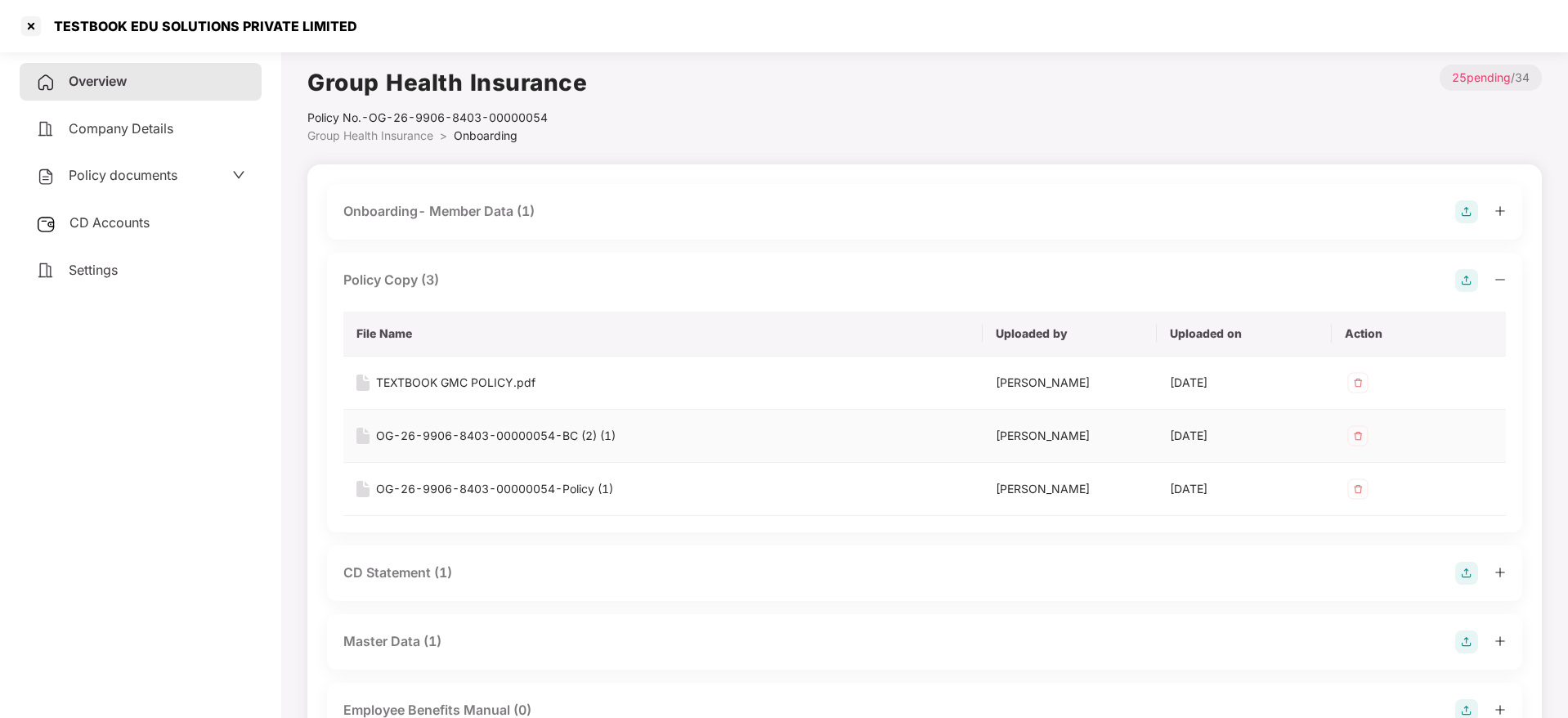
click at [482, 429] on div "OG-26-9906-8403-00000054-BC (2) (1)" at bounding box center [495, 436] width 239 height 18
click at [29, 17] on div at bounding box center [31, 26] width 26 height 26
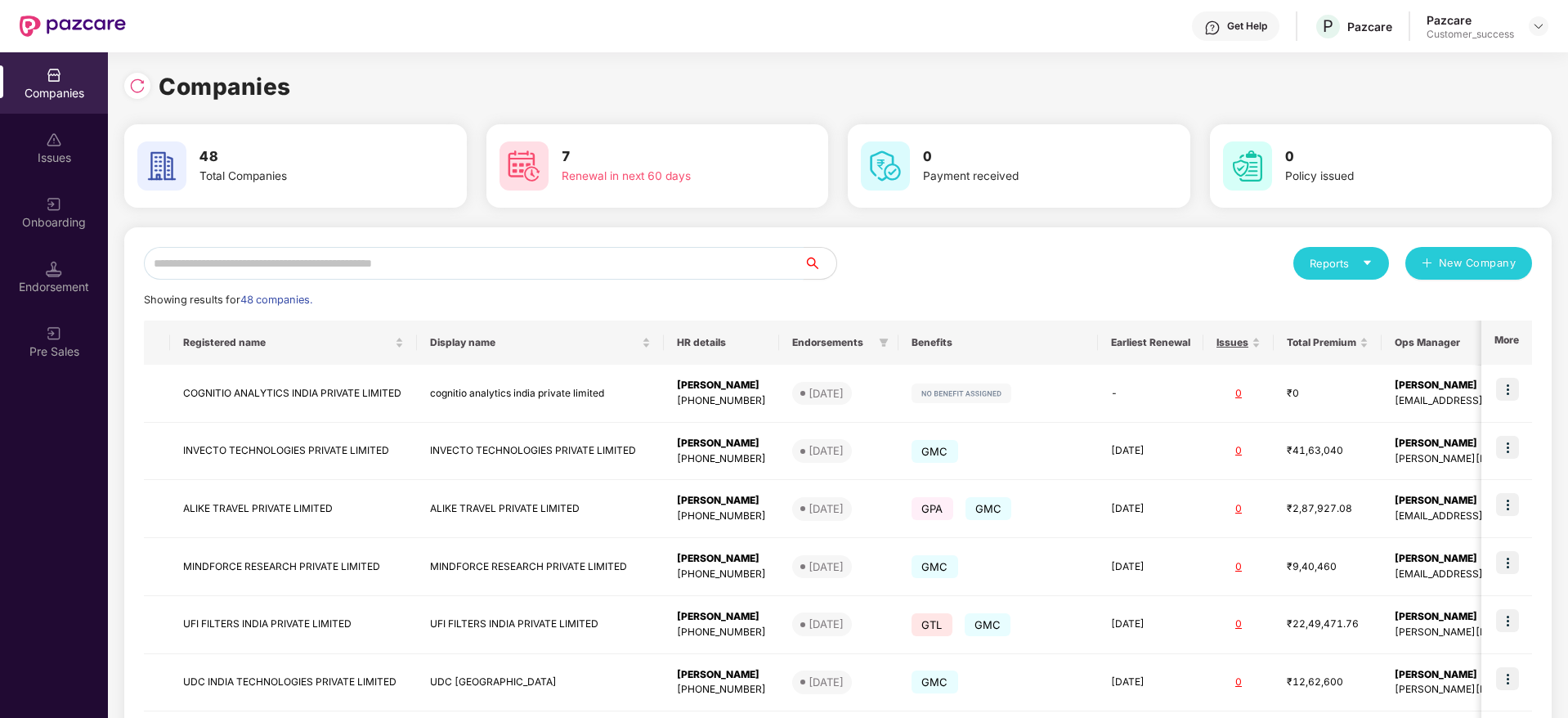
click at [303, 259] on input "text" at bounding box center [474, 263] width 659 height 33
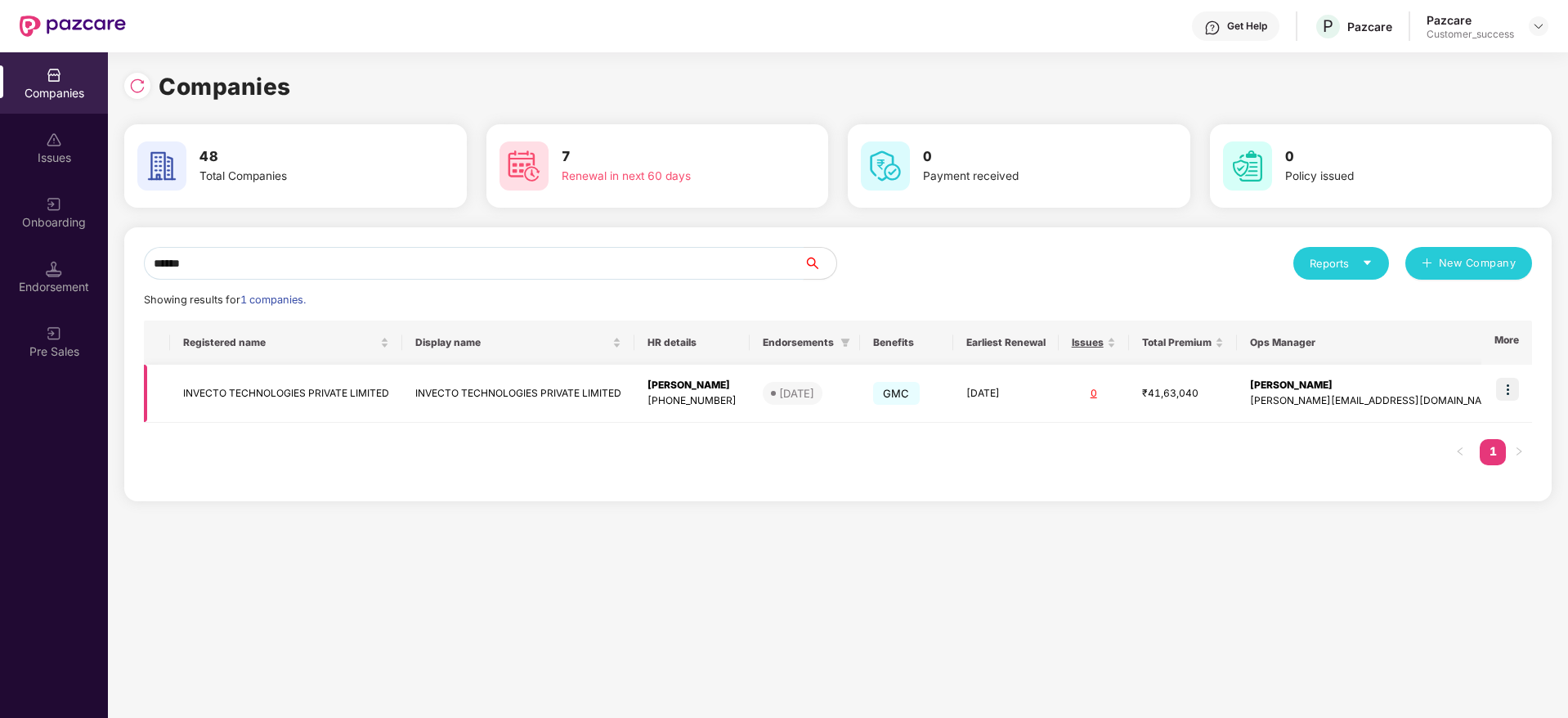
type input "******"
click at [1510, 396] on img at bounding box center [1507, 389] width 23 height 23
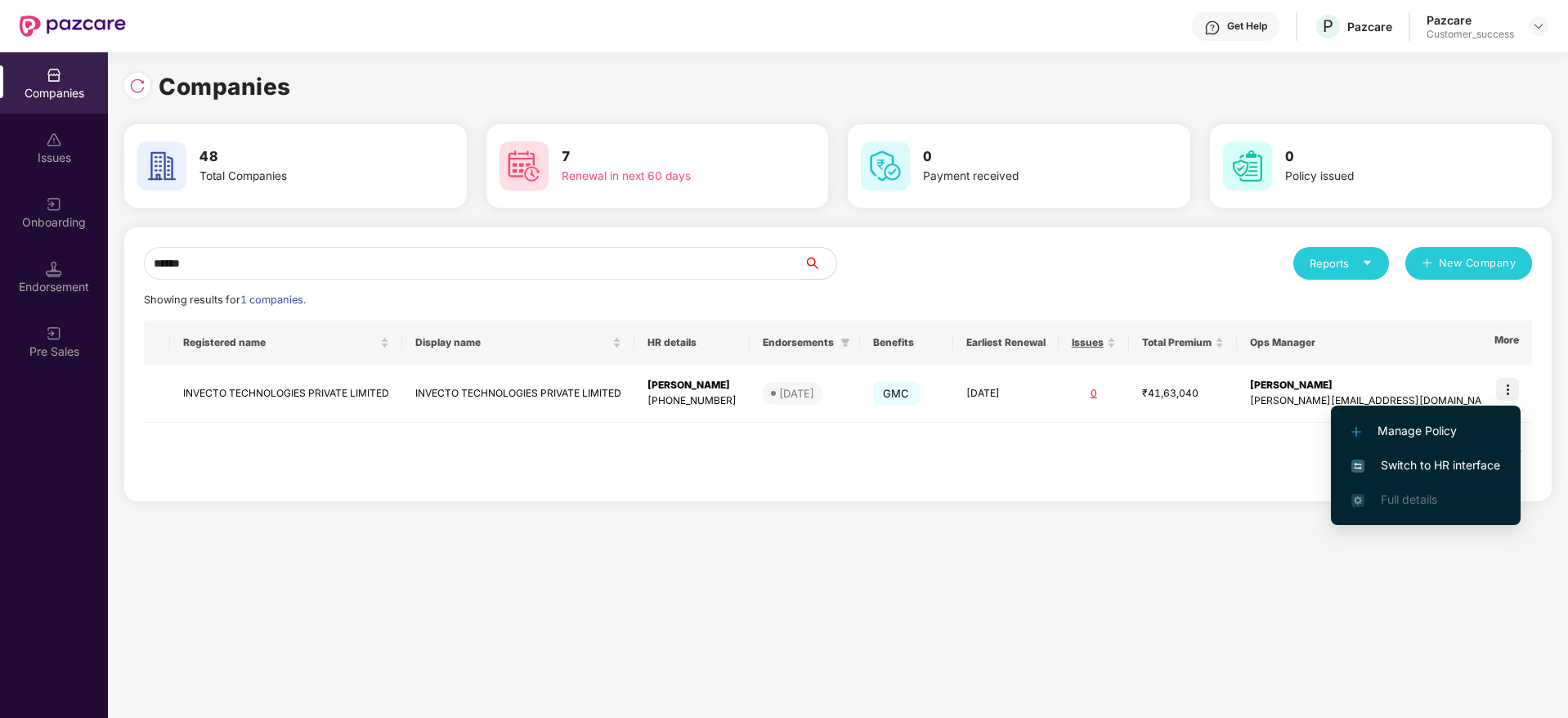
click at [1446, 461] on span "Switch to HR interface" at bounding box center [1425, 466] width 149 height 18
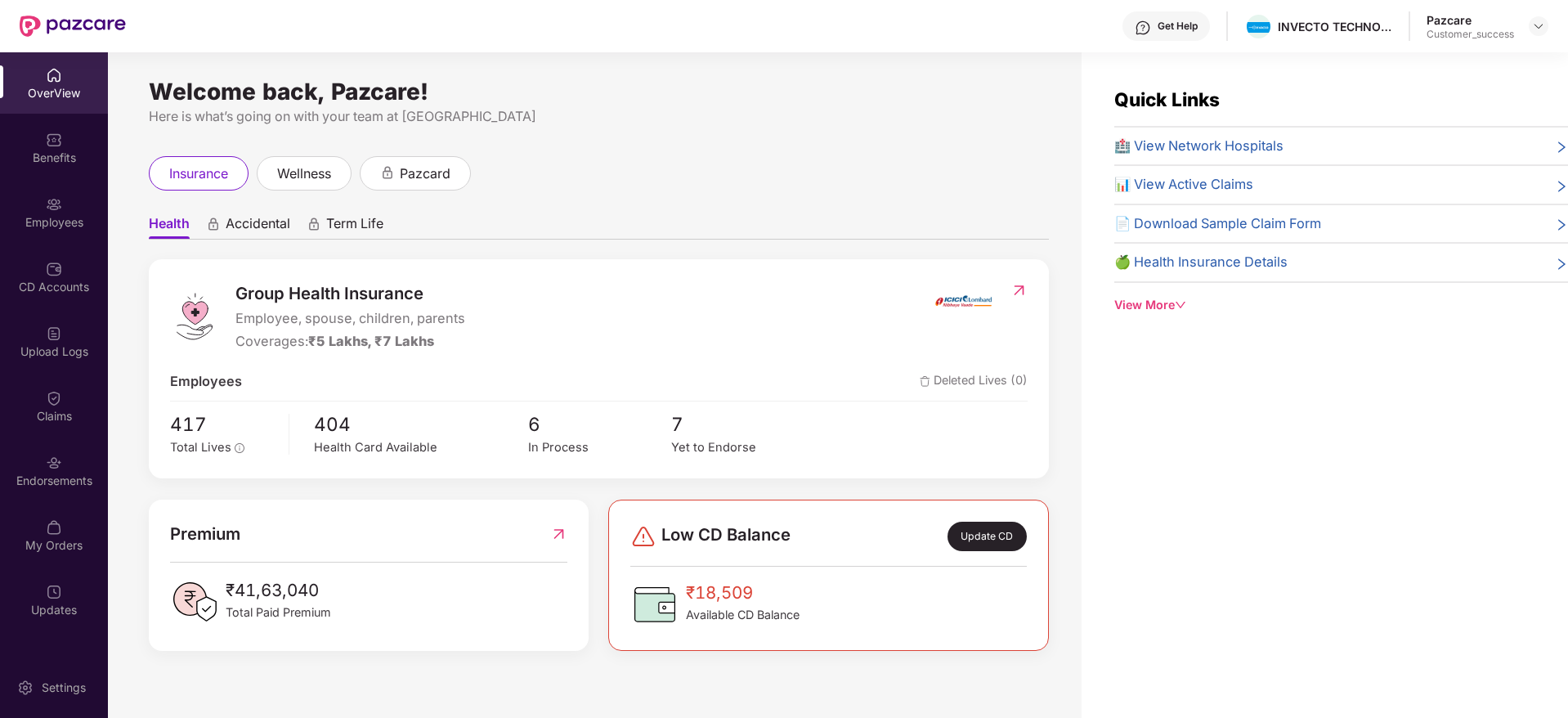
click at [48, 210] on img at bounding box center [54, 205] width 16 height 16
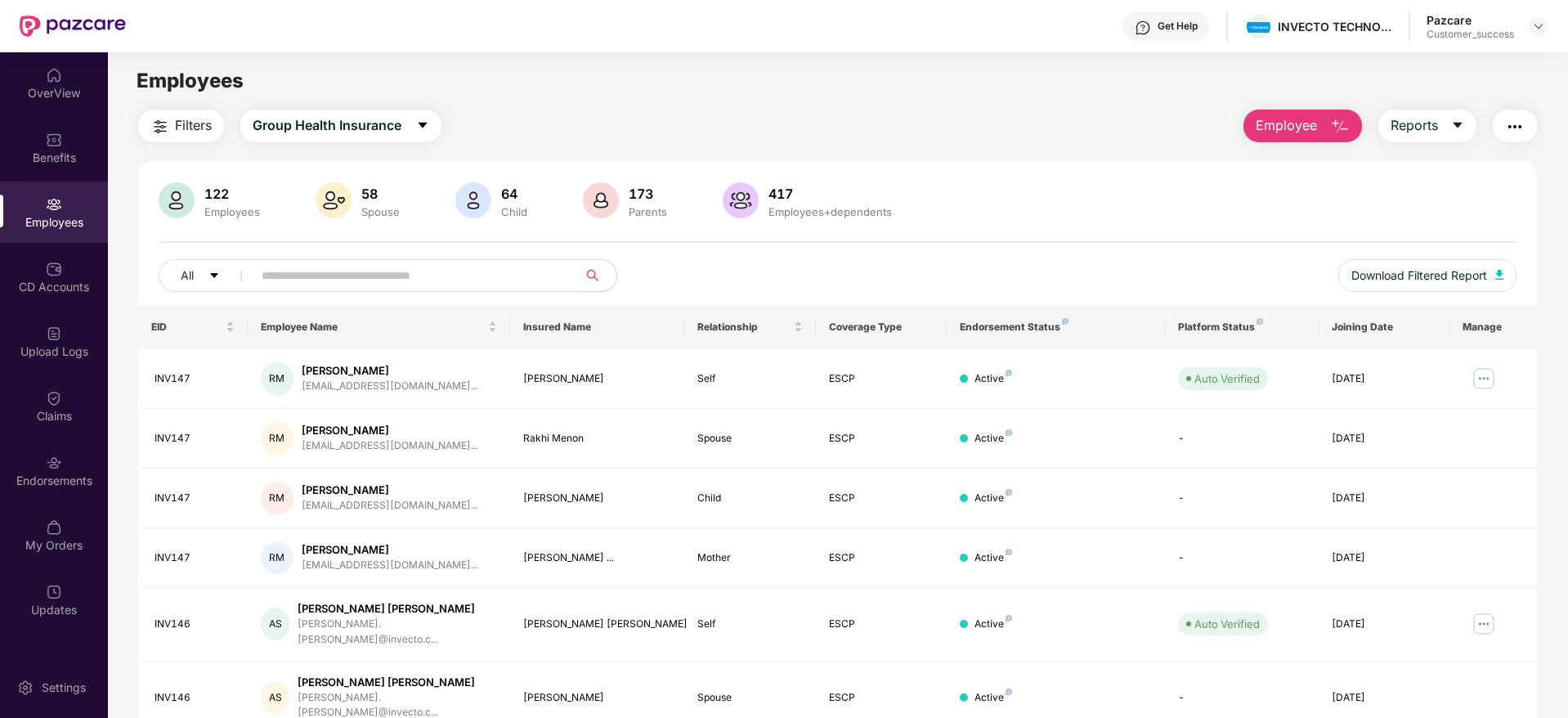
click at [187, 116] on span "Filters" at bounding box center [193, 125] width 37 height 21
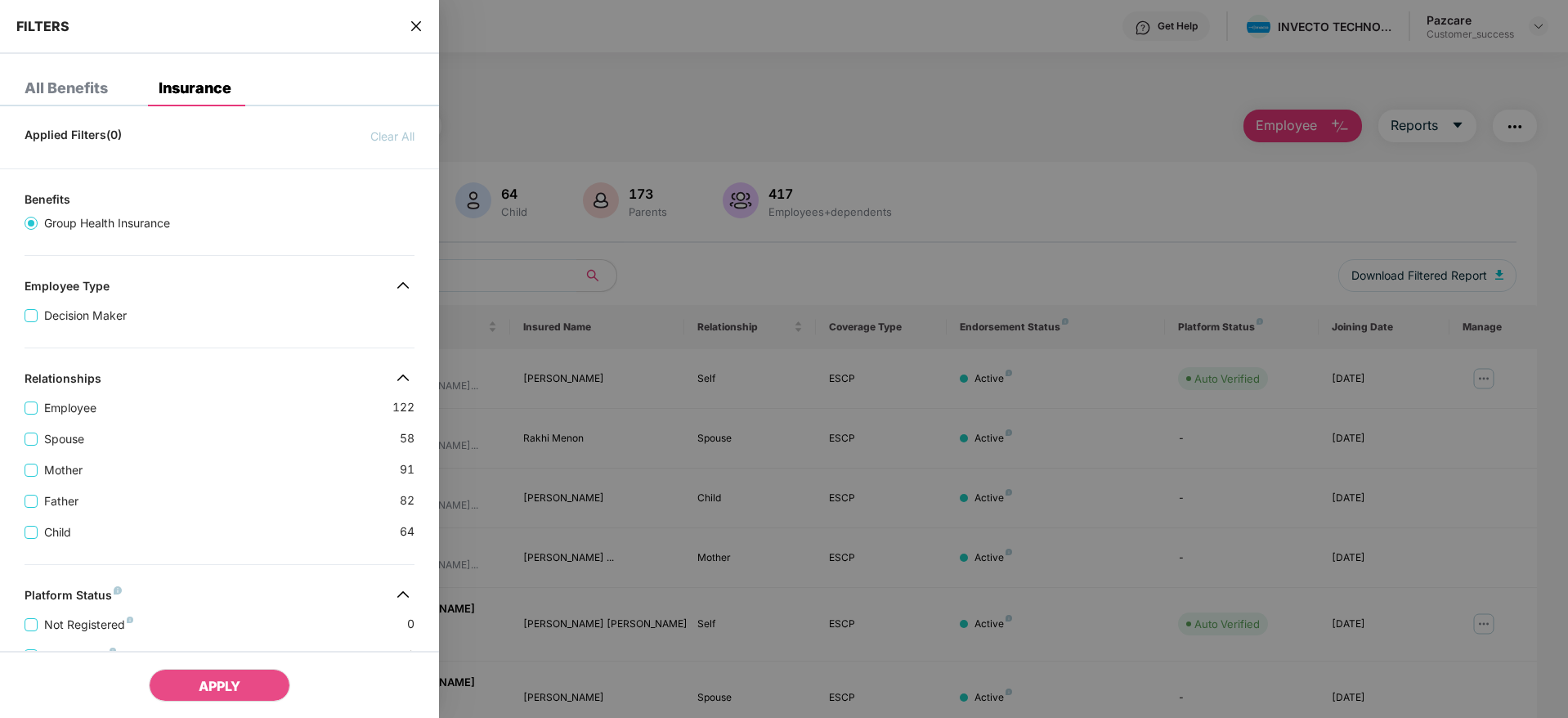
click at [413, 23] on icon "close" at bounding box center [416, 26] width 13 height 13
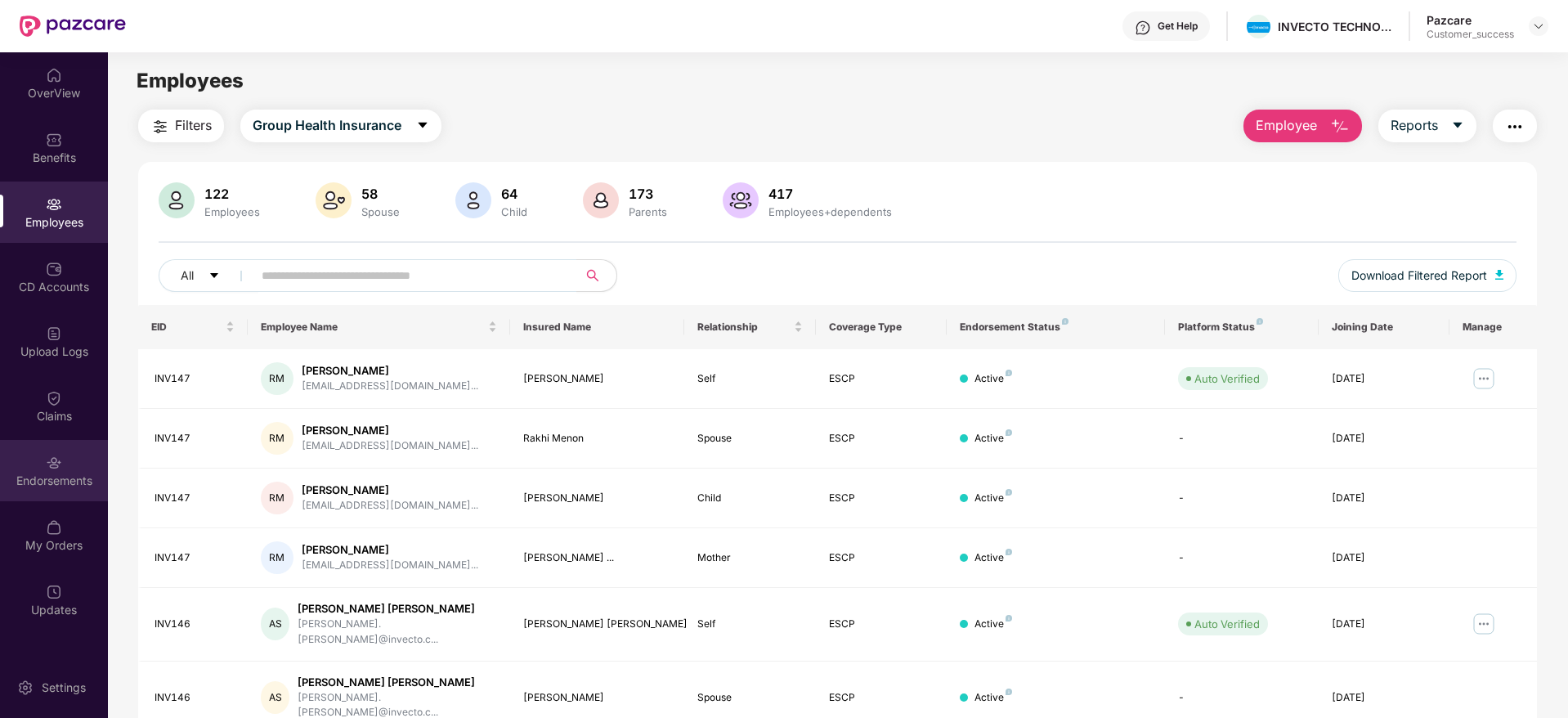
click at [47, 473] on div "Endorsements" at bounding box center [53, 481] width 108 height 16
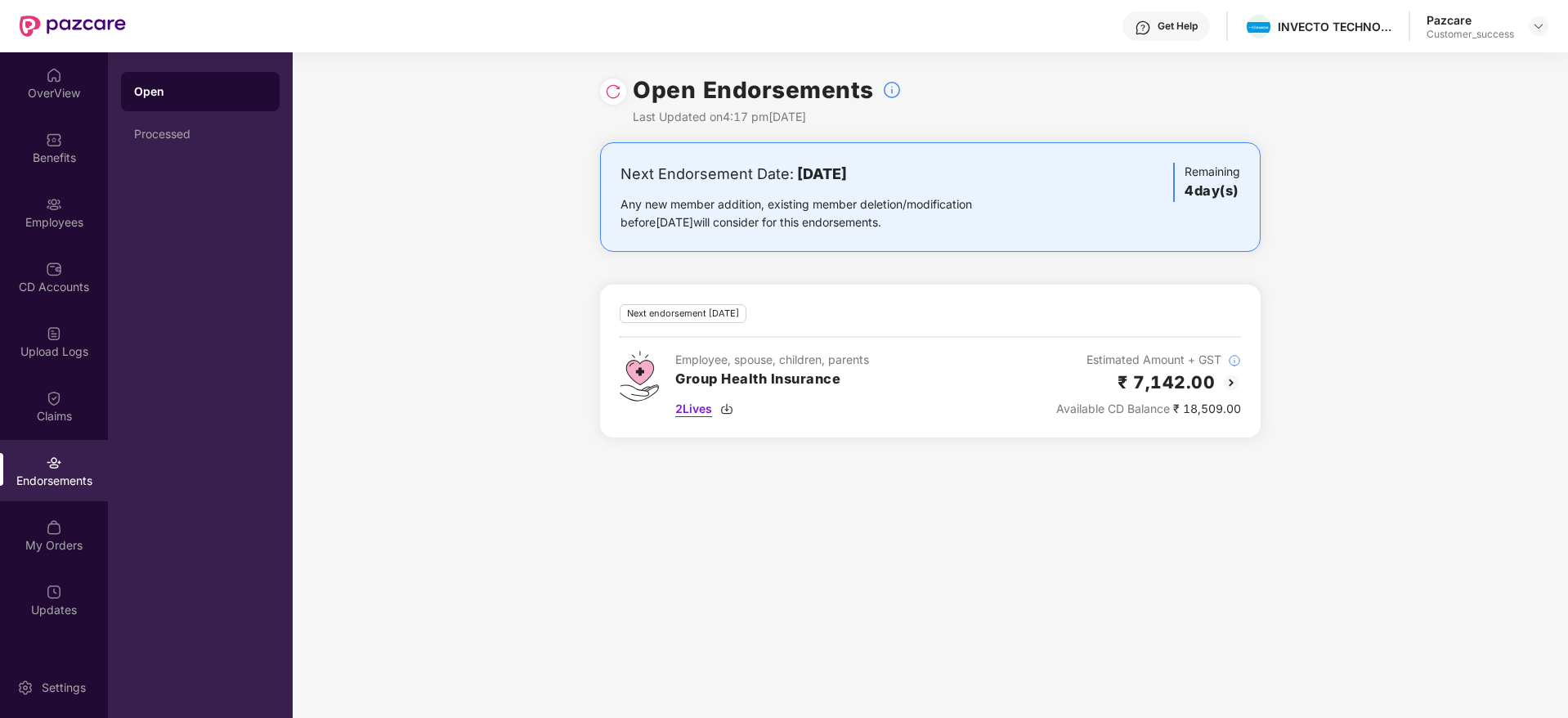
click at [722, 405] on div "2 Lives" at bounding box center [772, 409] width 194 height 18
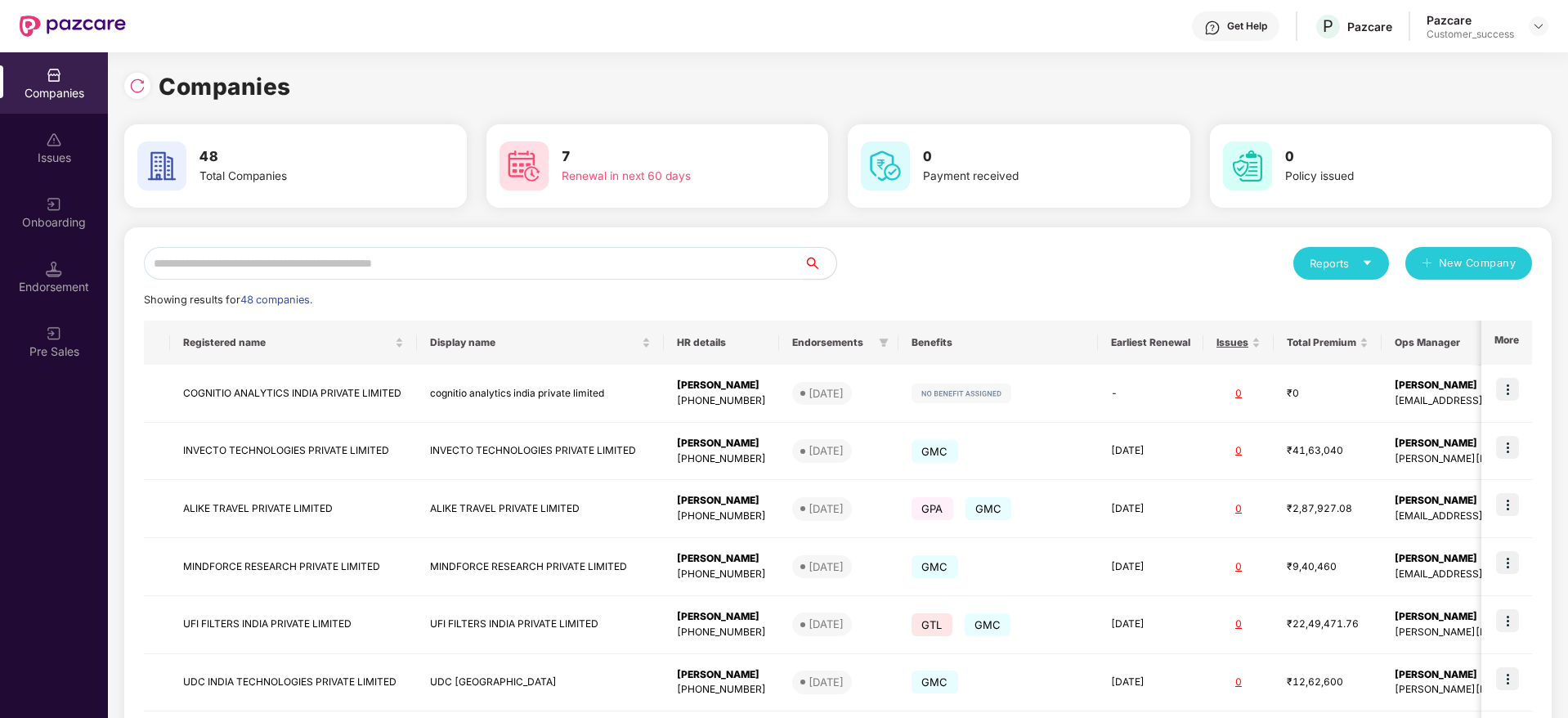
click at [379, 270] on input "text" at bounding box center [474, 263] width 659 height 33
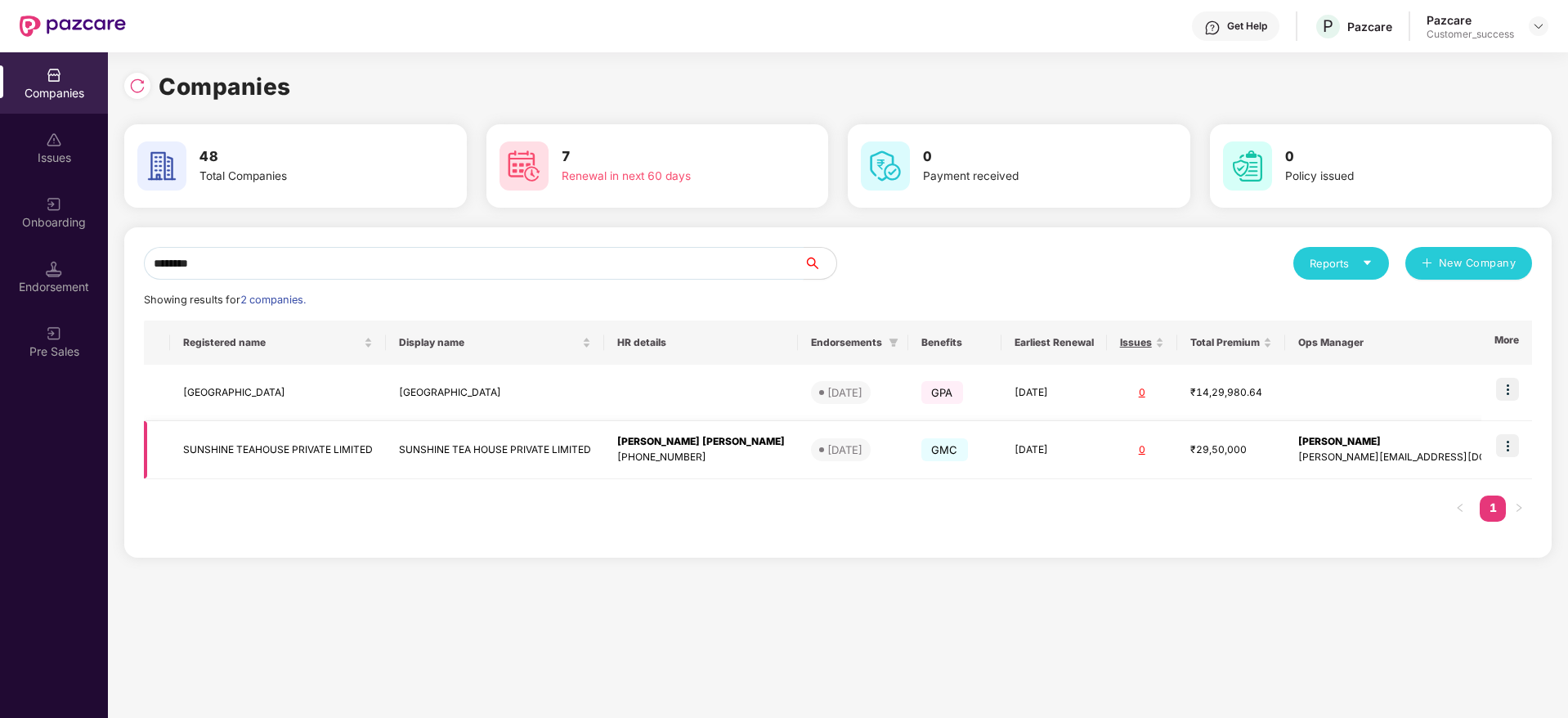
type input "********"
click at [1510, 442] on img at bounding box center [1507, 446] width 23 height 23
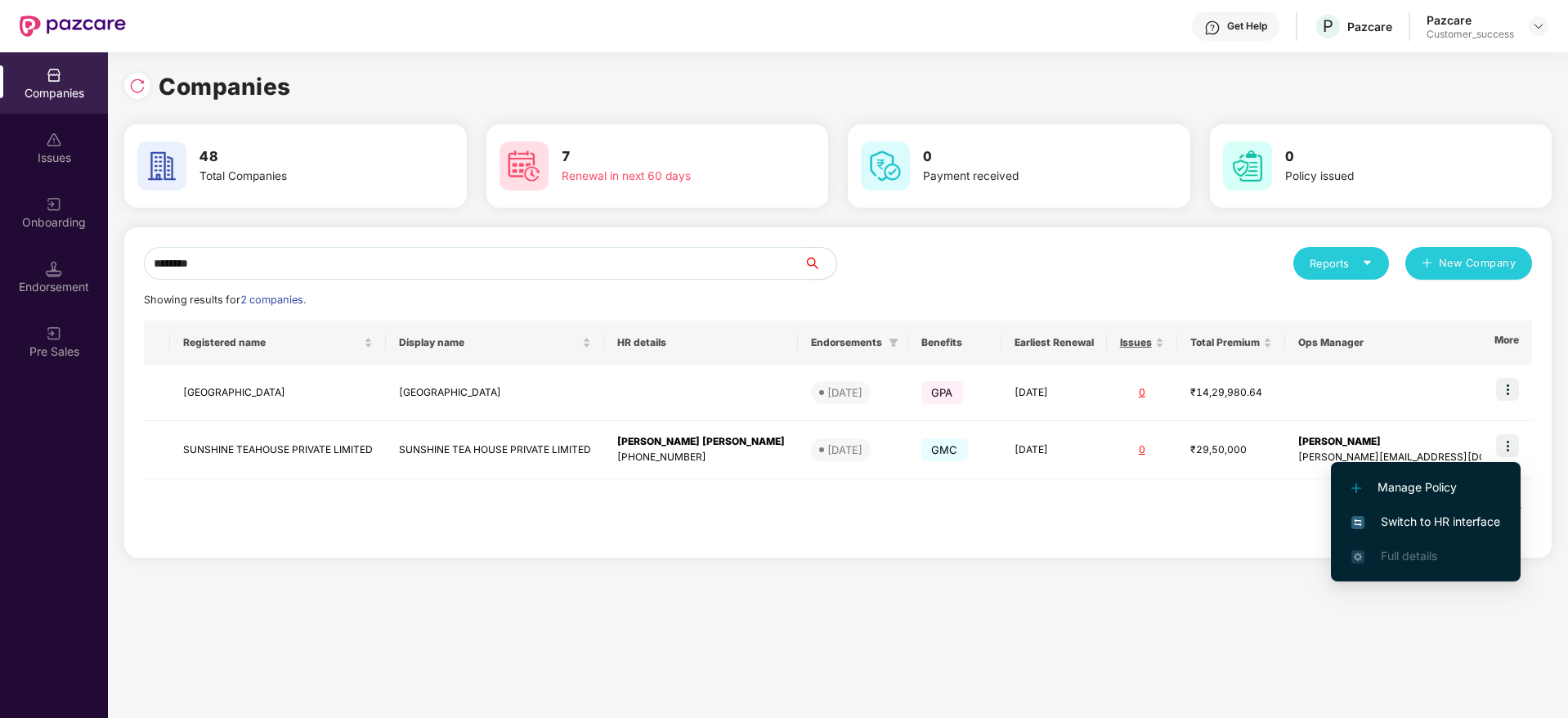
click at [1427, 517] on span "Switch to HR interface" at bounding box center [1425, 521] width 149 height 18
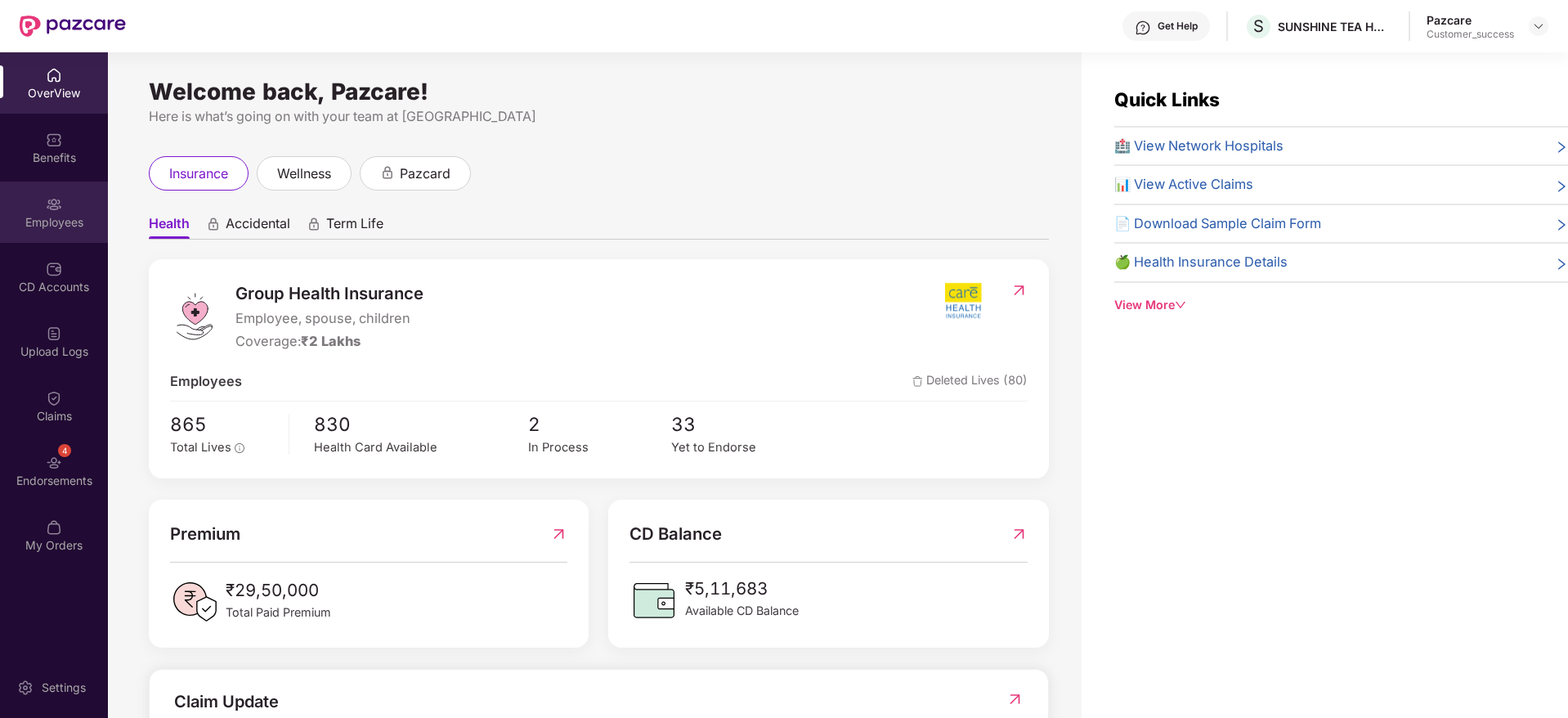
click at [72, 225] on div "Employees" at bounding box center [53, 222] width 108 height 16
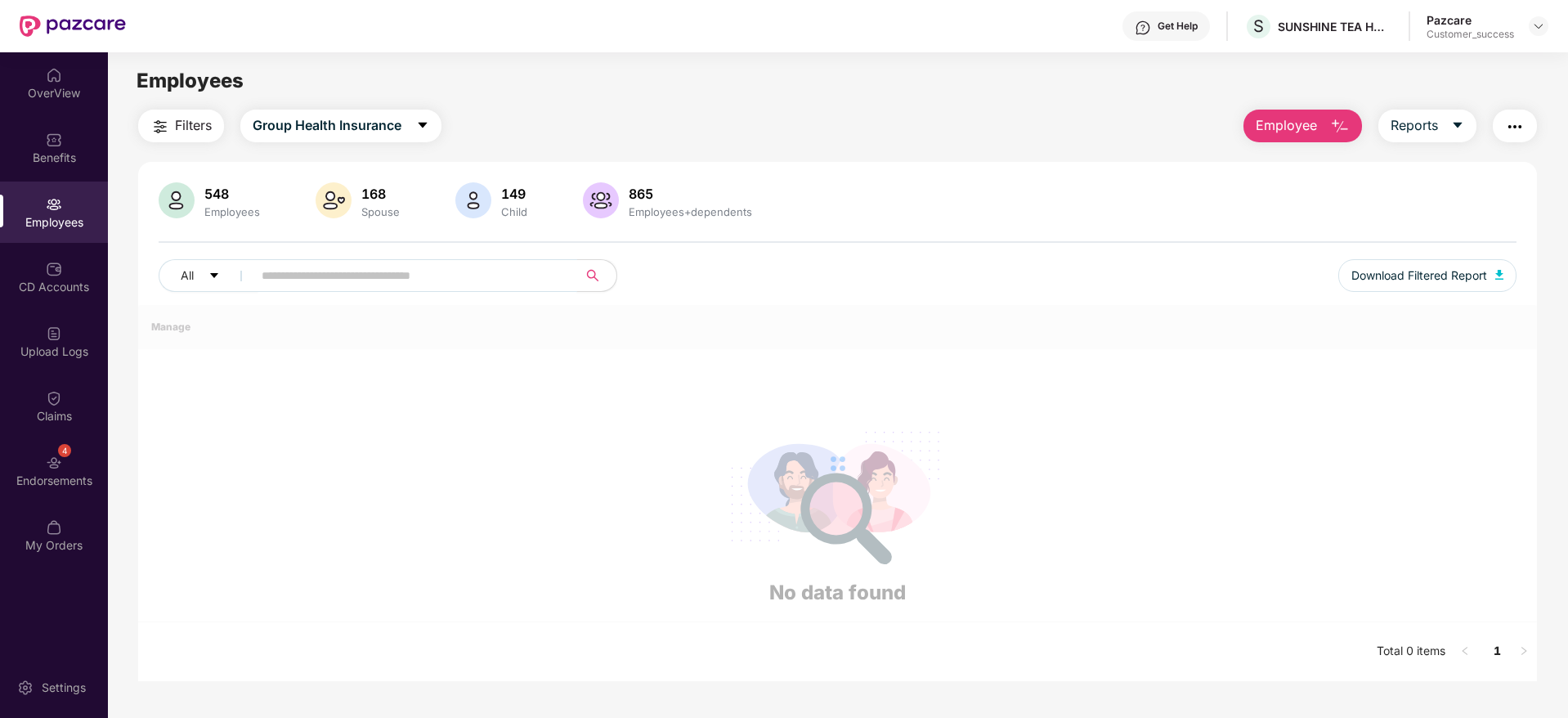
click at [358, 284] on input "text" at bounding box center [408, 276] width 294 height 25
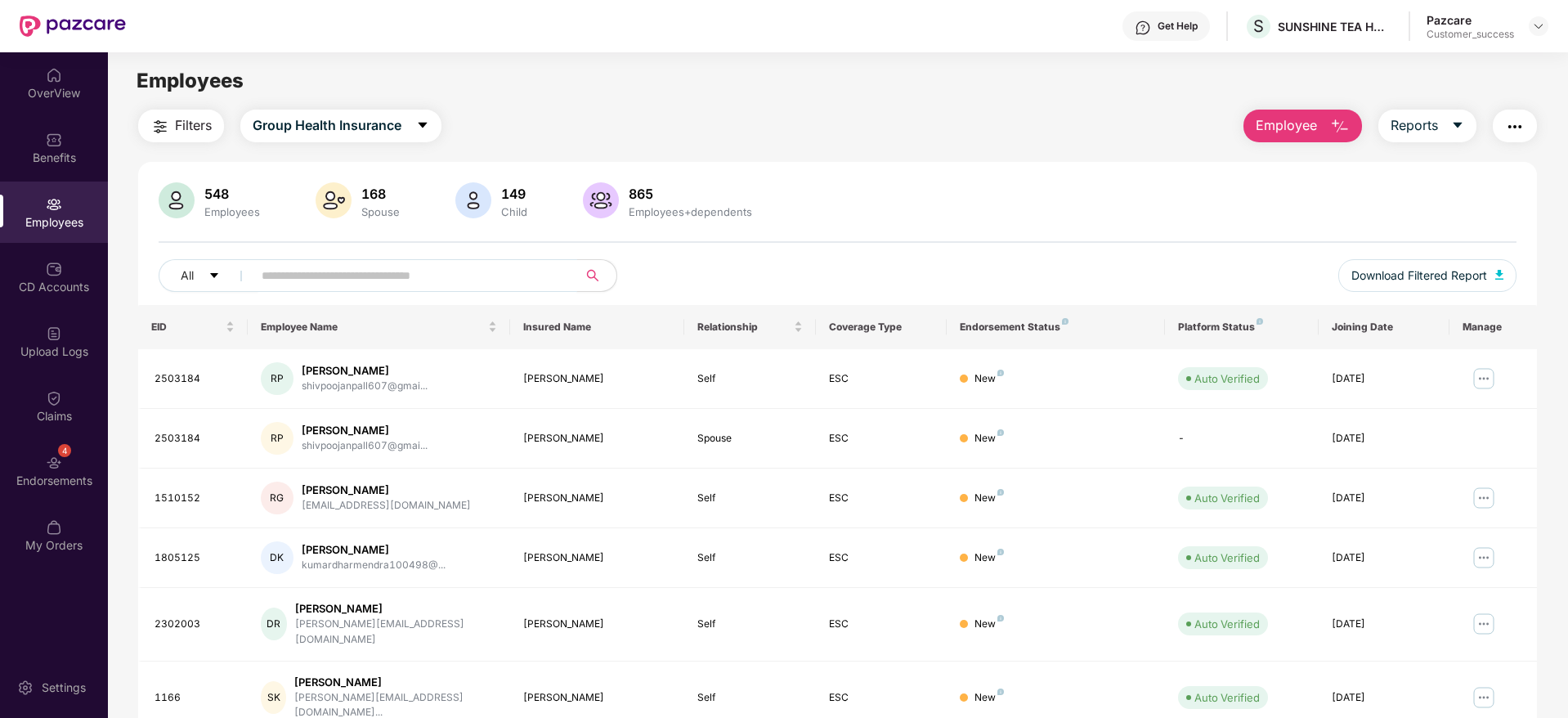
paste input "*******"
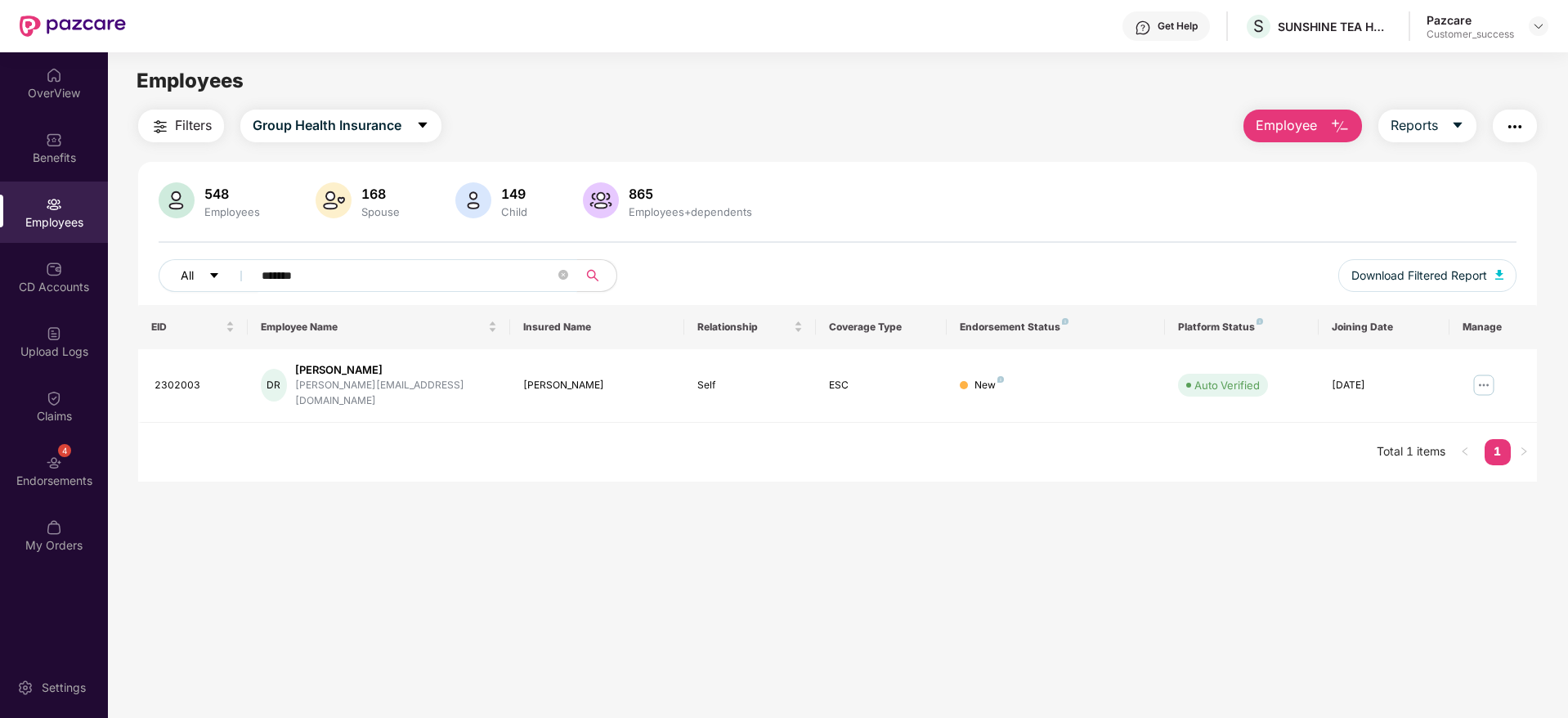
drag, startPoint x: 338, startPoint y: 266, endPoint x: 231, endPoint y: 271, distance: 107.1
click at [231, 271] on div "All *******" at bounding box center [554, 276] width 792 height 33
paste input "text"
drag, startPoint x: 330, startPoint y: 273, endPoint x: 242, endPoint y: 277, distance: 88.1
click at [242, 277] on span "*******" at bounding box center [409, 276] width 335 height 33
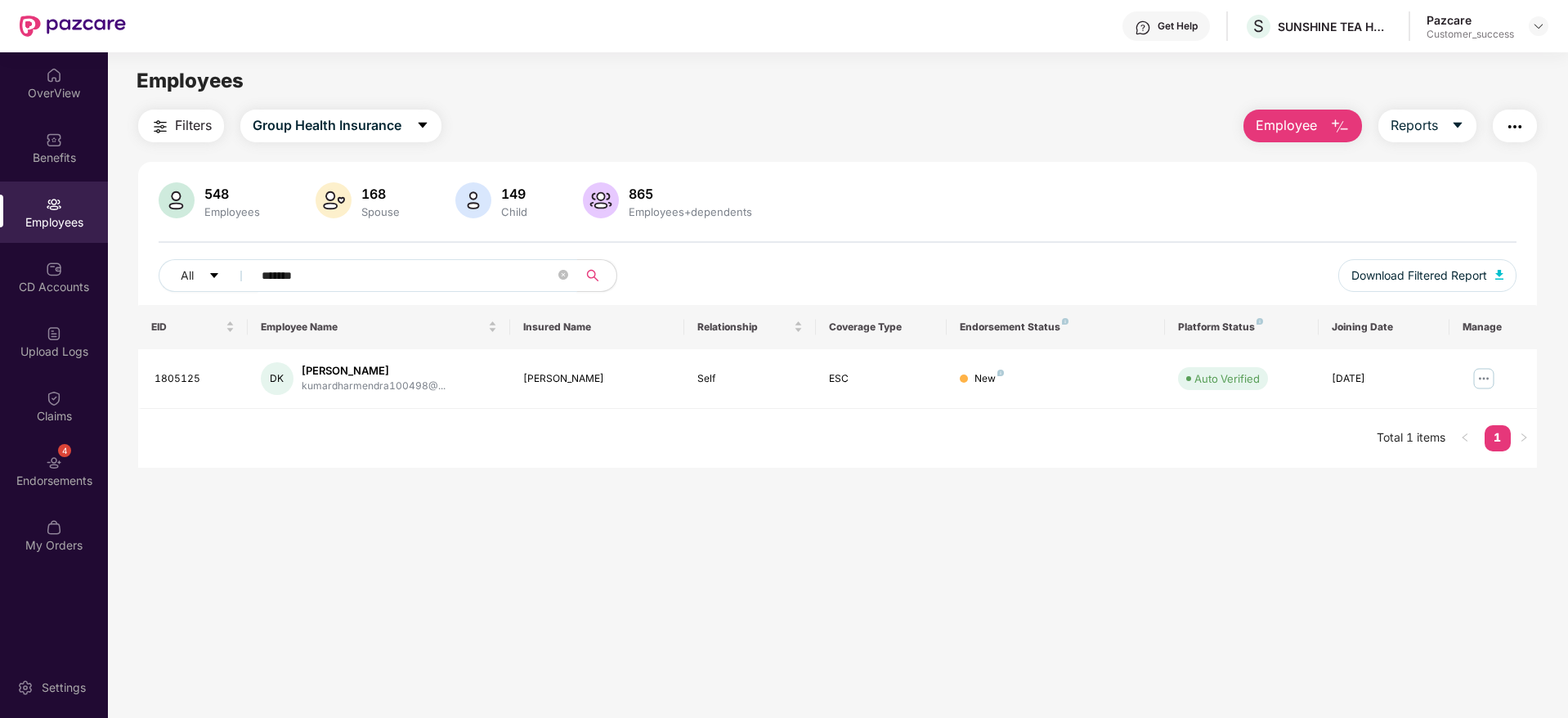
paste input "text"
type input "*******"
click at [1541, 25] on img at bounding box center [1538, 26] width 13 height 13
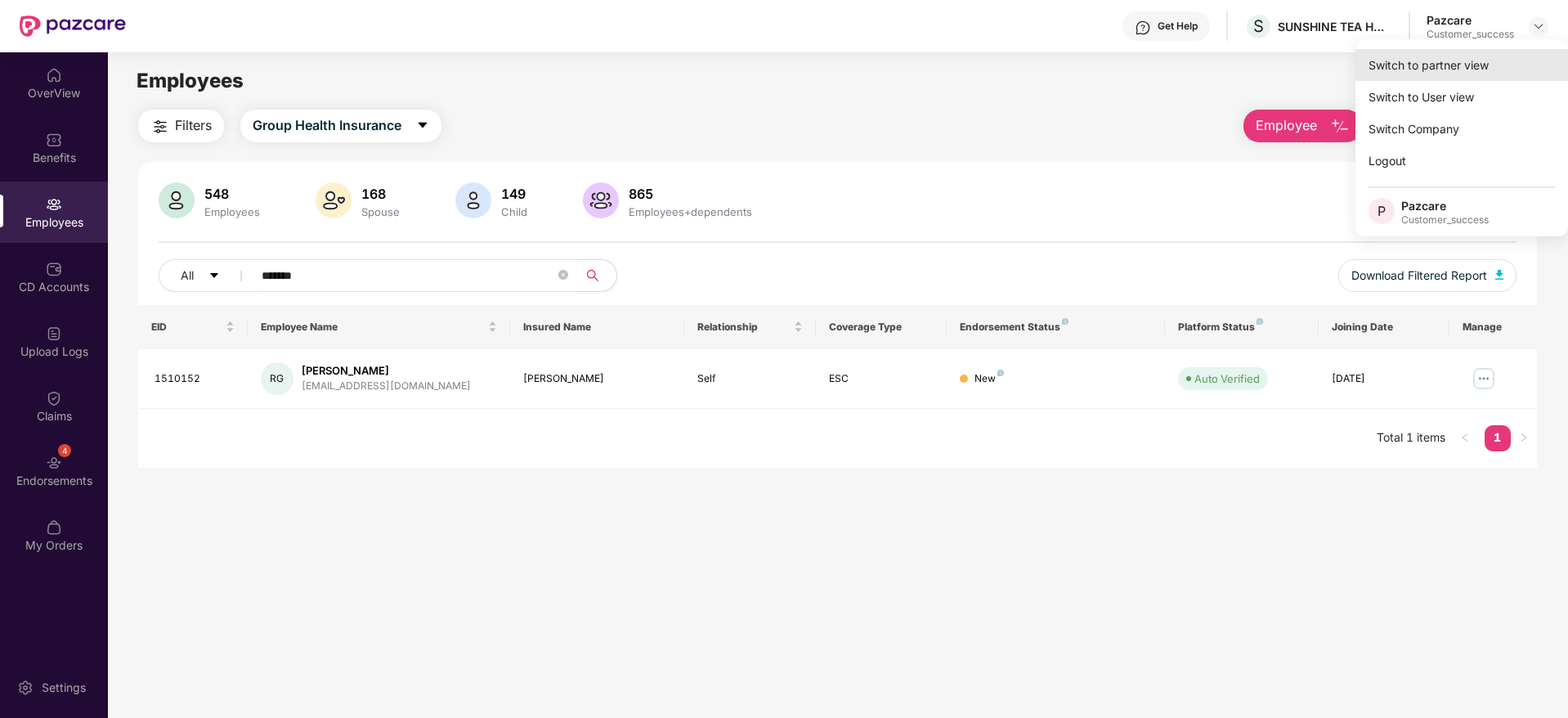
click at [1444, 64] on div "Switch to partner view" at bounding box center [1461, 65] width 212 height 32
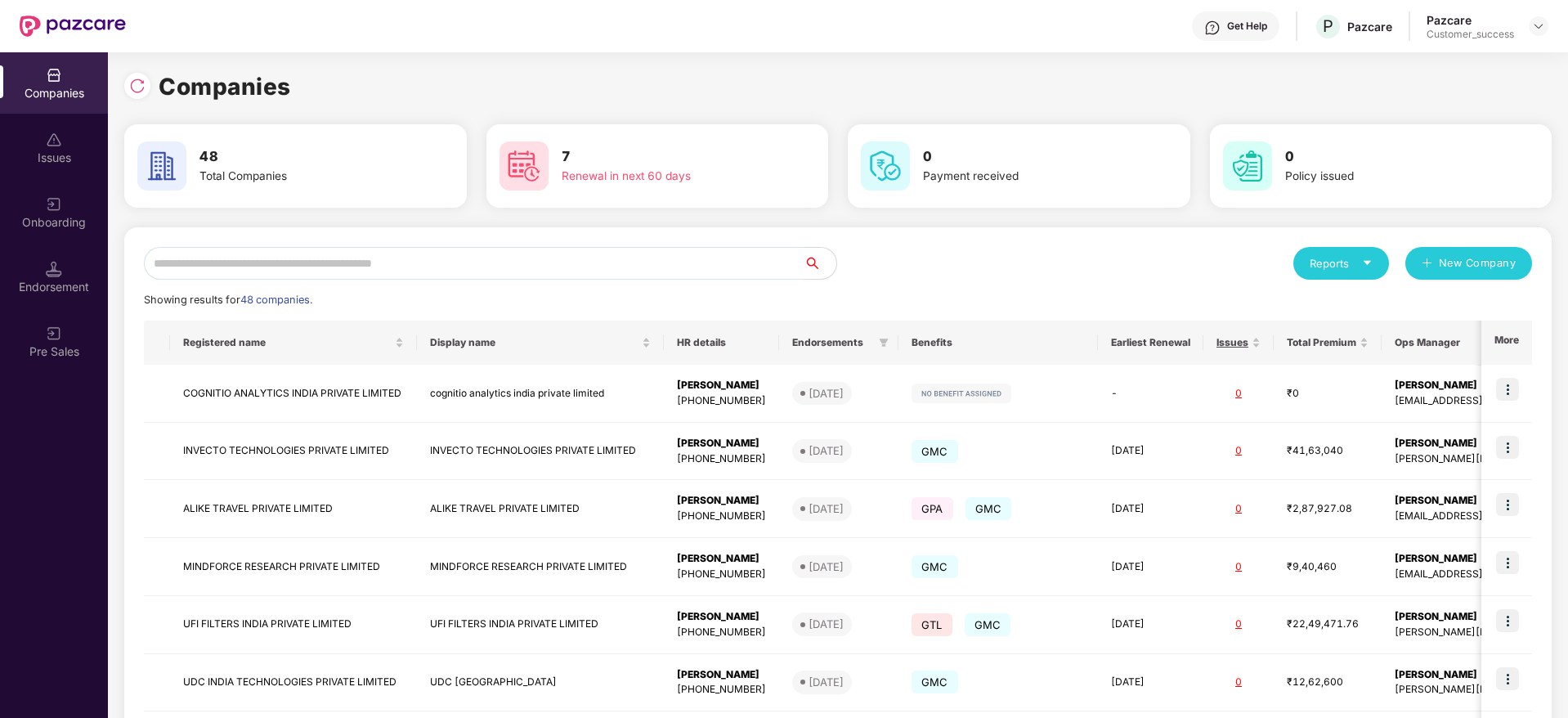
click at [608, 259] on input "text" at bounding box center [474, 263] width 659 height 33
